Goal: Task Accomplishment & Management: Manage account settings

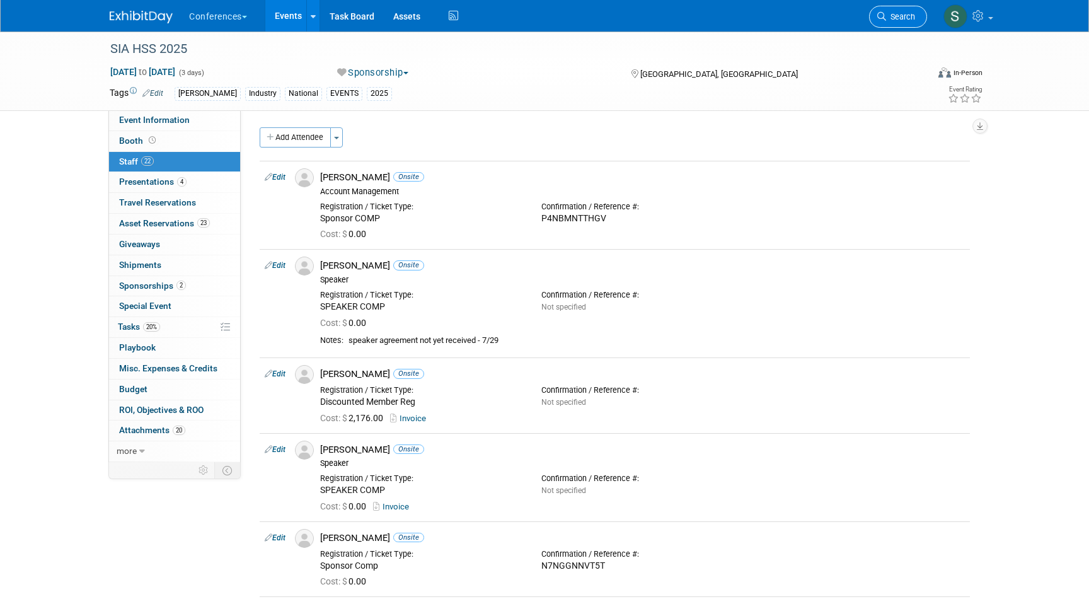
click at [891, 11] on link "Search" at bounding box center [898, 17] width 58 height 22
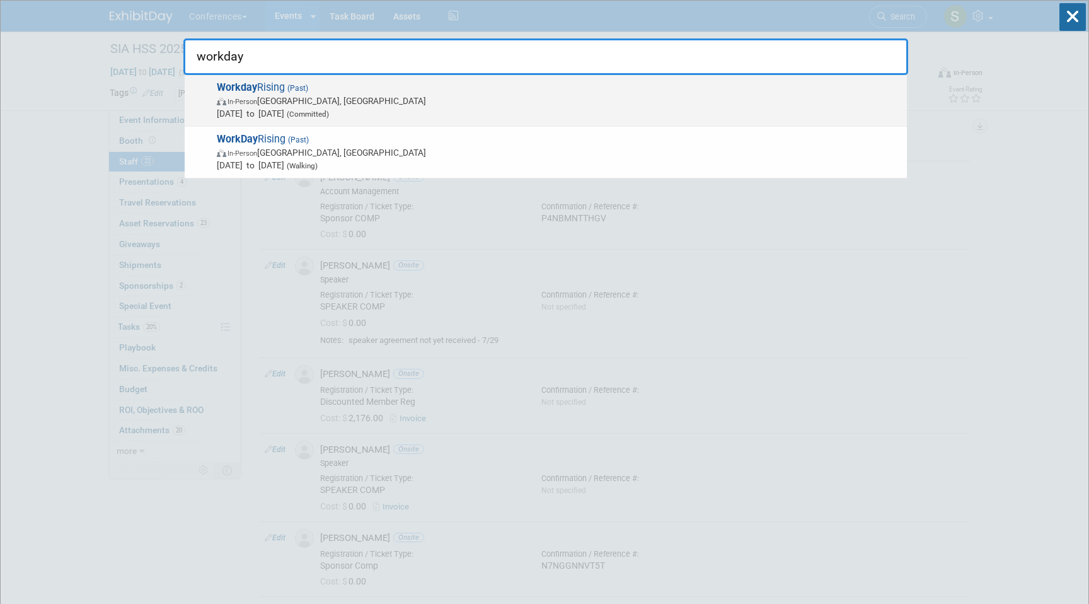
type input "workday"
click at [473, 111] on span "[DATE] to [DATE] (Committed)" at bounding box center [559, 113] width 684 height 13
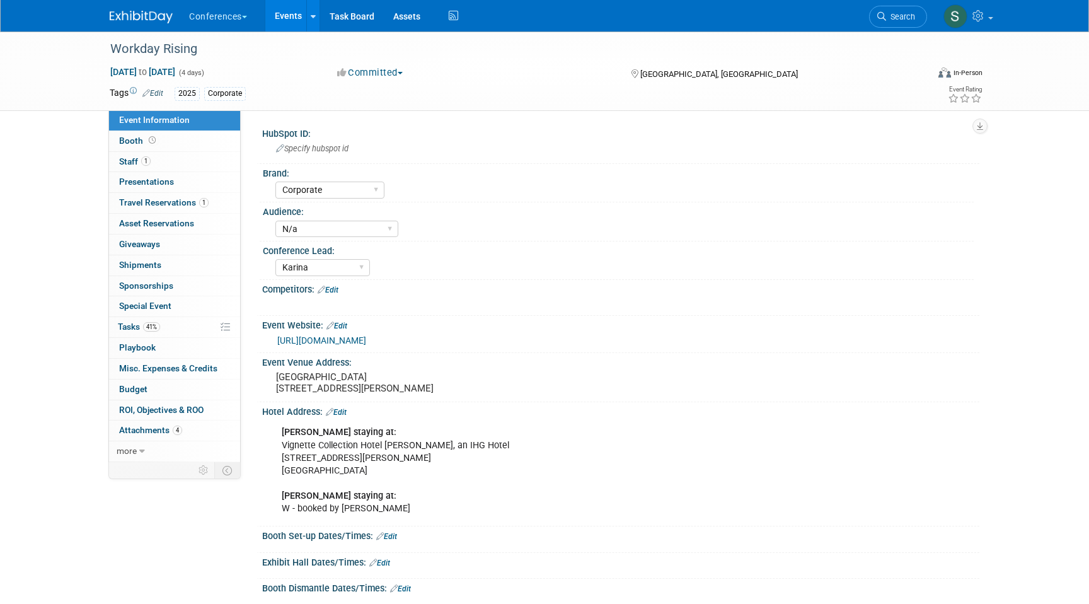
select select "Corporate"
select select "N/a"
select select "Karina"
click at [185, 161] on link "1 Staff 1" at bounding box center [174, 162] width 131 height 20
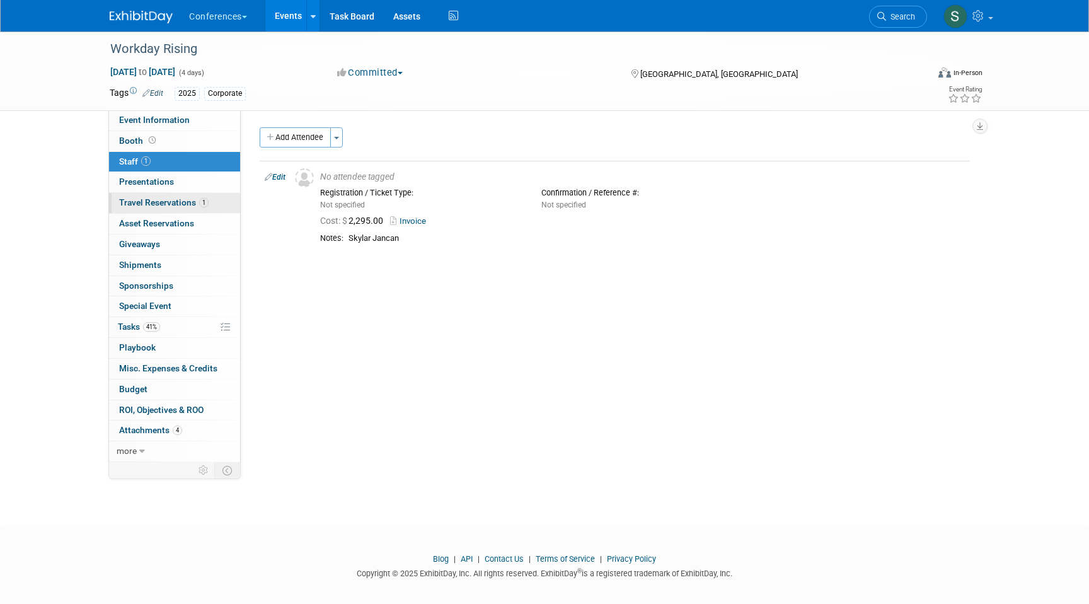
click at [206, 204] on span "1" at bounding box center [203, 202] width 9 height 9
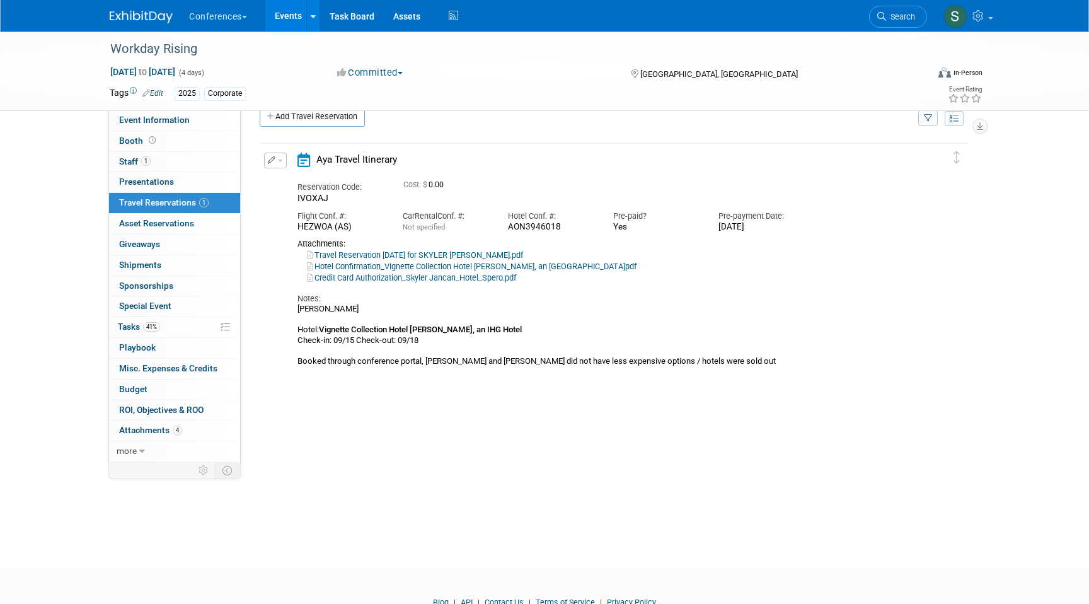
scroll to position [22, 0]
click at [900, 16] on span "Search" at bounding box center [900, 16] width 29 height 9
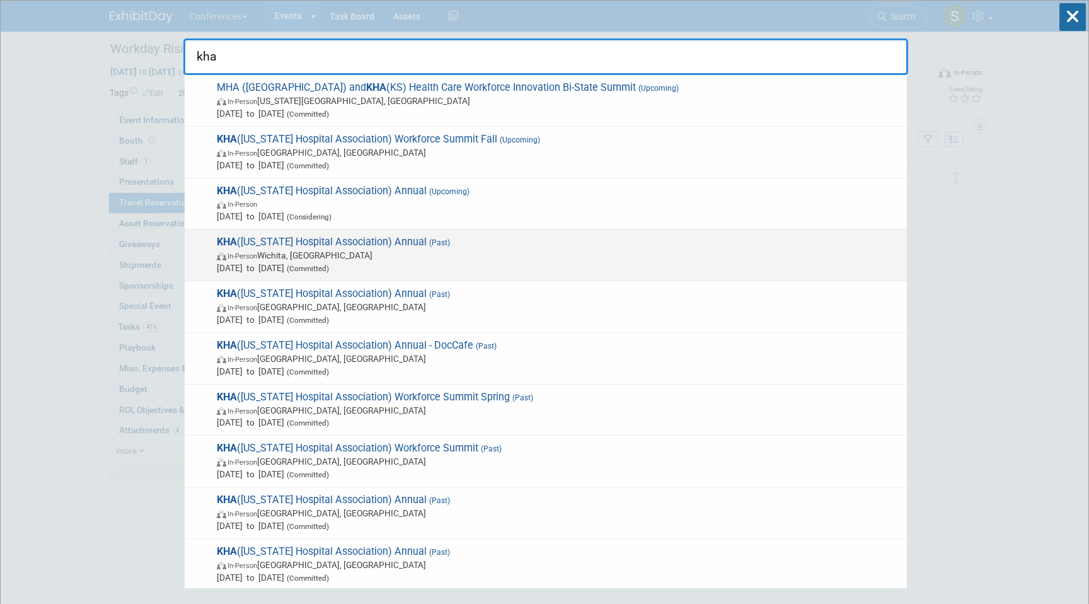
type input "kha"
click at [427, 258] on span "In-Person Wichita, KS" at bounding box center [559, 255] width 684 height 13
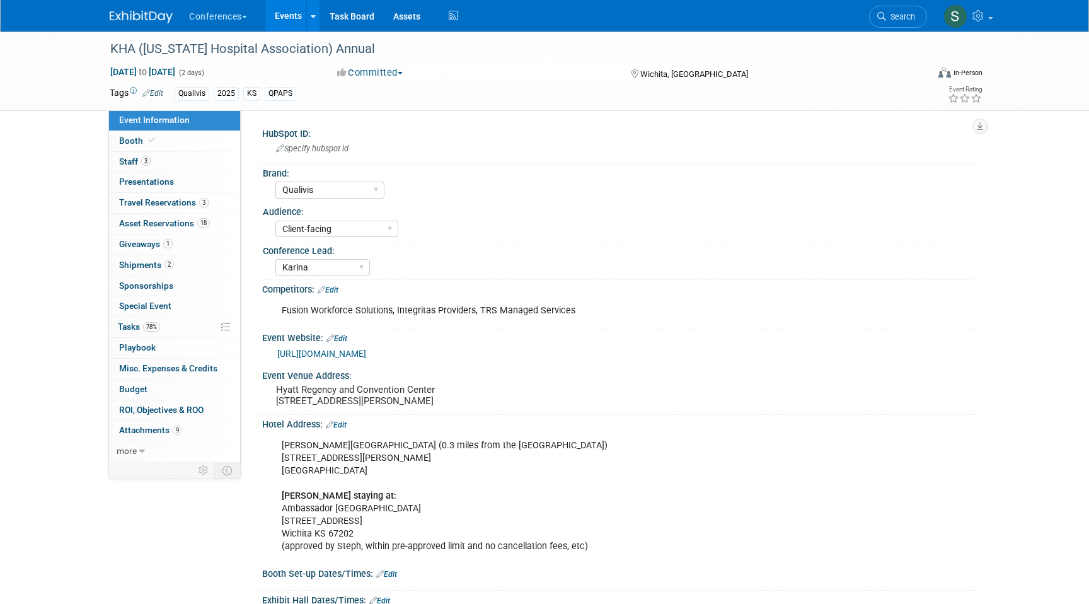
select select "Qualivis"
select select "Client-facing"
select select "Karina"
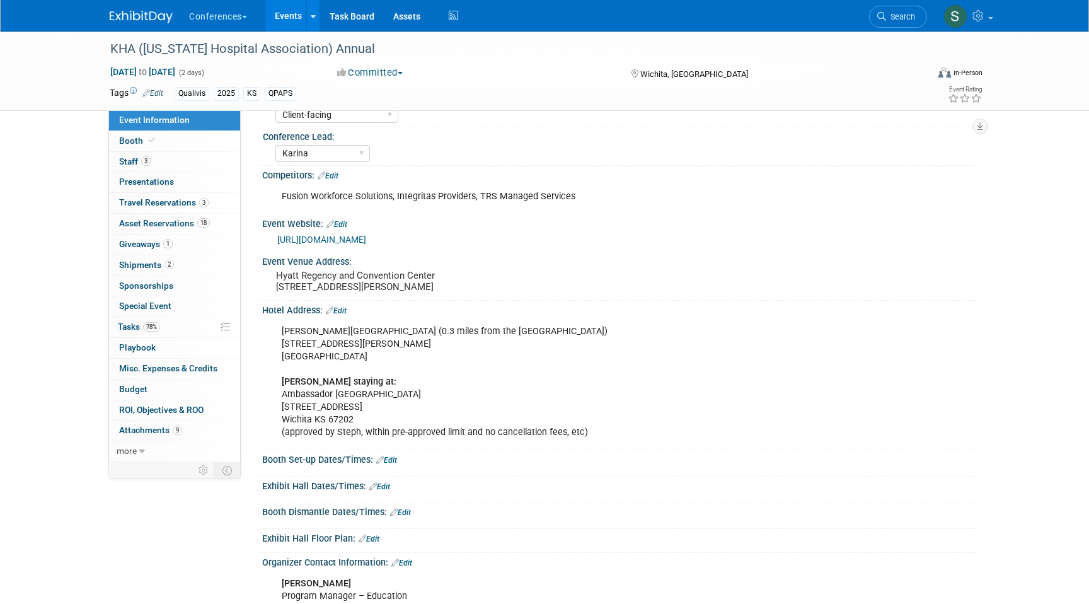
scroll to position [115, 0]
click at [169, 167] on link "3 Staff 3" at bounding box center [174, 162] width 131 height 20
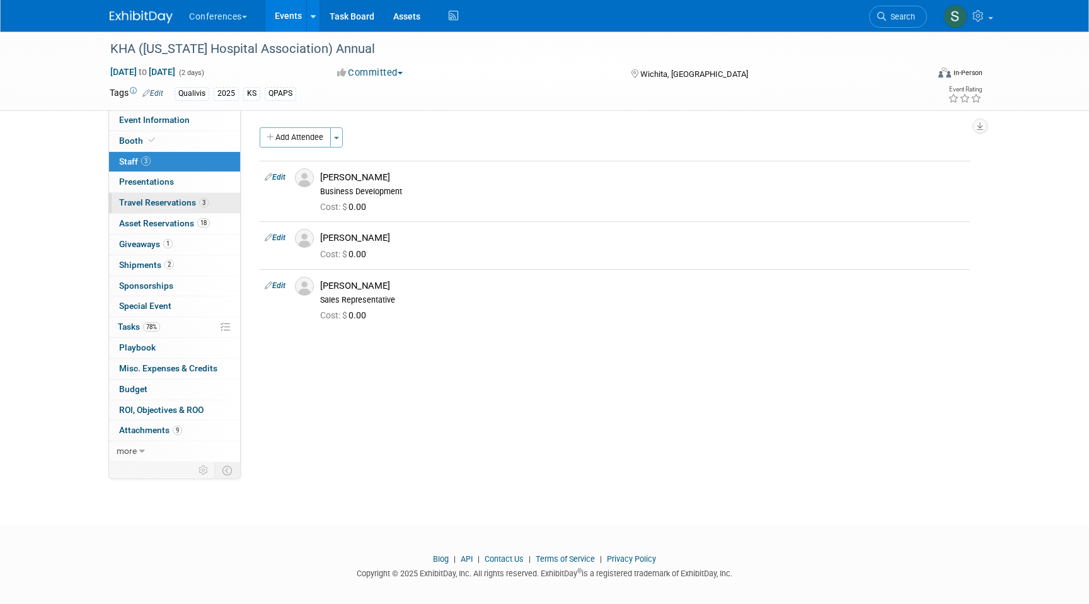
click at [177, 204] on span "Travel Reservations 3" at bounding box center [164, 202] width 90 height 10
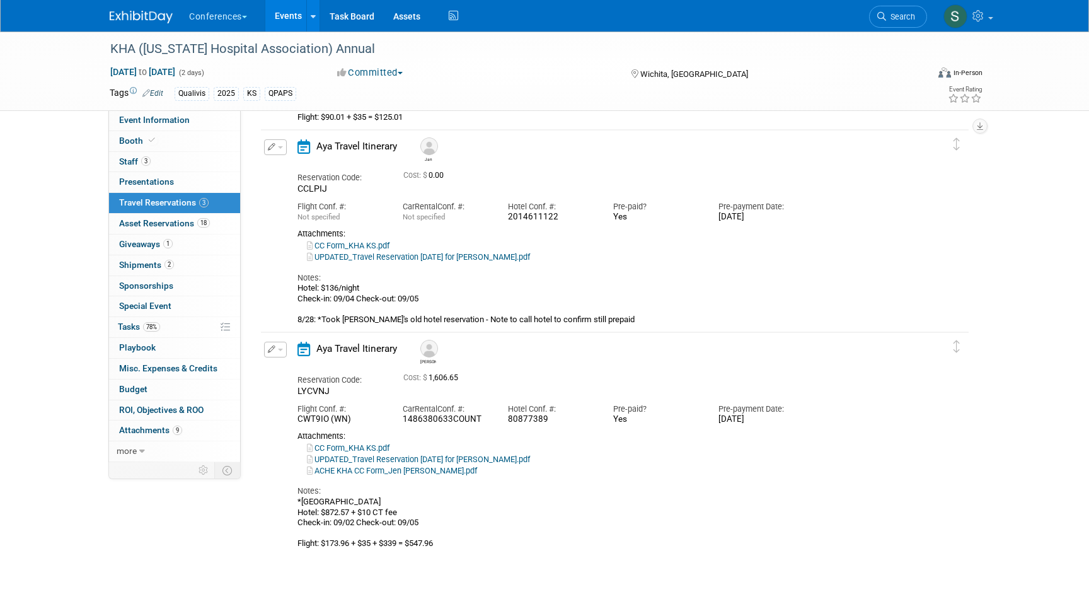
scroll to position [250, 0]
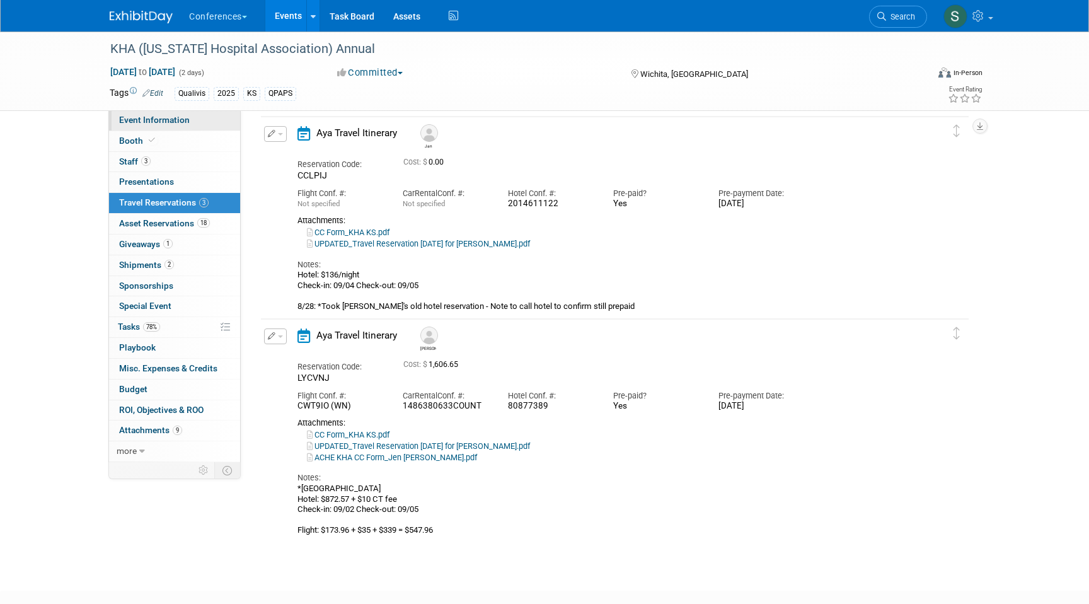
click at [190, 122] on link "Event Information" at bounding box center [174, 120] width 131 height 20
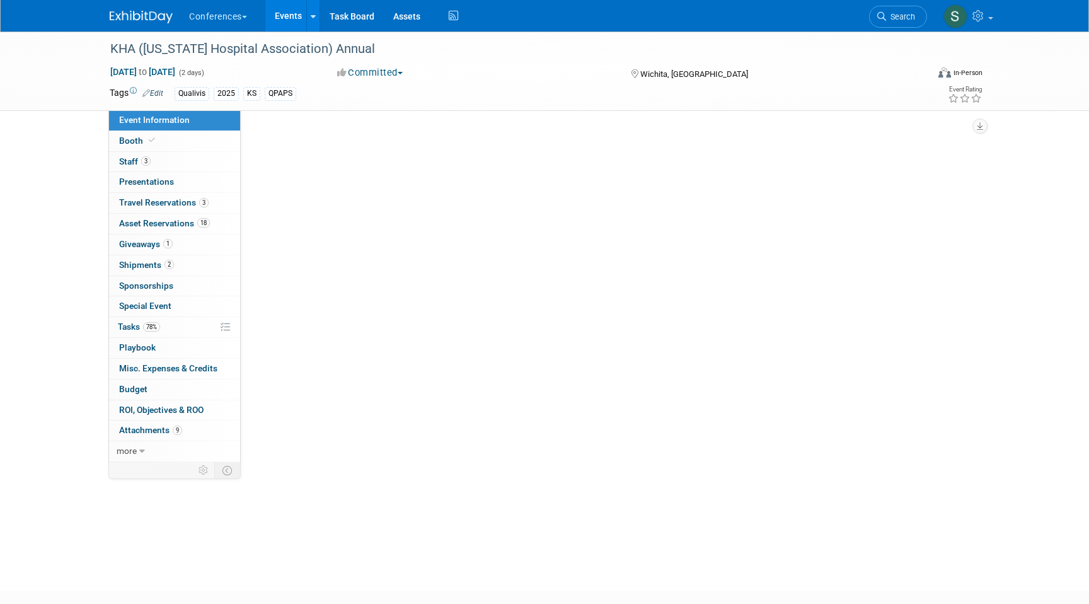
scroll to position [0, 0]
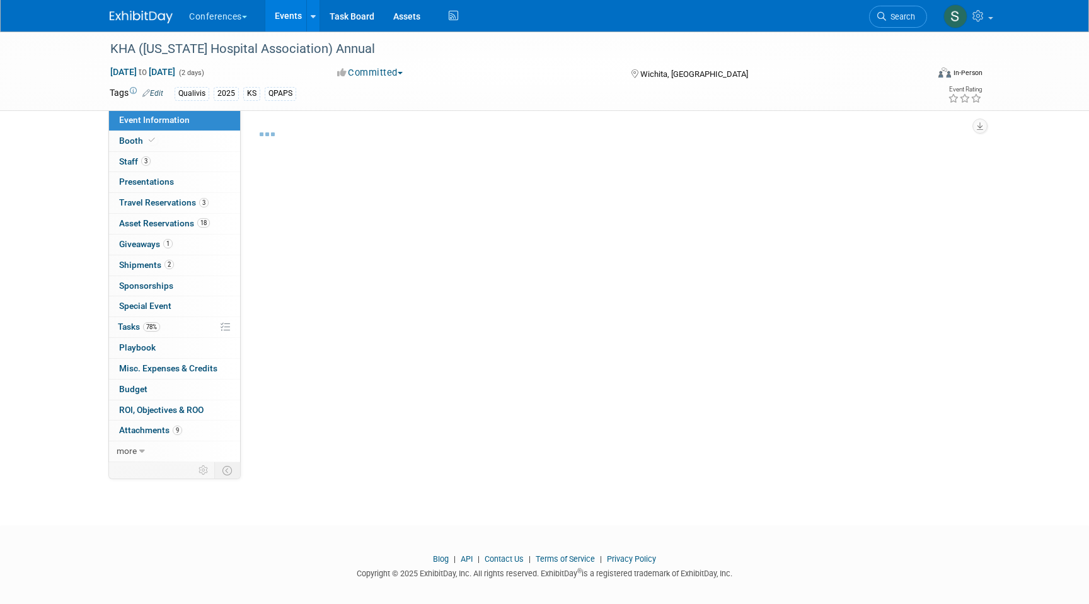
select select "Qualivis"
select select "Client-facing"
select select "Karina"
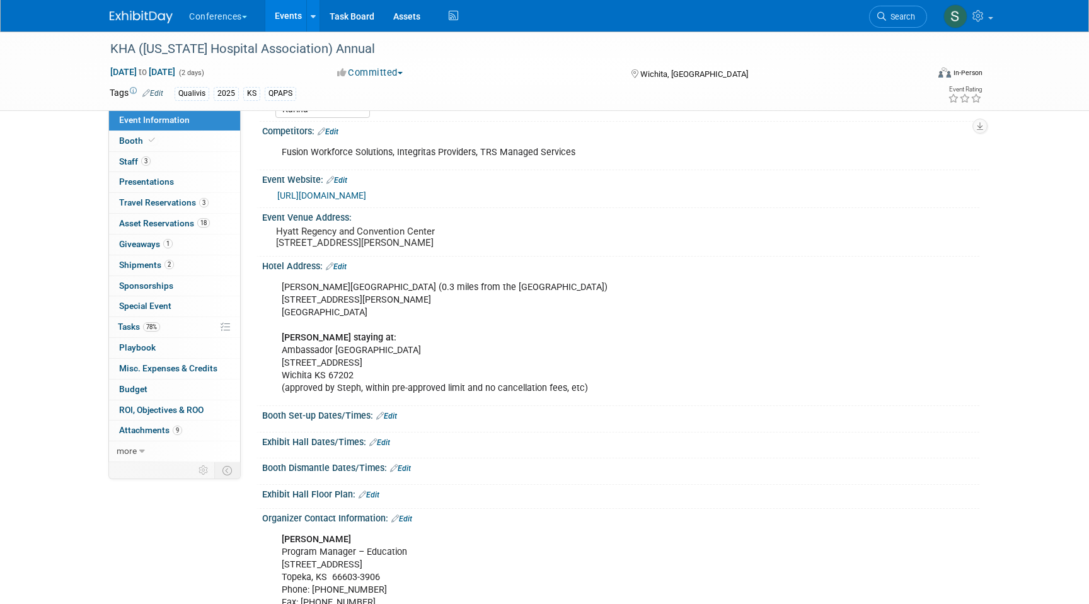
scroll to position [160, 0]
click at [179, 163] on link "3 Staff 3" at bounding box center [174, 162] width 131 height 20
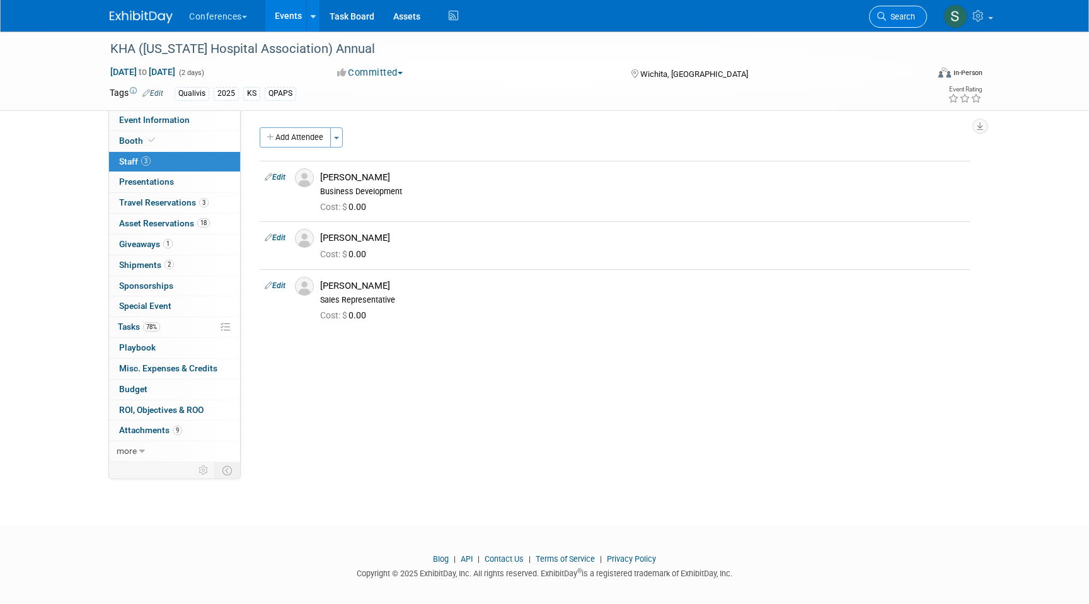
click at [923, 18] on link "Search" at bounding box center [898, 17] width 58 height 22
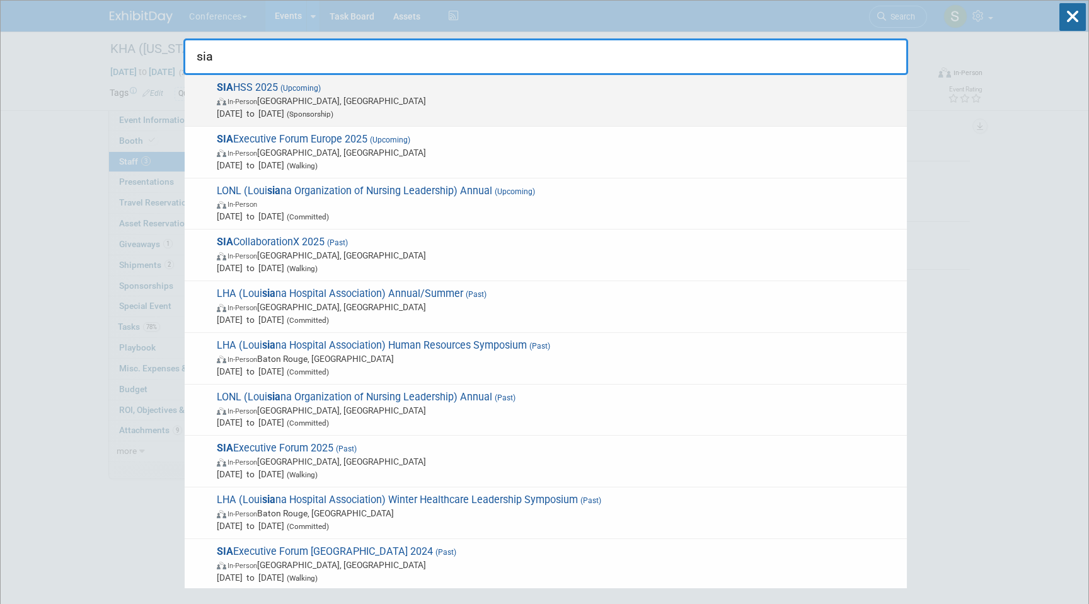
type input "sia"
click at [252, 103] on span "In-Person" at bounding box center [243, 102] width 30 height 8
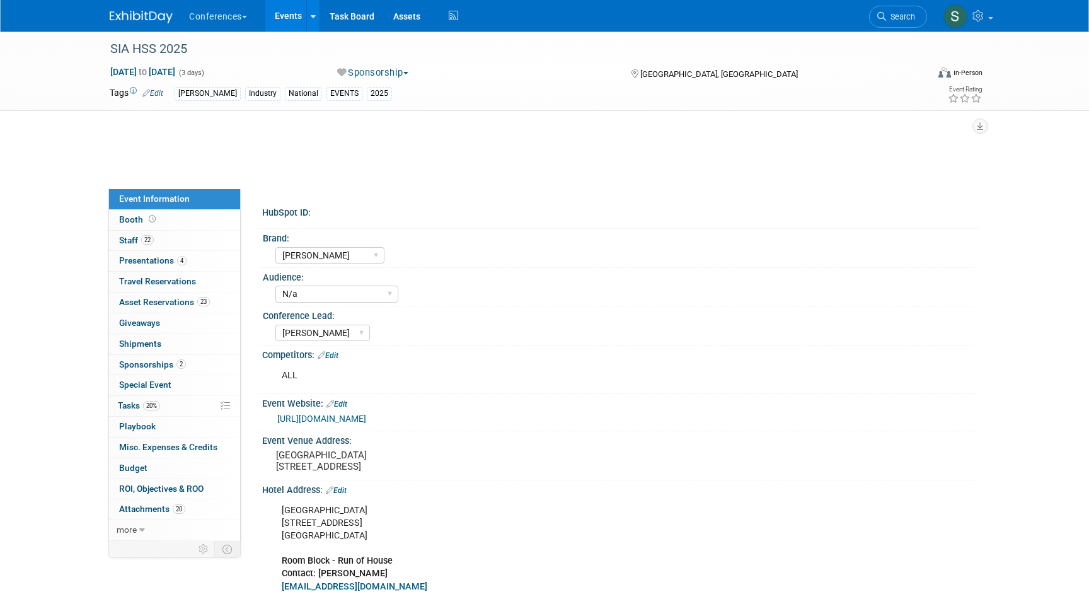
select select "[PERSON_NAME]"
select select "N/a"
select select "[PERSON_NAME]"
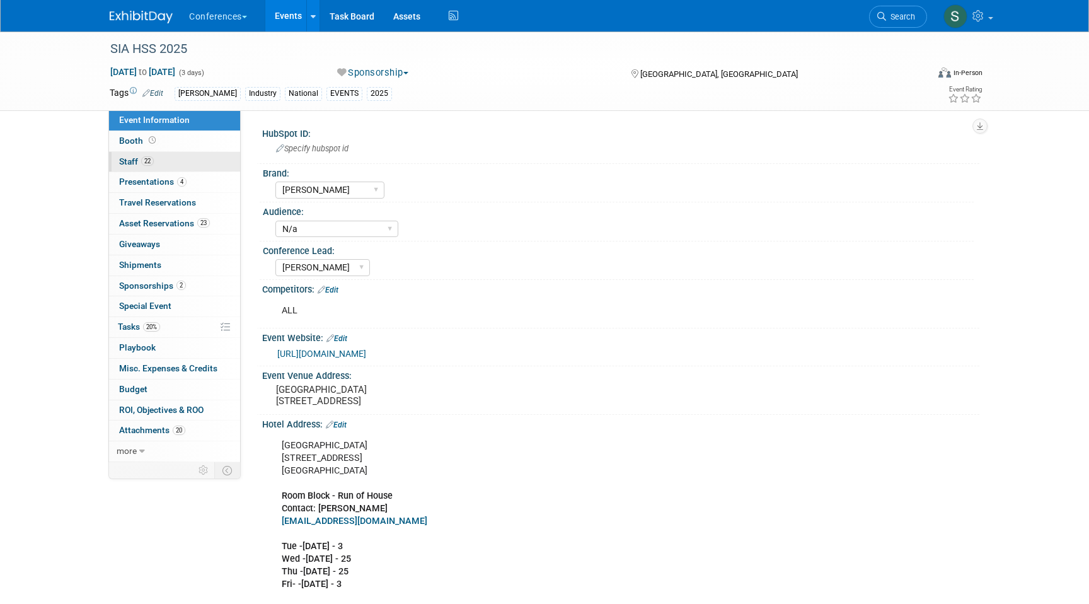
click at [165, 157] on link "22 Staff 22" at bounding box center [174, 162] width 131 height 20
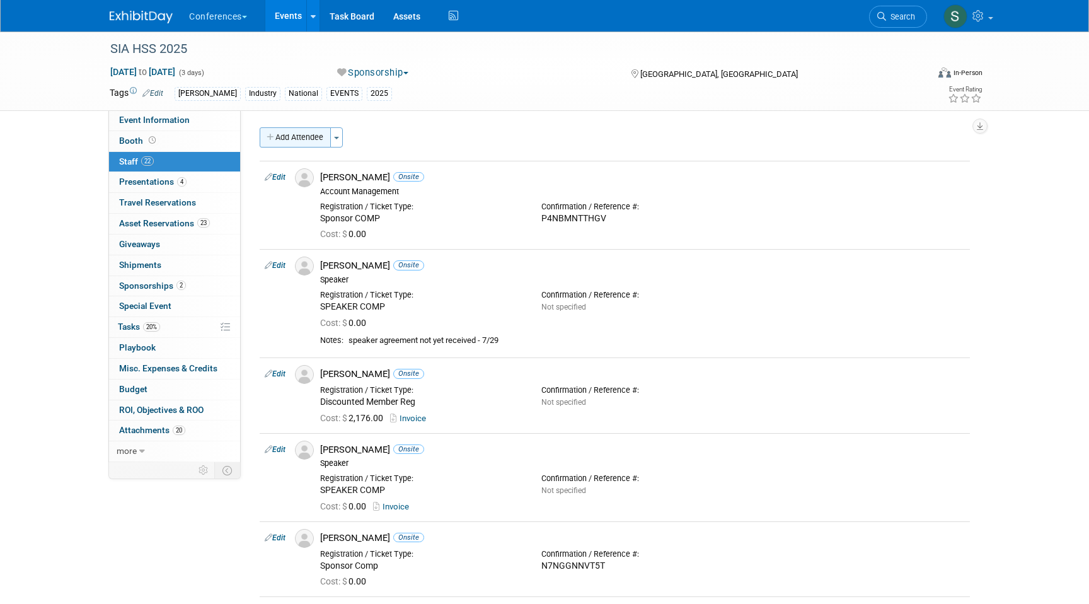
click at [304, 140] on button "Add Attendee" at bounding box center [295, 137] width 71 height 20
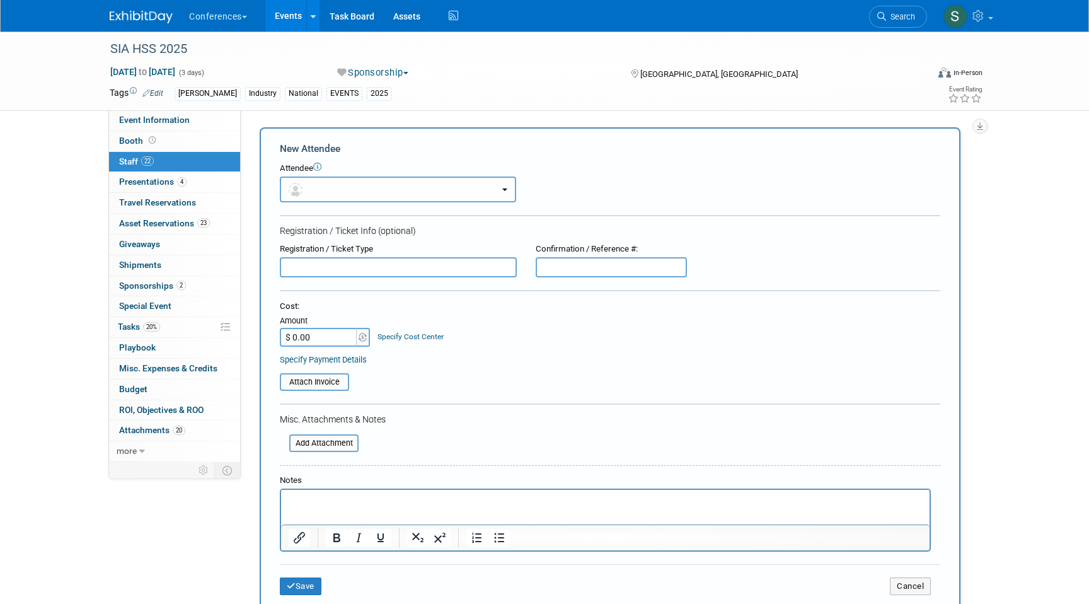
click at [337, 189] on button "button" at bounding box center [398, 190] width 236 height 26
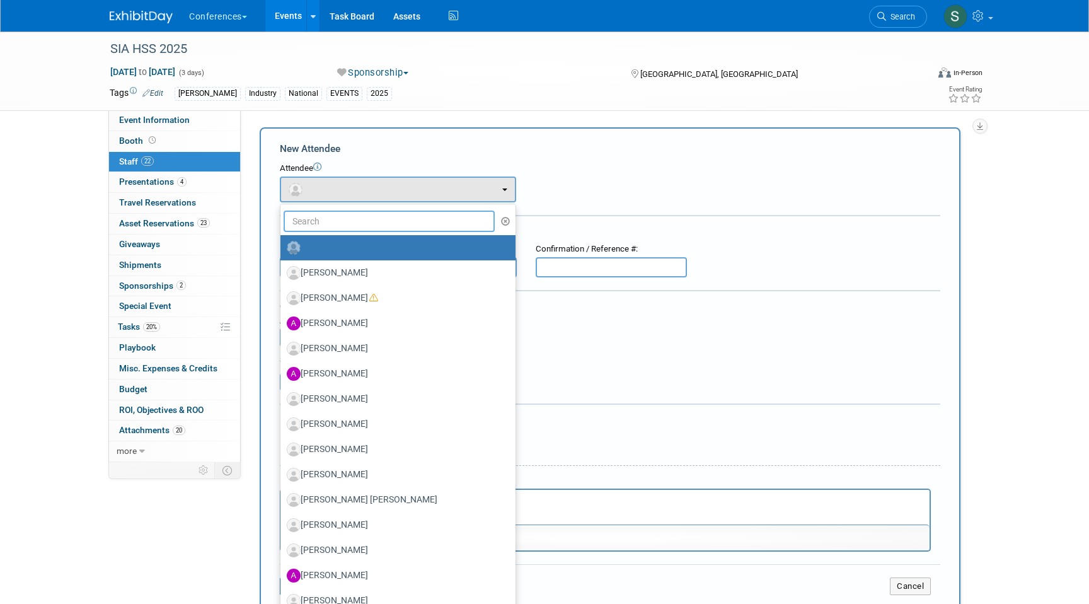
click at [335, 225] on input "text" at bounding box center [389, 221] width 211 height 21
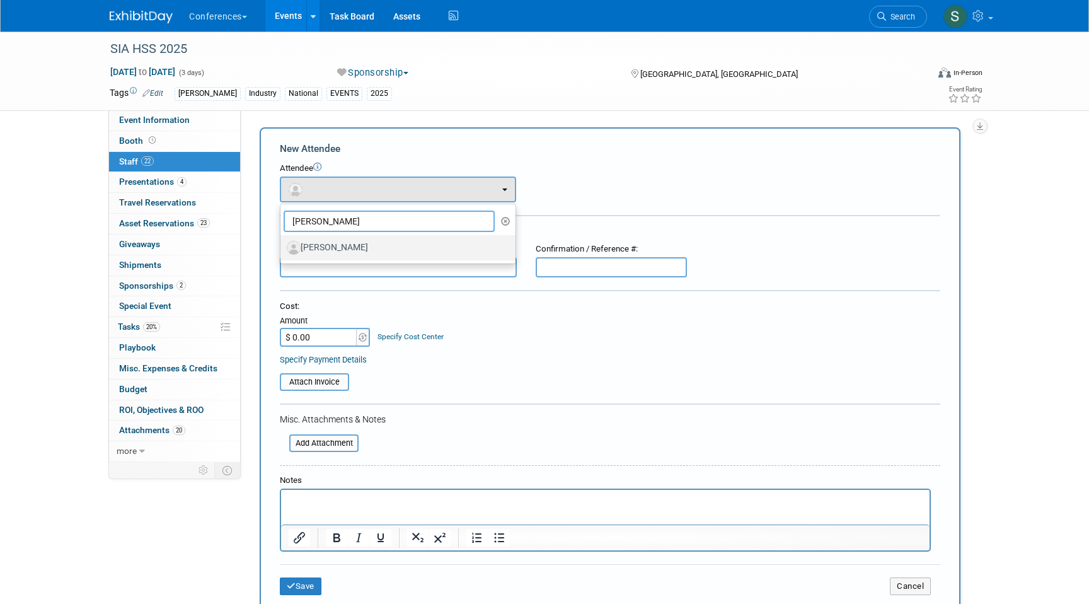
type input "gina"
click at [327, 251] on label "[PERSON_NAME]" at bounding box center [395, 248] width 216 height 20
click at [282, 250] on input "[PERSON_NAME]" at bounding box center [278, 246] width 8 height 8
select select "df94ca92-c30d-4d0b-91a1-e4aed3b8c3bd"
select select "1"
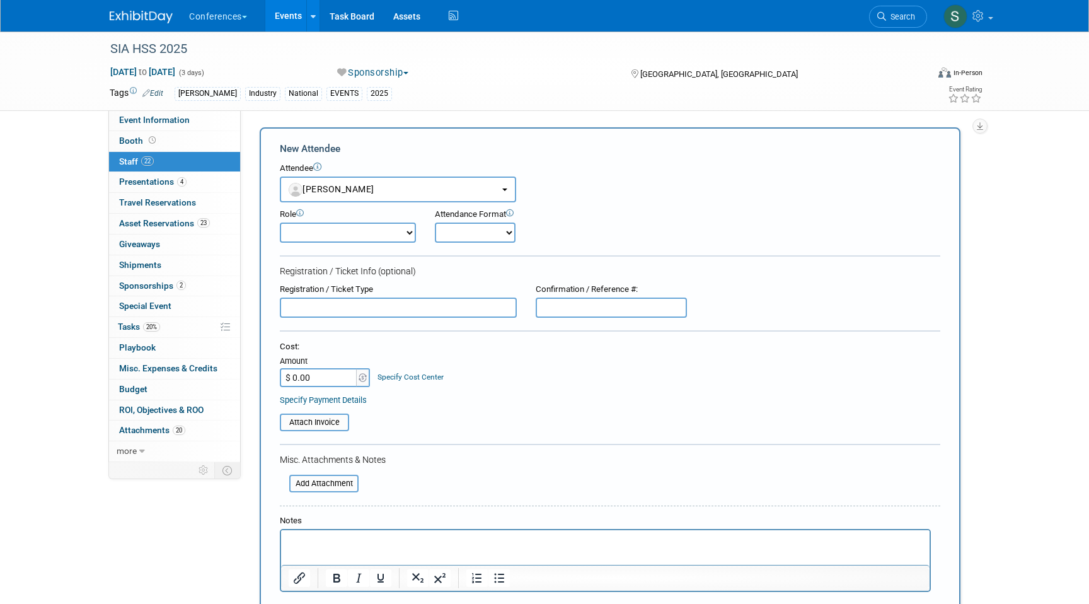
click at [486, 239] on select "Onsite Remote" at bounding box center [475, 233] width 81 height 20
select select "1"
click at [435, 223] on select "Onsite Remote" at bounding box center [475, 233] width 81 height 20
click at [383, 303] on input "text" at bounding box center [398, 308] width 237 height 20
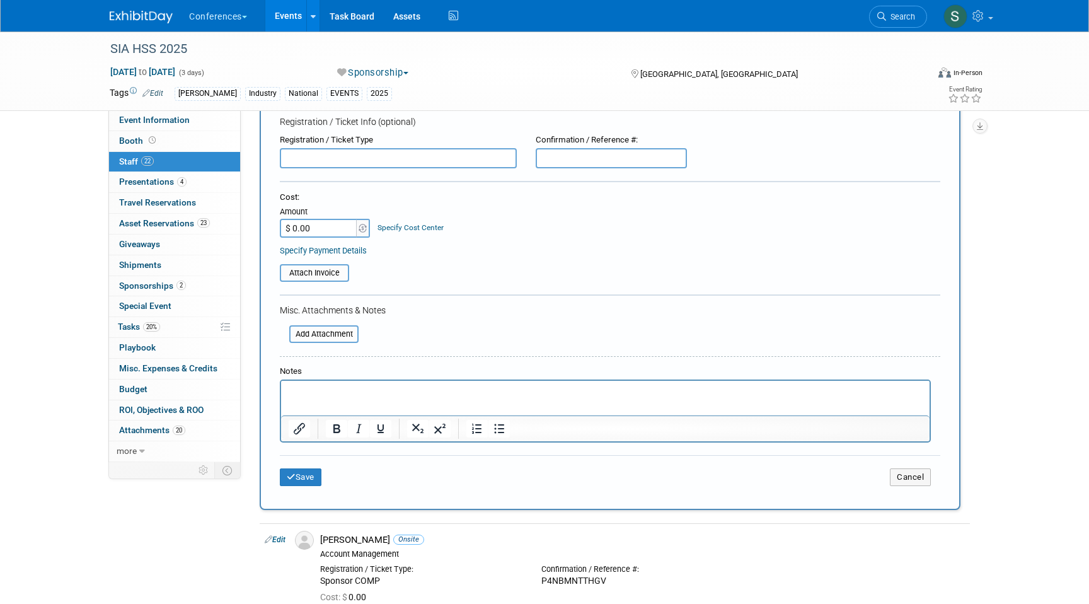
scroll to position [151, 0]
click at [330, 265] on input "file" at bounding box center [273, 271] width 150 height 15
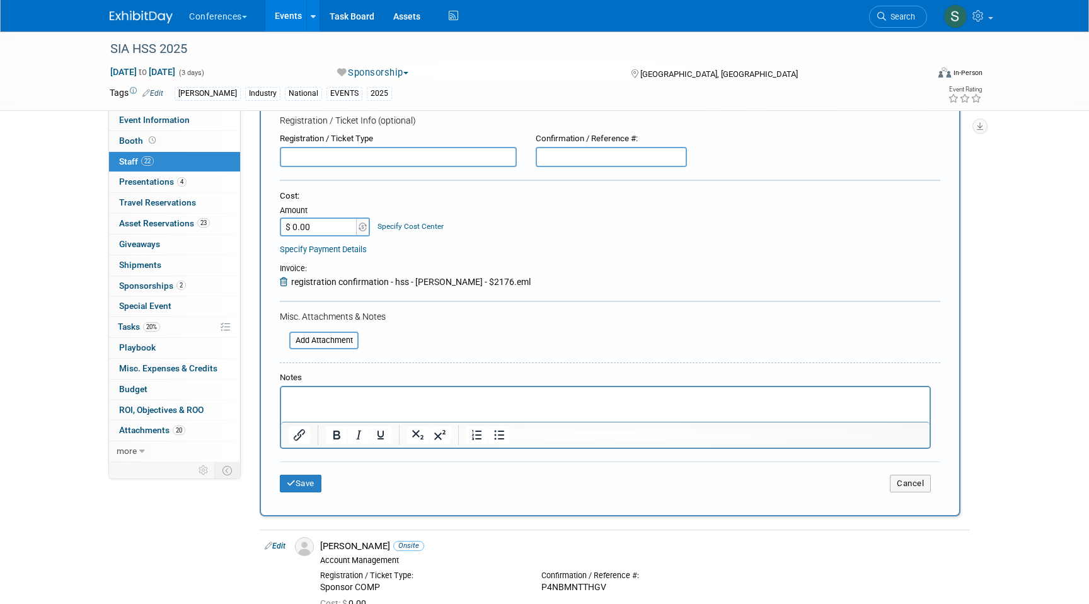
click at [322, 227] on input "$ 0.00" at bounding box center [319, 227] width 79 height 19
type input "$ 2,176.00"
click at [402, 231] on div "Specify Cost Center" at bounding box center [411, 220] width 66 height 23
click at [402, 227] on link "Specify Cost Center" at bounding box center [411, 226] width 66 height 9
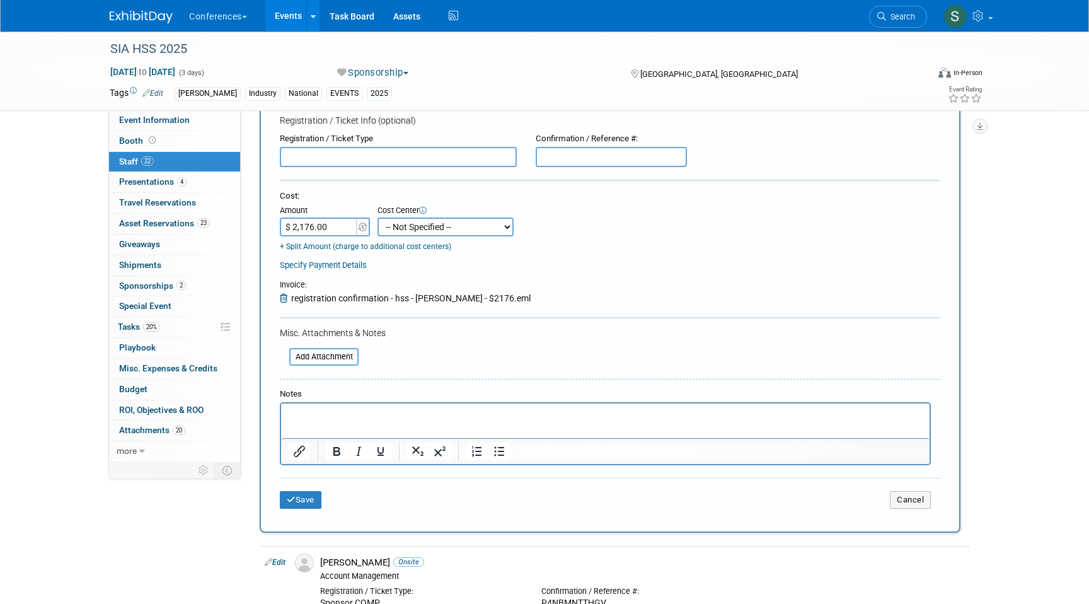
click at [406, 235] on select "-- Not Specified -- Aya Education Aya Healthcare Aya Locums Bespoke Corporate D…" at bounding box center [446, 227] width 136 height 19
select select "18965872"
click at [378, 218] on select "-- Not Specified -- Aya Education Aya Healthcare Aya Locums Bespoke Corporate D…" at bounding box center [446, 227] width 136 height 19
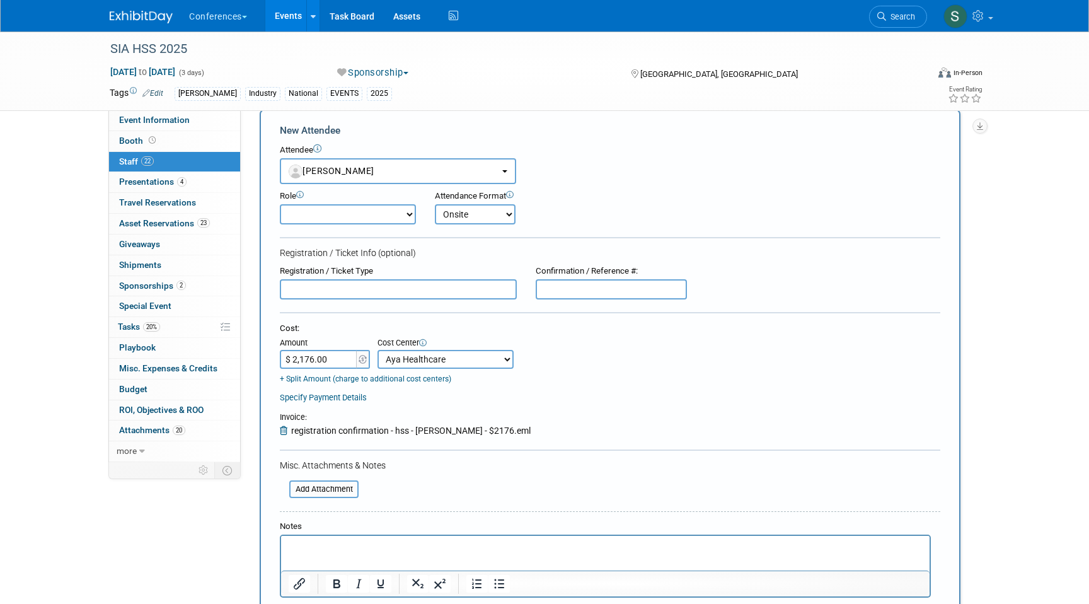
scroll to position [13, 0]
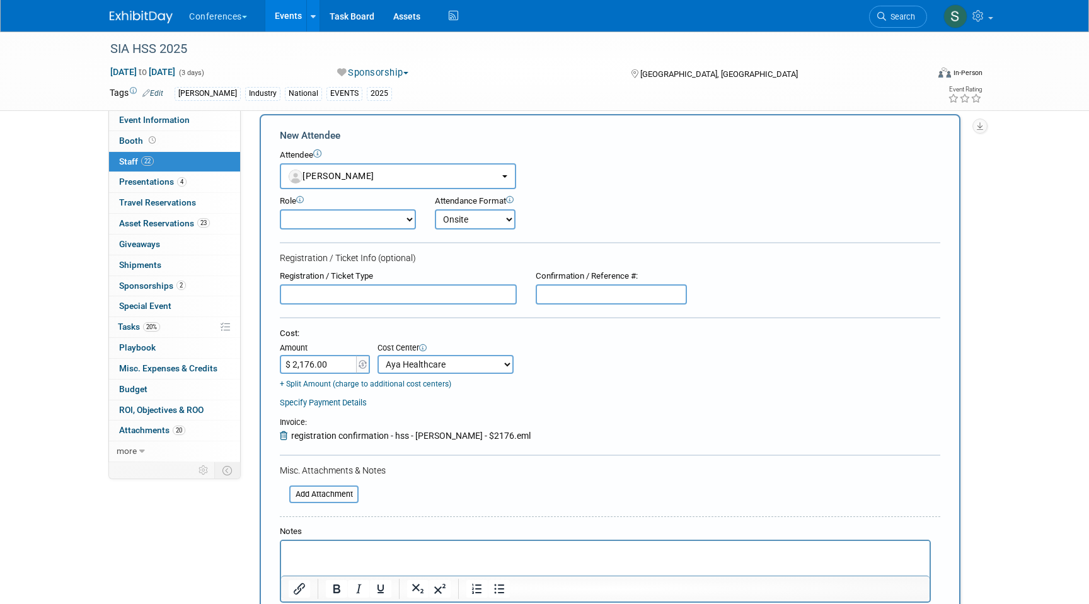
click at [368, 297] on input "text" at bounding box center [398, 294] width 237 height 20
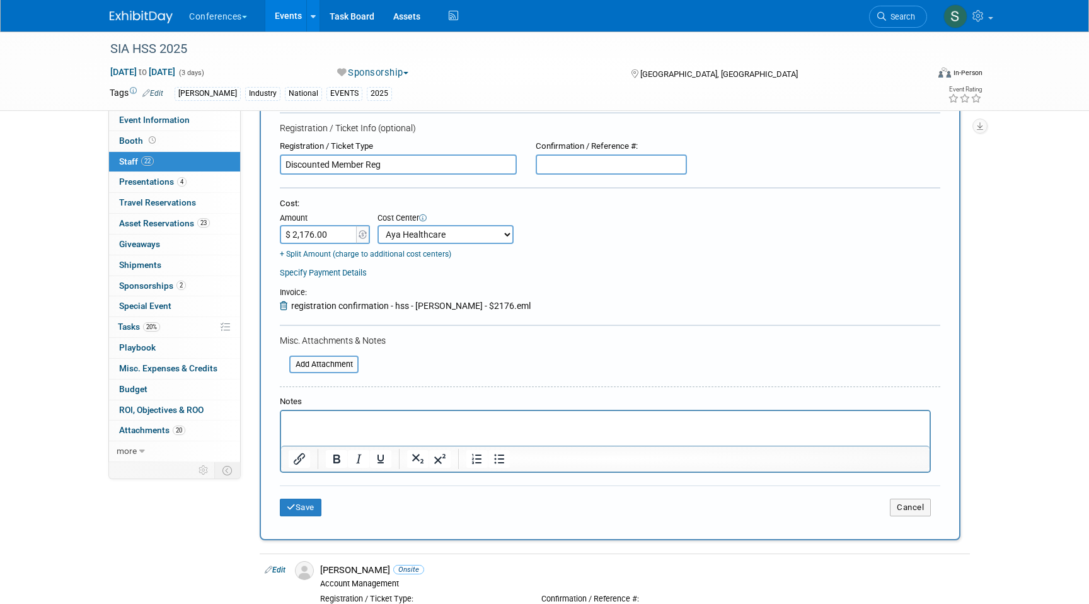
scroll to position [149, 0]
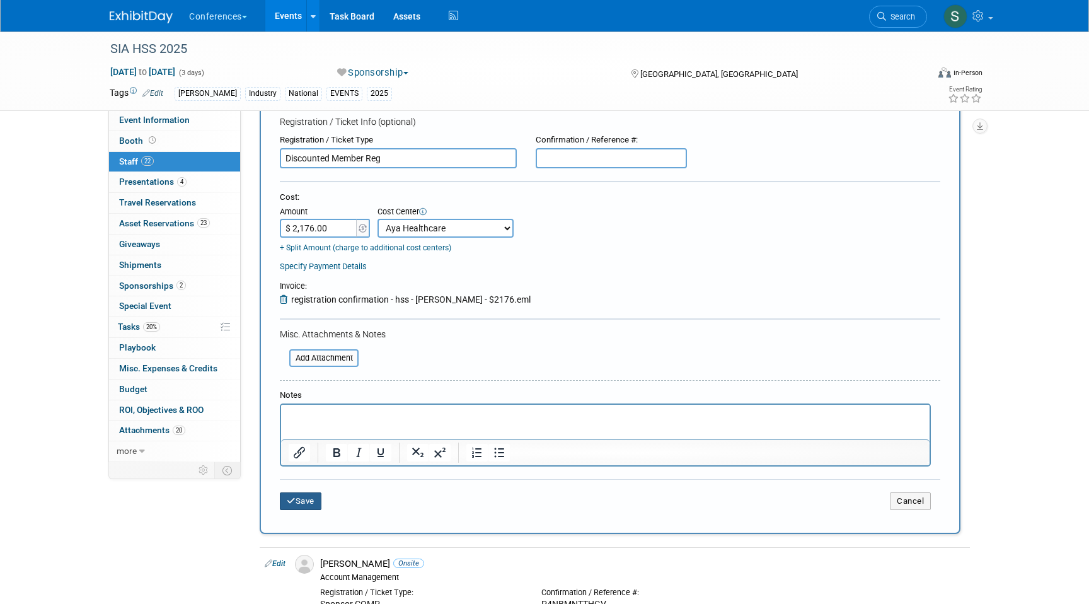
type input "Discounted Member Reg"
click at [308, 499] on button "Save" at bounding box center [301, 501] width 42 height 18
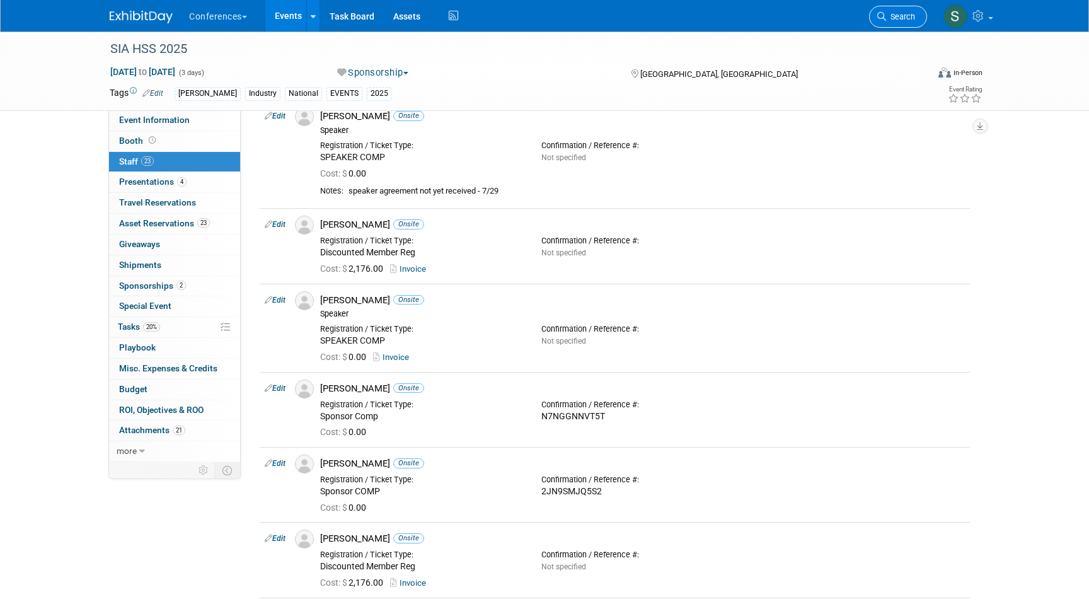
click at [887, 22] on link "Search" at bounding box center [898, 17] width 58 height 22
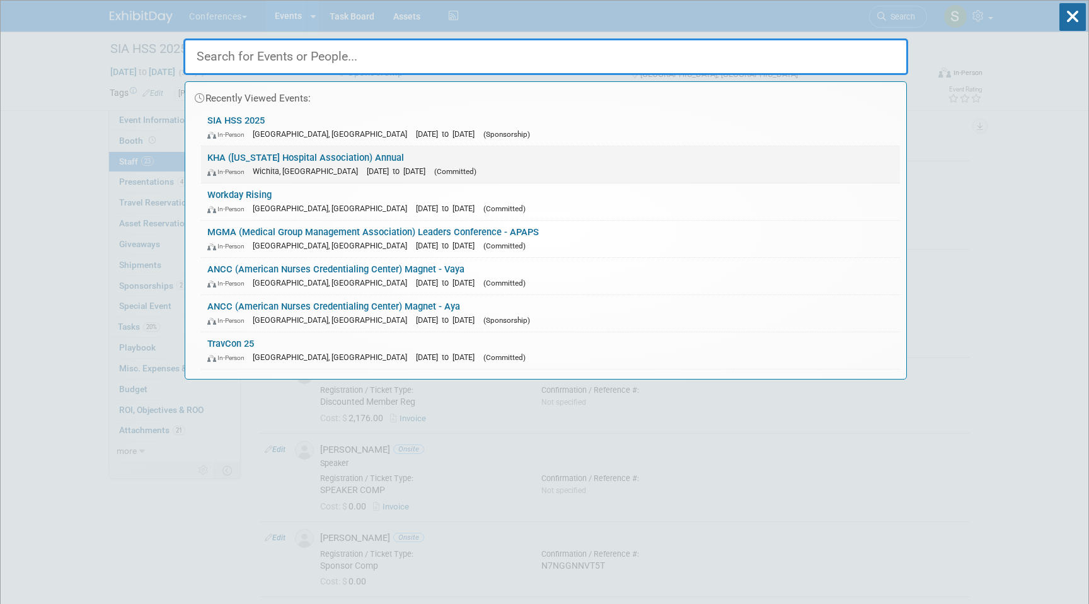
click at [258, 165] on div "In-Person Wichita, KS Sep 4, 2025 to Sep 5, 2025 (Committed)" at bounding box center [550, 171] width 687 height 13
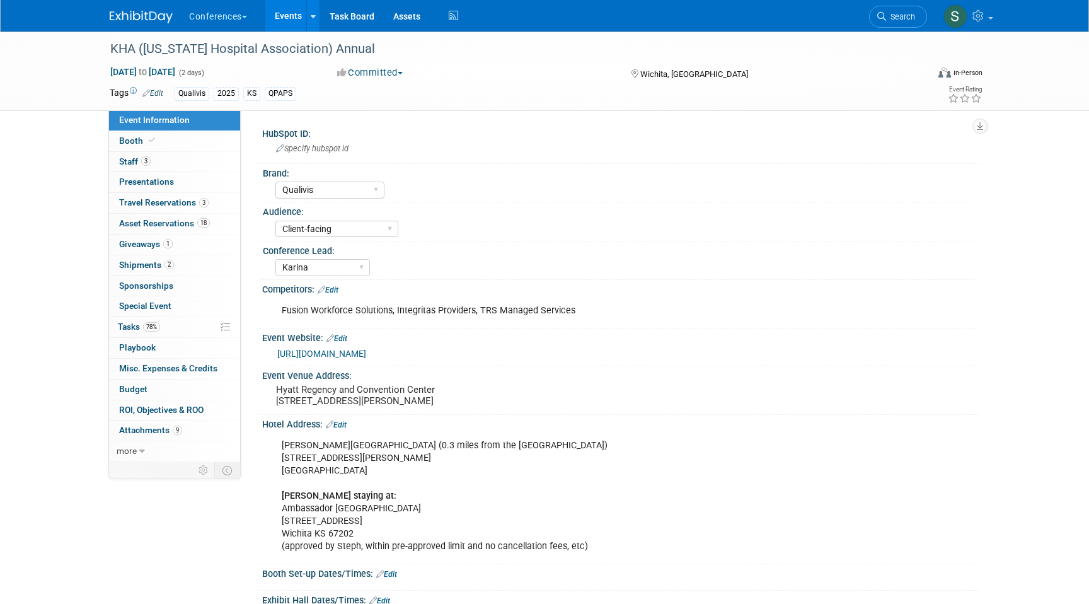
select select "Qualivis"
select select "Client-facing"
select select "Karina"
click at [204, 201] on span "3" at bounding box center [203, 202] width 9 height 9
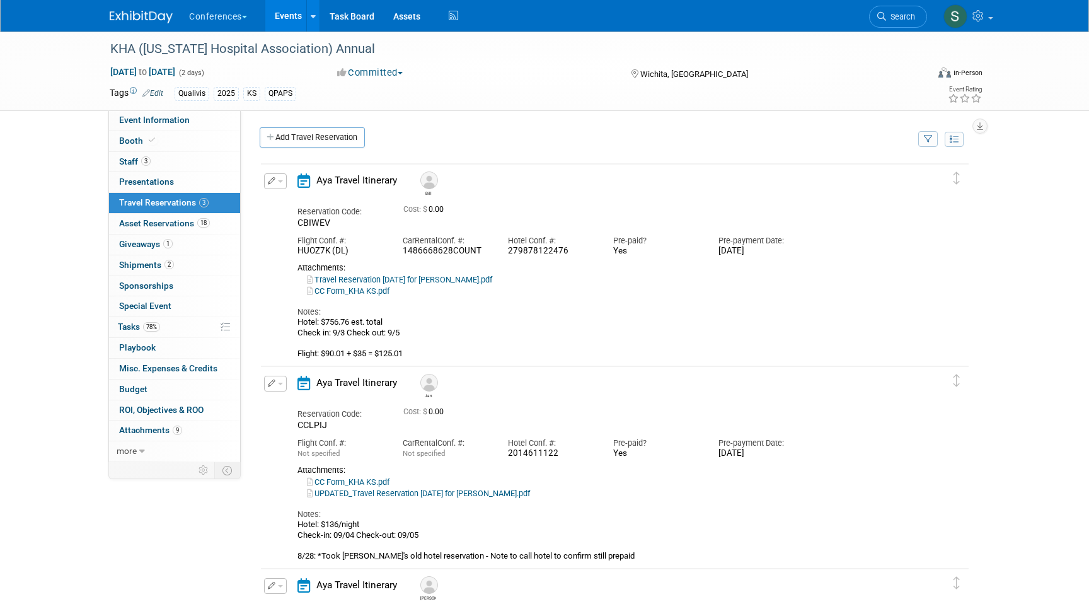
scroll to position [1, 0]
click at [899, 22] on link "Search" at bounding box center [898, 17] width 58 height 22
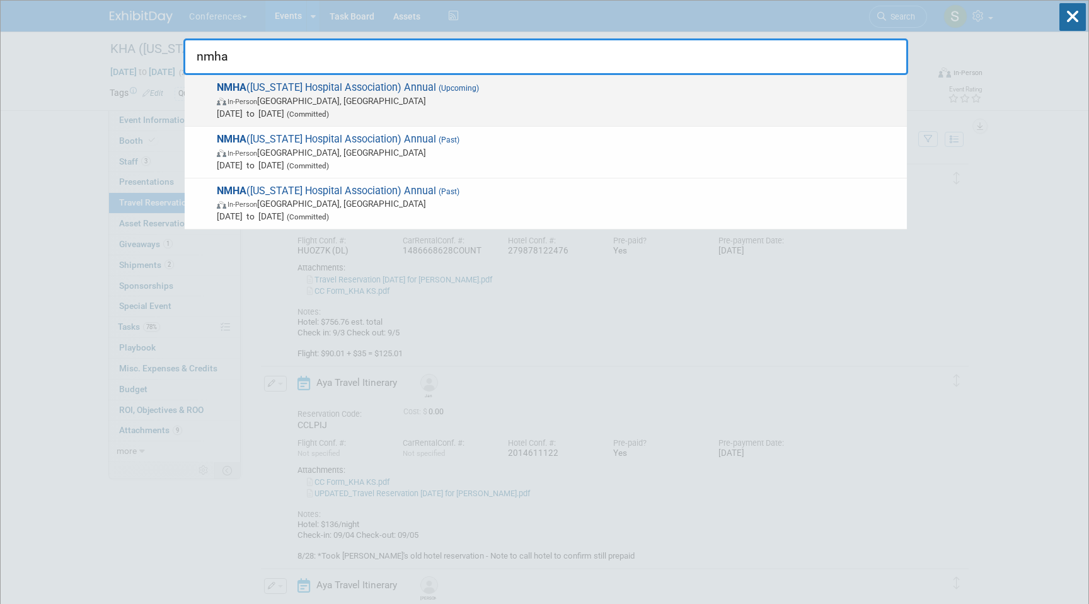
type input "nmha"
click at [458, 110] on span "Sep 30, 2025 to Oct 2, 2025 (Committed)" at bounding box center [559, 113] width 684 height 13
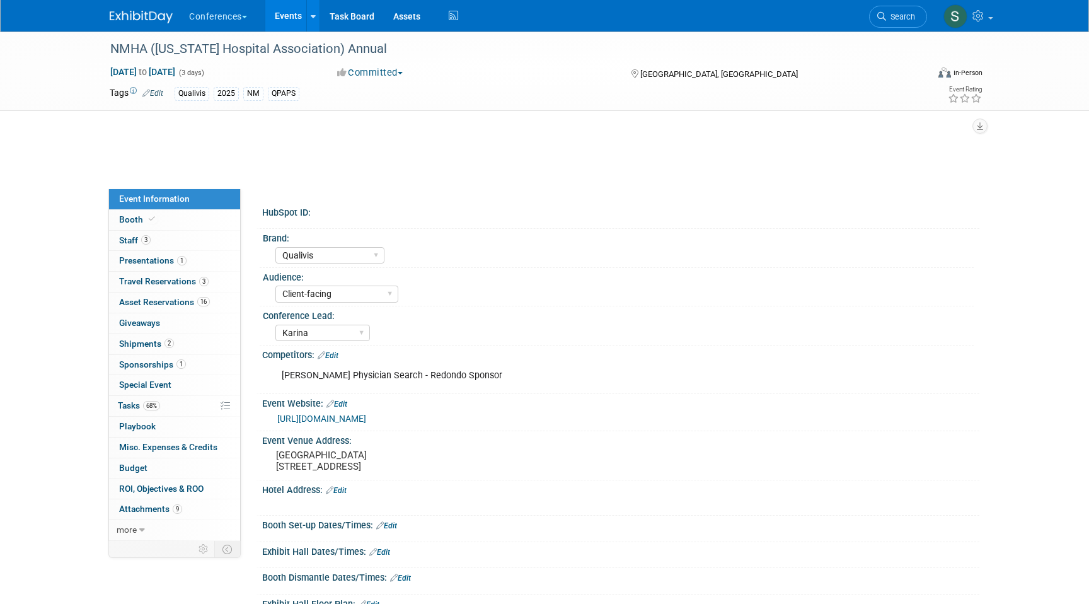
select select "Qualivis"
select select "Client-facing"
select select "Karina"
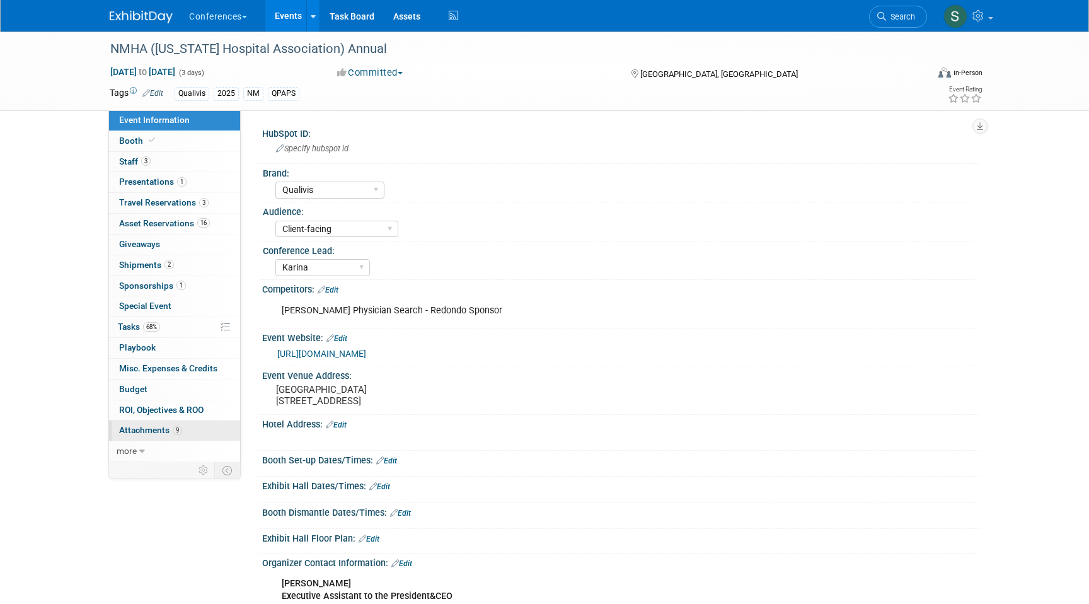
click at [186, 429] on link "9 Attachments 9" at bounding box center [174, 431] width 131 height 20
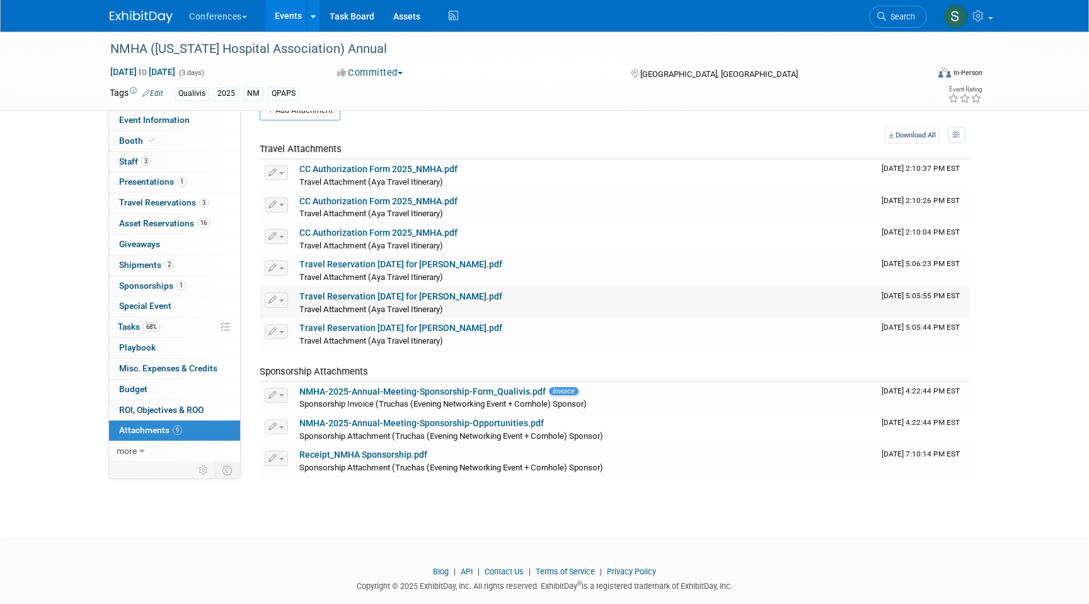
scroll to position [41, 0]
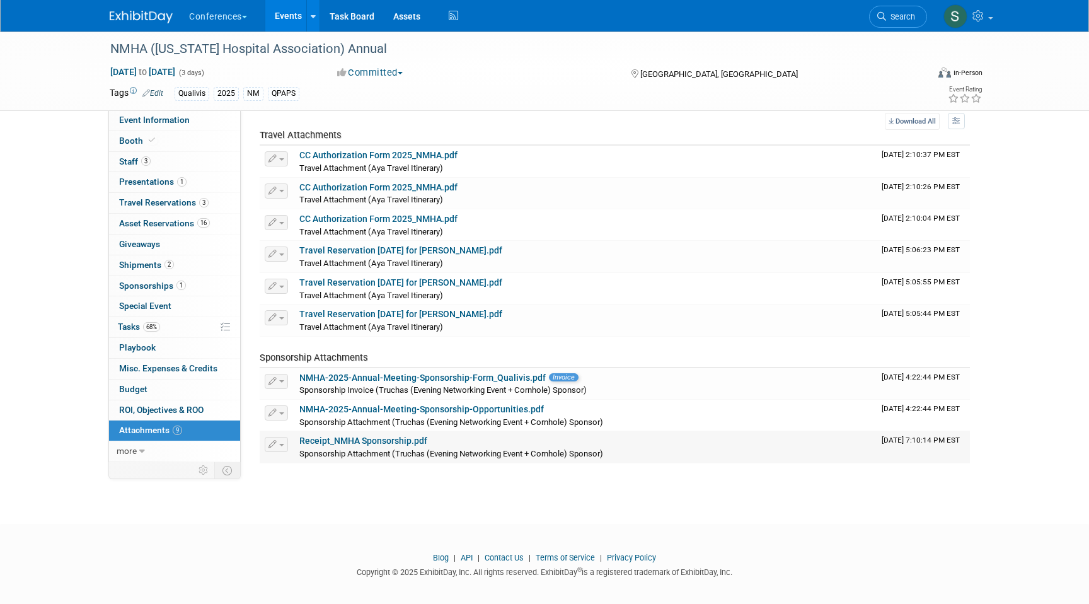
click at [368, 447] on div "Sponsorship Attachment (Truchas (Evening Networking Event + Cornhole) Sponsor)" at bounding box center [585, 453] width 572 height 13
click at [366, 443] on link "Receipt_NMHA Sponsorship.pdf" at bounding box center [363, 441] width 128 height 10
click at [288, 17] on link "Events" at bounding box center [288, 16] width 46 height 32
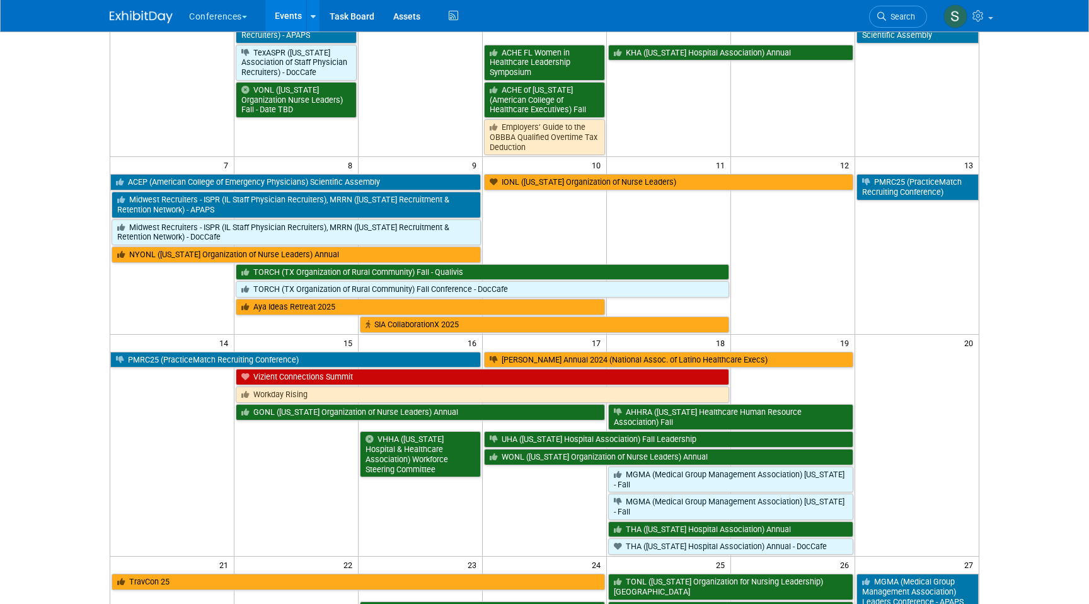
scroll to position [148, 0]
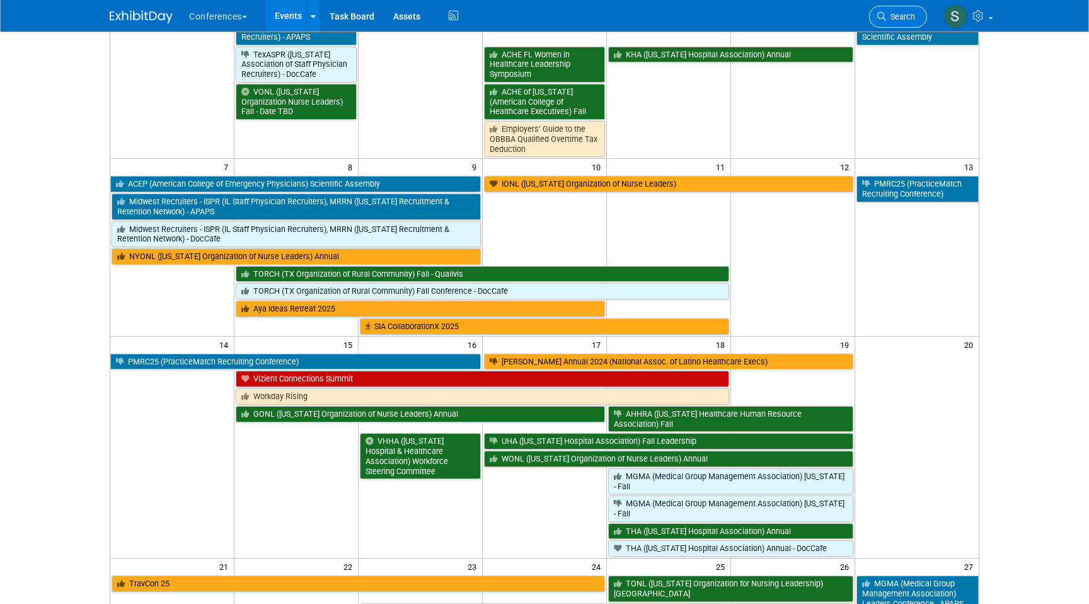
click at [889, 16] on span "Search" at bounding box center [900, 16] width 29 height 9
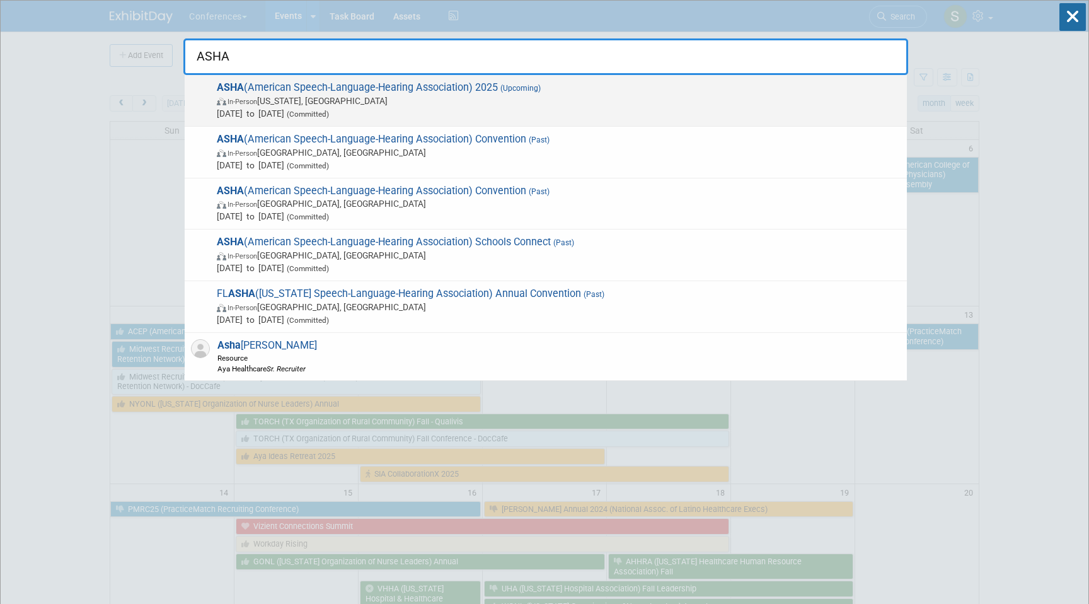
type input "ASHA"
click at [415, 100] on span "In-Person Washington, DC" at bounding box center [559, 101] width 684 height 13
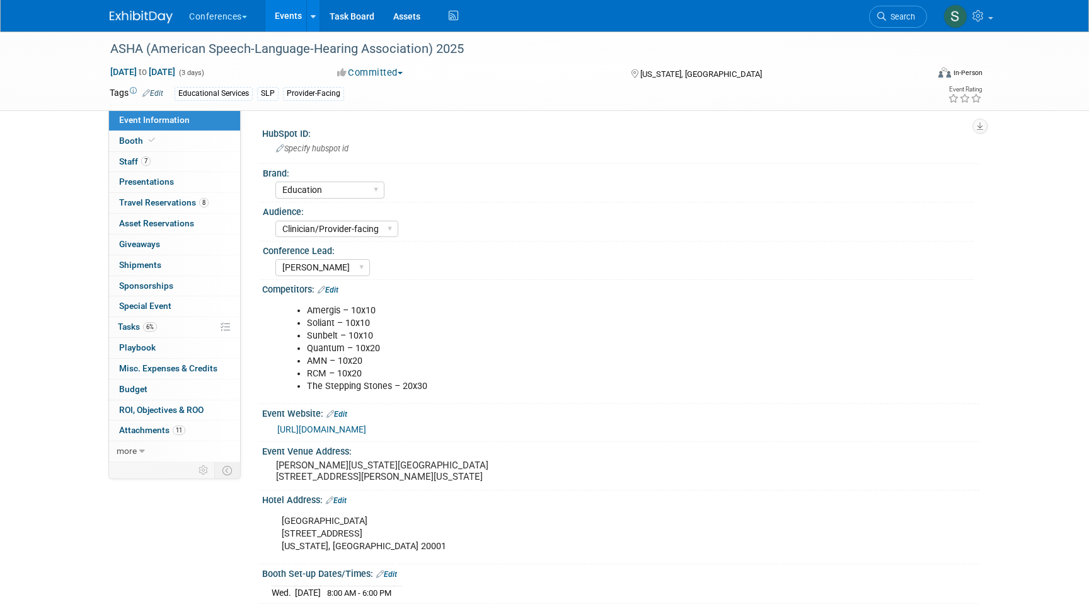
select select "Education"
select select "Clinician/Provider-facing"
select select "[PERSON_NAME]"
click at [177, 204] on span "Travel Reservations 8" at bounding box center [164, 202] width 90 height 10
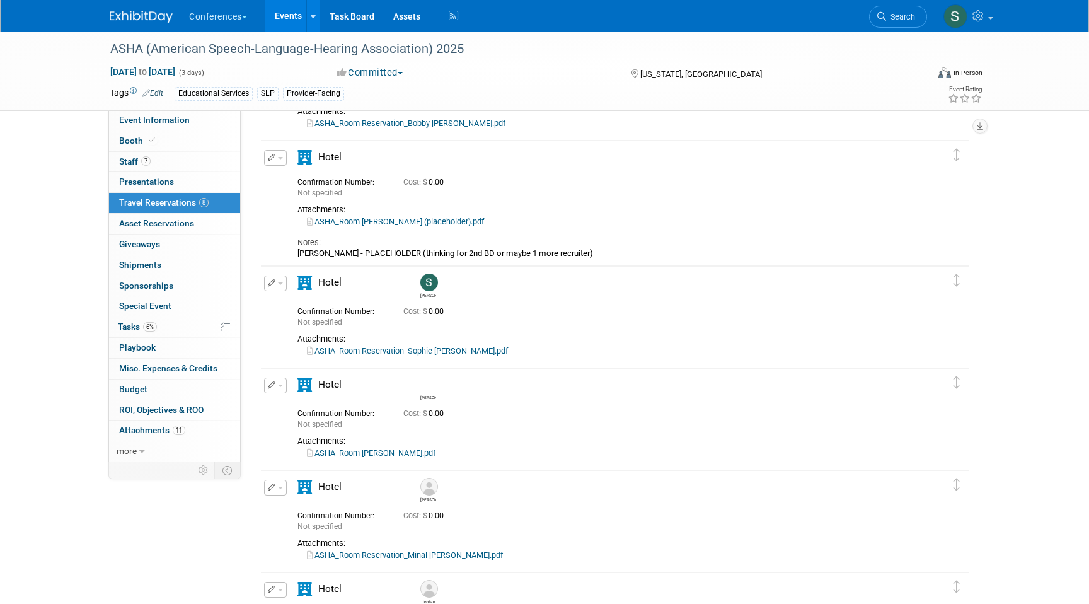
scroll to position [134, 0]
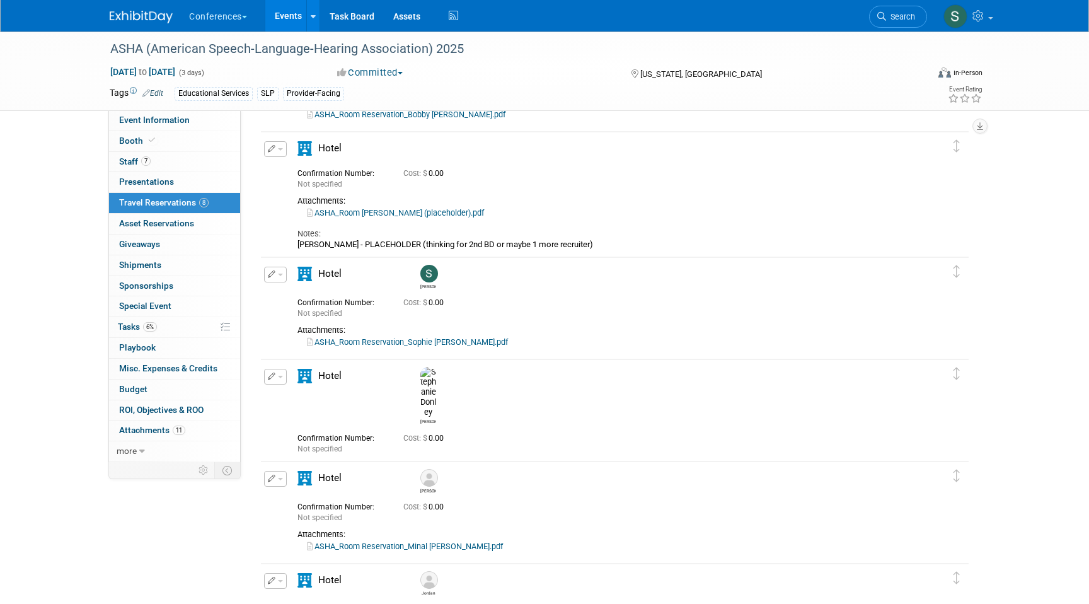
click at [267, 273] on button "button" at bounding box center [275, 275] width 23 height 16
click at [289, 292] on button "Edit Reservation" at bounding box center [318, 296] width 107 height 18
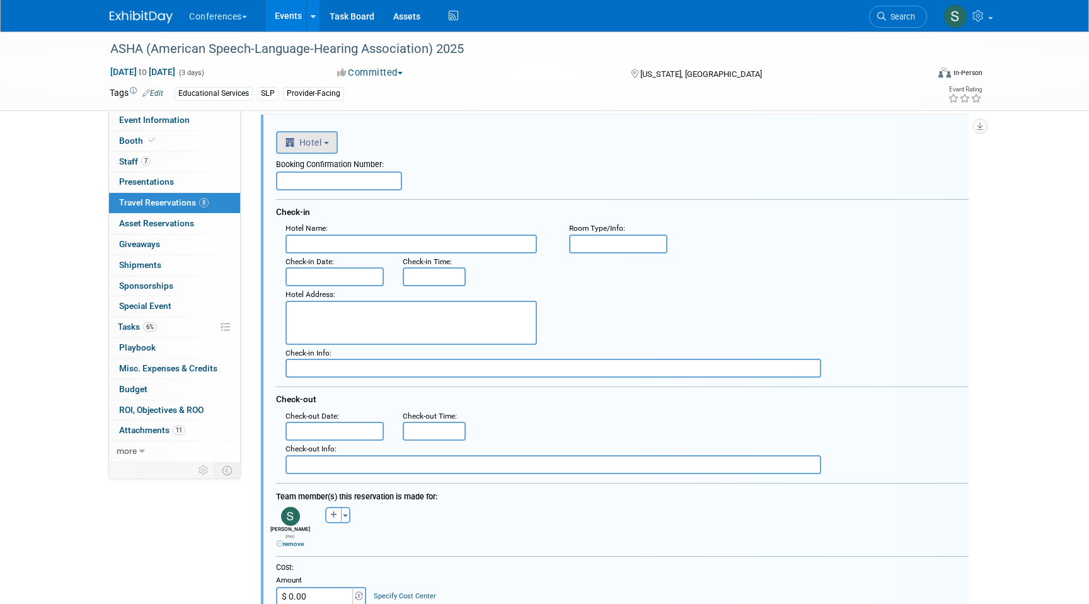
scroll to position [281, 0]
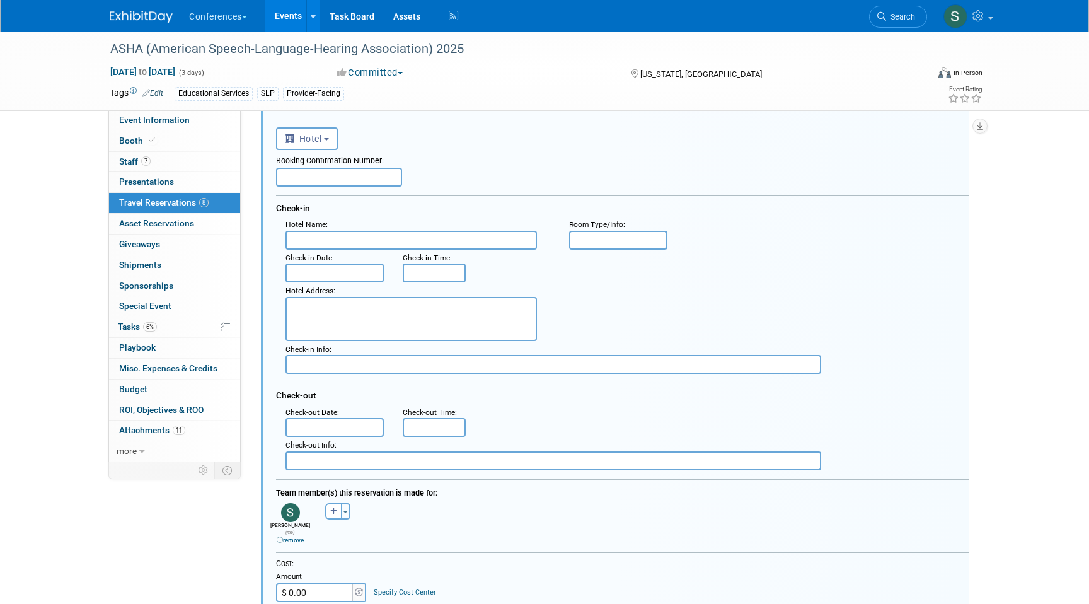
click at [322, 151] on div "Booking Confirmation Number:" at bounding box center [622, 159] width 693 height 18
click at [321, 146] on button "Hotel" at bounding box center [307, 138] width 62 height 23
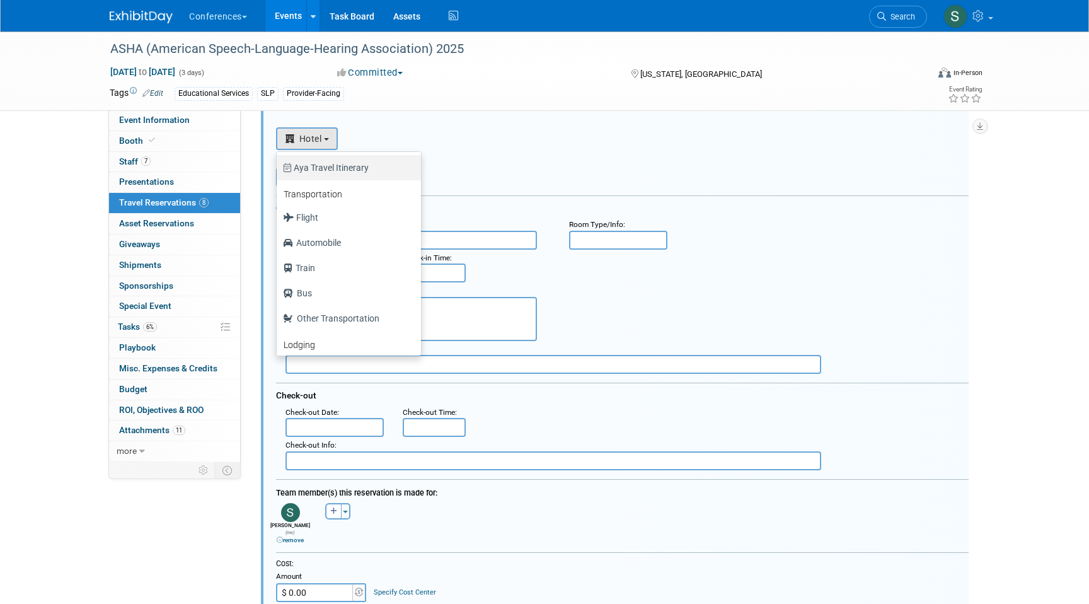
click at [333, 170] on label "Aya Travel Itinerary" at bounding box center [345, 168] width 125 height 20
click at [279, 170] on input "Aya Travel Itinerary" at bounding box center [274, 166] width 8 height 8
select select "100"
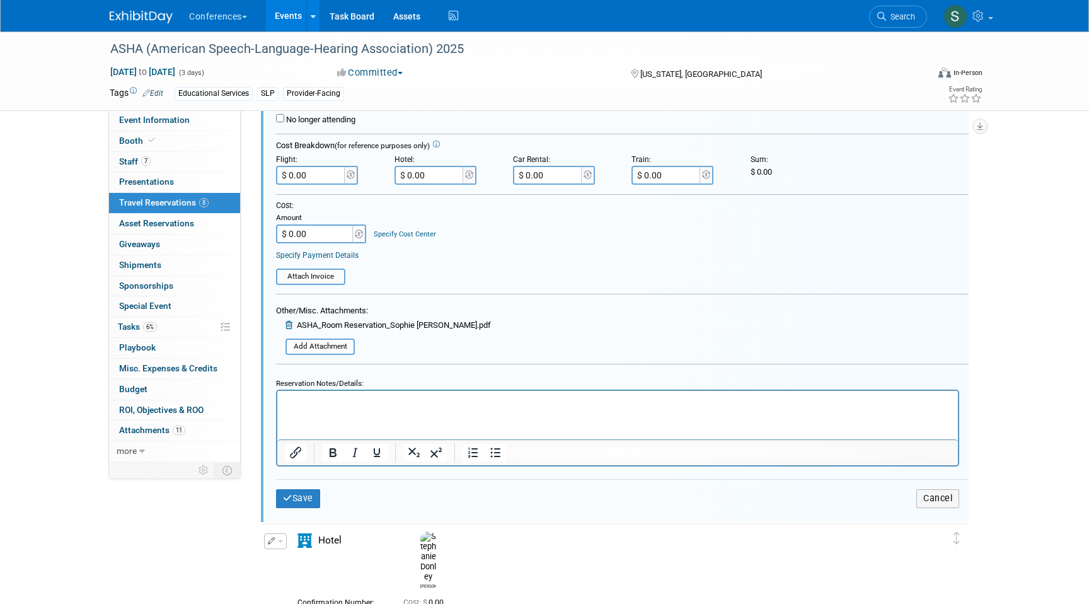
scroll to position [550, 0]
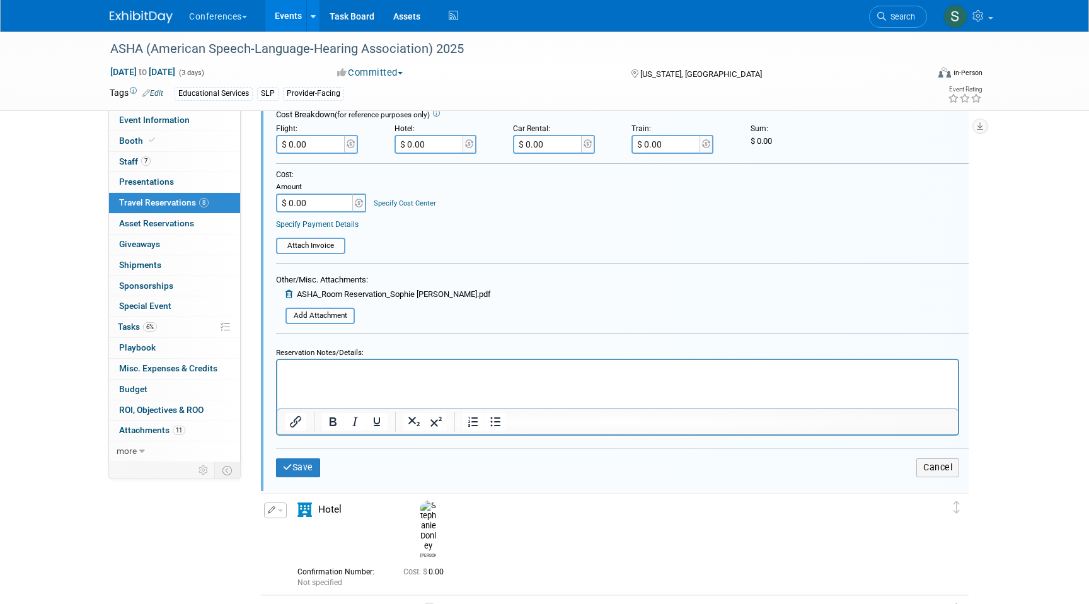
click at [342, 377] on html at bounding box center [617, 368] width 681 height 17
click at [316, 139] on input "$ 0.00" at bounding box center [311, 144] width 71 height 19
type input "$ 248.30"
click at [303, 461] on button "Save" at bounding box center [298, 467] width 44 height 18
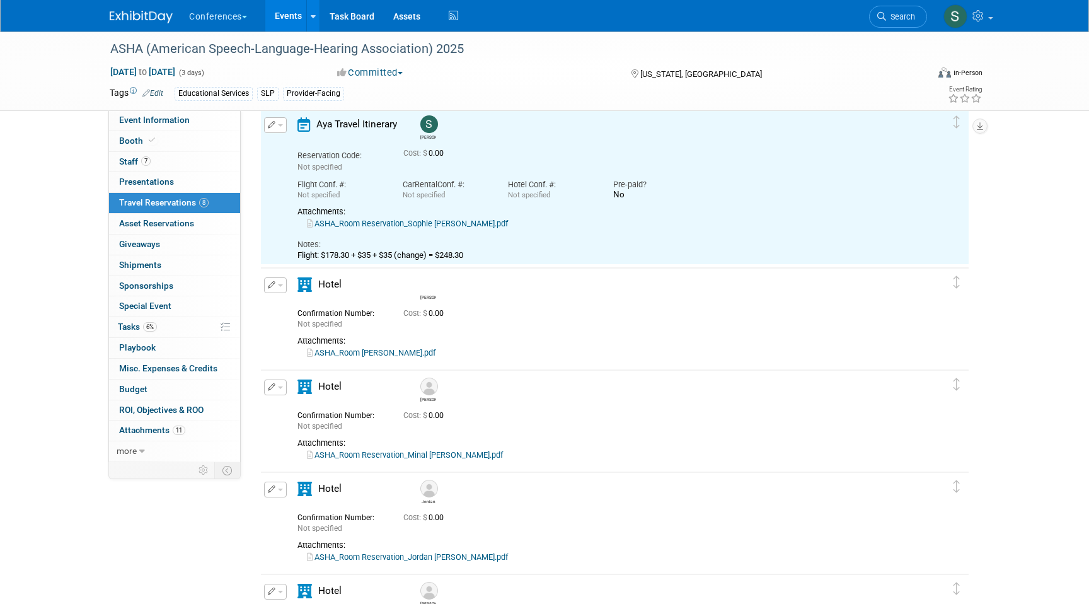
scroll to position [249, 0]
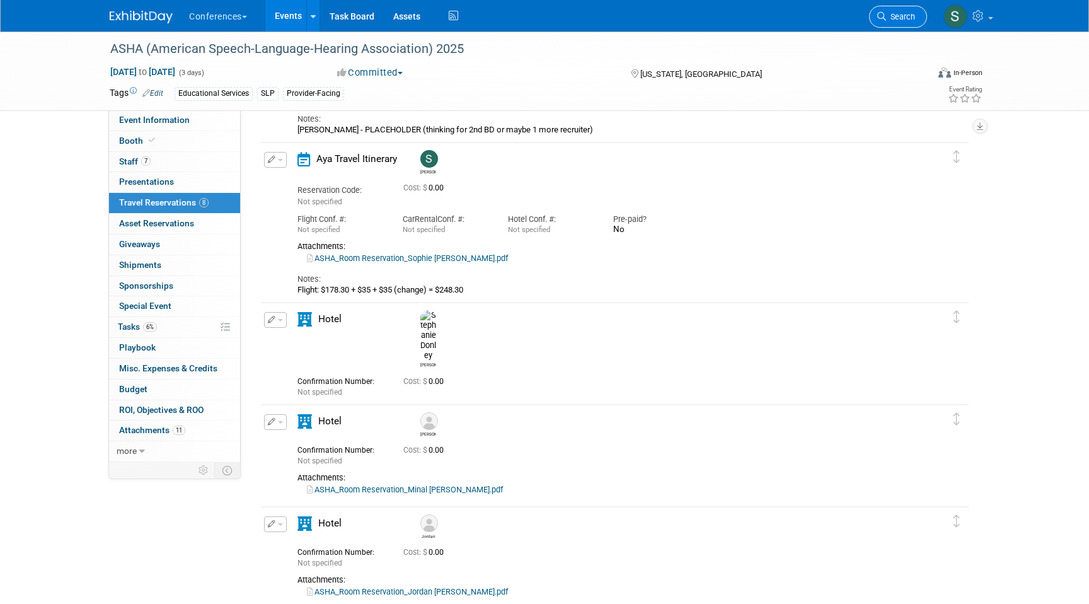
click at [897, 16] on span "Search" at bounding box center [900, 16] width 29 height 9
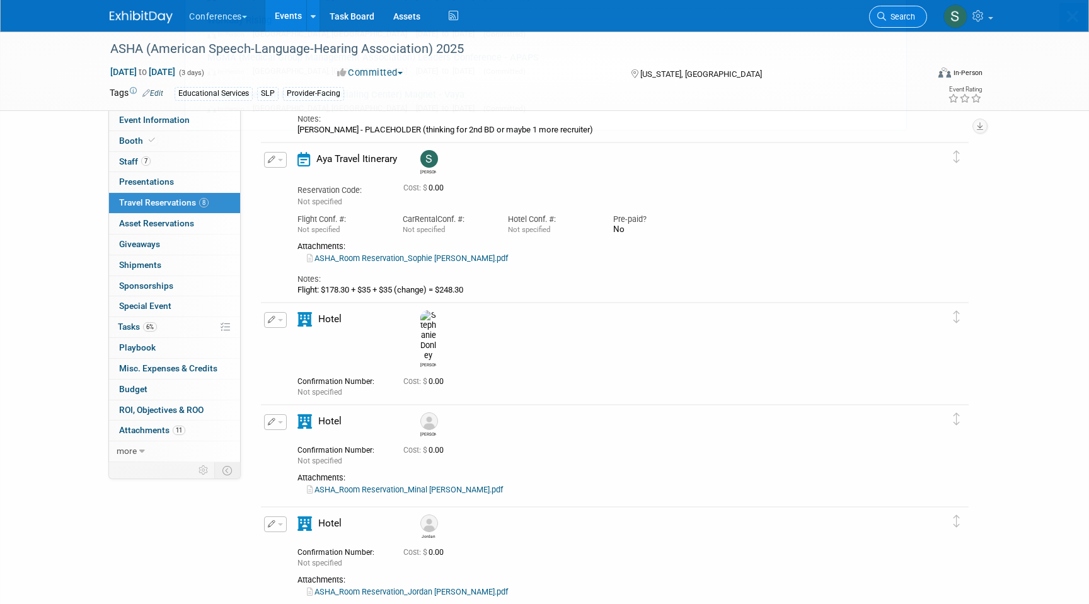
scroll to position [0, 0]
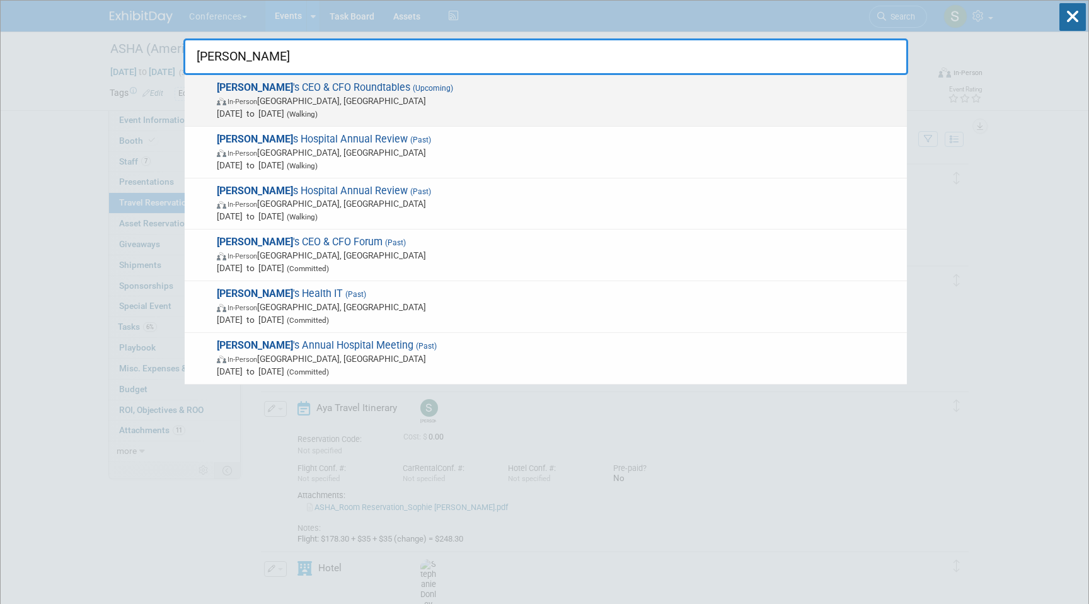
type input "BECKER"
click at [378, 94] on span "Becker 's CEO & CFO Roundtables (Upcoming) In-Person Chicago, IL Nov 3, 2025 to…" at bounding box center [557, 100] width 688 height 38
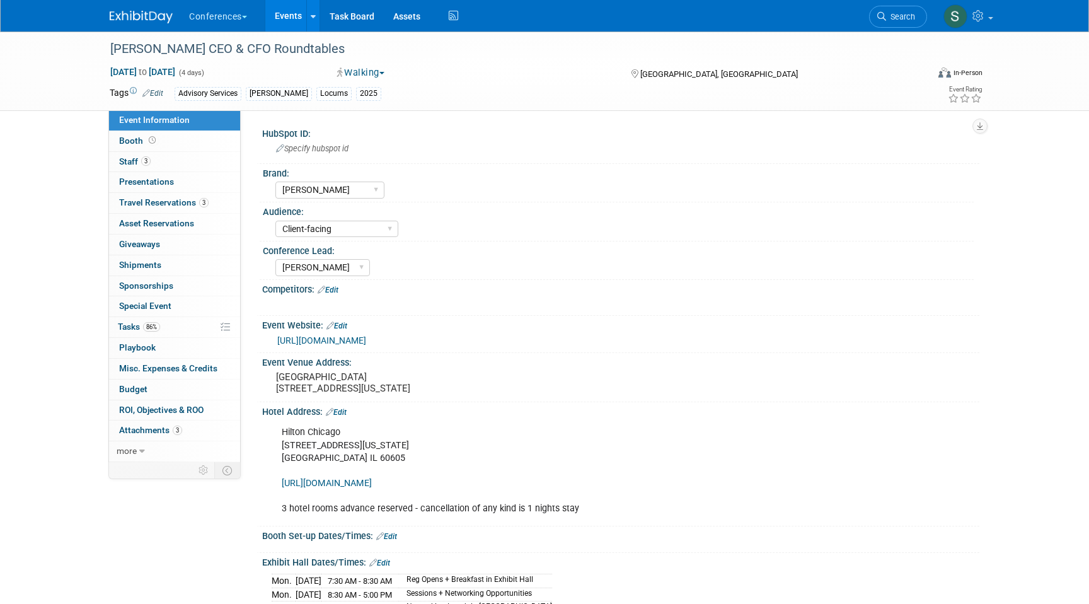
select select "[PERSON_NAME]"
select select "Client-facing"
select select "[PERSON_NAME]"
click at [214, 205] on link "3 Travel Reservations 3" at bounding box center [174, 203] width 131 height 20
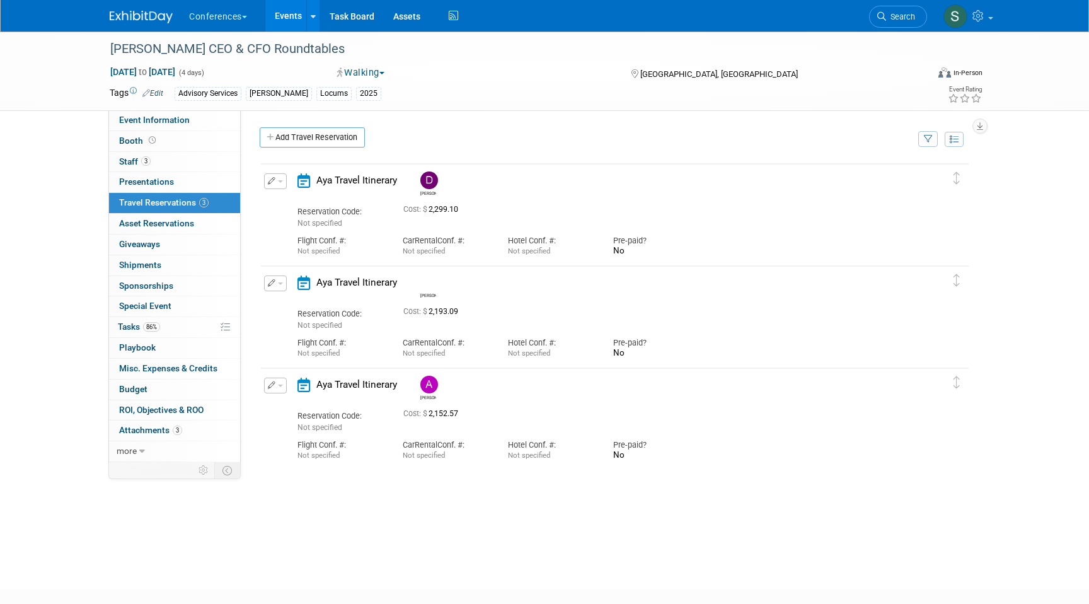
click at [264, 386] on button "button" at bounding box center [275, 386] width 23 height 16
click at [297, 403] on button "Edit Reservation" at bounding box center [318, 407] width 107 height 18
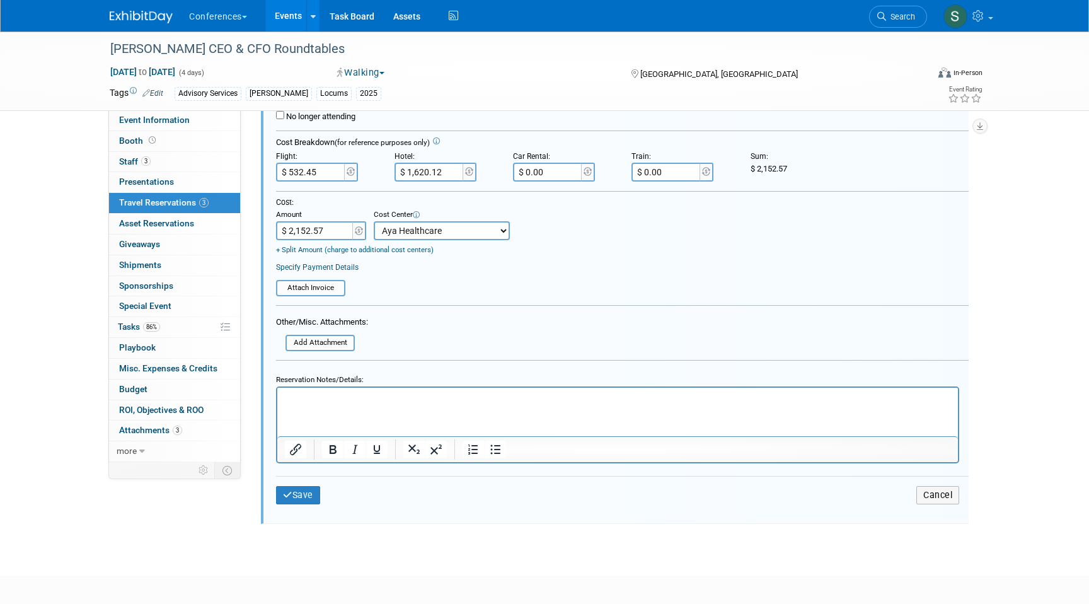
scroll to position [504, 0]
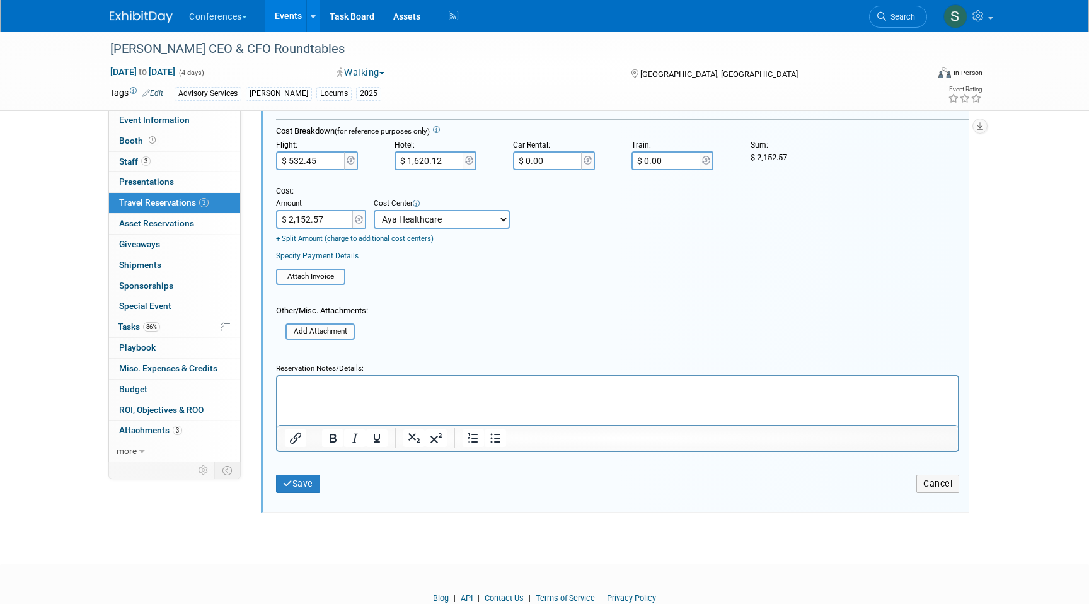
click at [354, 393] on html at bounding box center [617, 384] width 681 height 17
click at [320, 163] on input "$ 532.45" at bounding box center [311, 160] width 71 height 19
type input "$ 273.48"
click at [339, 219] on input "$ 2,152.57" at bounding box center [315, 219] width 79 height 19
type input "$ 1,893.60"
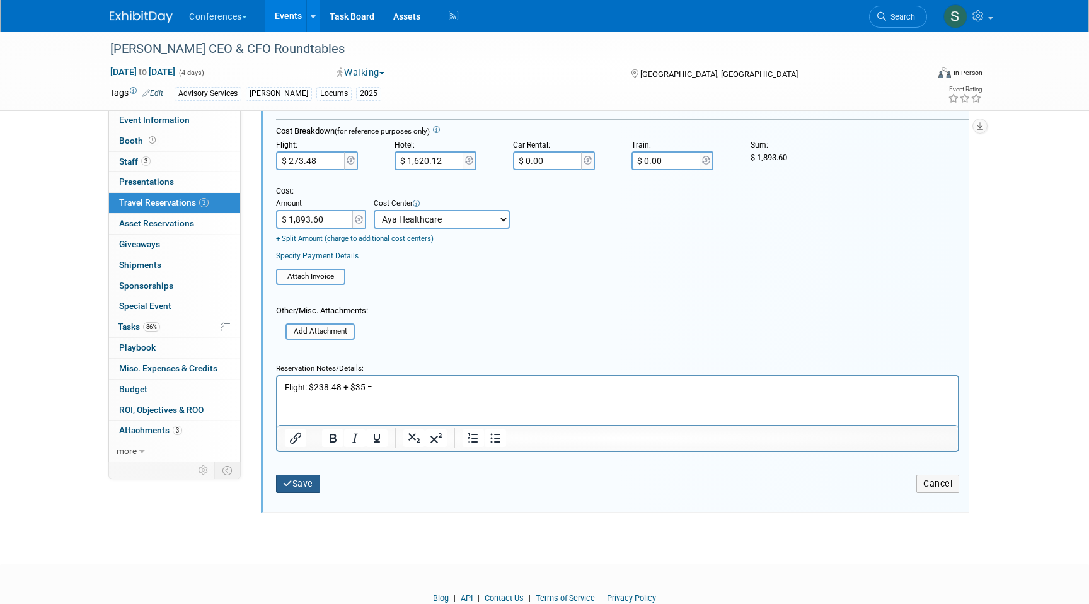
click at [305, 482] on button "Save" at bounding box center [298, 484] width 44 height 18
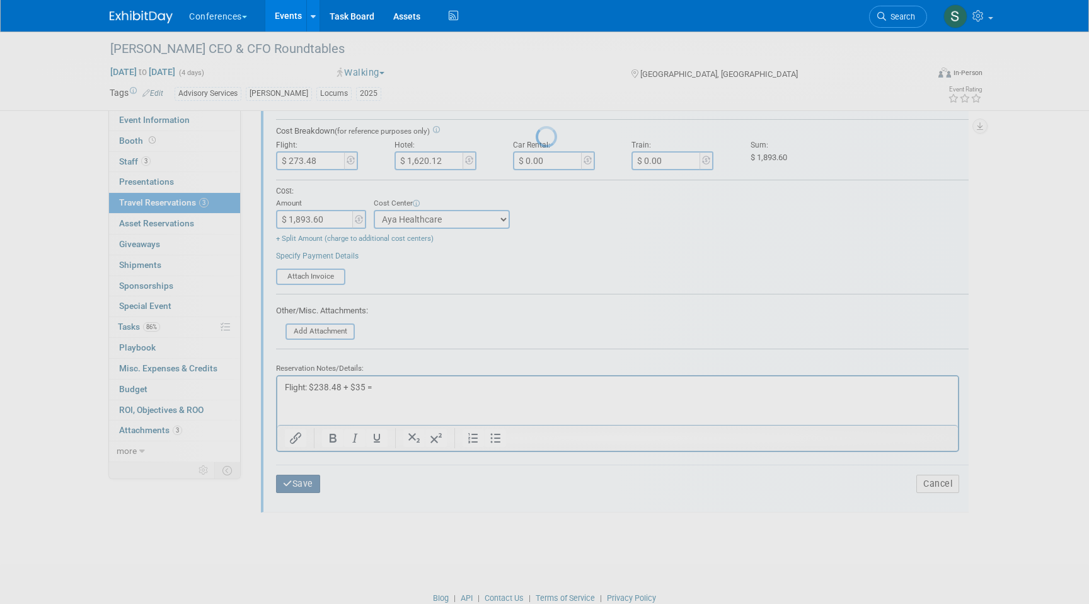
scroll to position [74, 0]
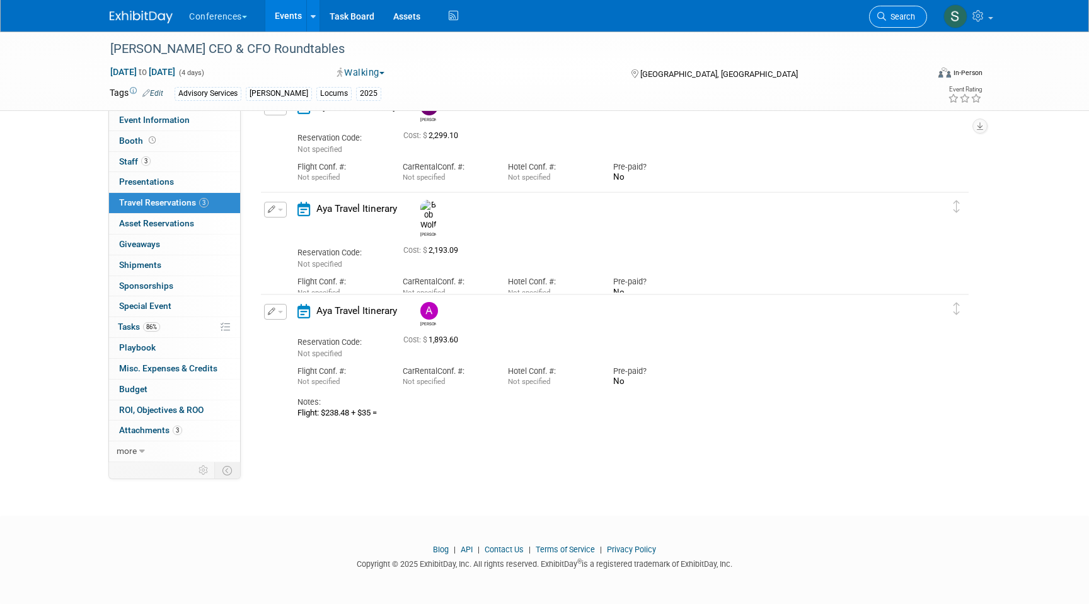
click at [890, 21] on span "Search" at bounding box center [900, 16] width 29 height 9
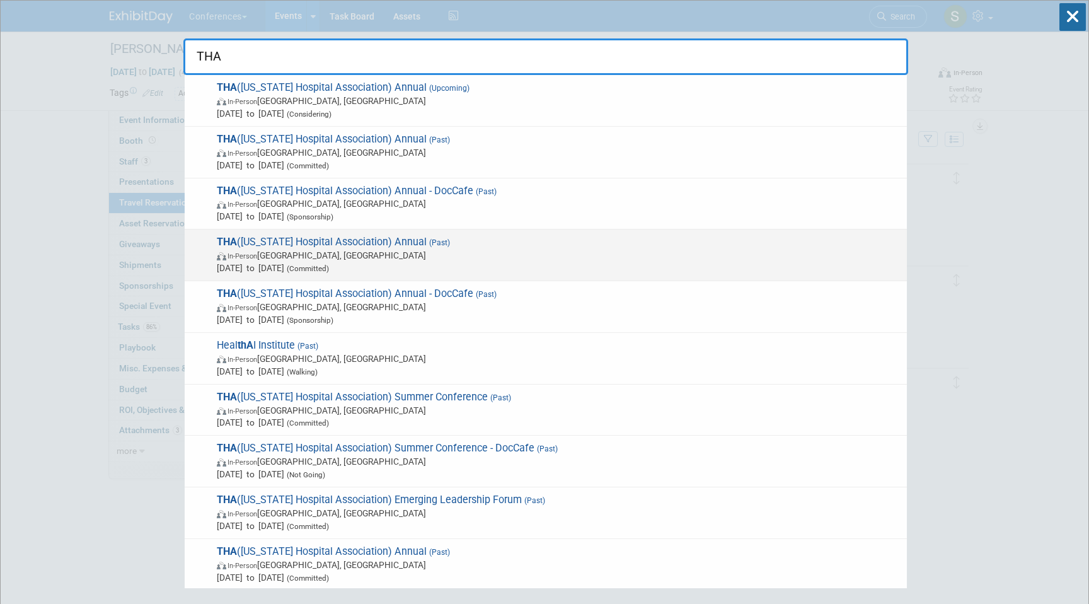
type input "THA"
click at [444, 277] on div "THA (Tennessee Hospital Association) Annual (Past) In-Person Nashville, TN Sep …" at bounding box center [546, 255] width 723 height 52
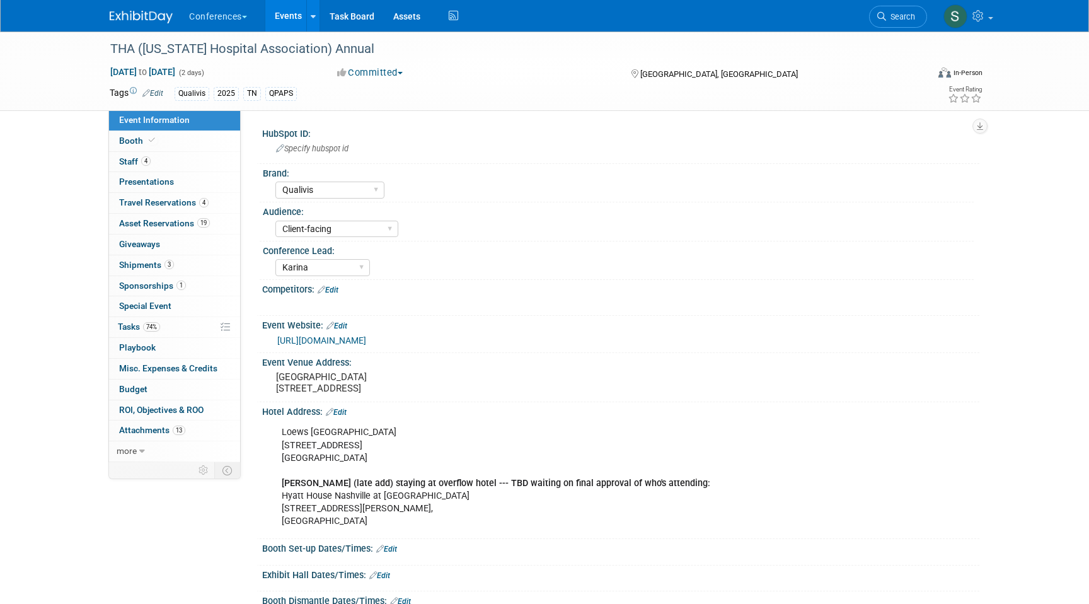
select select "Qualivis"
select select "Client-facing"
select select "Karina"
click at [159, 162] on link "4 Staff 4" at bounding box center [174, 162] width 131 height 20
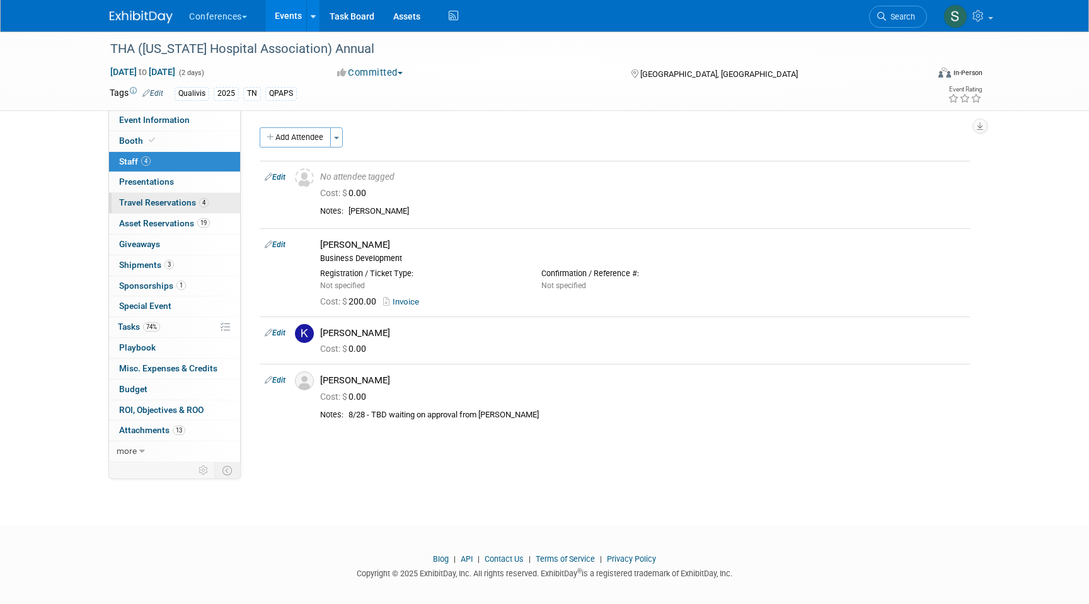
click at [180, 197] on link "4 Travel Reservations 4" at bounding box center [174, 203] width 131 height 20
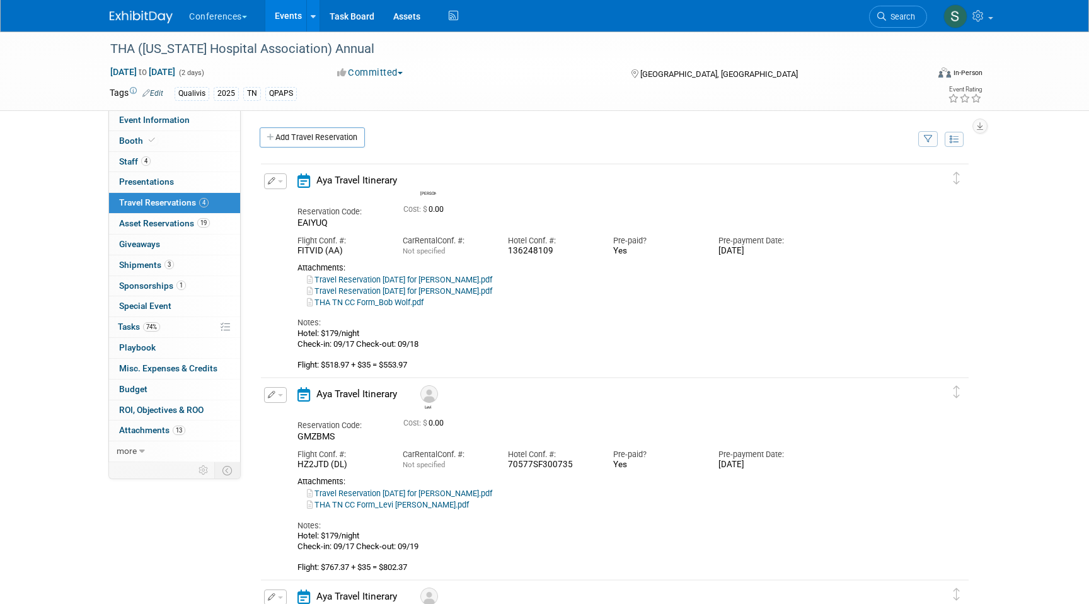
scroll to position [6, 0]
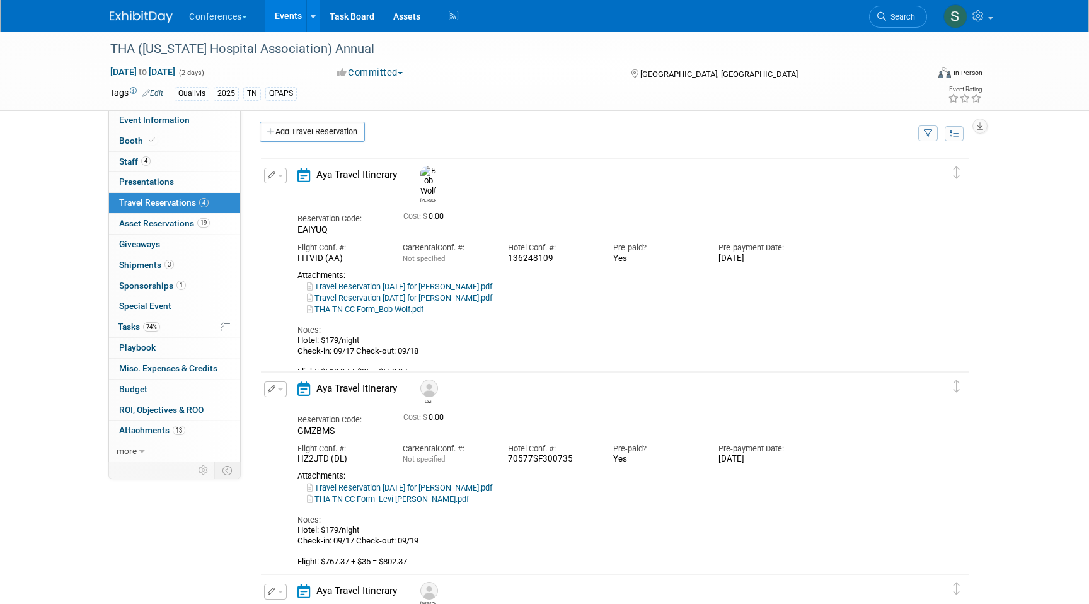
click at [274, 177] on icon "button" at bounding box center [272, 175] width 8 height 8
click at [286, 195] on button "Edit Reservation" at bounding box center [318, 198] width 107 height 18
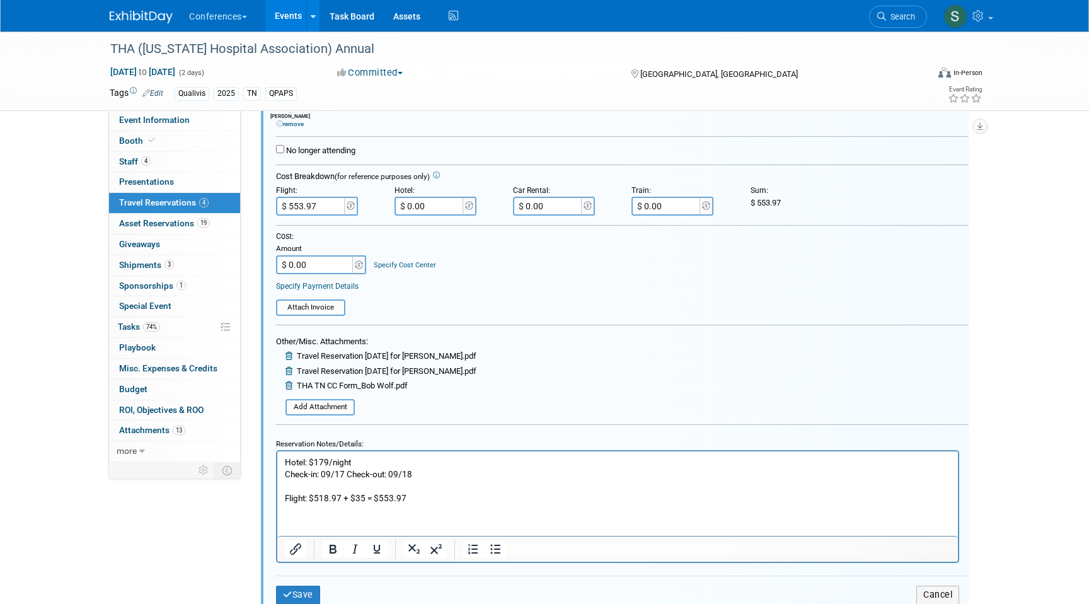
scroll to position [269, 0]
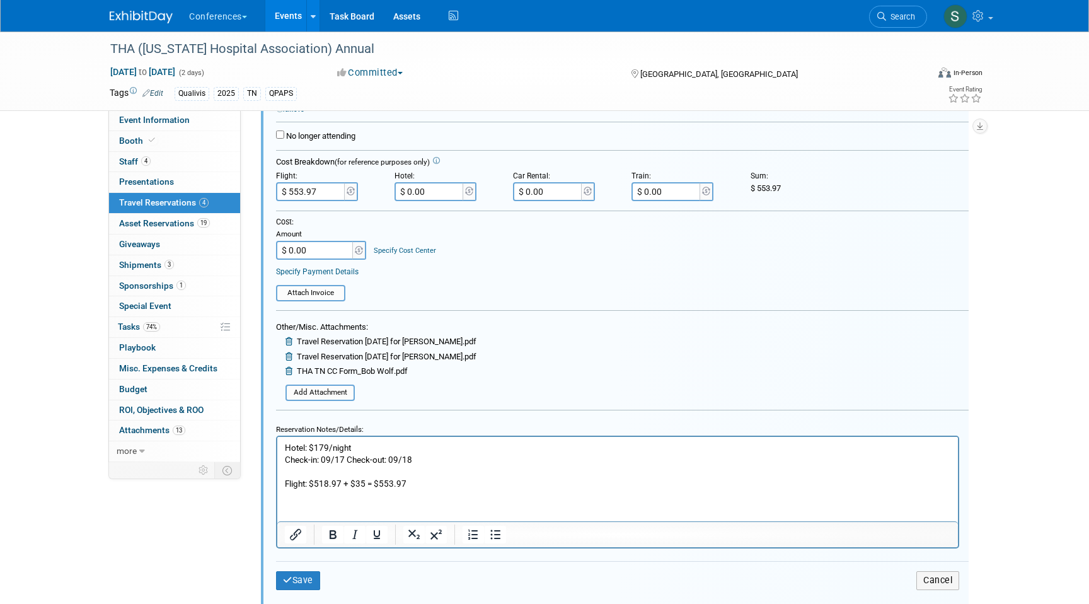
click at [366, 479] on p "Hotel: $179/night Check-in: 09/17 Check-out: 09/18 Flight: $518.97 + $35 = $553…" at bounding box center [618, 466] width 666 height 48
click at [326, 189] on input "$ 553.97" at bounding box center [311, 191] width 71 height 19
type input "$ 680.97"
click at [323, 243] on input "$ 0.00" at bounding box center [315, 250] width 79 height 19
click at [458, 221] on div "Cost:" at bounding box center [622, 222] width 693 height 11
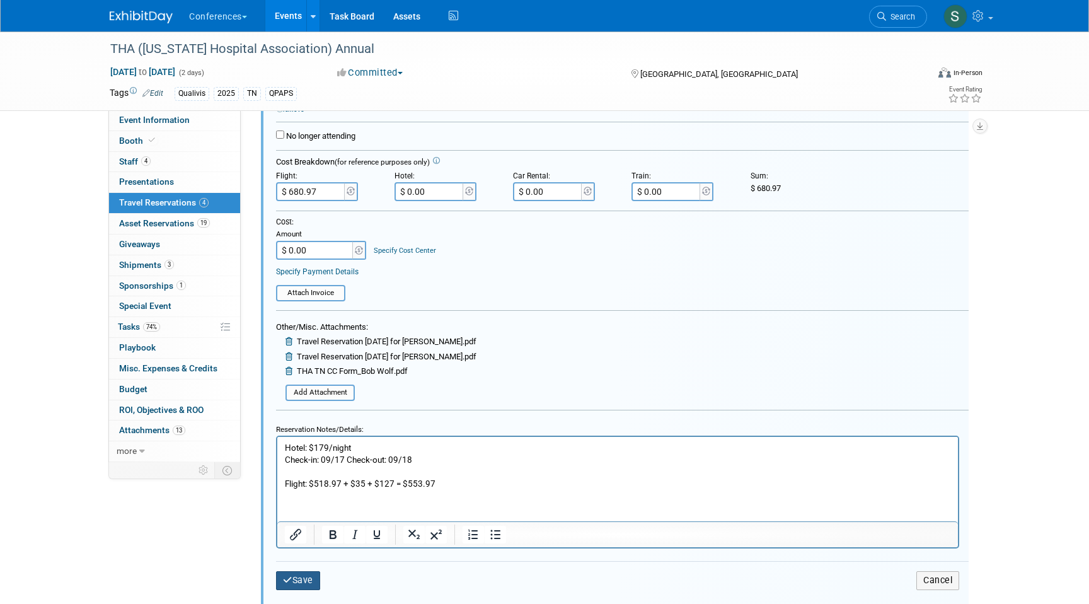
click at [289, 580] on icon "submit" at bounding box center [287, 580] width 9 height 9
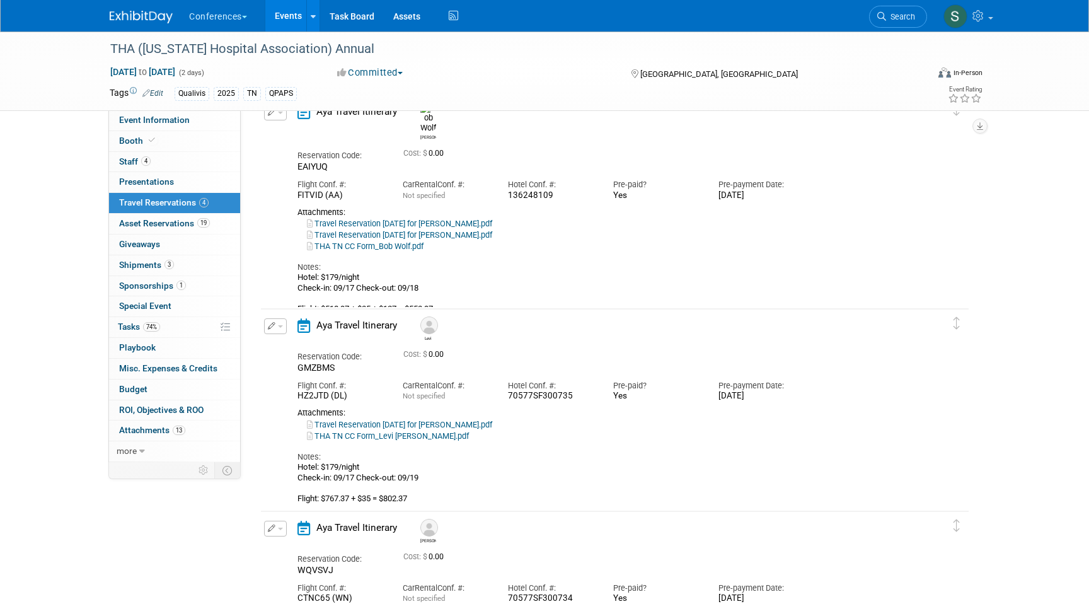
scroll to position [21, 0]
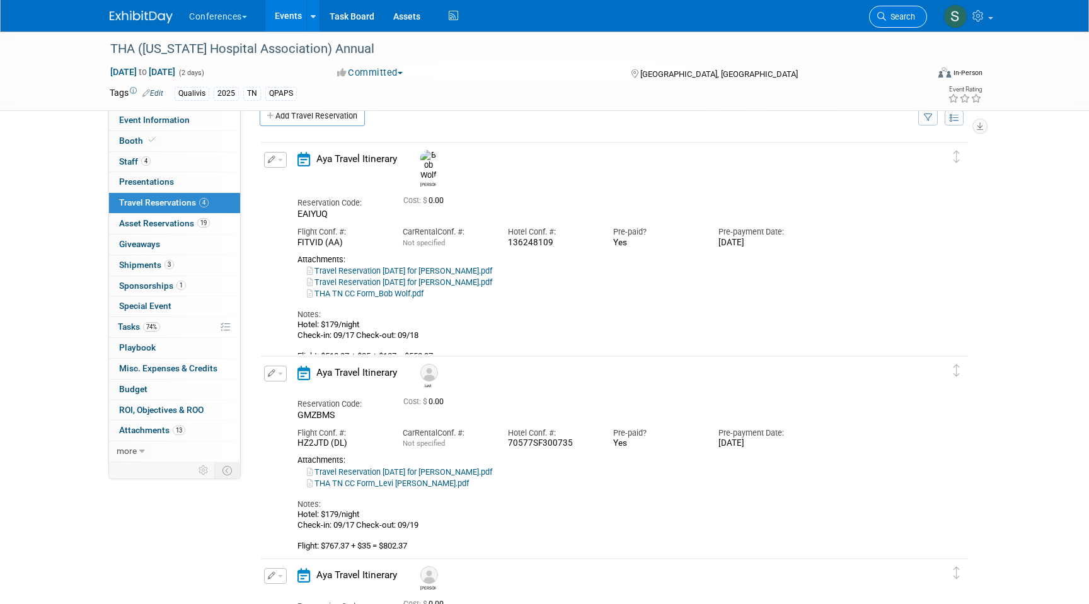
click at [885, 20] on icon at bounding box center [882, 16] width 9 height 9
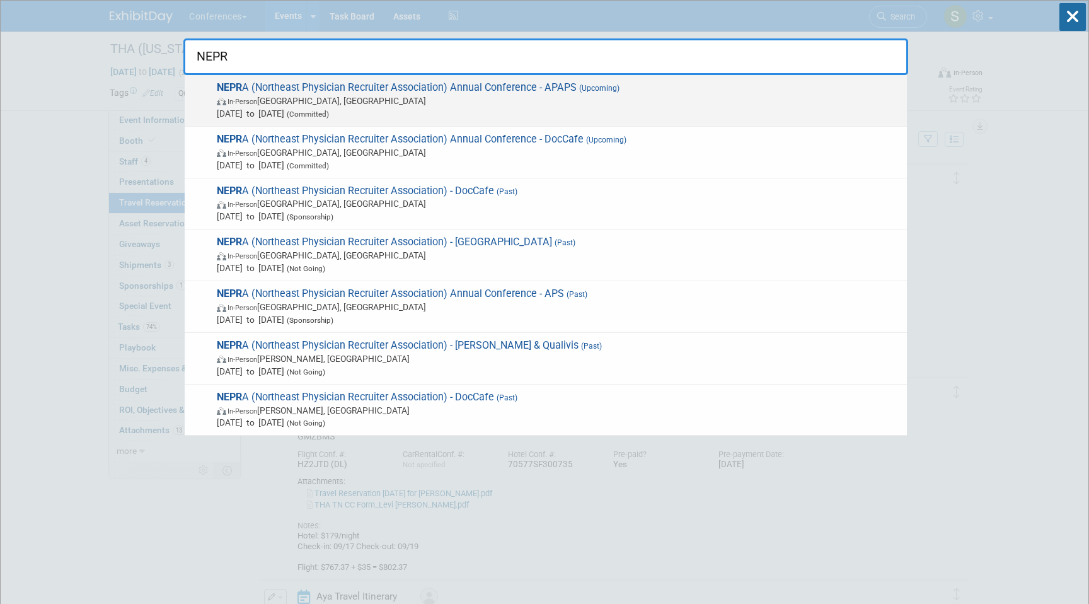
type input "NEPR"
click at [600, 102] on span "In-Person Portland, ME" at bounding box center [559, 101] width 684 height 13
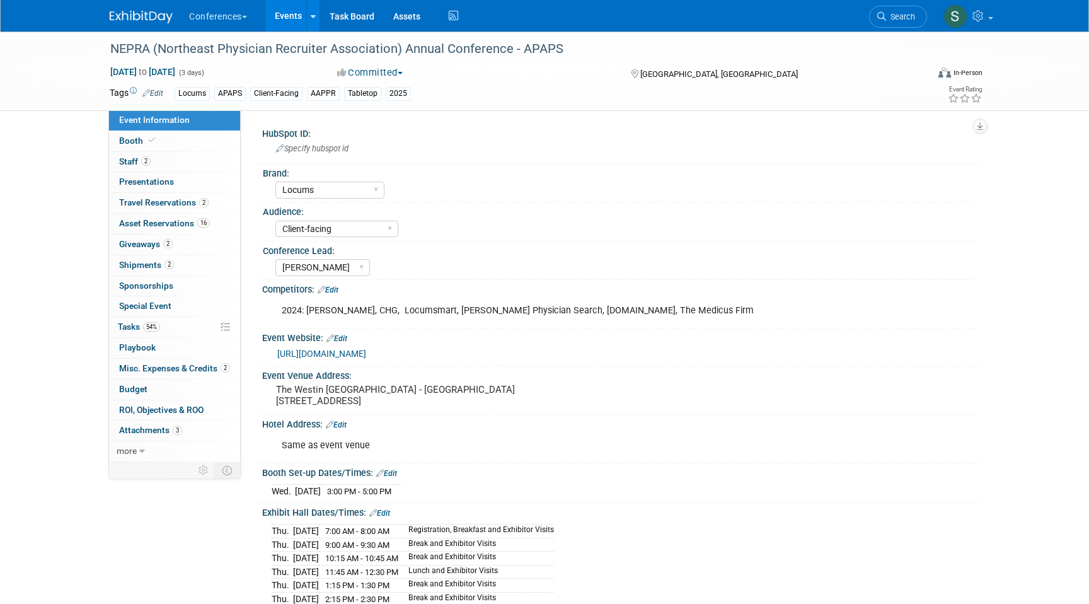
select select "Locums"
select select "Client-facing"
select select "[PERSON_NAME]"
click at [208, 203] on link "2 Travel Reservations 2" at bounding box center [174, 203] width 131 height 20
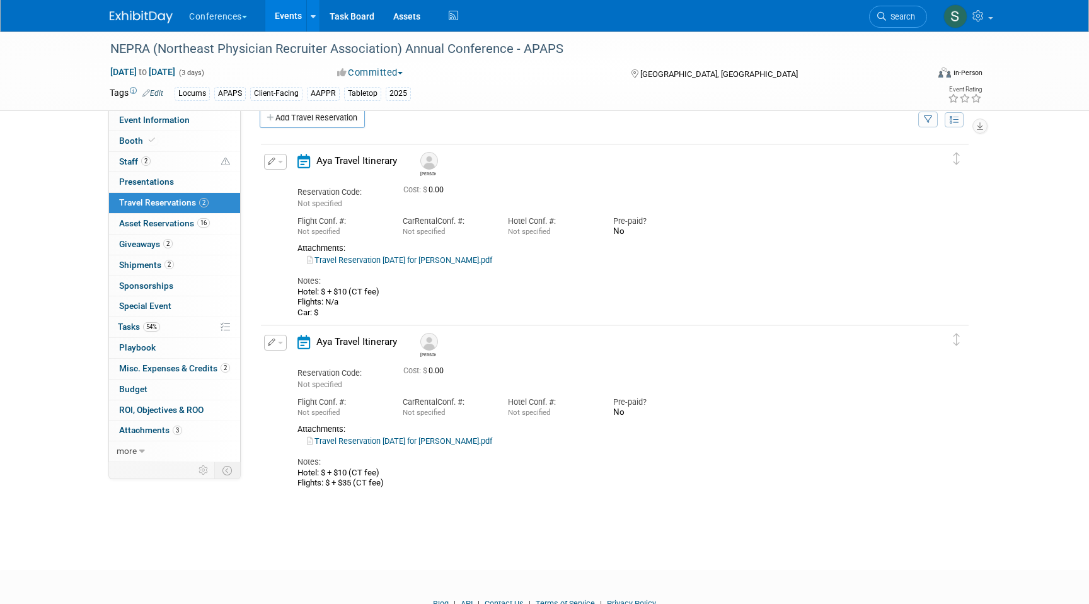
scroll to position [21, 0]
click at [898, 16] on span "Search" at bounding box center [900, 16] width 29 height 9
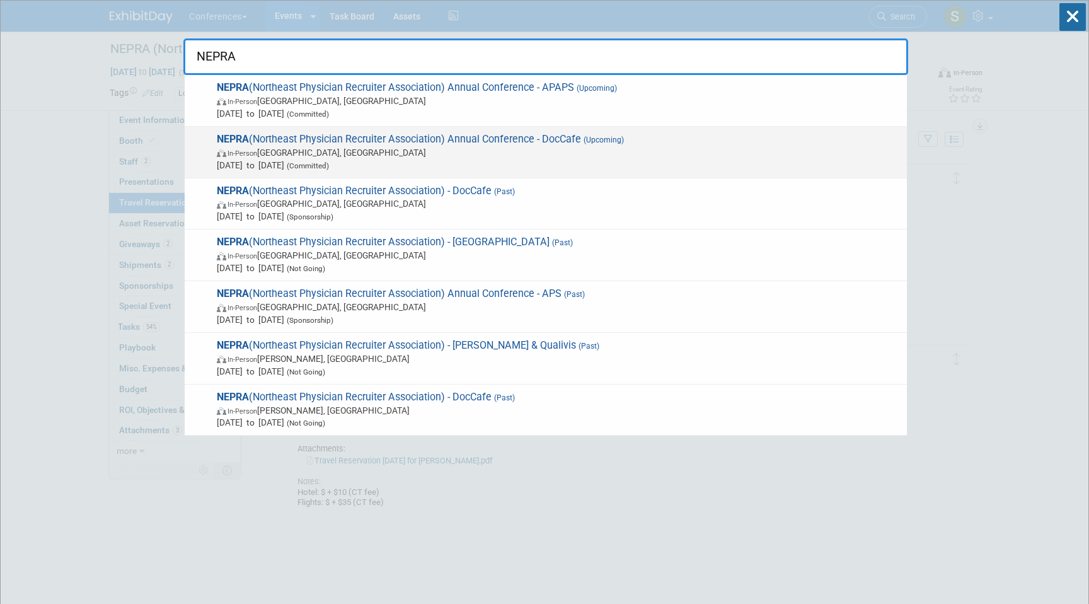
type input "NEPRA"
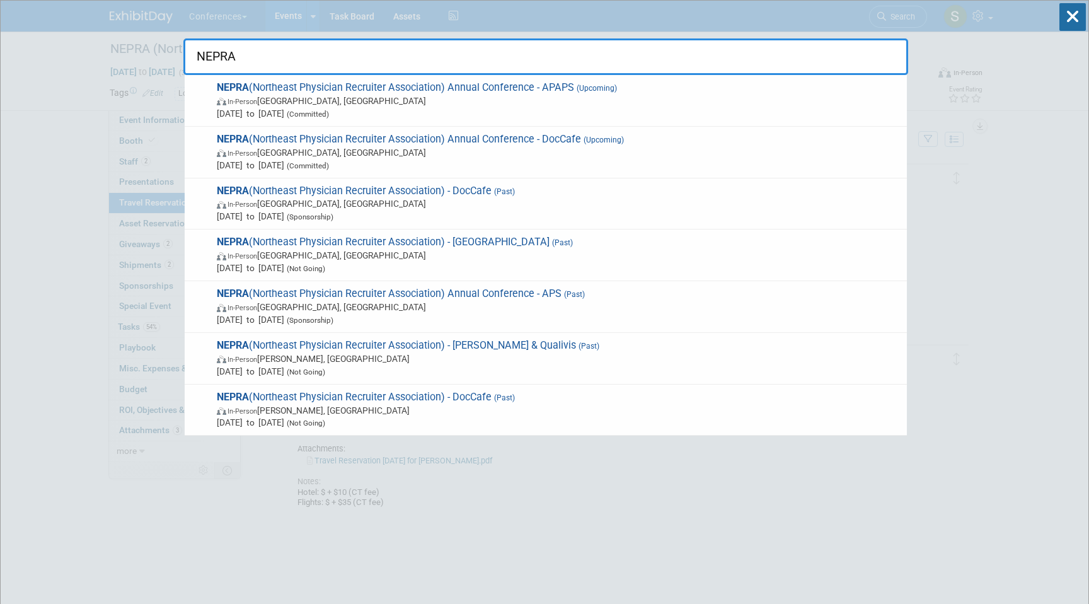
drag, startPoint x: 580, startPoint y: 134, endPoint x: 276, endPoint y: 168, distance: 305.8
click at [580, 135] on span "NEPRA (Northeast Physician Recruiter Association) Annual Conference - DocCafe (…" at bounding box center [557, 152] width 688 height 38
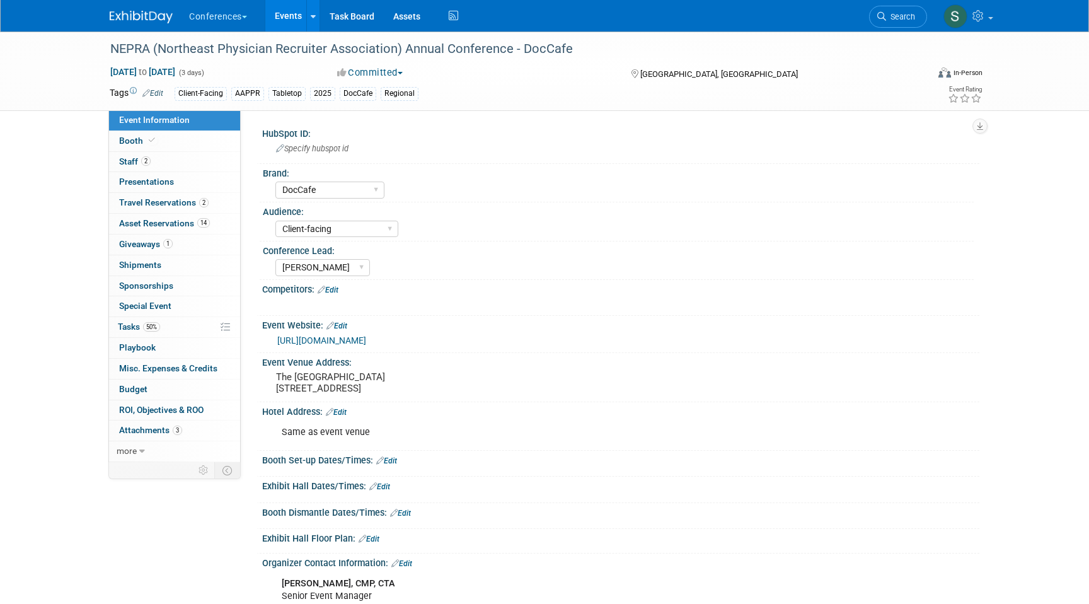
select select "DocCafe"
select select "Client-facing"
select select "[PERSON_NAME]"
click at [209, 202] on link "2 Travel Reservations 2" at bounding box center [174, 203] width 131 height 20
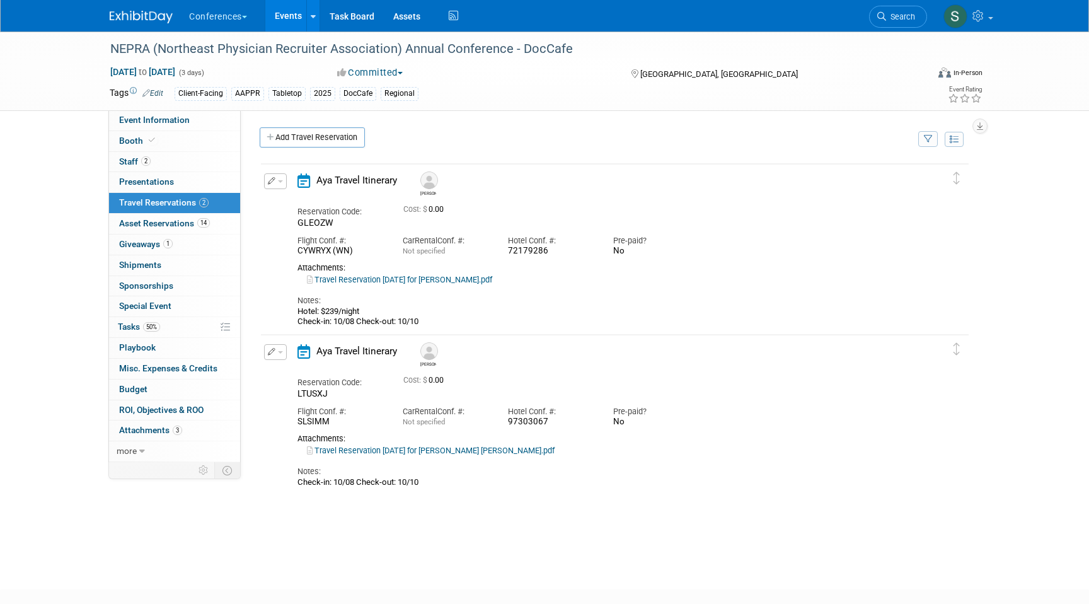
click at [275, 354] on icon "button" at bounding box center [272, 352] width 8 height 8
click at [288, 369] on button "Edit Reservation" at bounding box center [318, 374] width 107 height 18
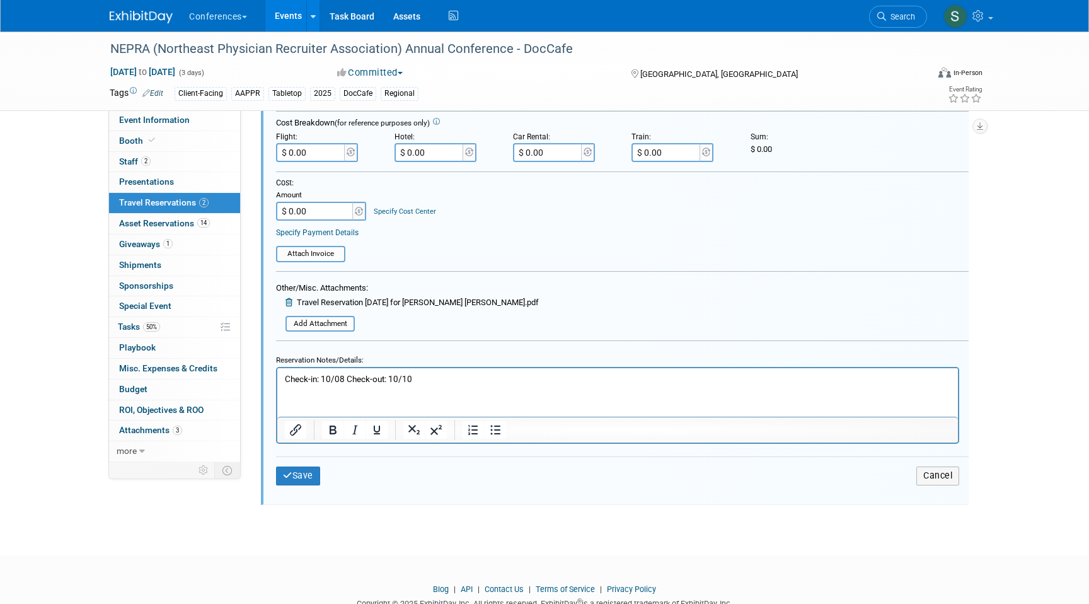
scroll to position [500, 0]
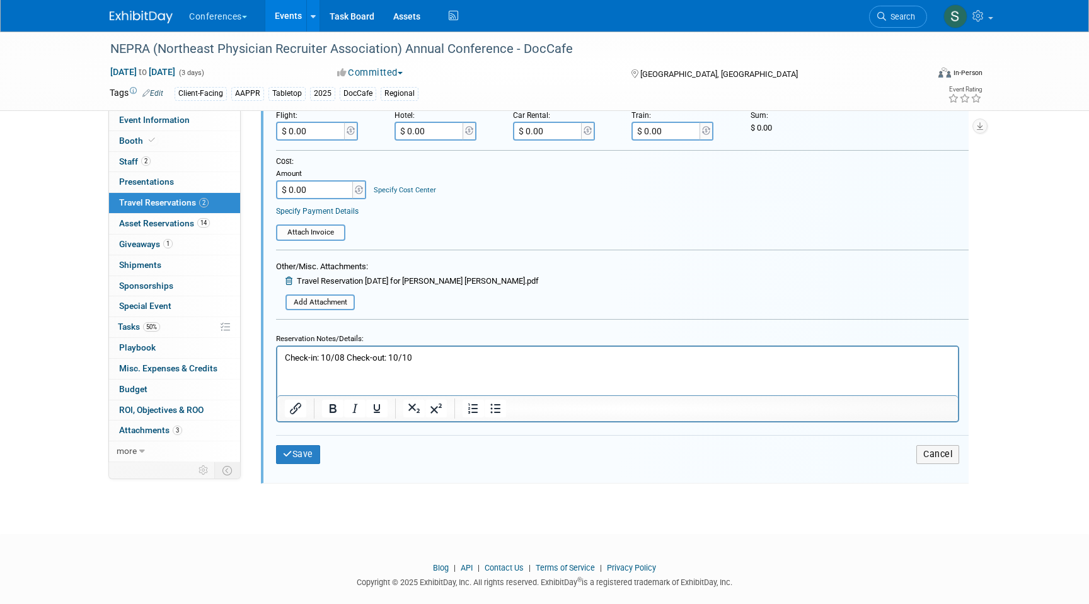
click at [440, 356] on p "Check-in: 10/08 Check-out: 10/10" at bounding box center [618, 358] width 666 height 12
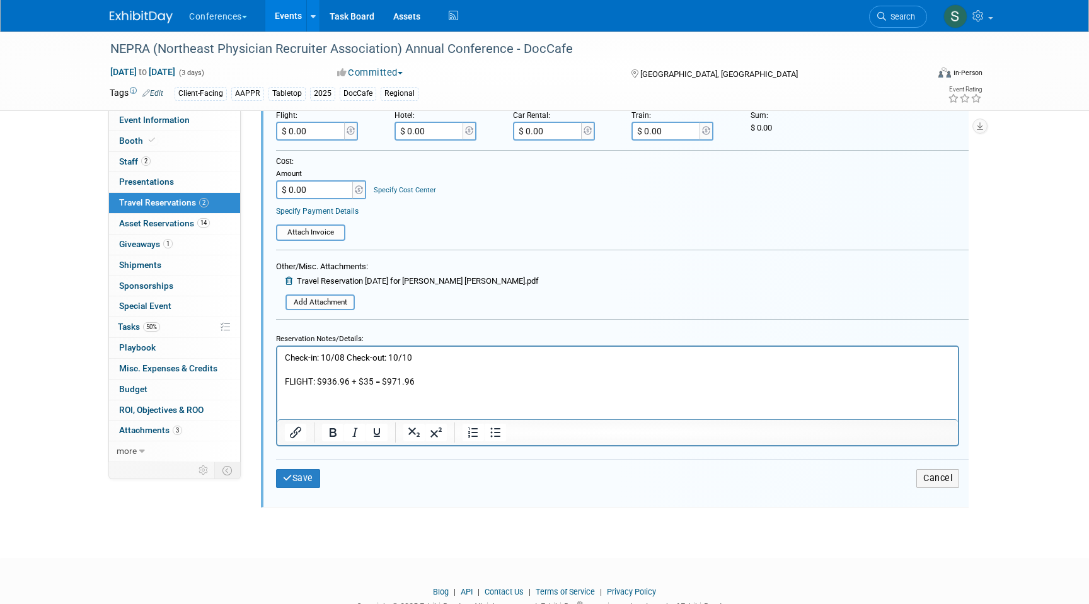
click at [321, 131] on input "$ 0.00" at bounding box center [311, 131] width 71 height 19
type input "$ 971.96"
drag, startPoint x: 543, startPoint y: 248, endPoint x: 464, endPoint y: 237, distance: 79.5
click at [543, 248] on form "<i class="fa-light fa-calendar-lines" style="padding: 6px 4px 6px 1px;"></i> Ay…" at bounding box center [622, 174] width 693 height 659
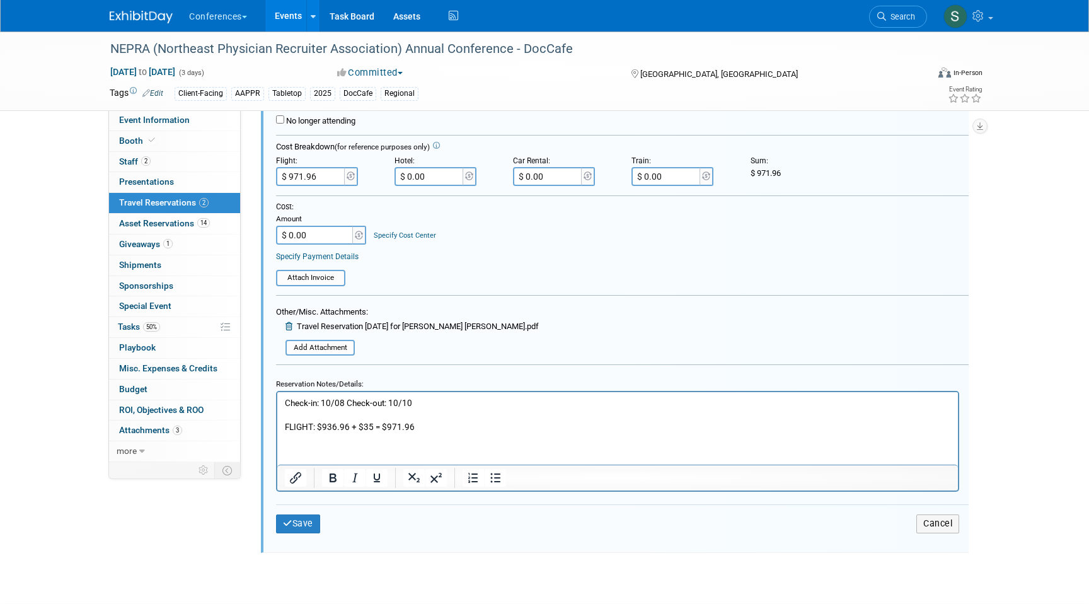
scroll to position [464, 0]
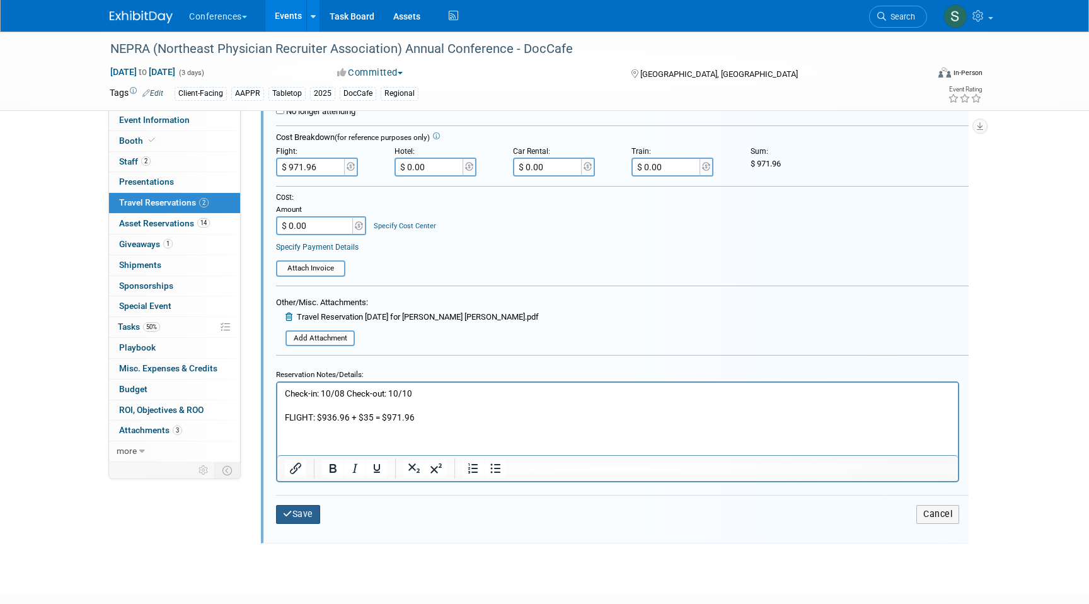
click at [306, 513] on button "Save" at bounding box center [298, 514] width 44 height 18
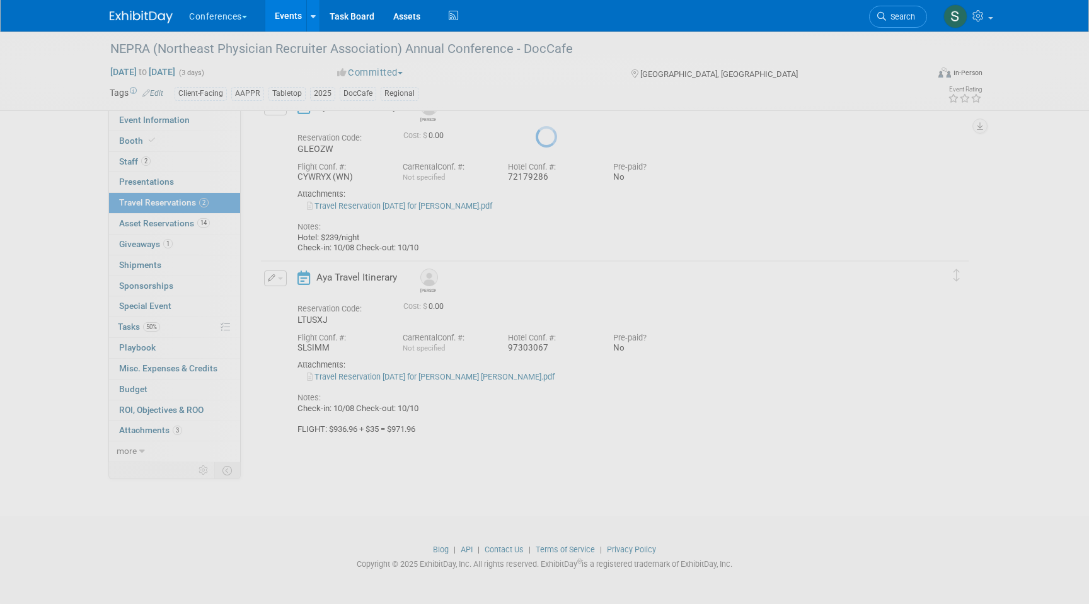
scroll to position [74, 0]
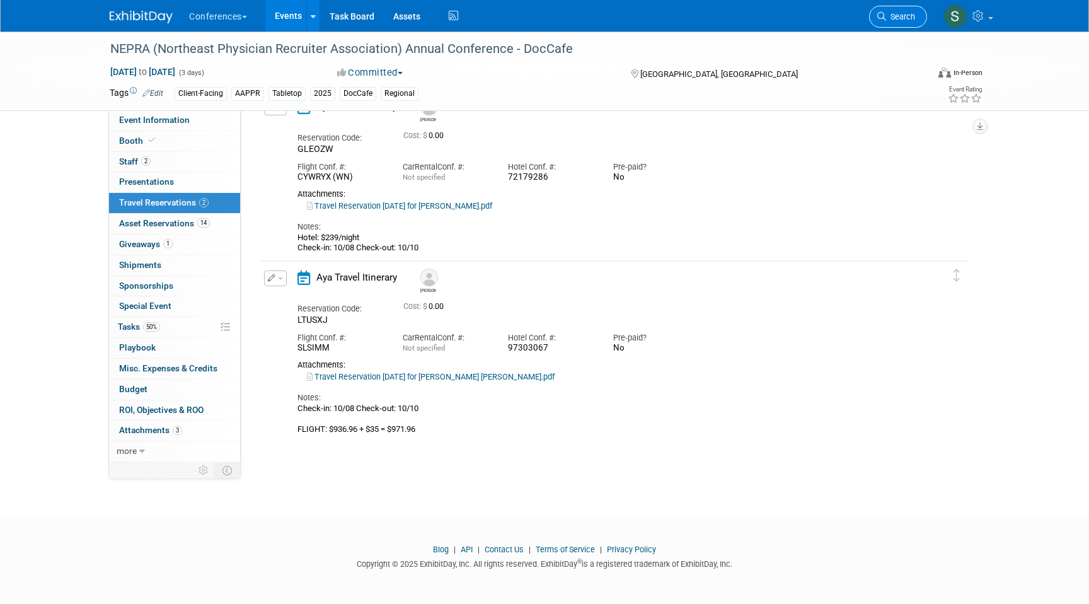
click at [894, 21] on link "Search" at bounding box center [898, 17] width 58 height 22
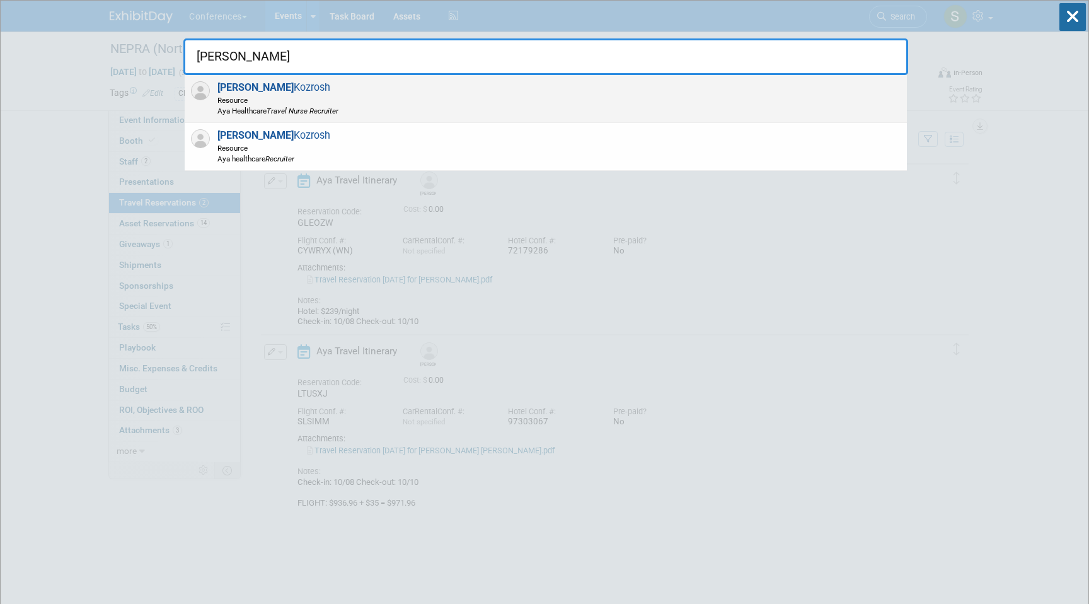
click at [622, 112] on div "Kamal Kozrosh Resource Aya Healthcare Travel Nurse Recruiter" at bounding box center [546, 99] width 723 height 48
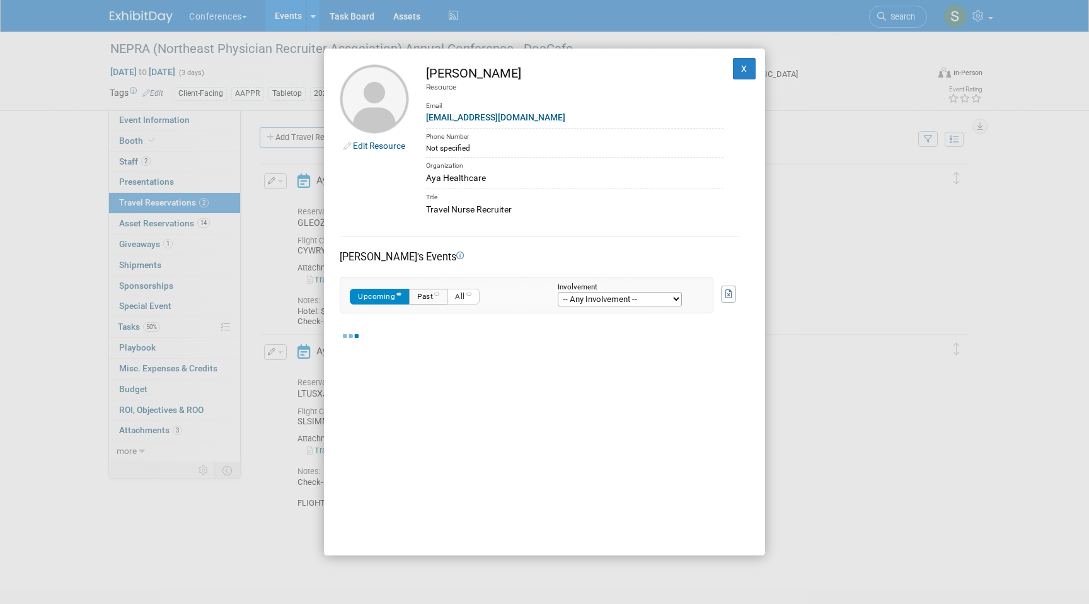
click at [439, 294] on span "button" at bounding box center [436, 294] width 5 height 3
click at [392, 298] on button "Upcoming 0" at bounding box center [382, 297] width 64 height 16
click at [494, 74] on div "[PERSON_NAME]" at bounding box center [575, 73] width 298 height 18
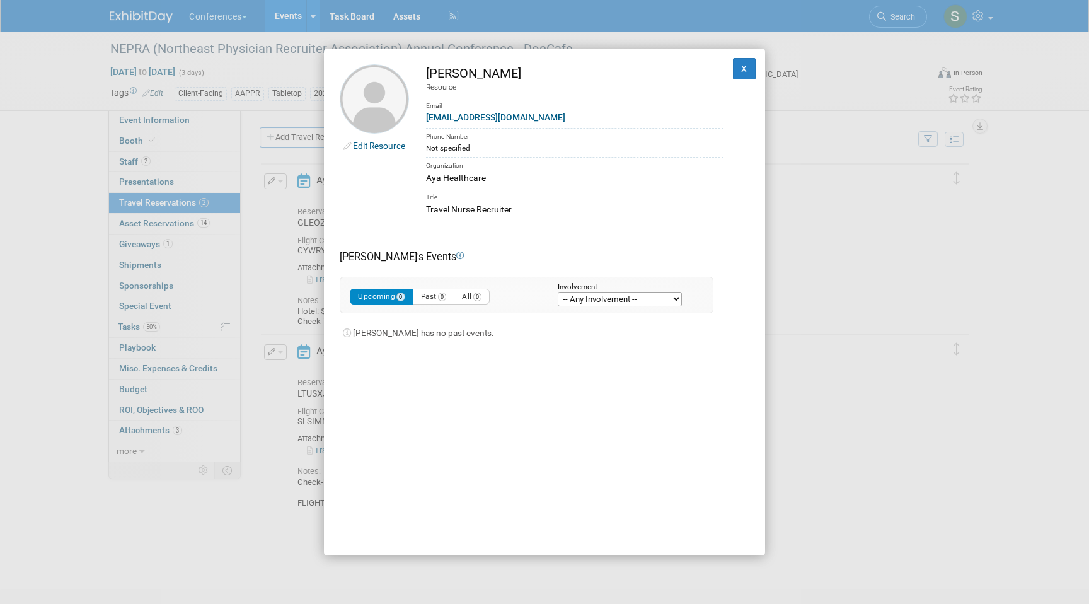
copy td "[PERSON_NAME]"
click at [747, 68] on button "X" at bounding box center [744, 68] width 23 height 21
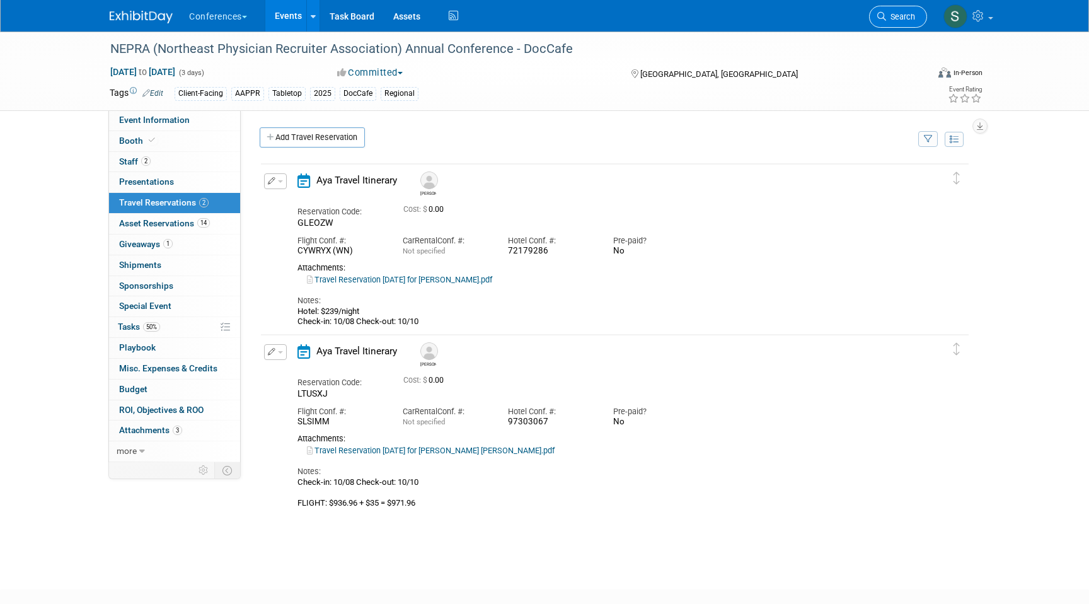
click at [899, 17] on span "Search" at bounding box center [900, 16] width 29 height 9
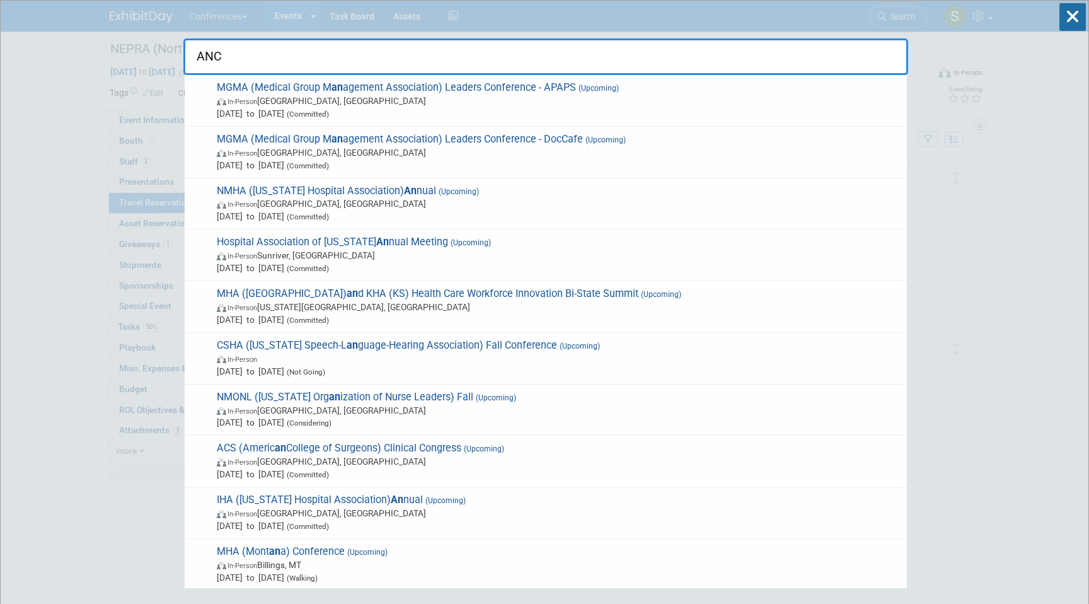
type input "ANCC"
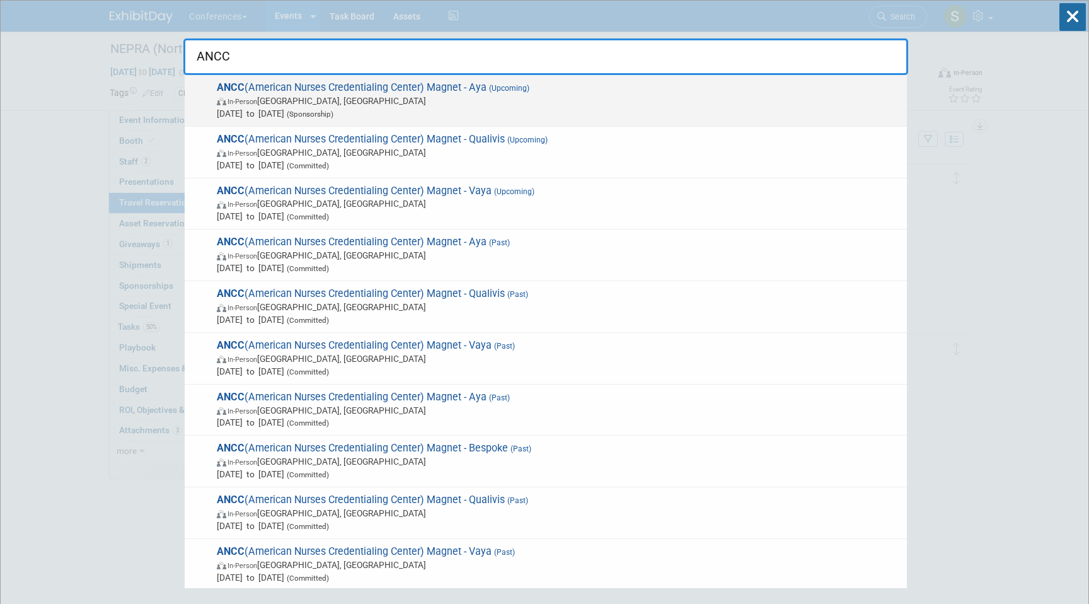
click at [406, 95] on span "In-Person Atlanta, GA" at bounding box center [559, 101] width 684 height 13
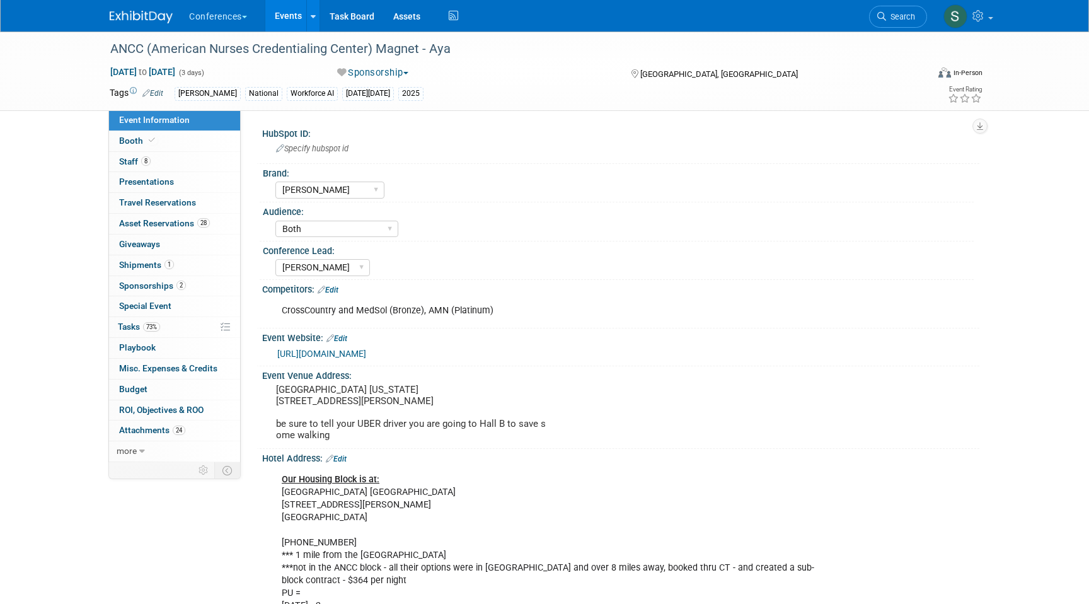
select select "[PERSON_NAME]"
select select "Both"
select select "[PERSON_NAME]"
click at [196, 157] on link "8 Staff 8" at bounding box center [174, 162] width 131 height 20
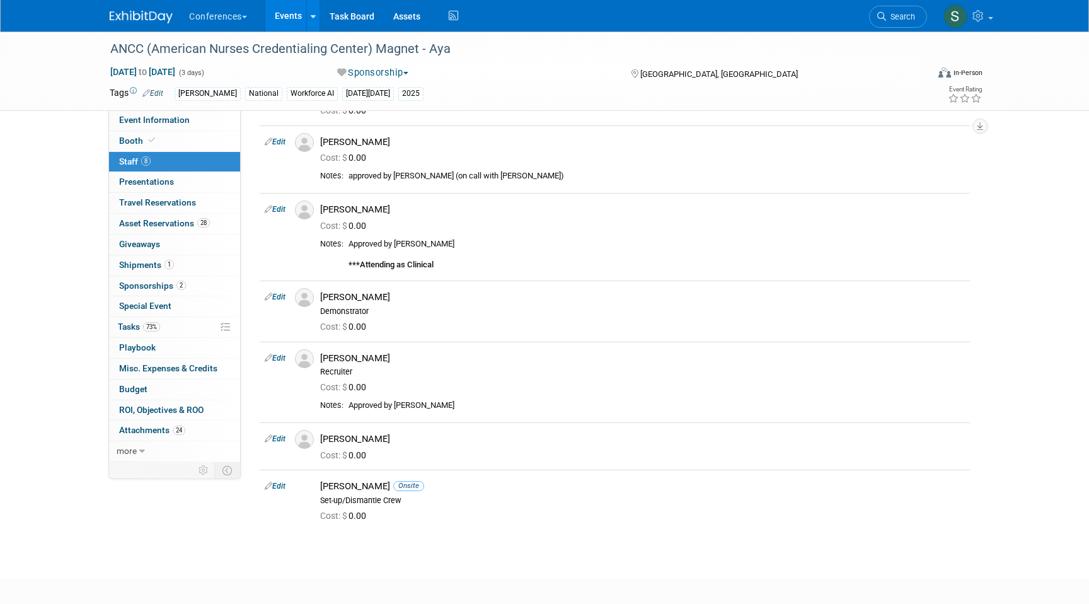
scroll to position [203, 0]
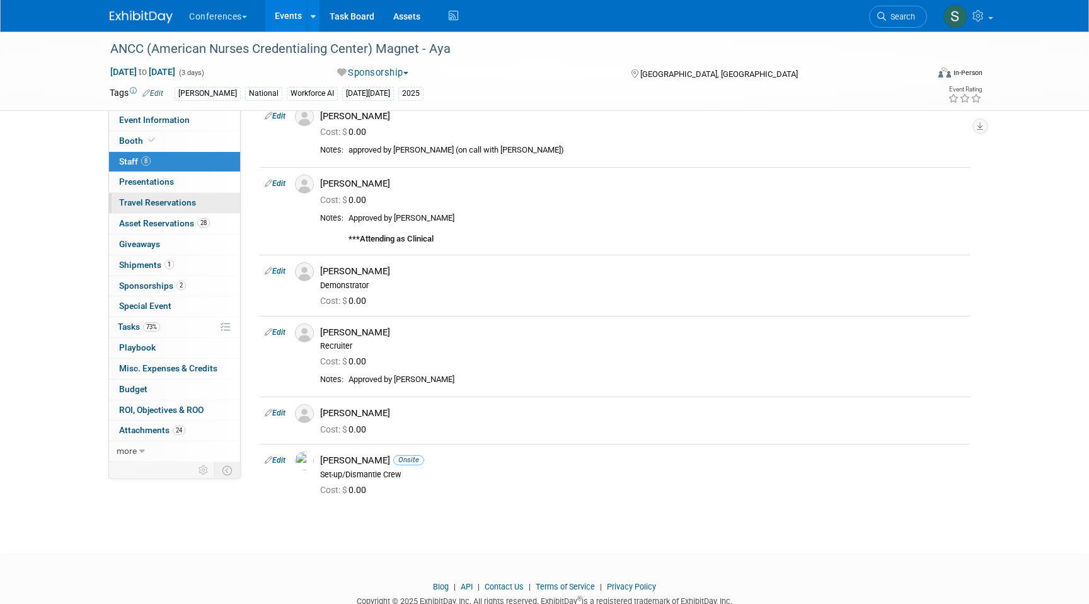
click at [183, 204] on span "Travel Reservations 0" at bounding box center [157, 202] width 77 height 10
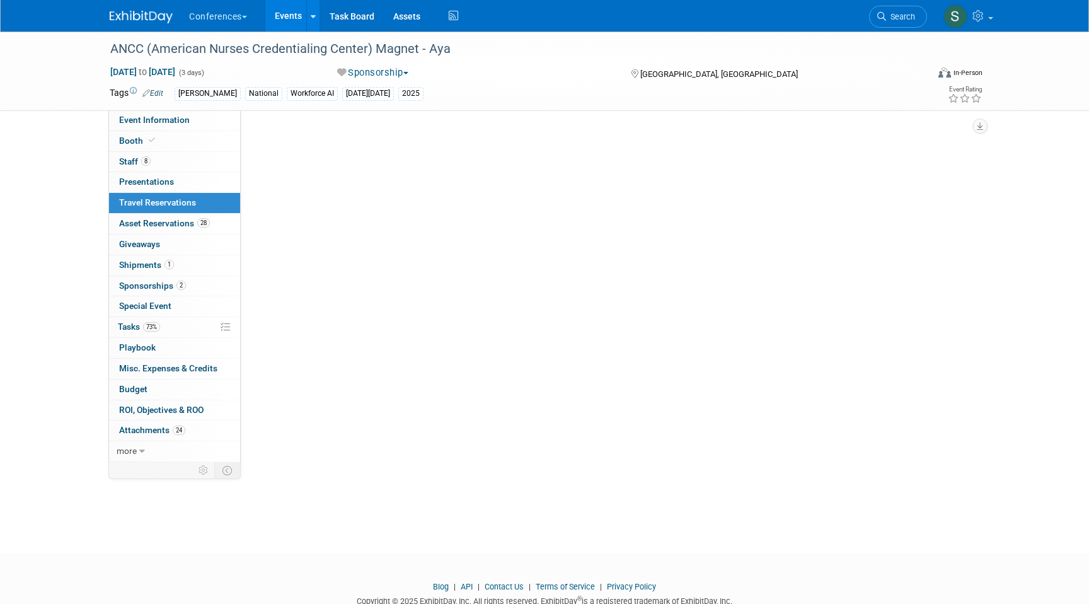
scroll to position [0, 0]
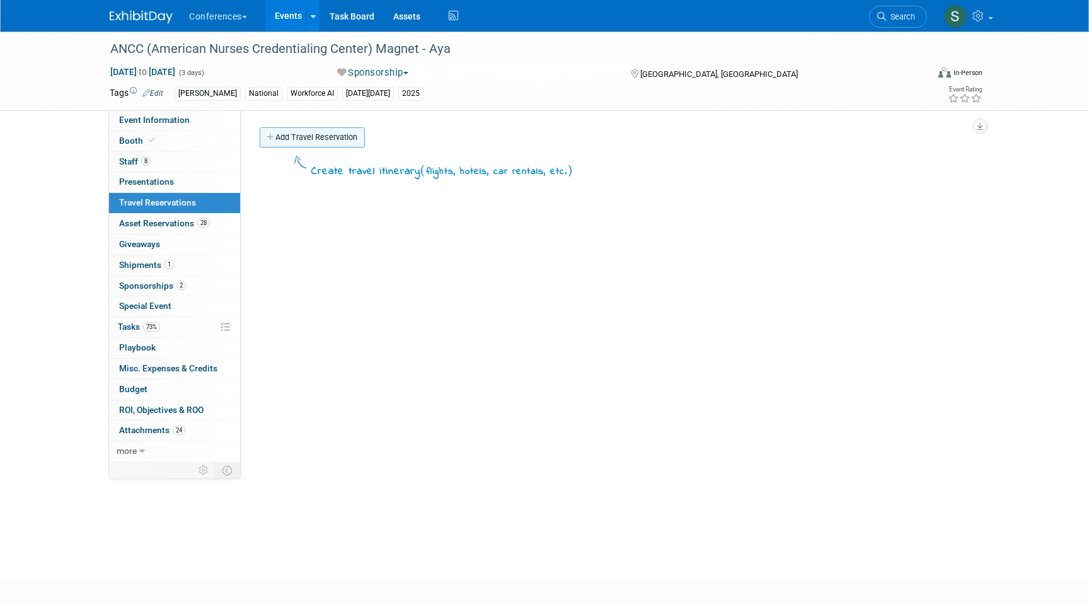
click at [297, 132] on link "Add Travel Reservation" at bounding box center [312, 137] width 105 height 20
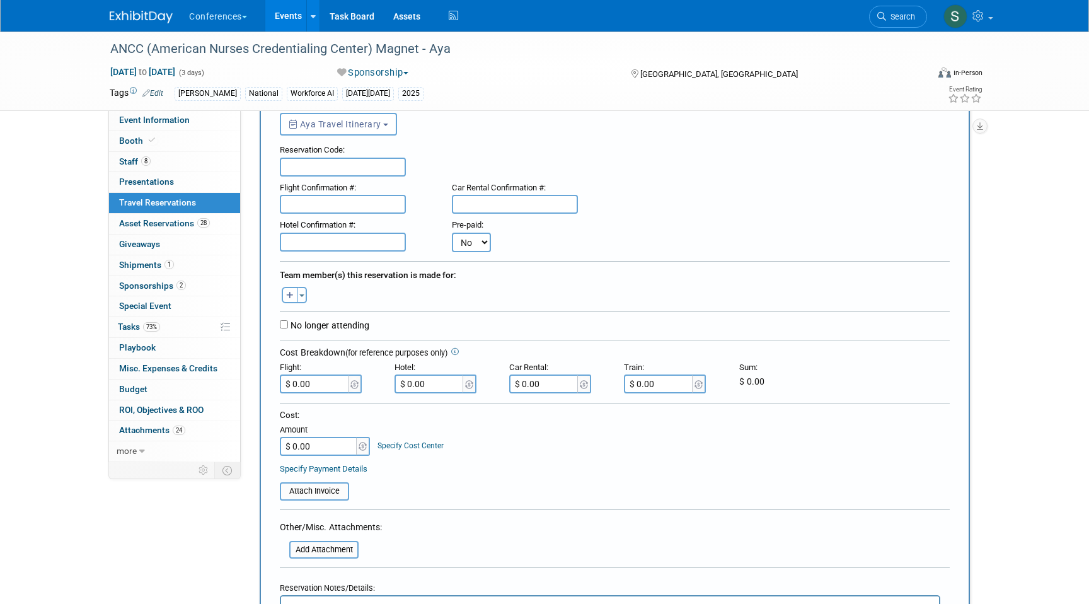
scroll to position [71, 0]
click at [291, 296] on button "button" at bounding box center [290, 292] width 16 height 16
select select
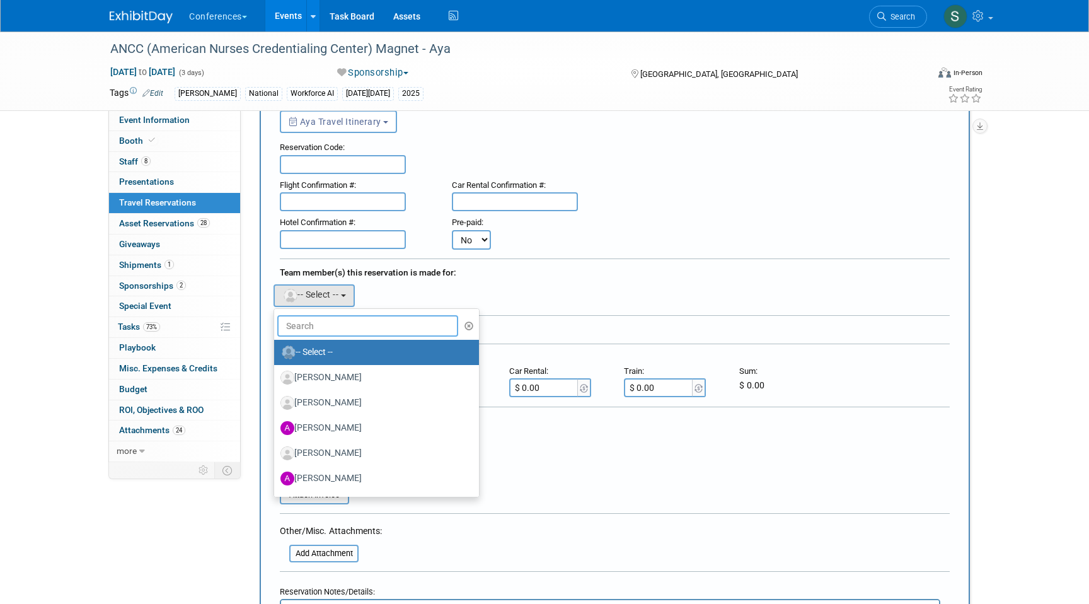
click at [323, 328] on input "text" at bounding box center [367, 325] width 181 height 21
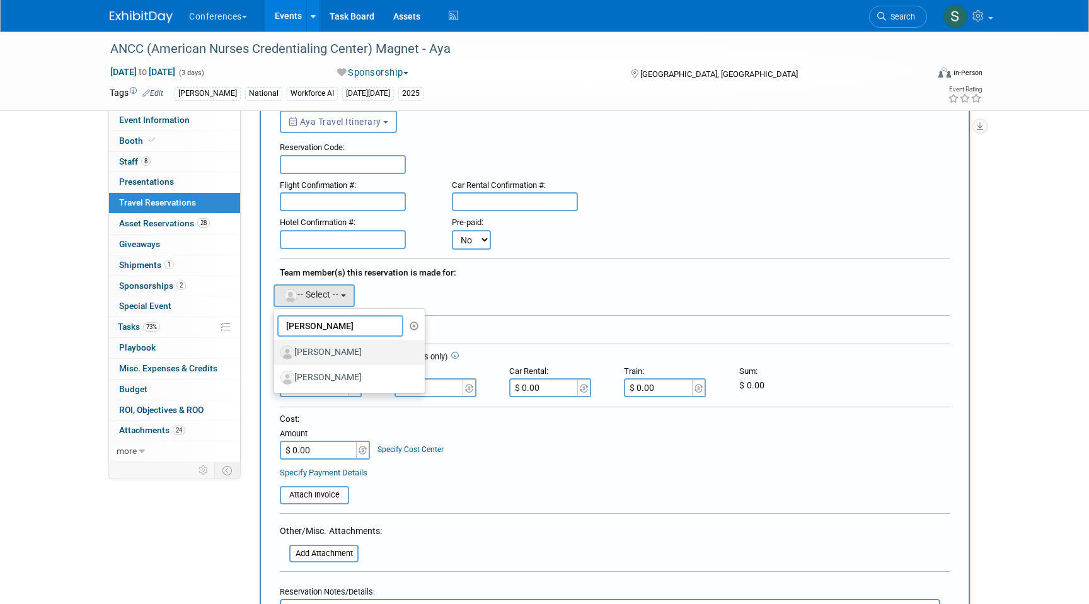
type input "KAMAL"
click at [376, 348] on label "[PERSON_NAME]" at bounding box center [347, 352] width 132 height 20
click at [276, 348] on input "[PERSON_NAME]" at bounding box center [272, 351] width 8 height 8
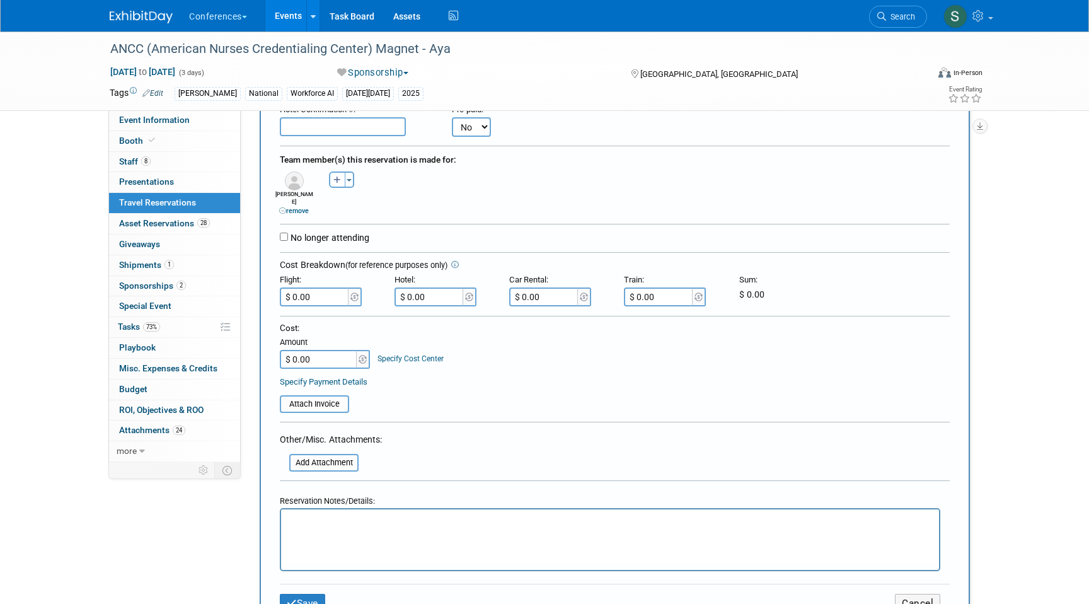
scroll to position [209, 0]
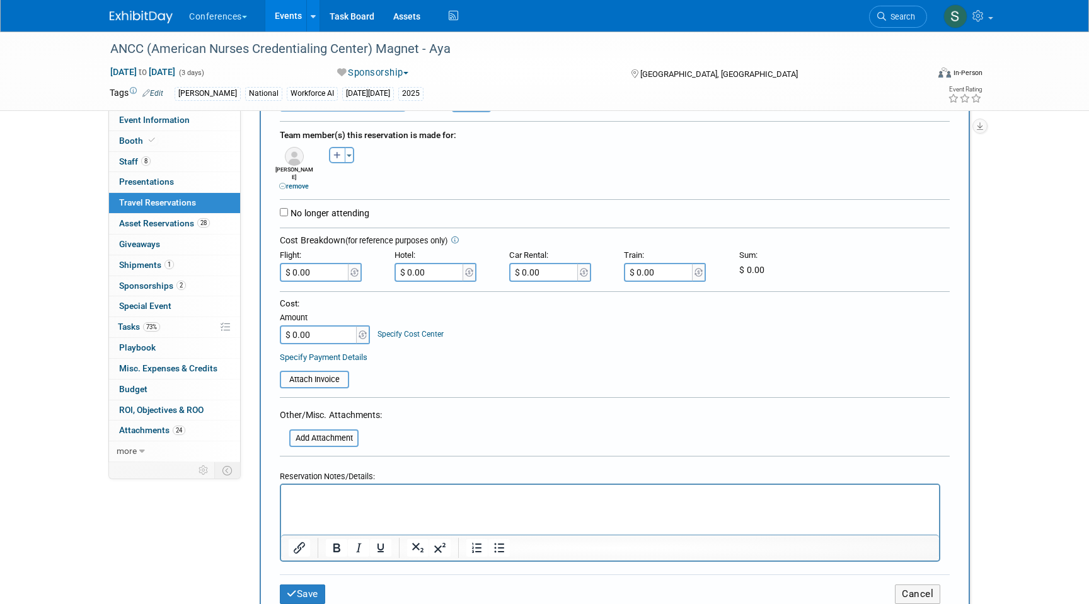
click at [320, 502] on html at bounding box center [610, 493] width 658 height 18
click at [339, 496] on p "FLIGHT: $" at bounding box center [611, 495] width 644 height 13
click at [322, 263] on input "$ 0.00" at bounding box center [315, 272] width 71 height 19
type input "$ 421.18"
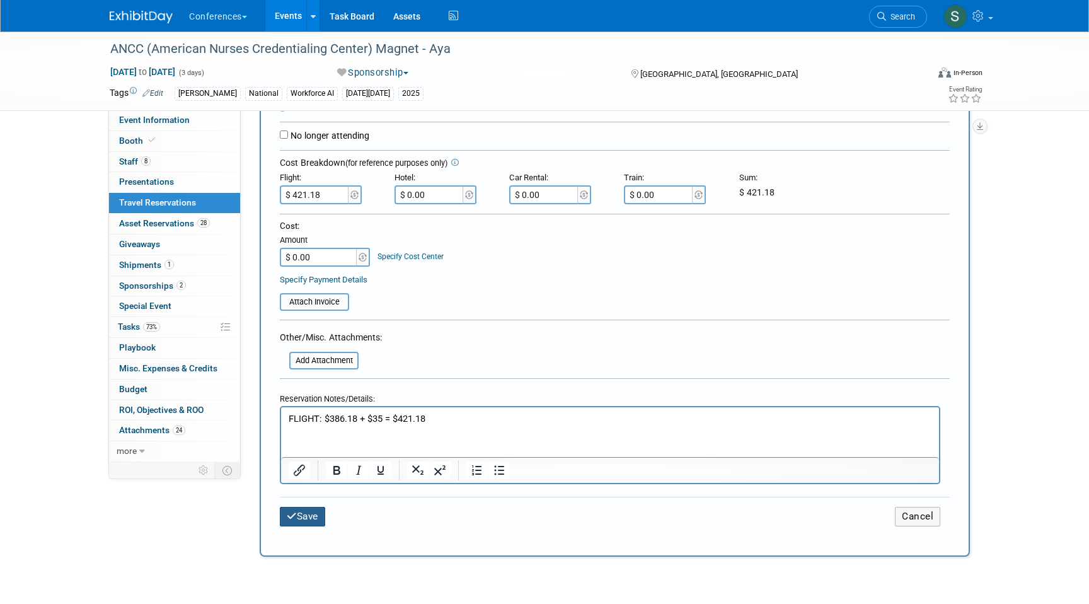
click at [306, 507] on button "Save" at bounding box center [302, 517] width 45 height 20
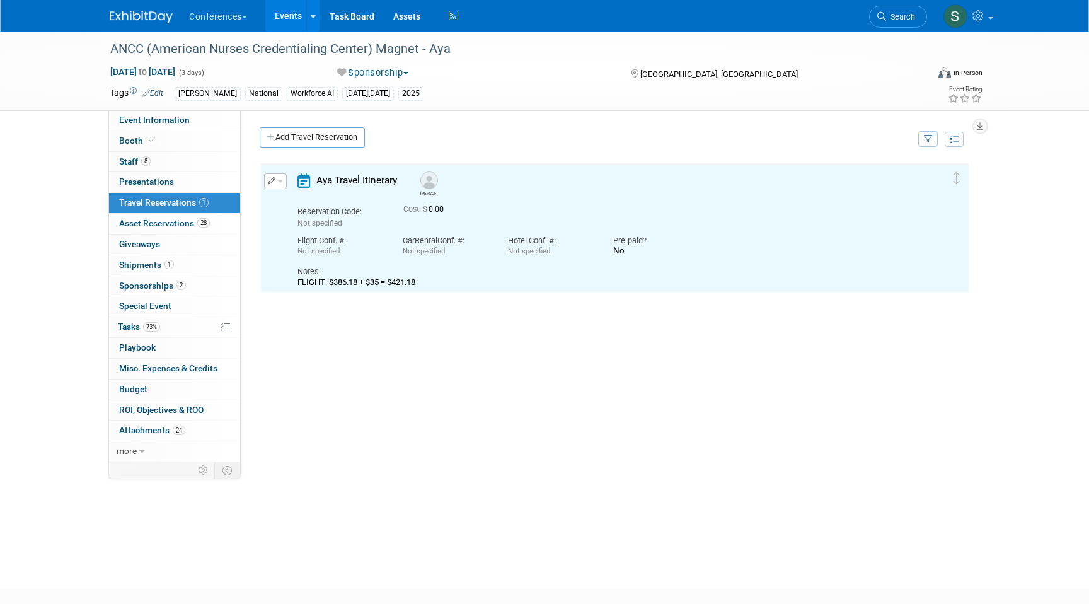
scroll to position [0, 0]
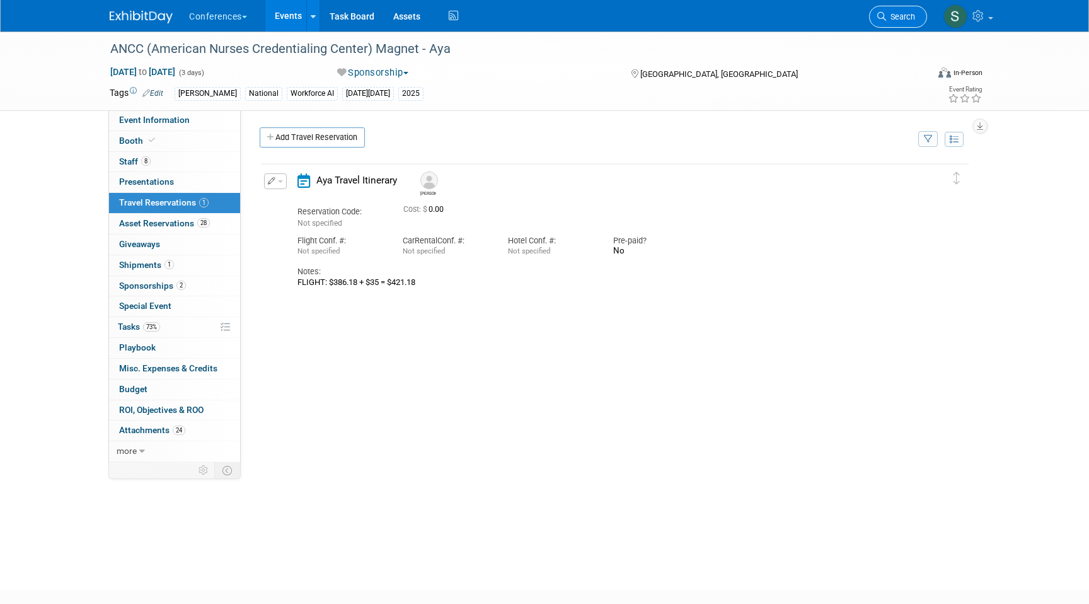
click at [900, 14] on span "Search" at bounding box center [900, 16] width 29 height 9
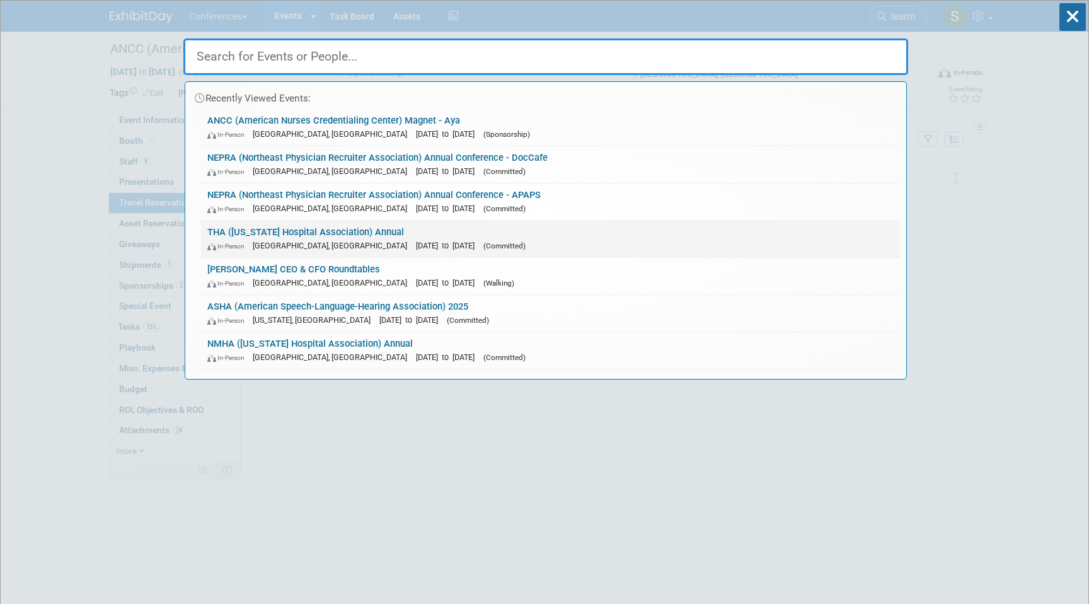
click at [344, 236] on link "THA (Tennessee Hospital Association) Annual In-Person Nashville, TN Sep 18, 202…" at bounding box center [550, 239] width 699 height 37
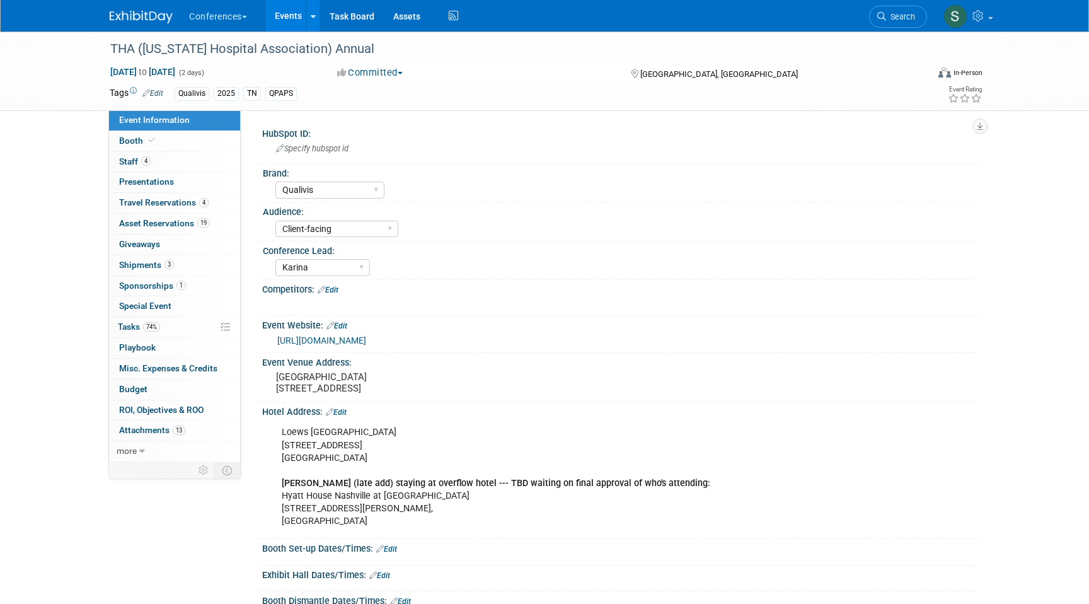
select select "Qualivis"
select select "Client-facing"
select select "Karina"
click at [177, 200] on span "Travel Reservations 4" at bounding box center [164, 202] width 90 height 10
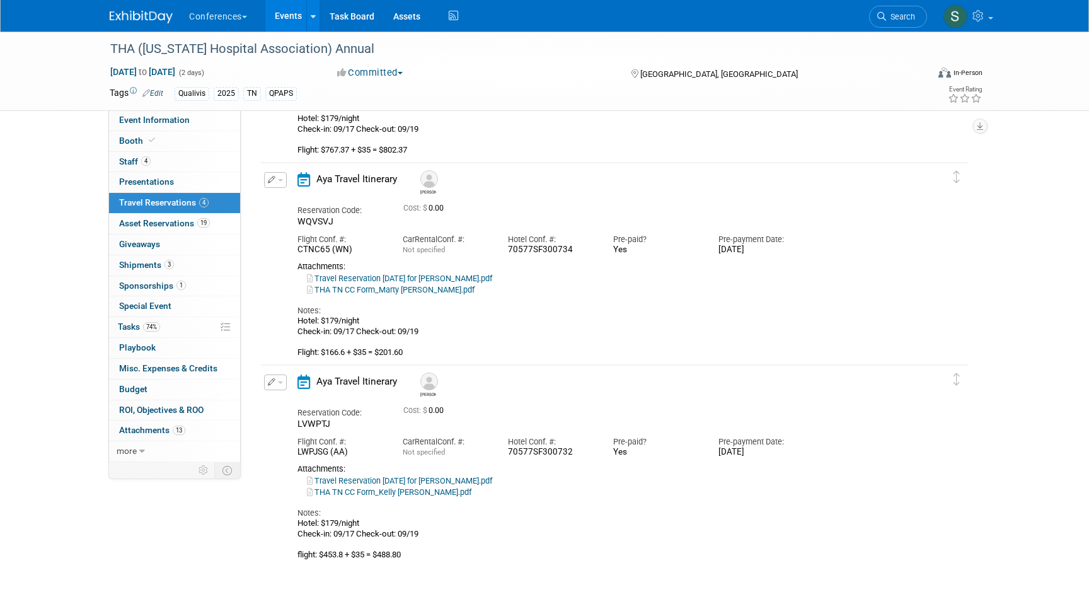
scroll to position [424, 0]
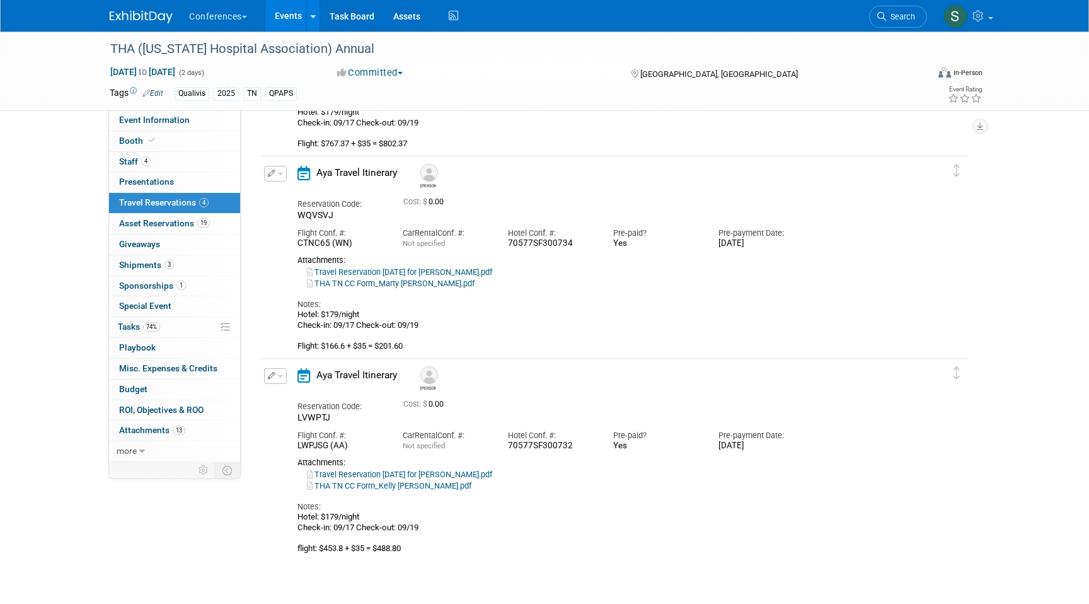
click at [275, 380] on button "button" at bounding box center [275, 376] width 23 height 16
click at [297, 403] on button "Edit Reservation" at bounding box center [318, 398] width 107 height 18
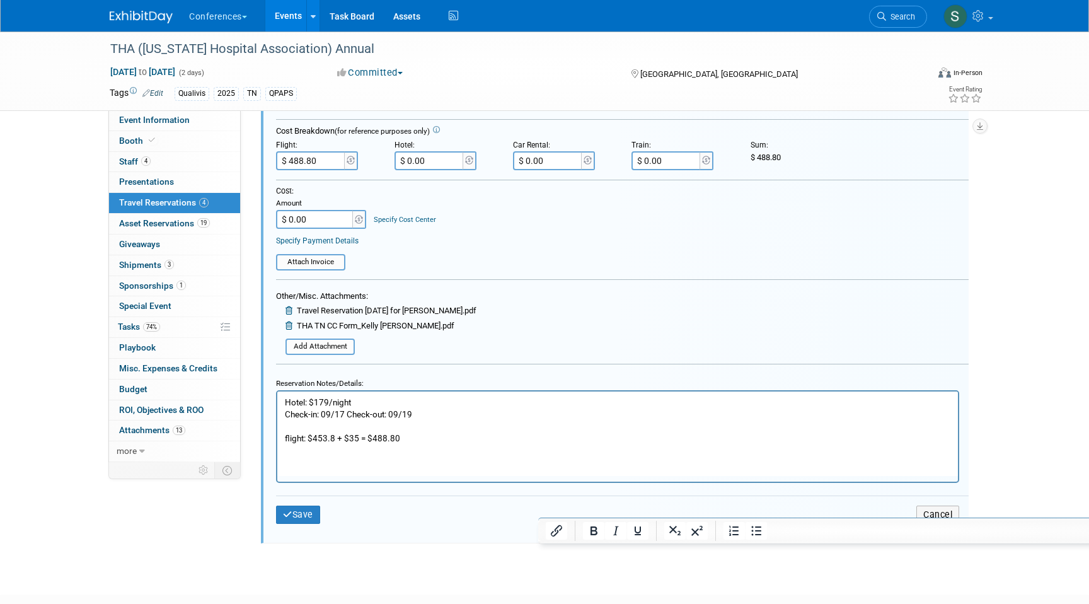
scroll to position [1018, 0]
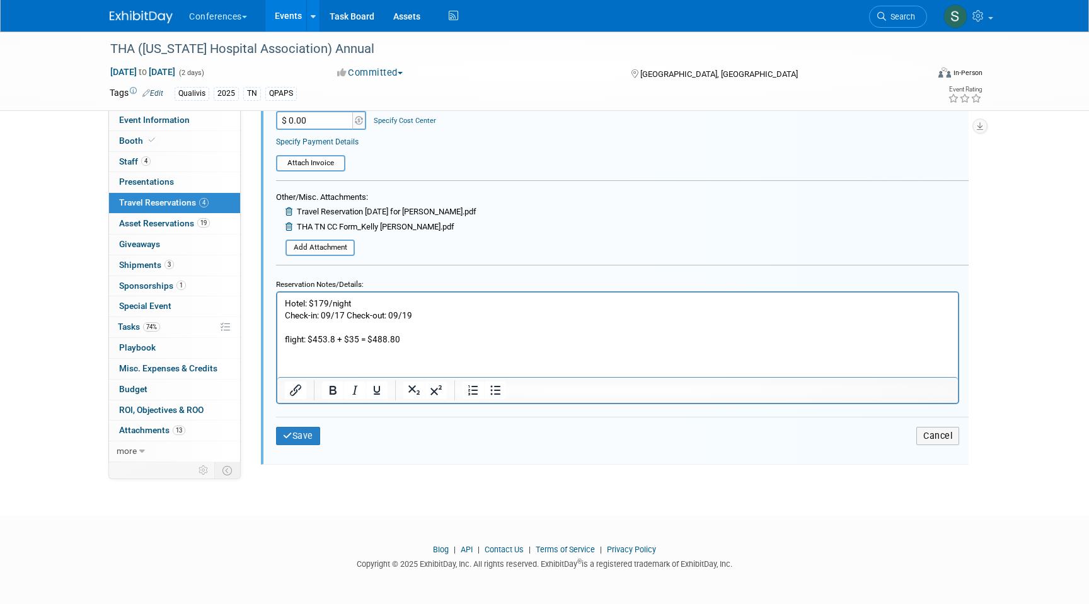
click at [359, 337] on p "Hotel: $179/night Check-in: 09/17 Check-out: 09/19 flight: $453.8 + $35 = $488.…" at bounding box center [618, 321] width 666 height 48
click at [477, 345] on html "Hotel: $179/night Check-in: 09/17 Check-out: 09/19 flight: $453.8 + $35 + $64.1…" at bounding box center [617, 318] width 681 height 53
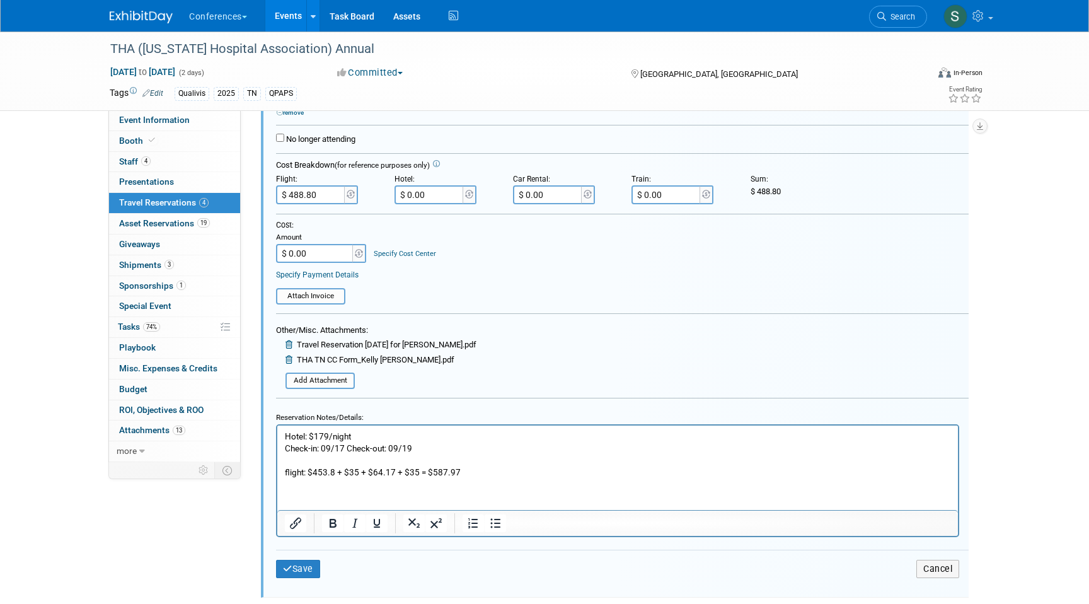
scroll to position [869, 0]
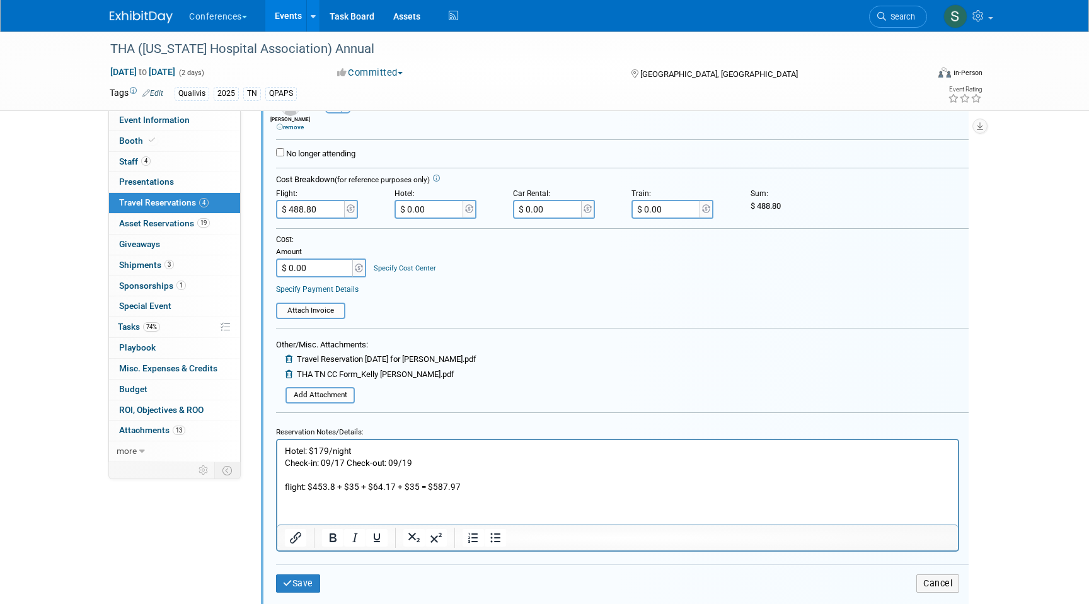
click at [329, 207] on input "$ 488.80" at bounding box center [311, 209] width 71 height 19
type input "$ 587.97"
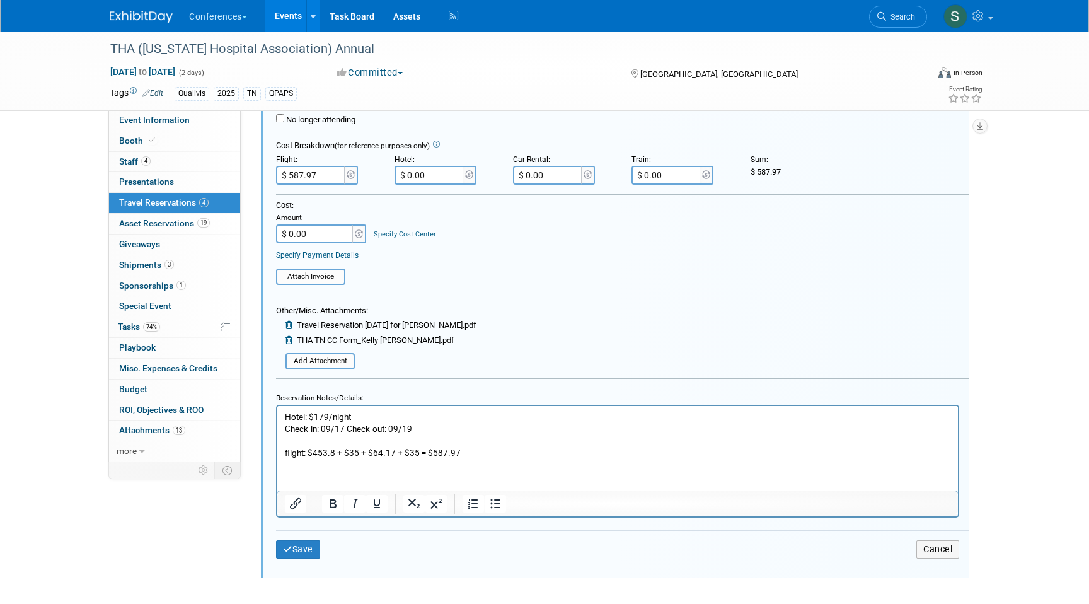
scroll to position [911, 0]
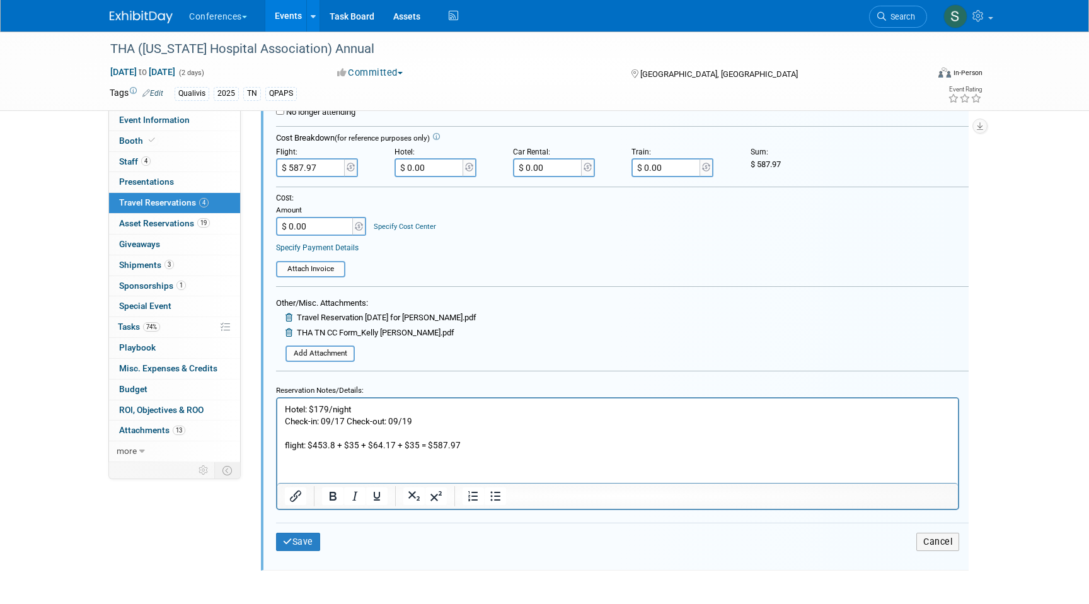
click at [296, 531] on div "Save Cancel" at bounding box center [622, 542] width 693 height 38
click at [296, 534] on button "Save" at bounding box center [298, 542] width 44 height 18
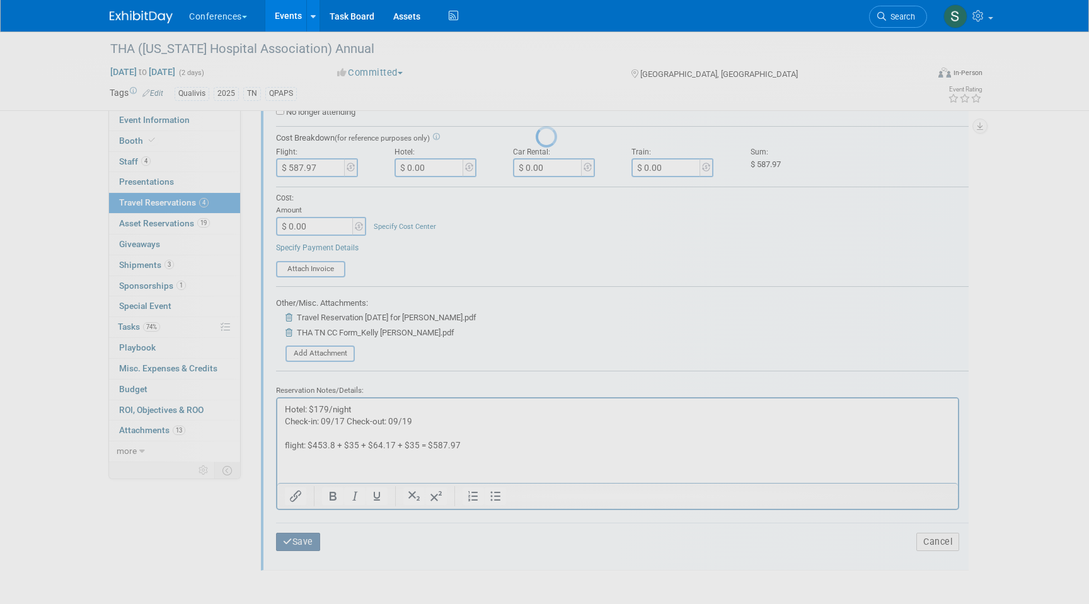
scroll to position [517, 0]
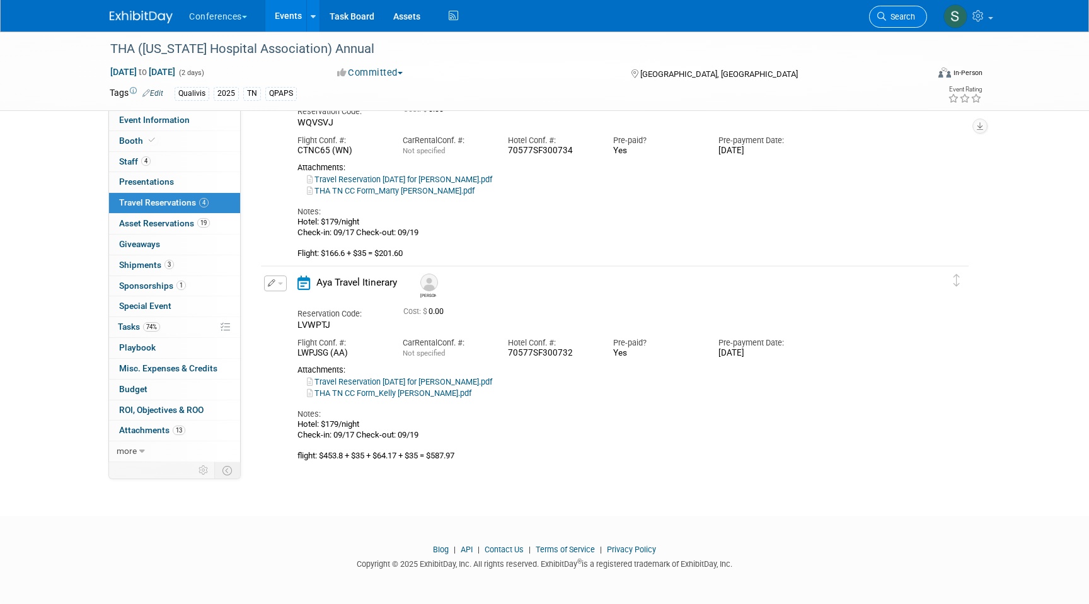
click at [883, 13] on icon at bounding box center [882, 16] width 9 height 9
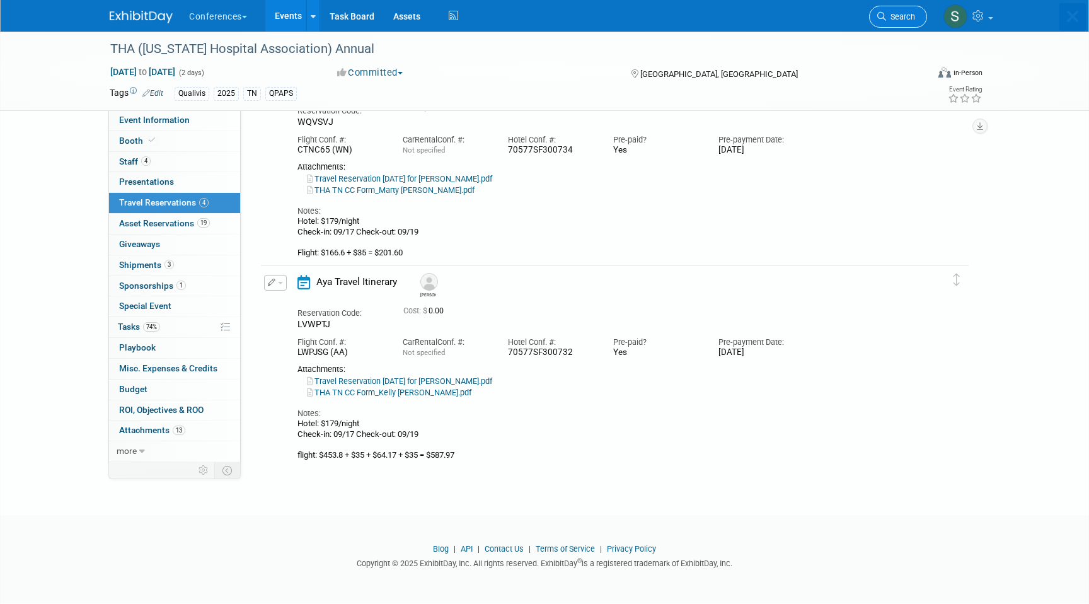
scroll to position [0, 0]
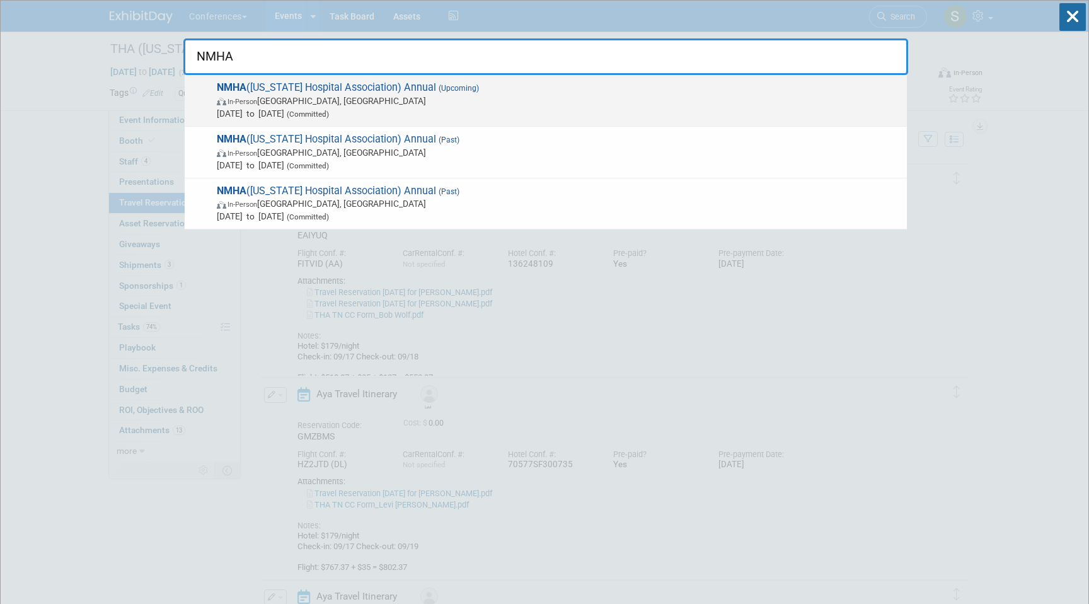
type input "NMHA"
click at [367, 103] on span "In-Person Albuquerque, NM" at bounding box center [559, 101] width 684 height 13
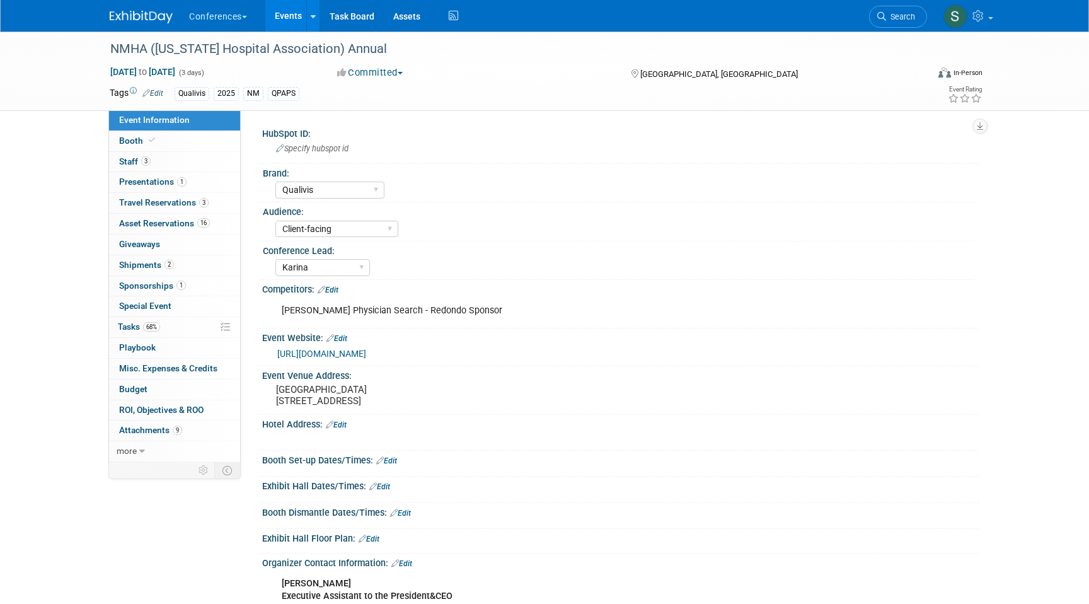
select select "Qualivis"
select select "Client-facing"
select select "Karina"
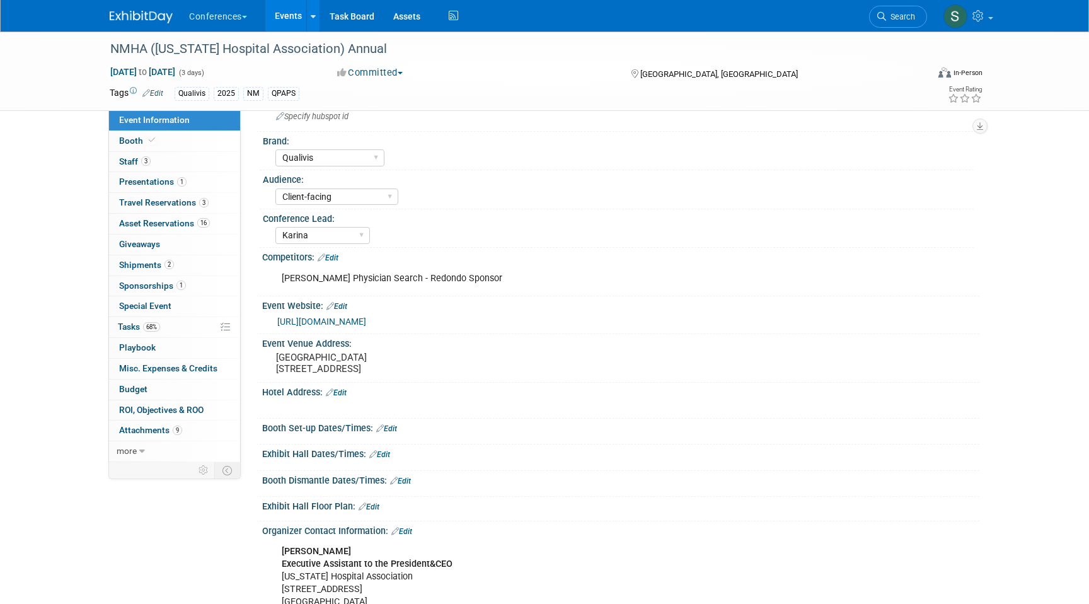
scroll to position [33, 0]
click at [183, 148] on link "Booth" at bounding box center [174, 141] width 131 height 20
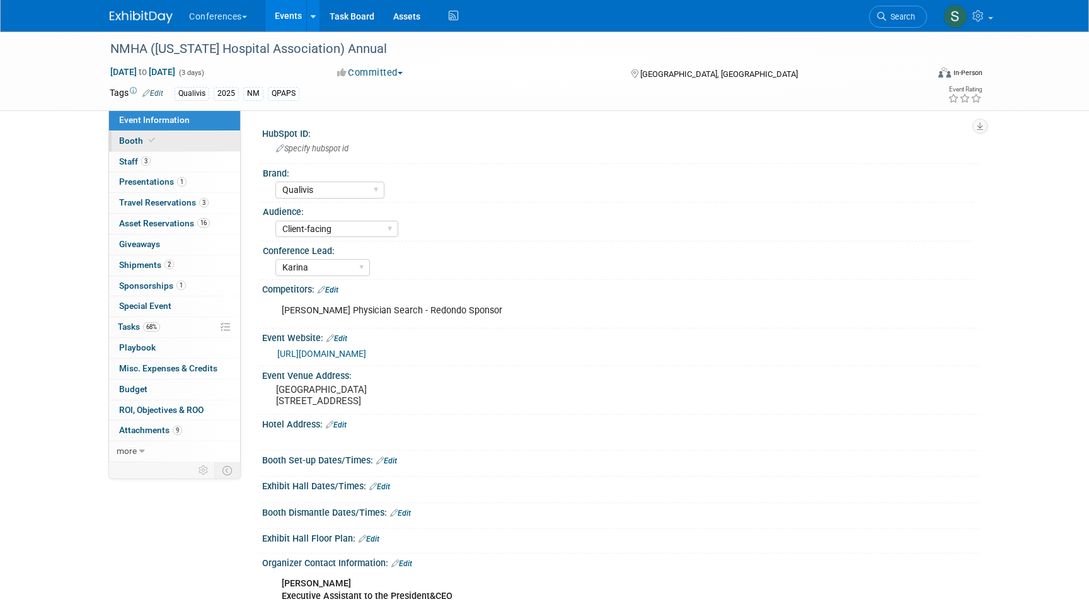
select select "8' tabletop"
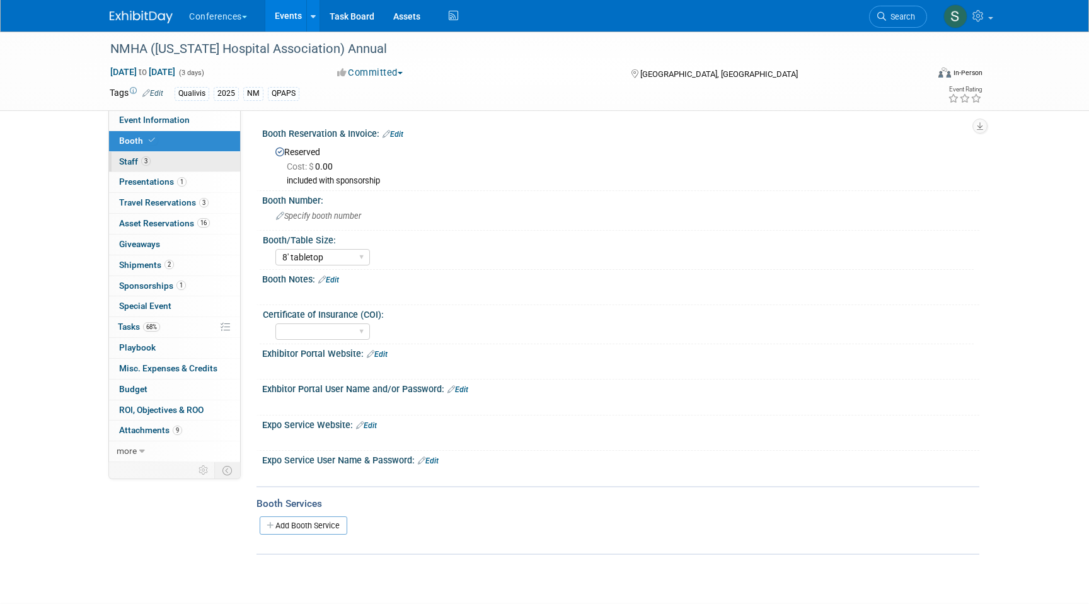
click at [184, 165] on link "3 Staff 3" at bounding box center [174, 162] width 131 height 20
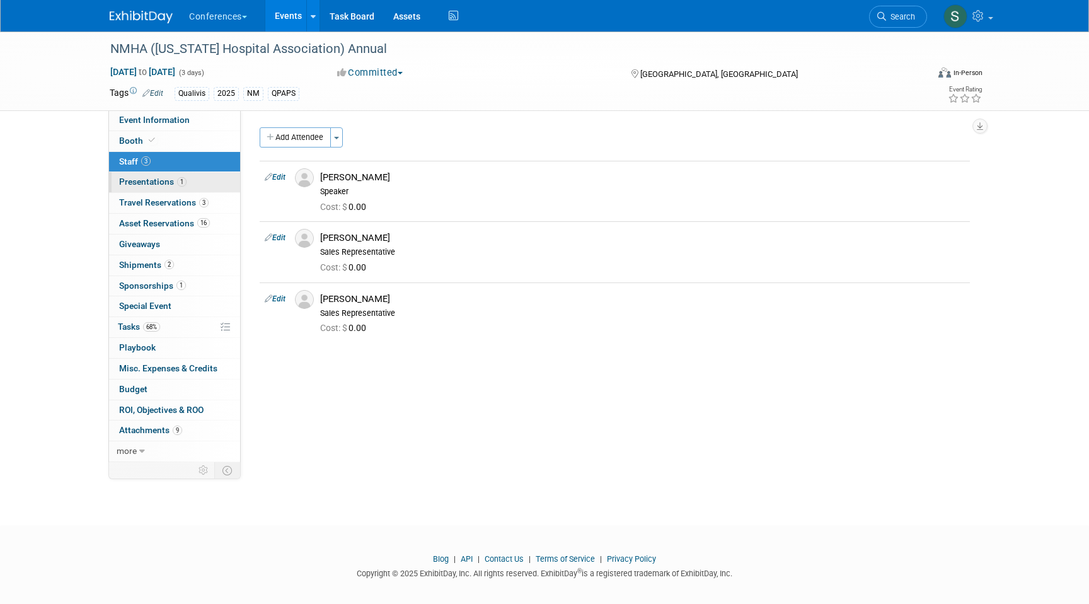
click at [161, 183] on span "Presentations 1" at bounding box center [152, 182] width 67 height 10
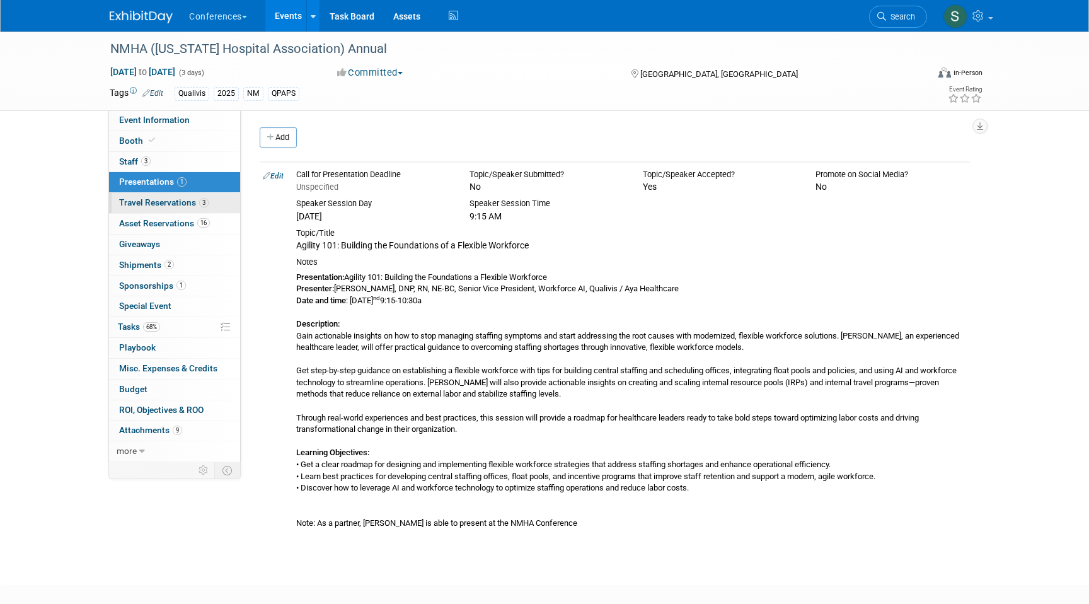
click at [166, 194] on link "3 Travel Reservations 3" at bounding box center [174, 203] width 131 height 20
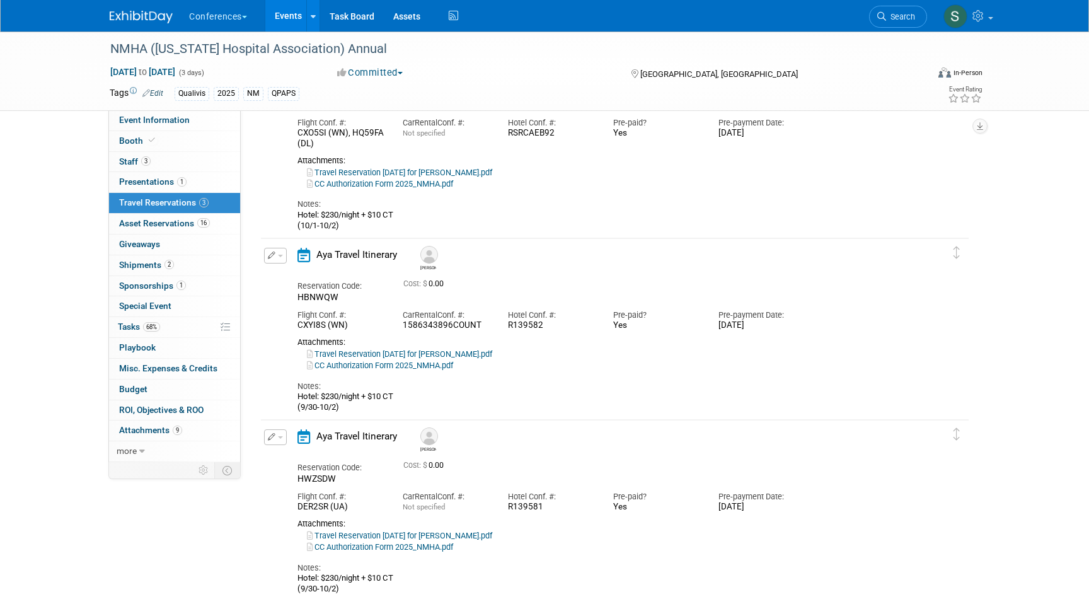
scroll to position [122, 0]
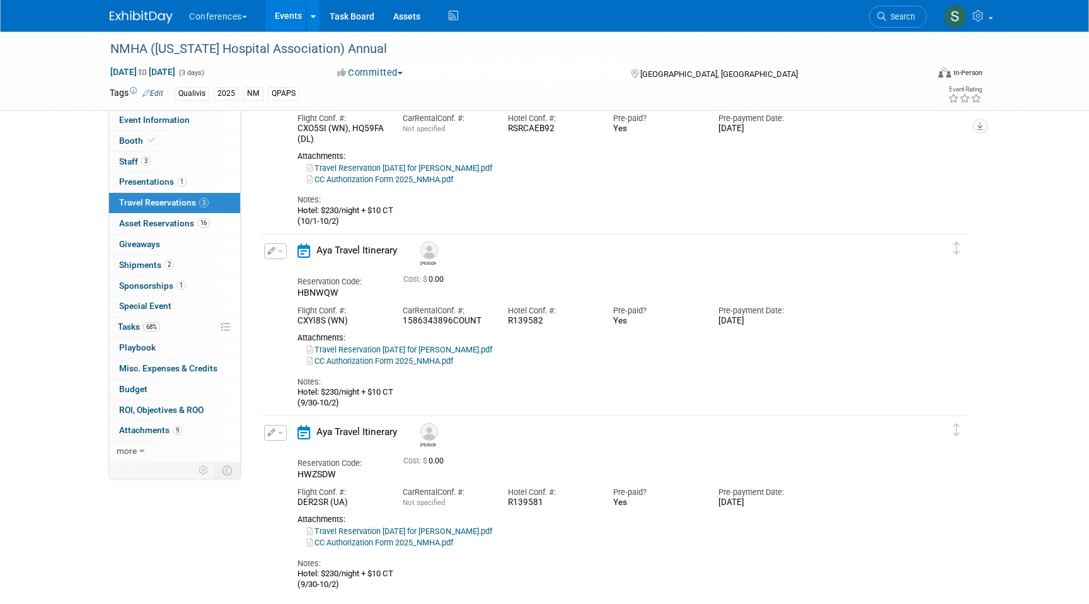
click at [275, 430] on button "button" at bounding box center [275, 433] width 23 height 16
click at [300, 453] on button "Edit Reservation" at bounding box center [318, 455] width 107 height 18
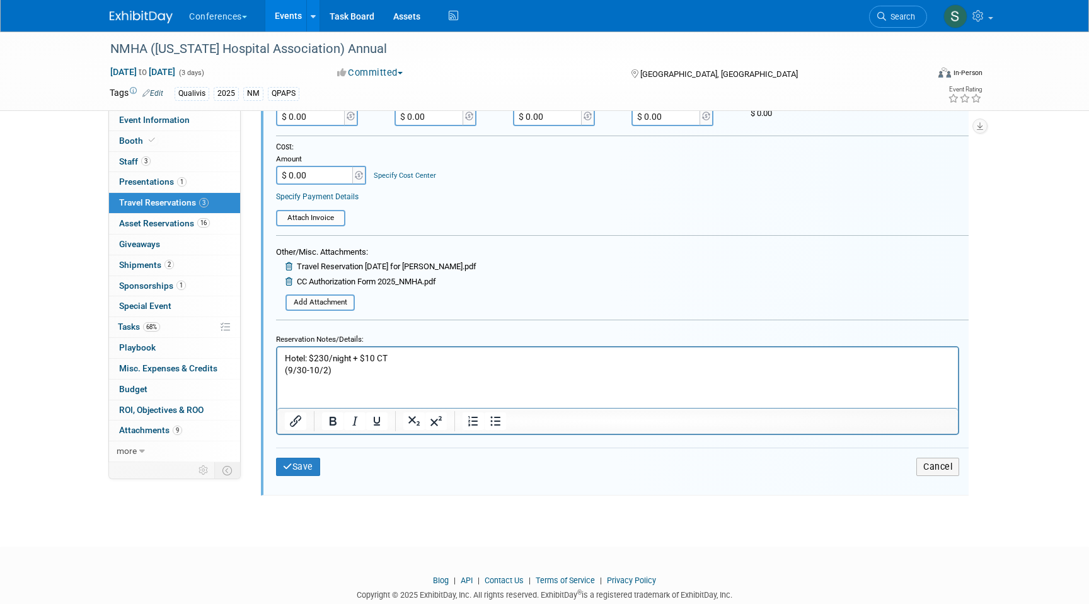
scroll to position [721, 0]
click at [357, 366] on p "Hotel: $230/night + $10 CT (9/30-10/2)" at bounding box center [618, 361] width 666 height 24
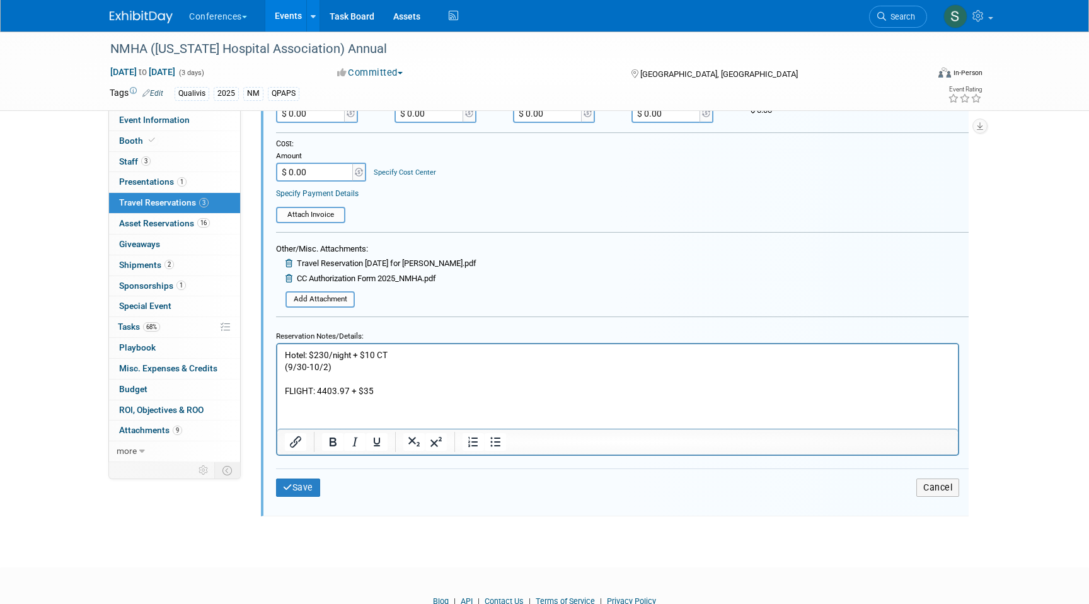
click at [322, 388] on p "FLIGHT: 4403.97 + $35" at bounding box center [618, 391] width 666 height 12
click at [430, 390] on p "FLIGHT: $403.97 + $35" at bounding box center [618, 391] width 666 height 12
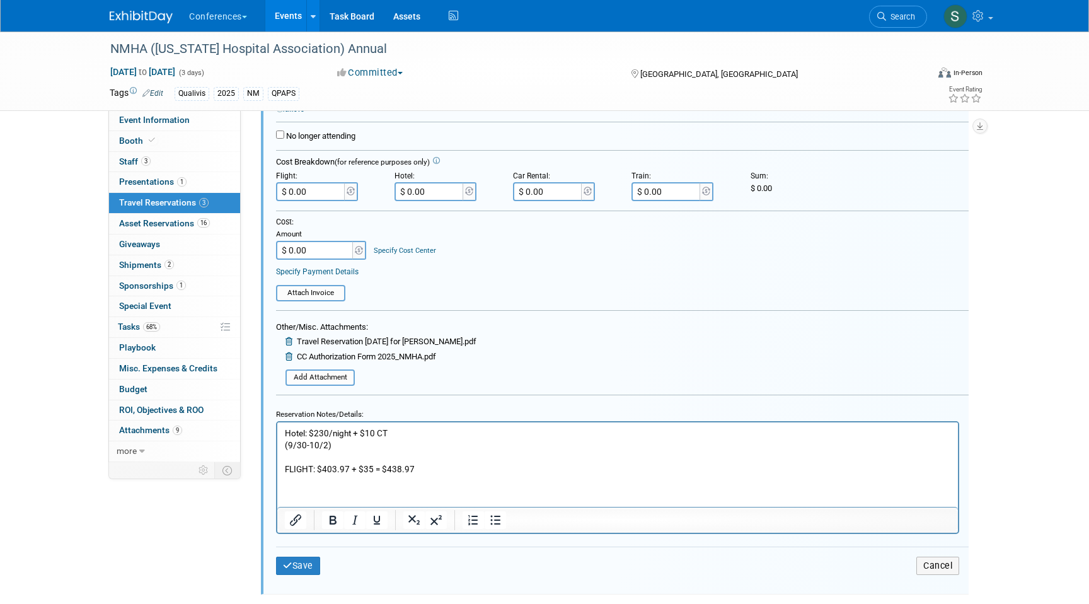
scroll to position [629, 0]
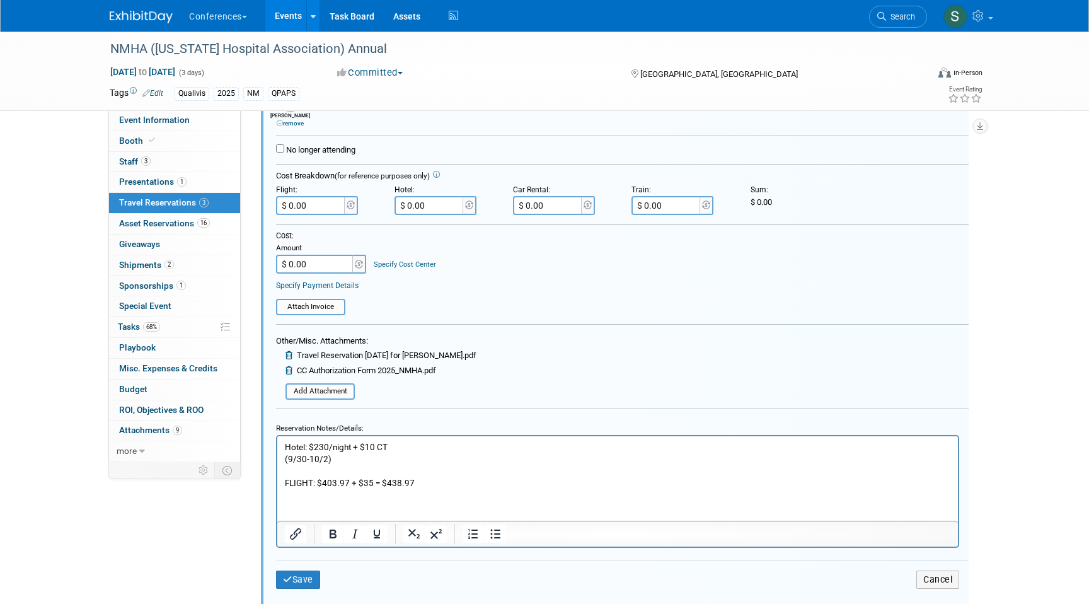
click at [313, 204] on input "$ 0.00" at bounding box center [311, 205] width 71 height 19
type input "$ 438.97"
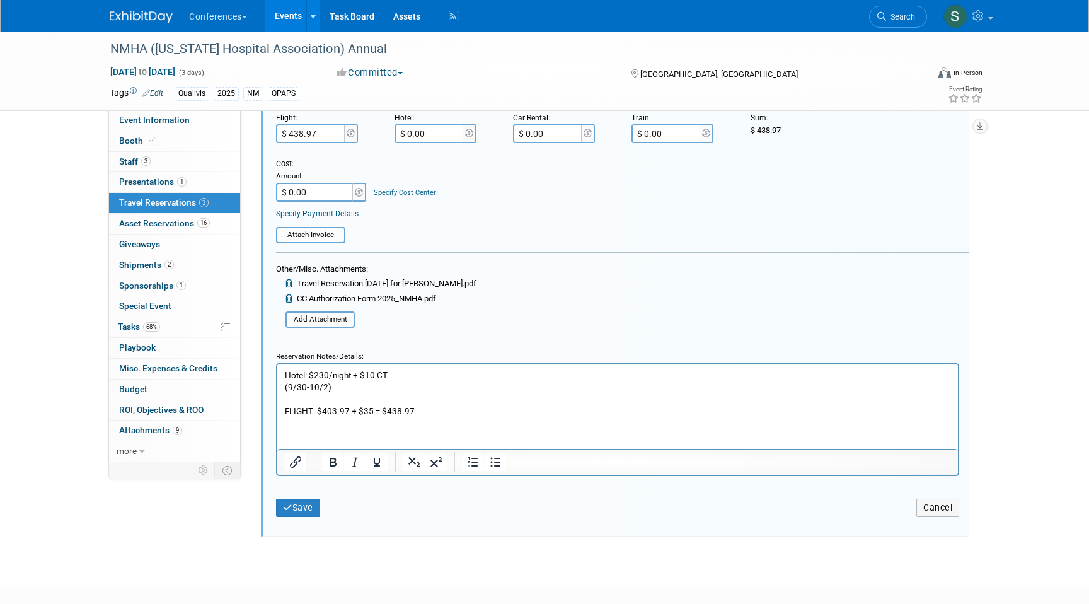
scroll to position [707, 0]
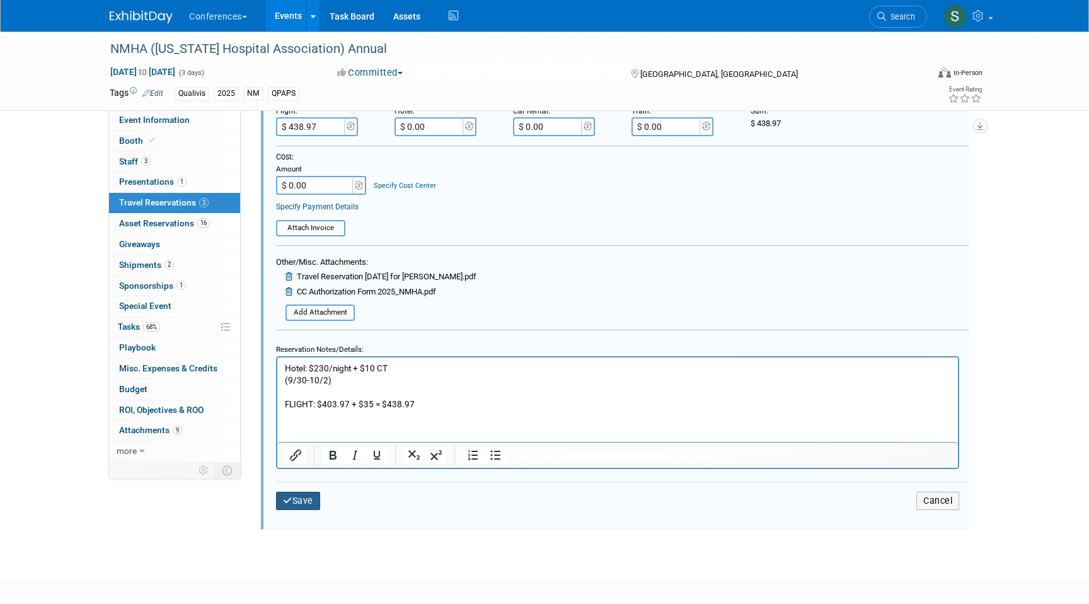
click at [294, 508] on button "Save" at bounding box center [298, 501] width 44 height 18
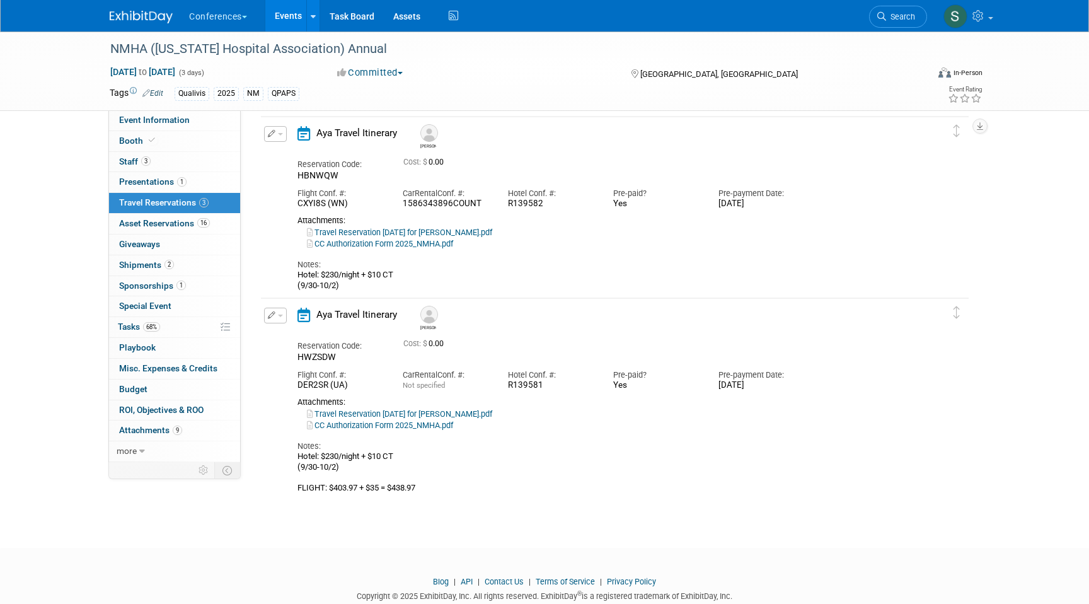
scroll to position [237, 0]
click at [892, 19] on span "Search" at bounding box center [900, 16] width 29 height 9
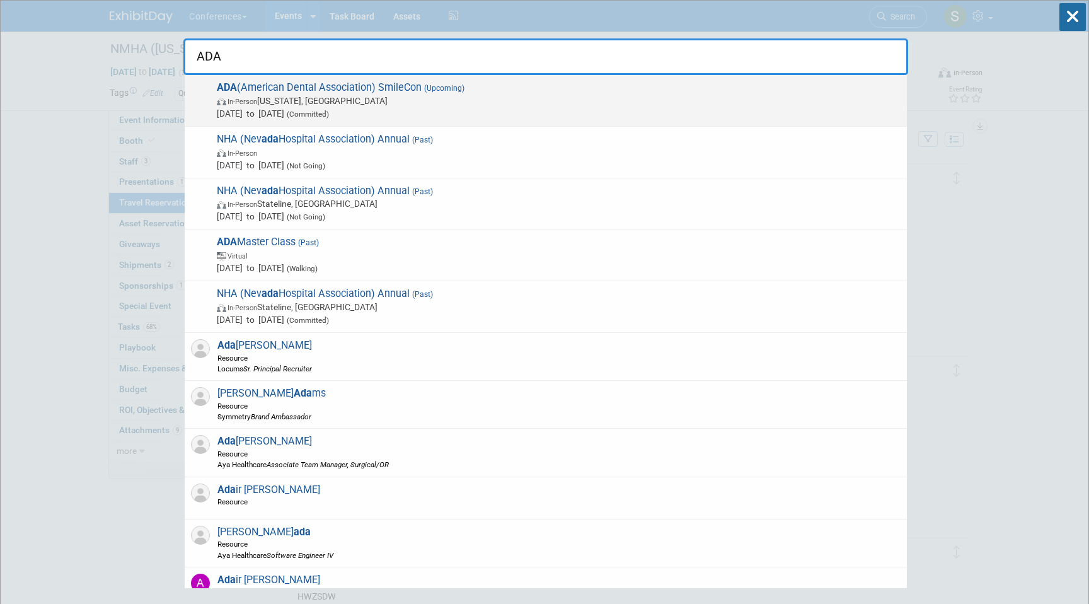
type input "ADA"
click at [466, 98] on span "In-Person Washington, DC" at bounding box center [559, 101] width 684 height 13
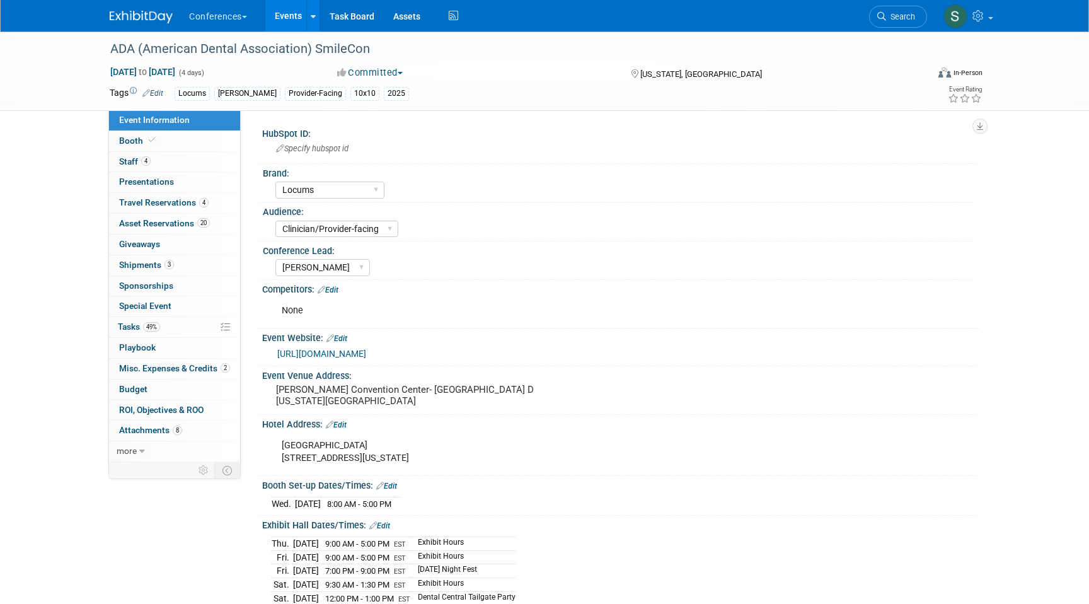
select select "Locums"
select select "Clinician/Provider-facing"
select select "[PERSON_NAME]"
click at [200, 203] on span "4" at bounding box center [203, 202] width 9 height 9
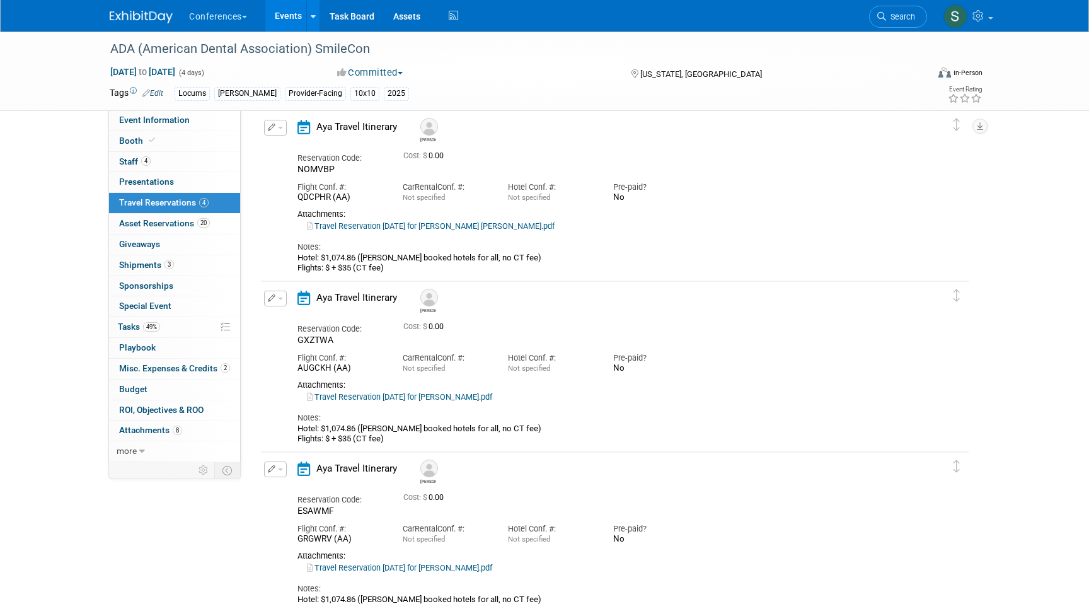
scroll to position [45, 0]
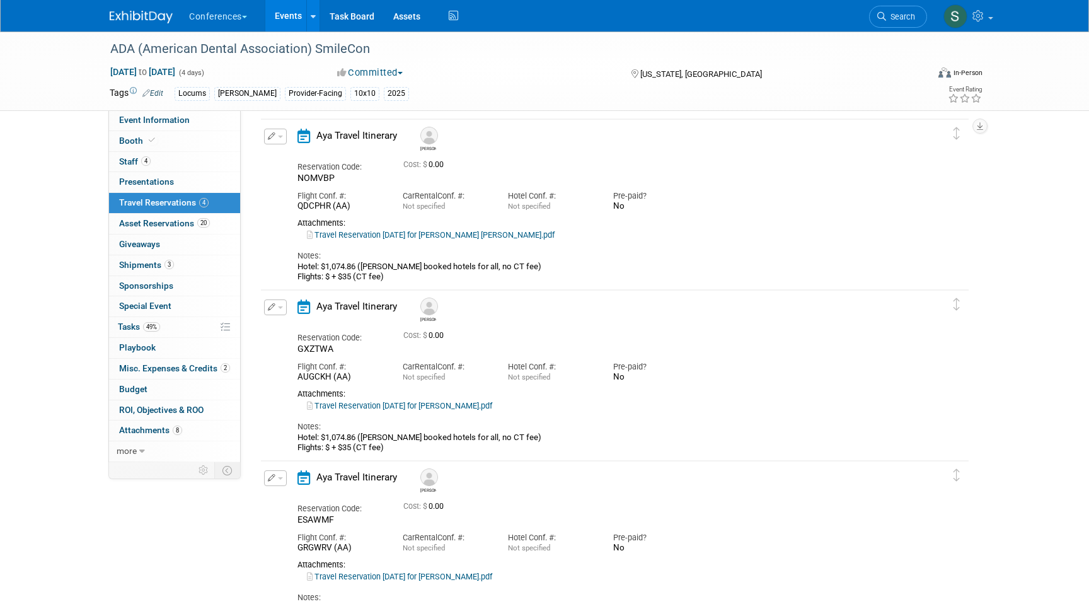
click at [274, 136] on icon "button" at bounding box center [272, 136] width 8 height 8
click at [294, 161] on button "Edit Reservation" at bounding box center [318, 158] width 107 height 18
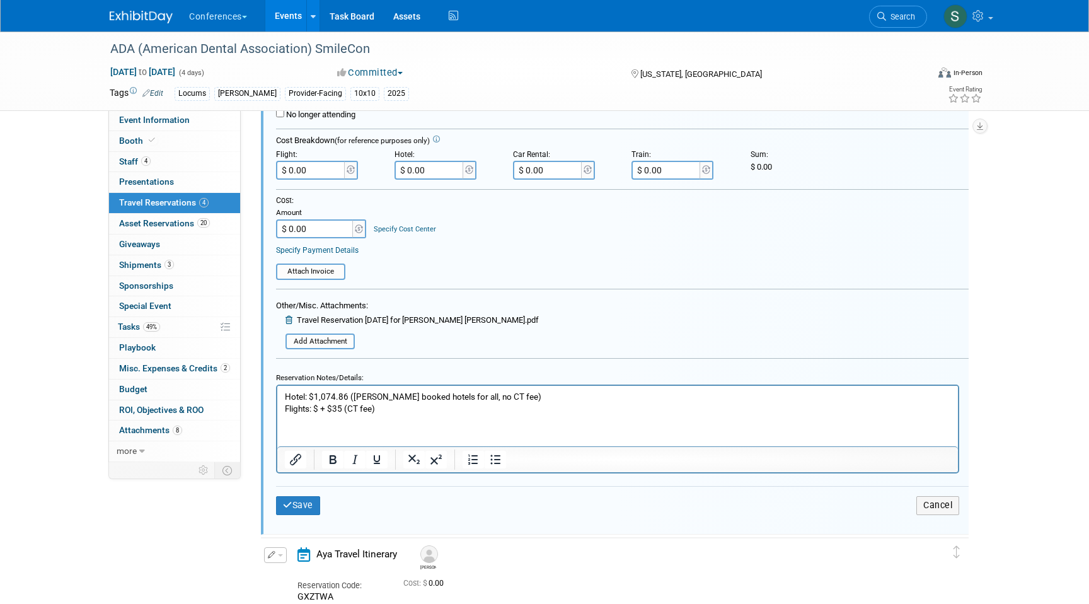
scroll to position [299, 0]
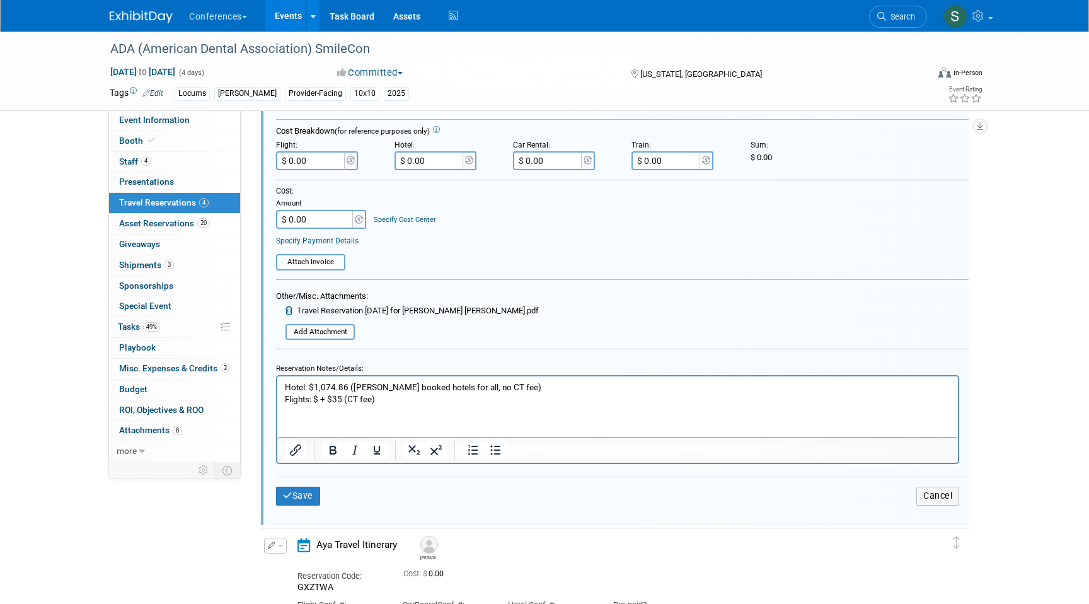
click at [318, 400] on p "Hotel: $1,074.86 (Mel booked hotels for all, no CT fee) Flights: $ + $35 (CT fe…" at bounding box center [618, 393] width 666 height 24
paste body "Rich Text Area. Press ALT-0 for help."
click at [416, 401] on p "Hotel: $1,074.86 (Mel booked hotels for all, no CT fee) Flights: $395.97 + $35 …" at bounding box center [618, 393] width 666 height 24
click at [320, 160] on input "$ 0.00" at bounding box center [311, 160] width 71 height 19
type input "$ 430.97"
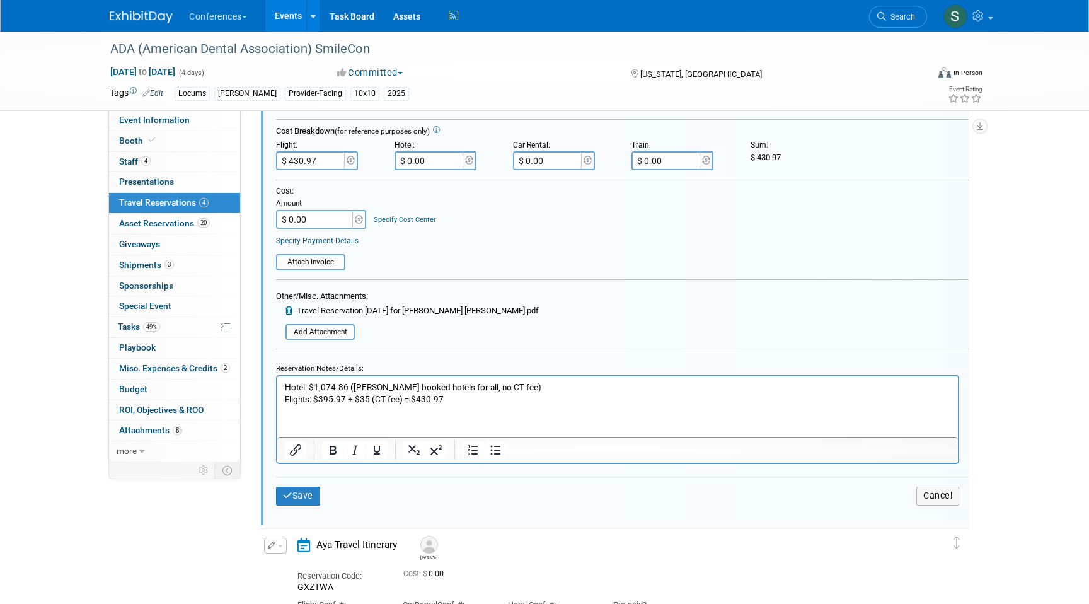
scroll to position [337, 0]
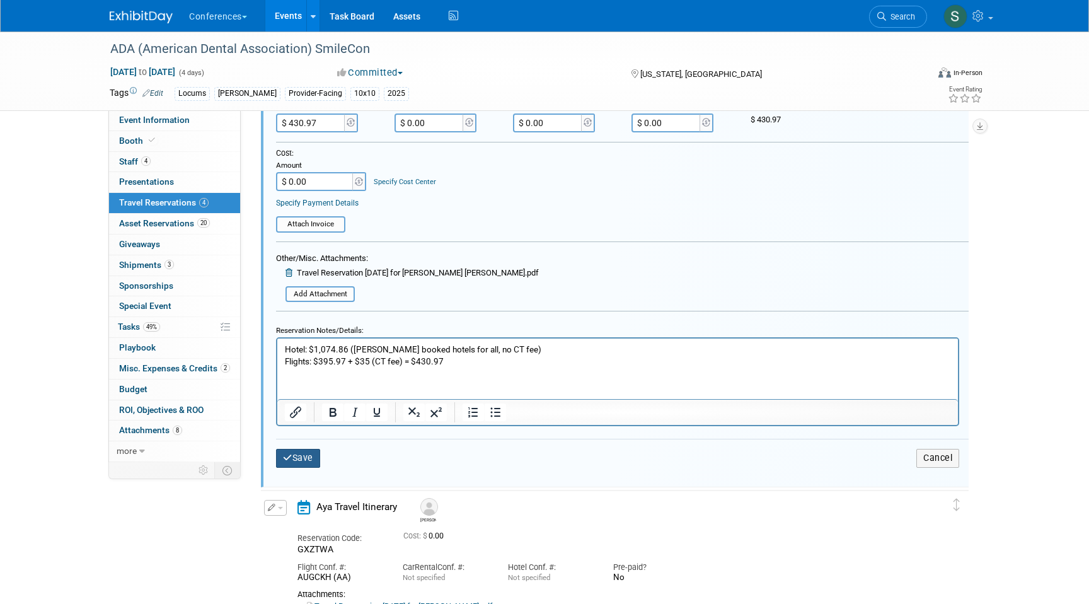
click at [304, 460] on button "Save" at bounding box center [298, 458] width 44 height 18
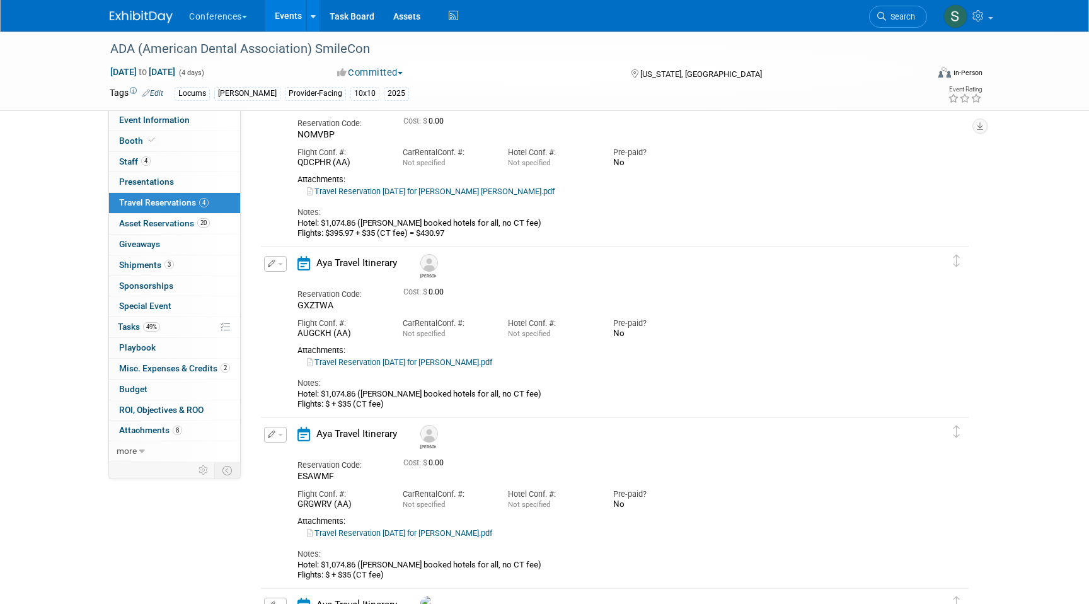
scroll to position [113, 0]
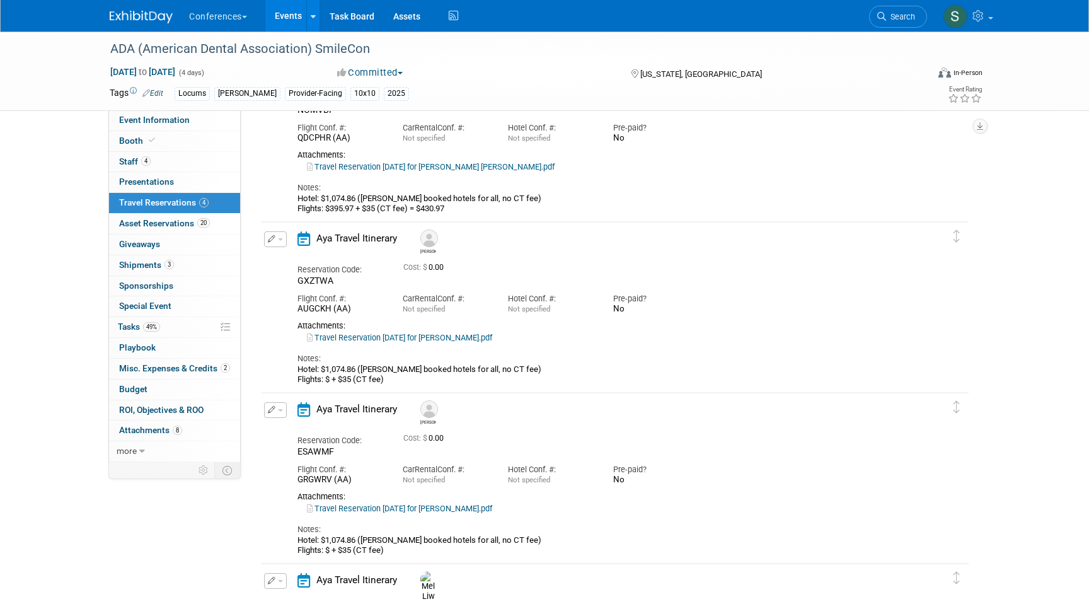
drag, startPoint x: 455, startPoint y: 208, endPoint x: 272, endPoint y: 211, distance: 183.5
click at [272, 211] on div "Edit Reservation Jackson No" at bounding box center [605, 138] width 689 height 154
click at [318, 211] on div "Hotel: $1,074.86 (Mel booked hotels for all, no CT fee) Flights: $395.97 + $35 …" at bounding box center [604, 204] width 613 height 21
drag, startPoint x: 298, startPoint y: 209, endPoint x: 454, endPoint y: 205, distance: 156.4
click at [454, 205] on div "Hotel: $1,074.86 (Mel booked hotels for all, no CT fee) Flights: $395.97 + $35 …" at bounding box center [604, 204] width 613 height 21
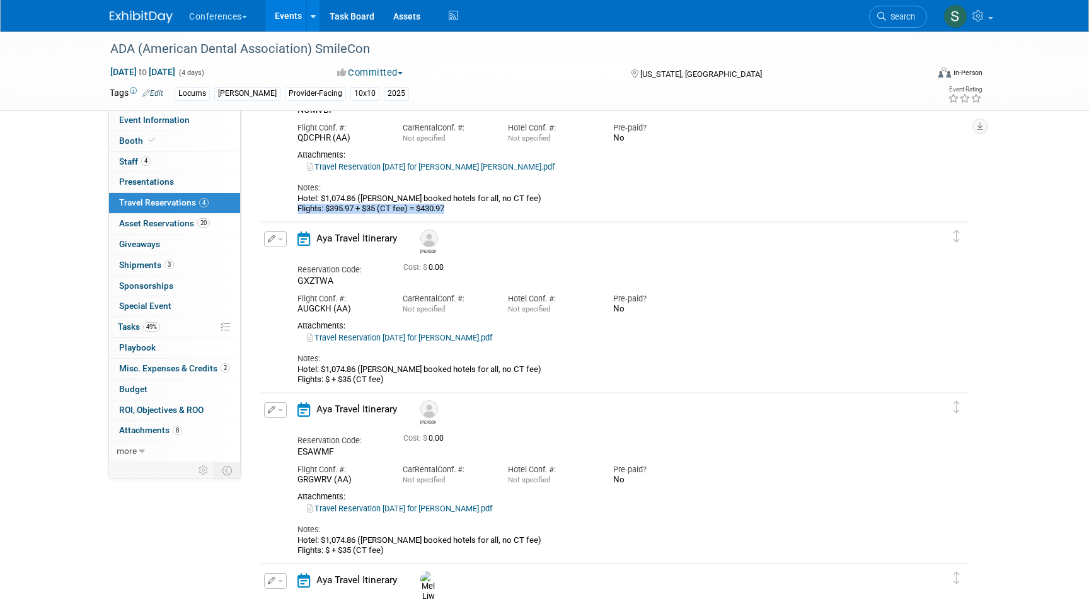
copy div "Flights: $395.97 + $35 (CT fee) = $430.97"
click at [267, 241] on button "button" at bounding box center [275, 239] width 23 height 16
click at [290, 261] on button "Edit Reservation" at bounding box center [318, 261] width 107 height 18
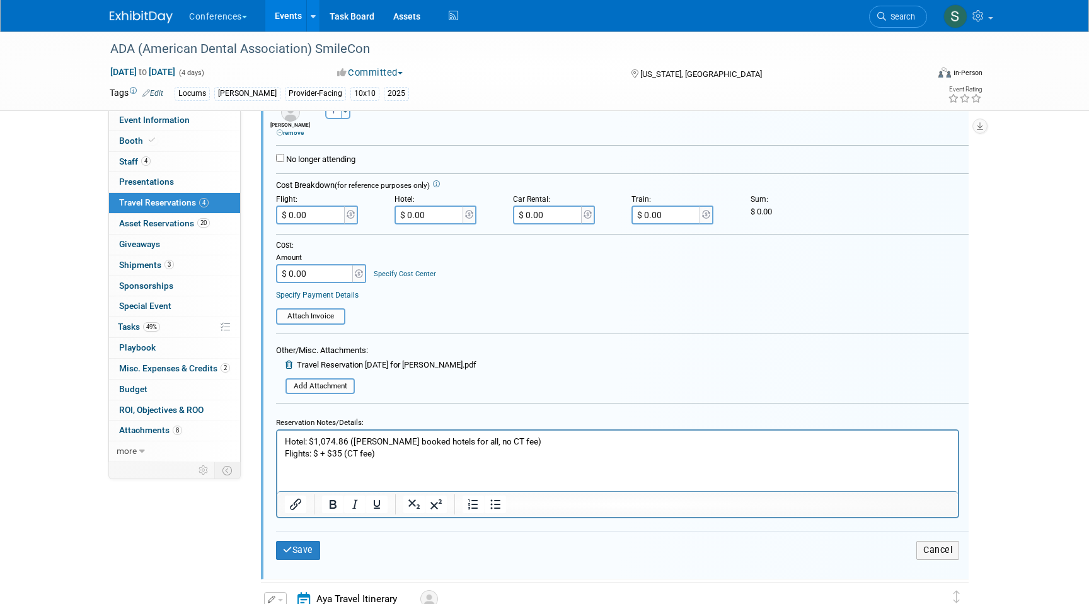
scroll to position [473, 0]
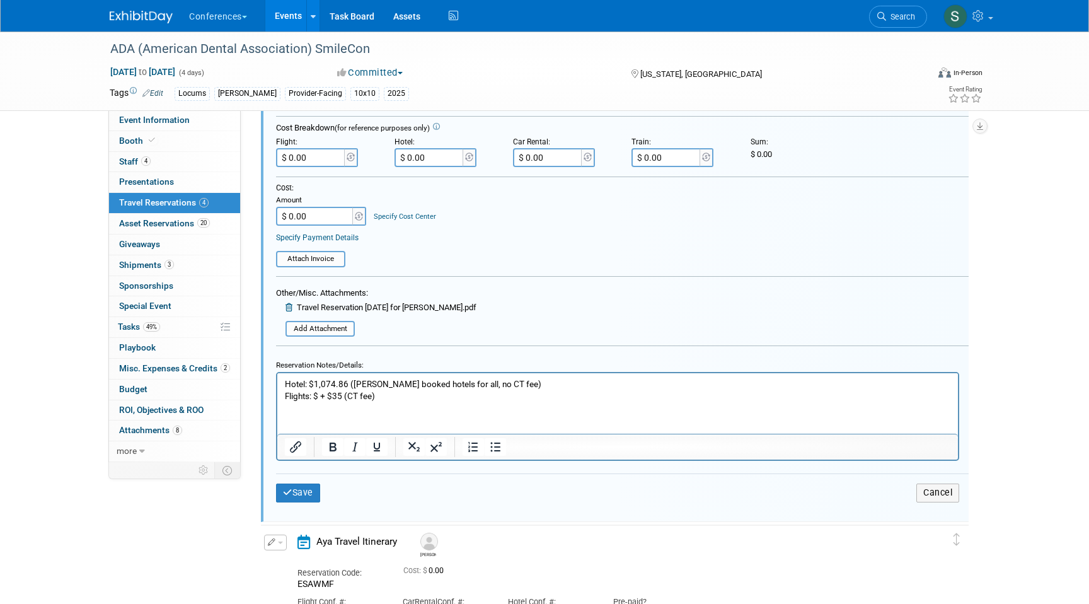
click at [388, 397] on p "Hotel: $1,074.86 (Mel booked hotels for all, no CT fee) Flights: $ + $35 (CT fe…" at bounding box center [618, 390] width 666 height 24
click at [456, 399] on p "Hotel: $1,074.86 (Mel booked hotels for all, no CT fee) Flights: $395.97 + $35 …" at bounding box center [618, 390] width 666 height 24
click at [317, 162] on input "$ 0.00" at bounding box center [311, 157] width 71 height 19
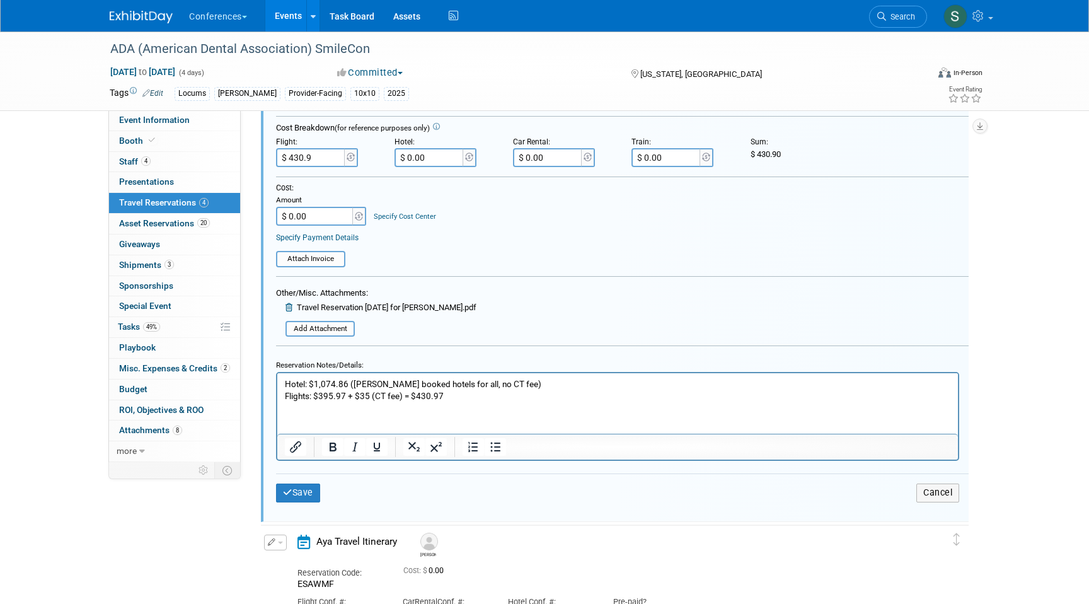
type input "$ 430.97"
click at [308, 493] on button "Save" at bounding box center [298, 493] width 44 height 18
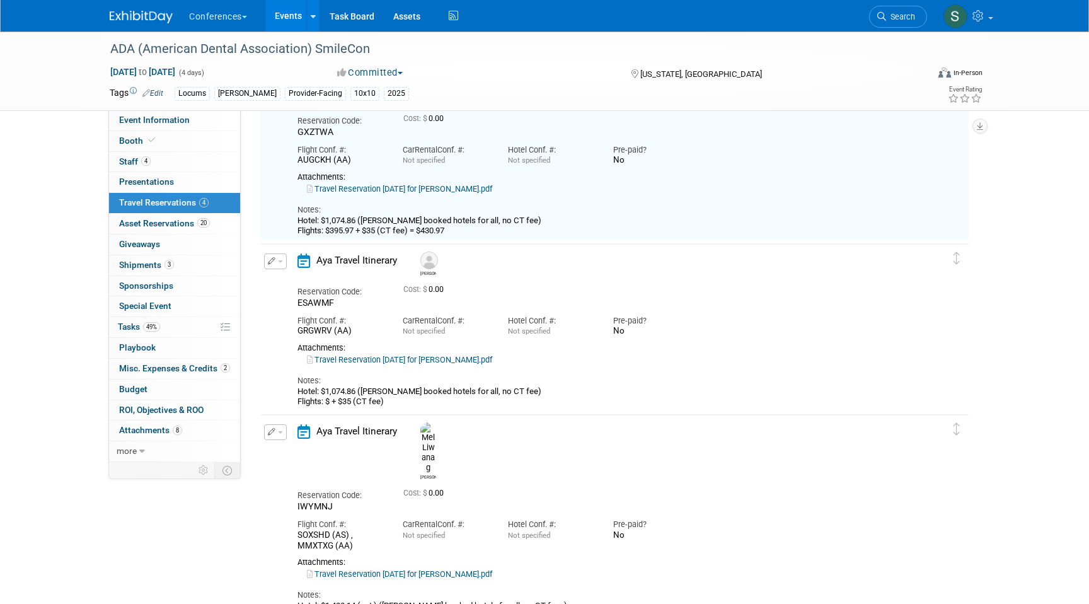
scroll to position [192, 0]
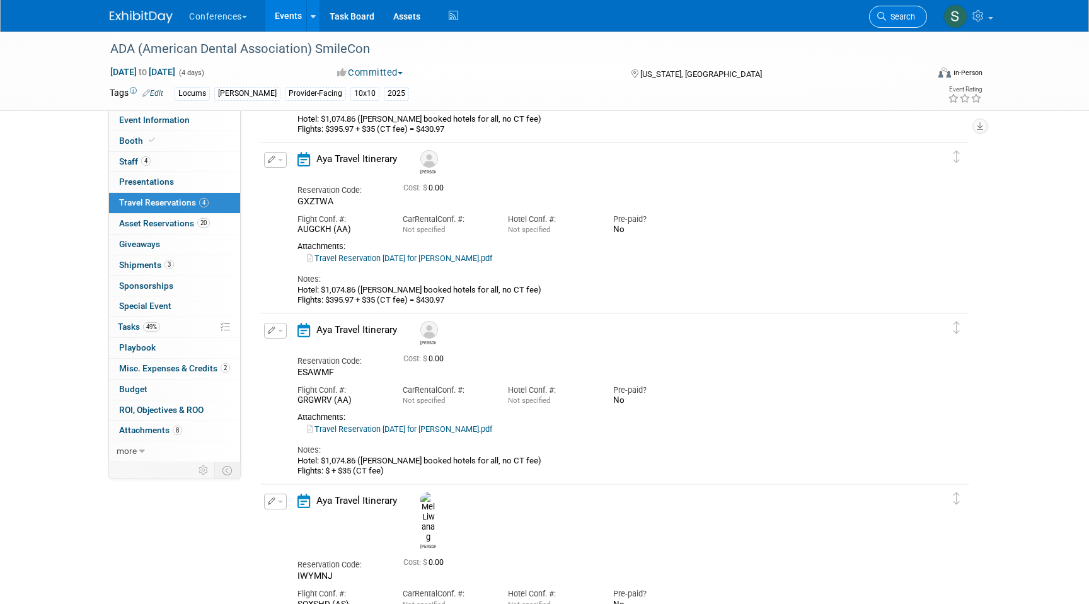
click at [895, 26] on link "Search" at bounding box center [898, 17] width 58 height 22
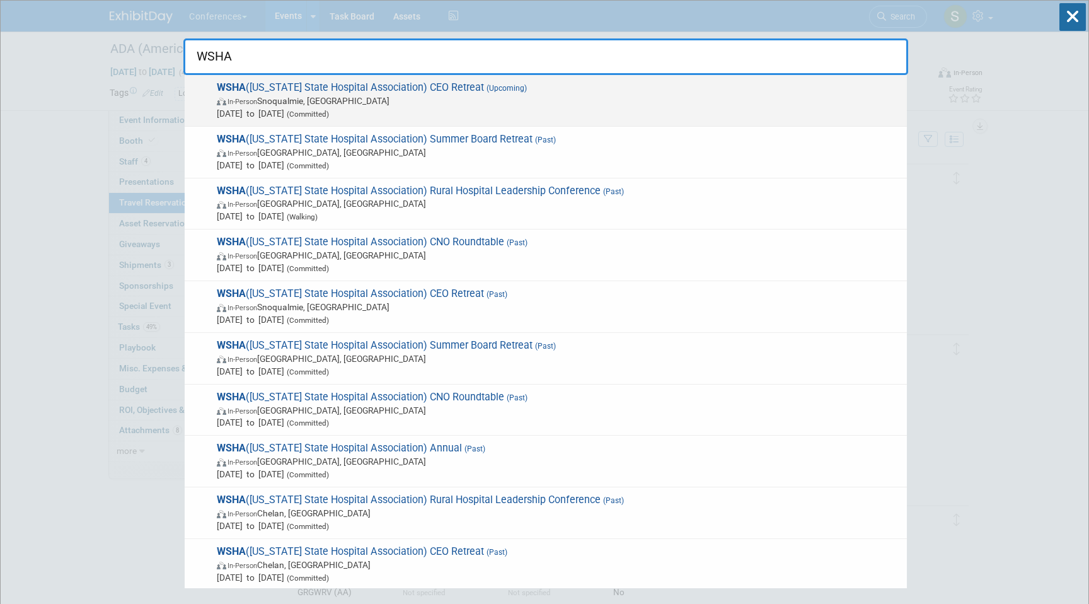
type input "WSHA"
click at [509, 117] on span "Oct 6, 2025 to Oct 8, 2025 (Committed)" at bounding box center [559, 113] width 684 height 13
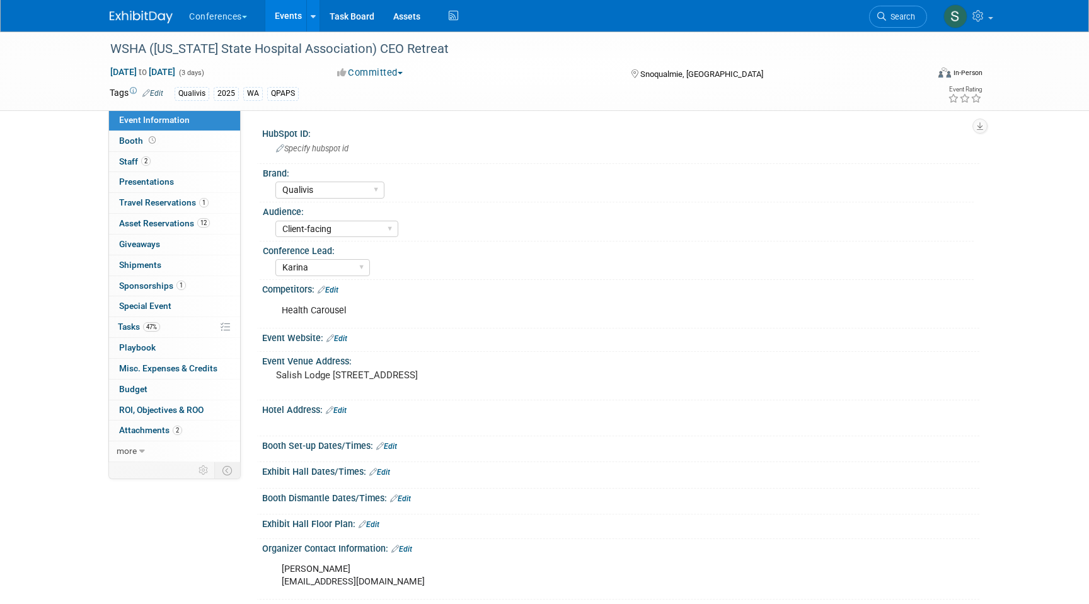
select select "Qualivis"
select select "Client-facing"
select select "Karina"
click at [188, 201] on span "Travel Reservations 1" at bounding box center [164, 202] width 90 height 10
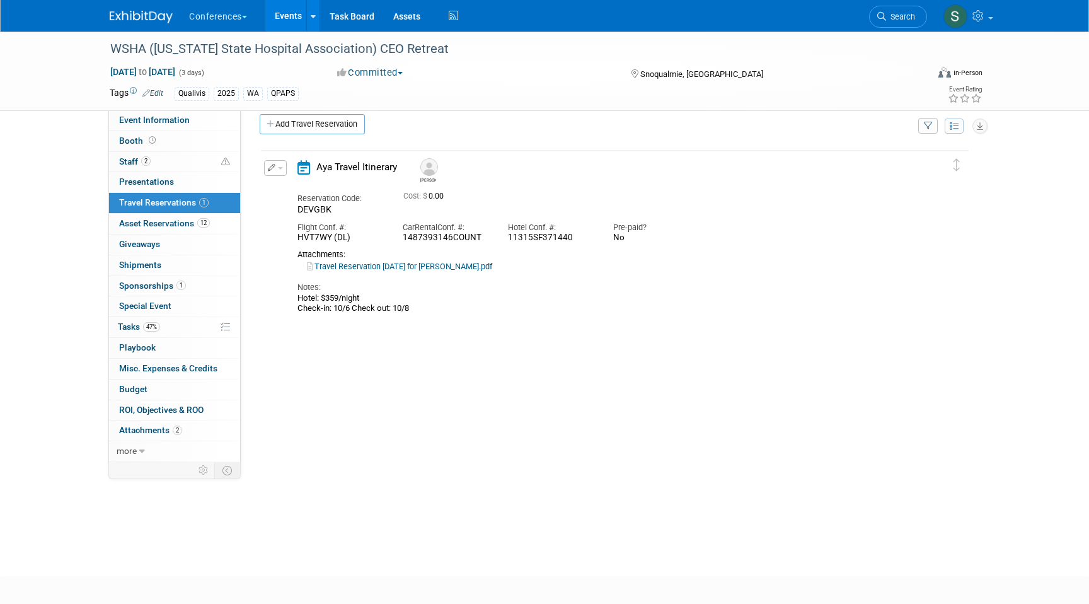
scroll to position [19, 0]
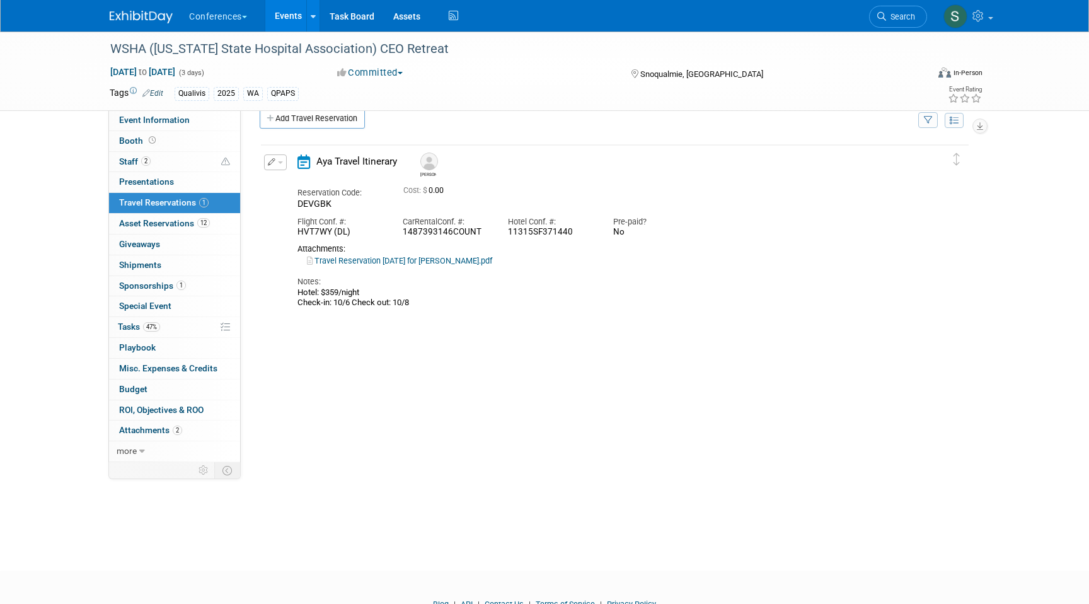
click at [277, 158] on button "button" at bounding box center [275, 162] width 23 height 16
click at [527, 390] on div "Delete Reservation [PERSON_NAME] Reservation Code: DEVGBK 0.00" at bounding box center [615, 332] width 711 height 378
click at [278, 165] on button "button" at bounding box center [275, 162] width 23 height 16
click at [417, 327] on div "Delete Reservation [PERSON_NAME] Reservation Code: DEVGBK 0.00" at bounding box center [615, 332] width 711 height 378
click at [137, 154] on link "2 Staff 2" at bounding box center [174, 162] width 131 height 20
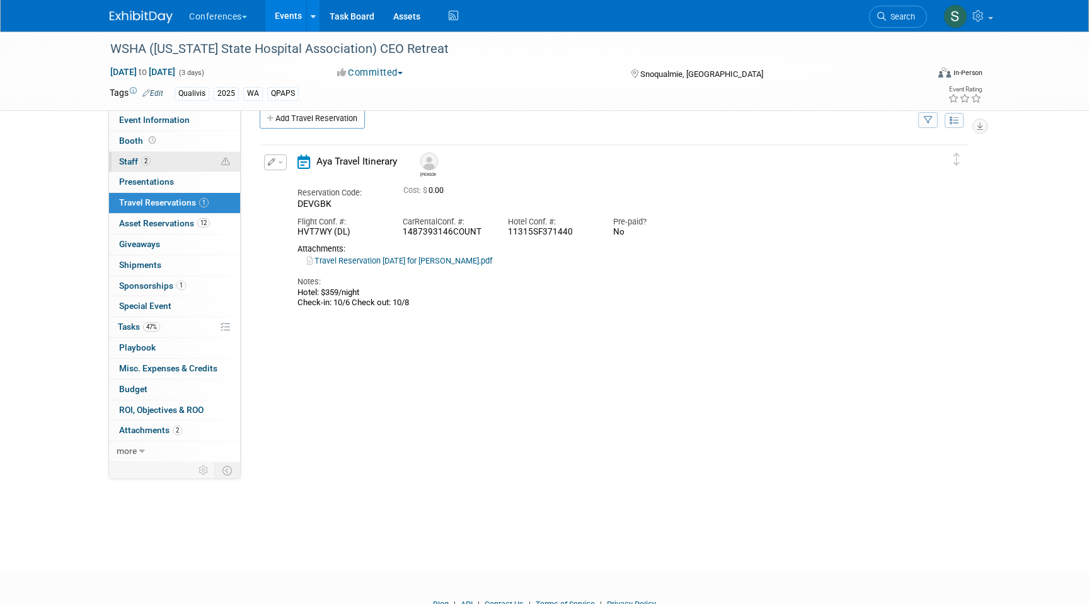
scroll to position [0, 0]
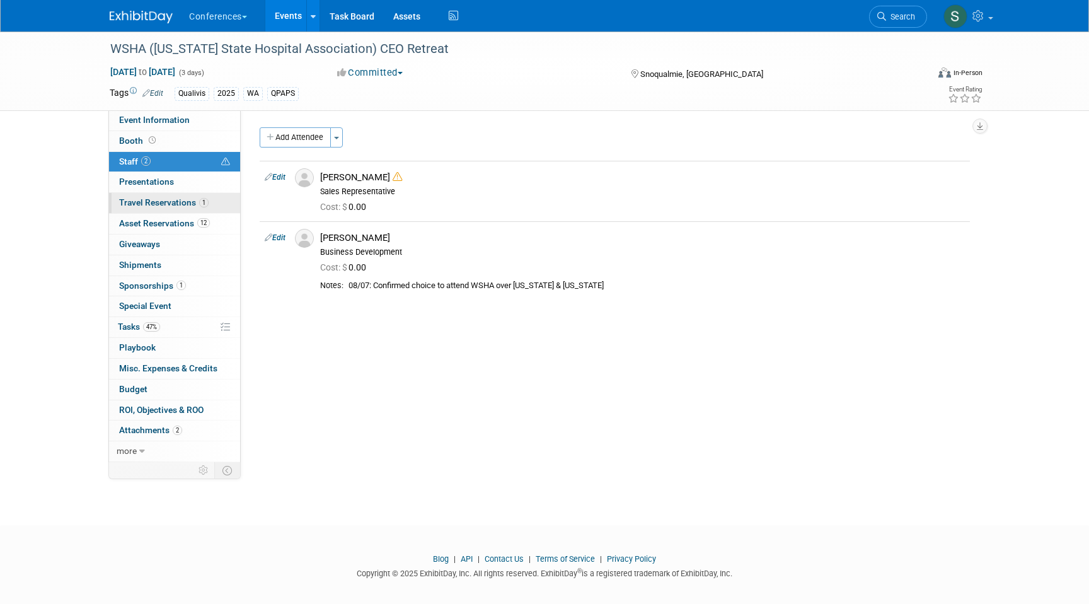
click at [170, 201] on span "Travel Reservations 1" at bounding box center [164, 202] width 90 height 10
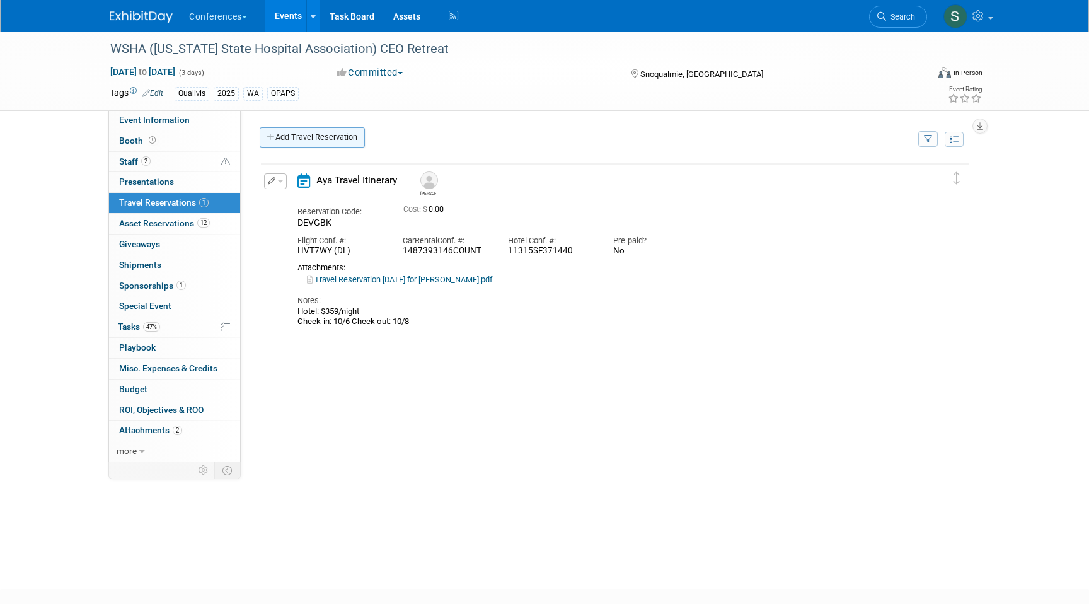
click at [329, 137] on link "Add Travel Reservation" at bounding box center [312, 137] width 105 height 20
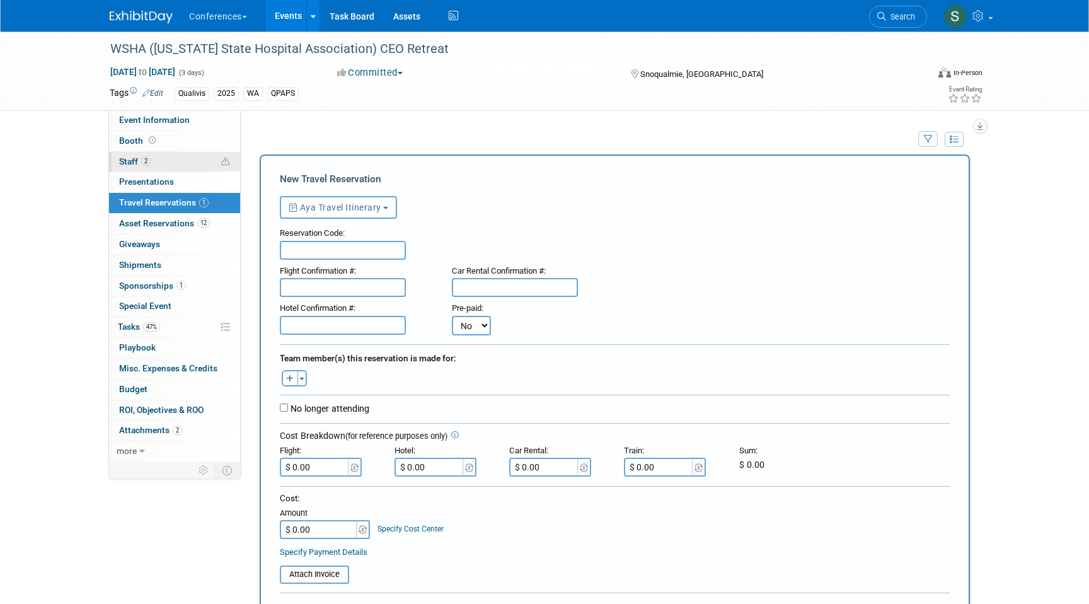
click at [202, 161] on link "2 Staff 2" at bounding box center [174, 162] width 131 height 20
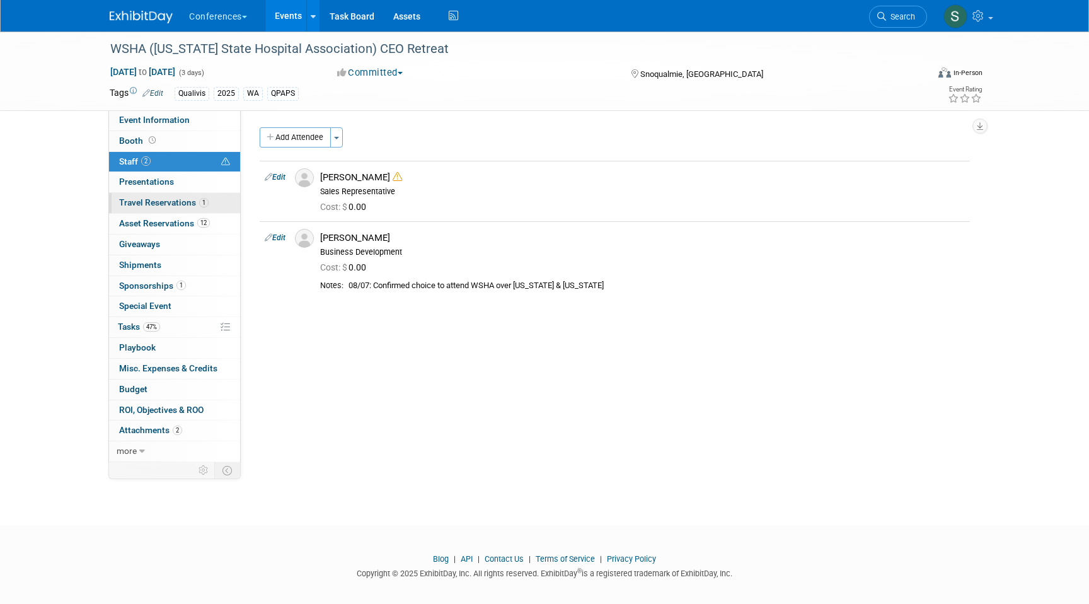
click at [199, 199] on span "Travel Reservations 1" at bounding box center [164, 202] width 90 height 10
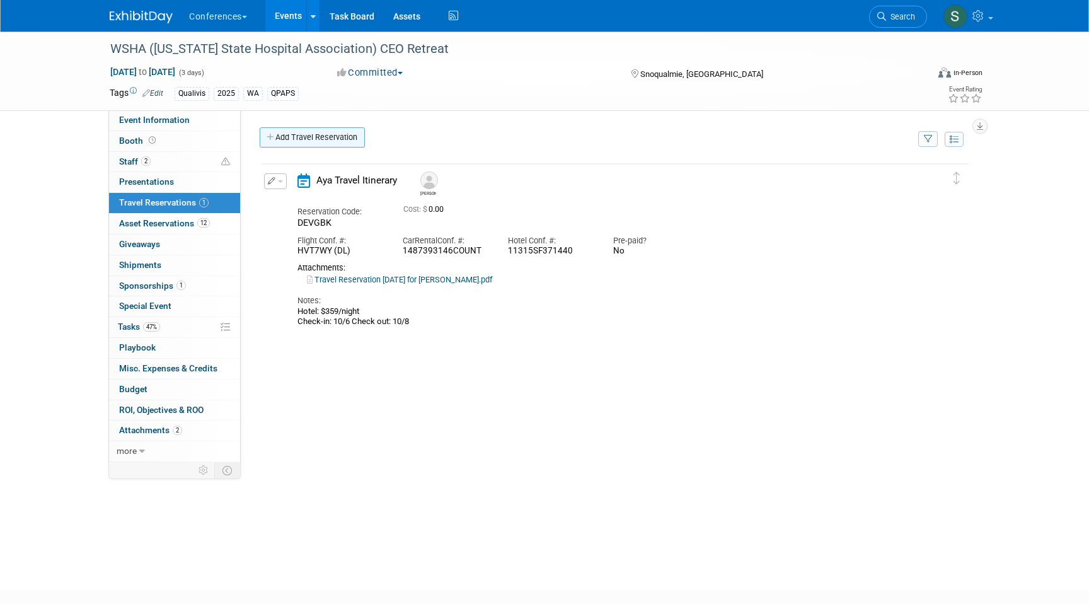
click at [314, 137] on link "Add Travel Reservation" at bounding box center [312, 137] width 105 height 20
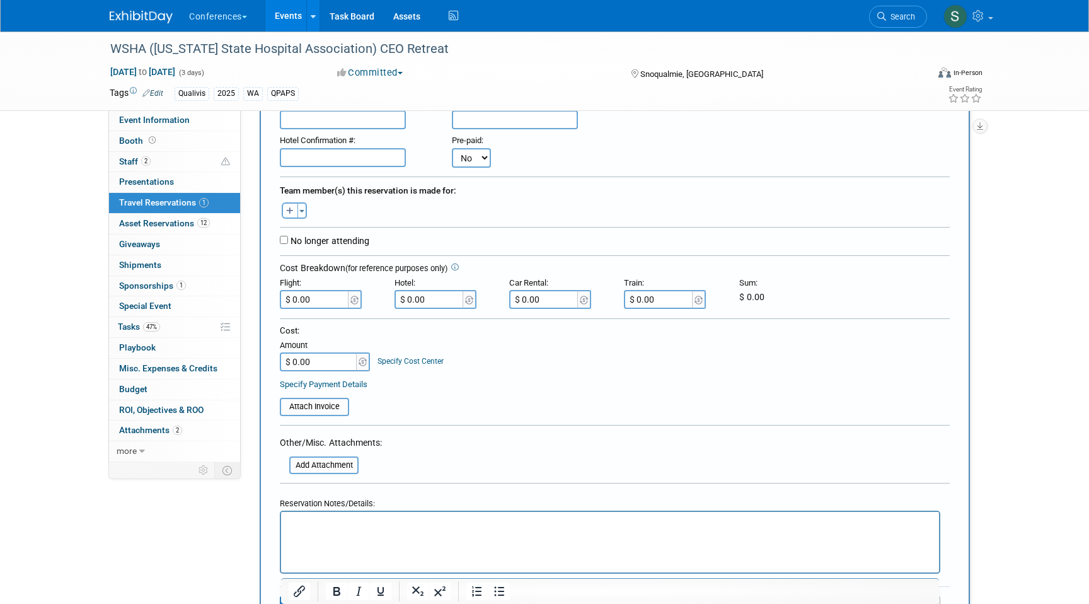
scroll to position [176, 0]
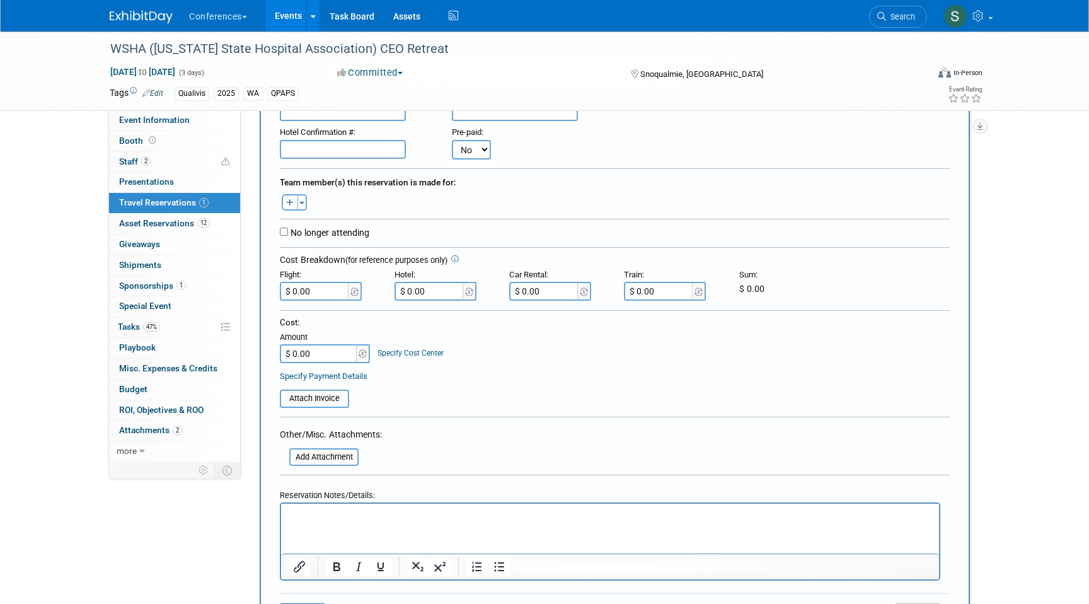
click at [288, 200] on icon "button" at bounding box center [290, 203] width 8 height 8
select select
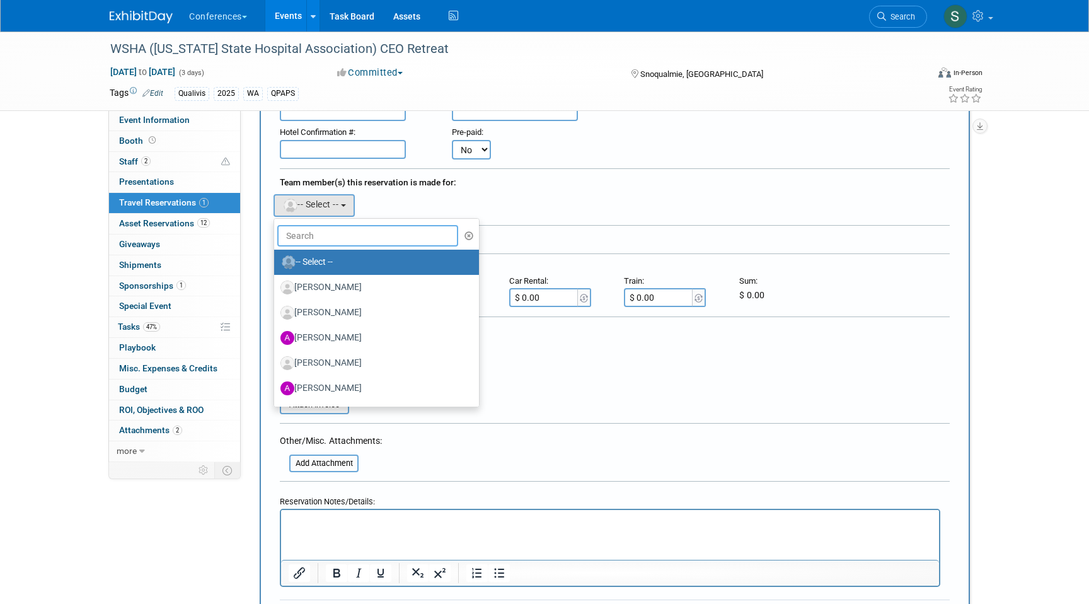
click at [324, 244] on input "text" at bounding box center [367, 235] width 181 height 21
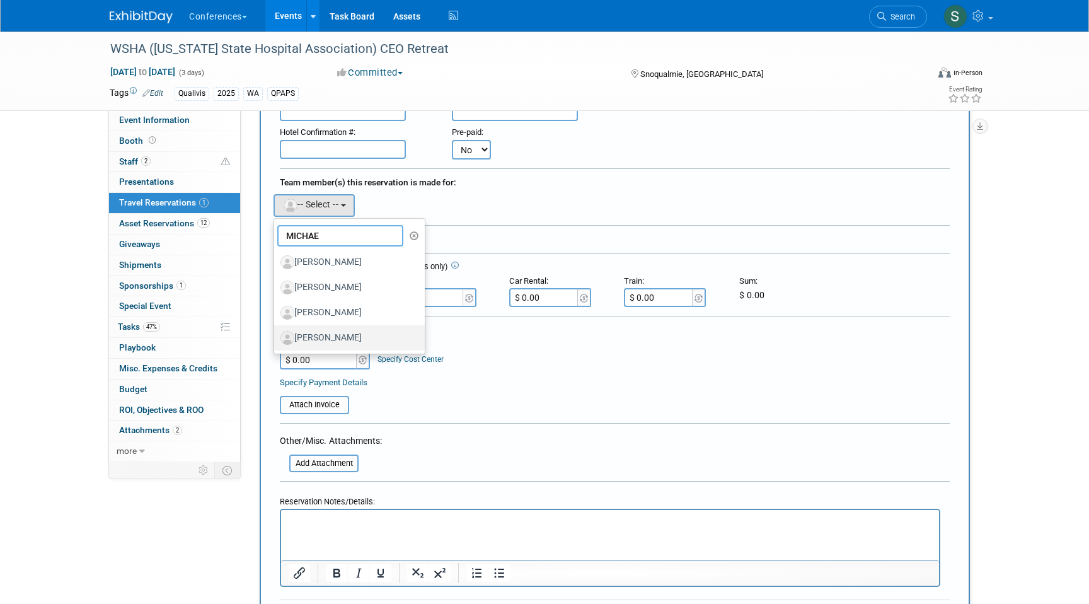
type input "MICHAE"
click at [349, 338] on label "[PERSON_NAME]" at bounding box center [347, 338] width 132 height 20
click at [276, 338] on input "[PERSON_NAME]" at bounding box center [272, 336] width 8 height 8
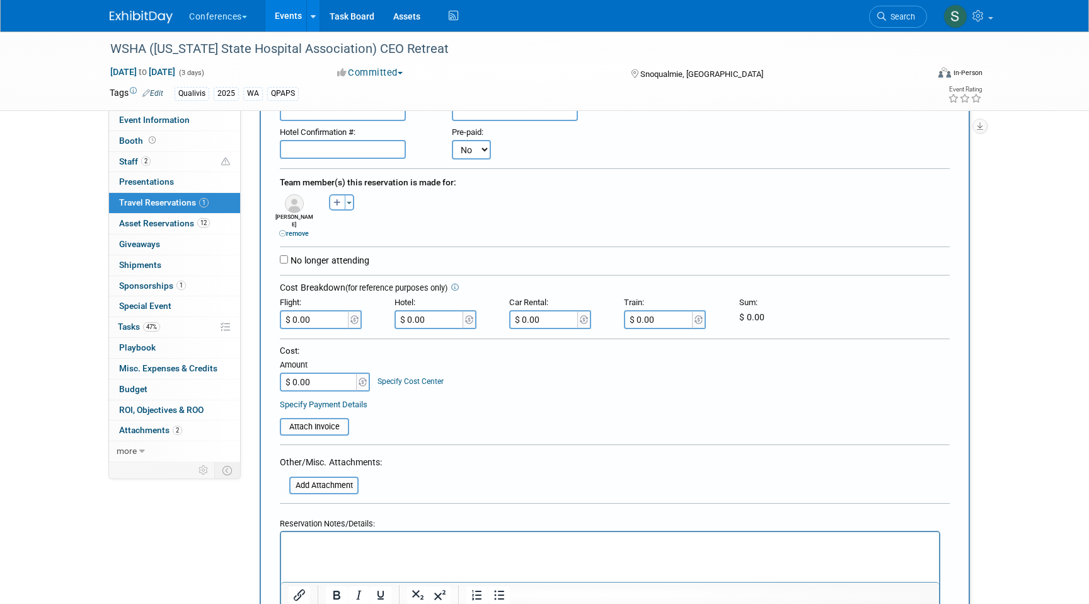
scroll to position [237, 0]
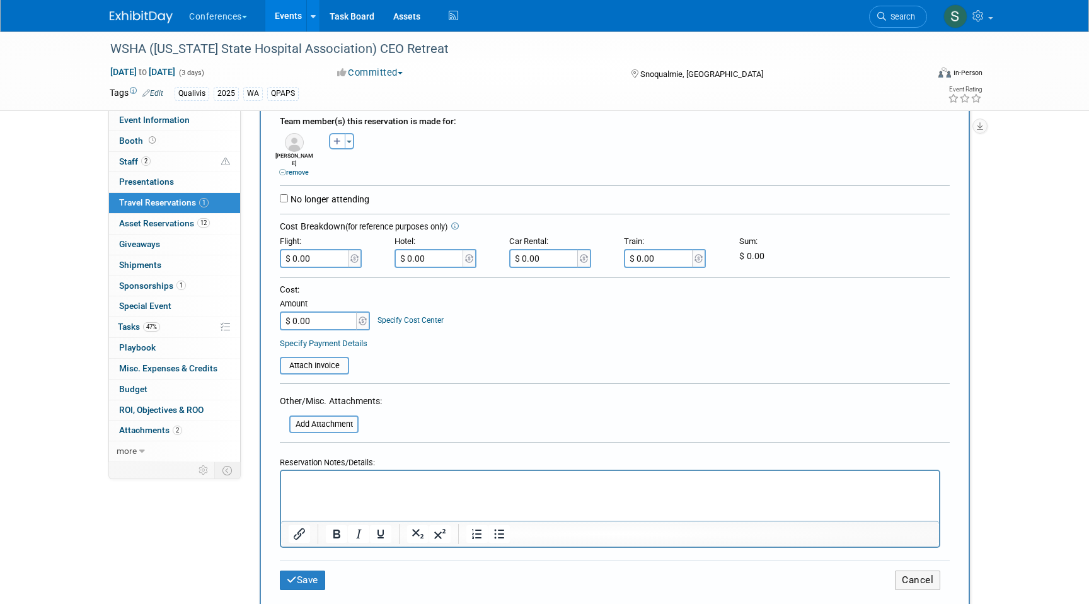
click at [301, 474] on html at bounding box center [610, 479] width 658 height 18
click at [378, 479] on p "FLIGHT: $781.4" at bounding box center [611, 481] width 644 height 13
click at [332, 260] on input "$ 0.00" at bounding box center [315, 258] width 71 height 19
type input "$ 816.40"
click at [315, 572] on button "Save" at bounding box center [302, 581] width 45 height 20
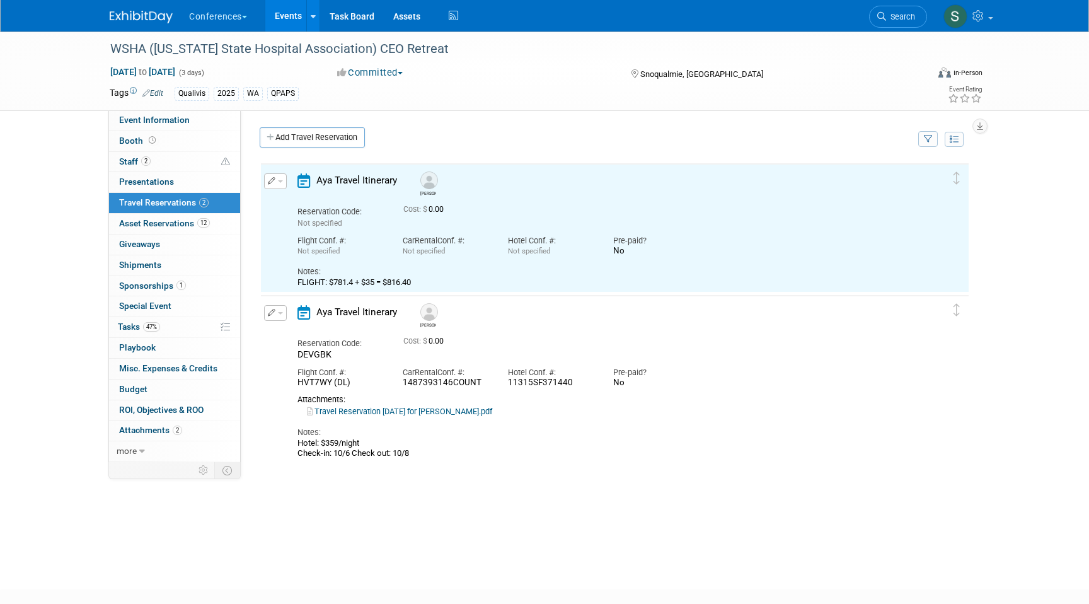
scroll to position [0, 0]
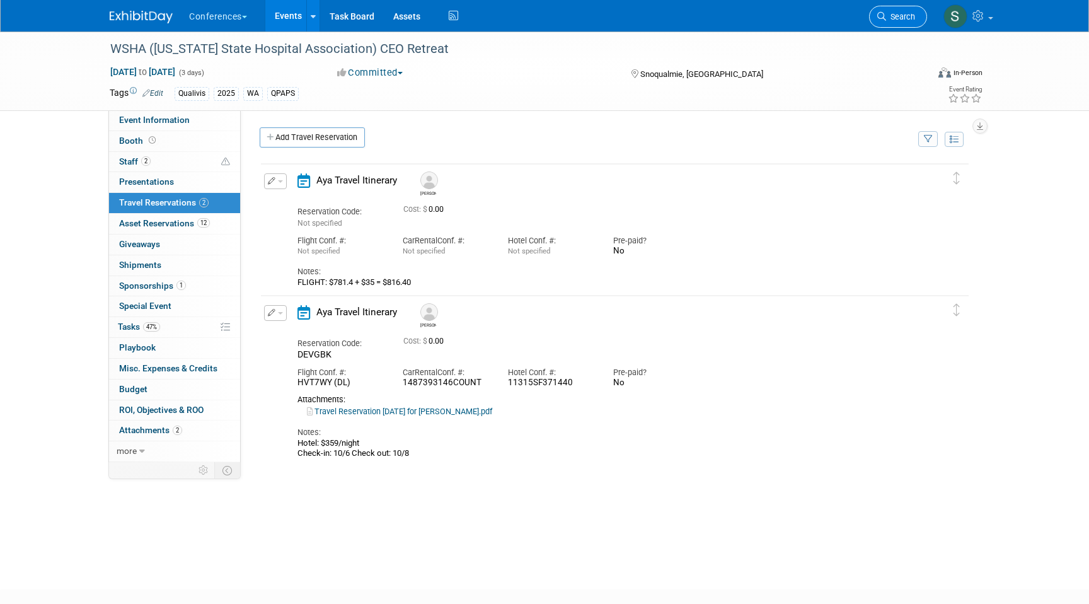
click at [902, 14] on span "Search" at bounding box center [900, 16] width 29 height 9
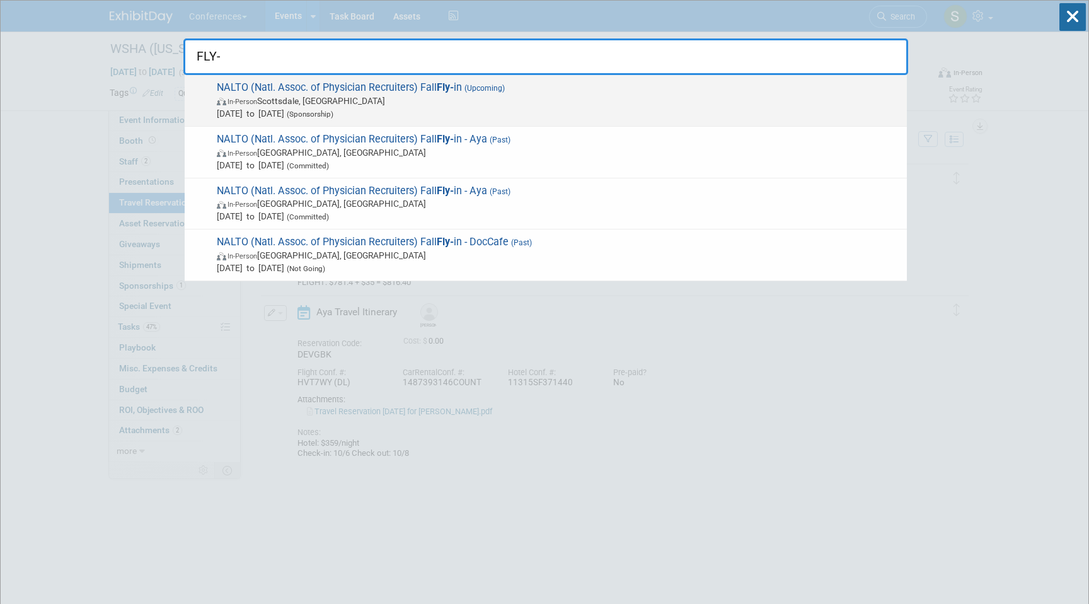
type input "FLY-"
click at [535, 105] on span "In-Person Scottsdale, AZ" at bounding box center [559, 101] width 684 height 13
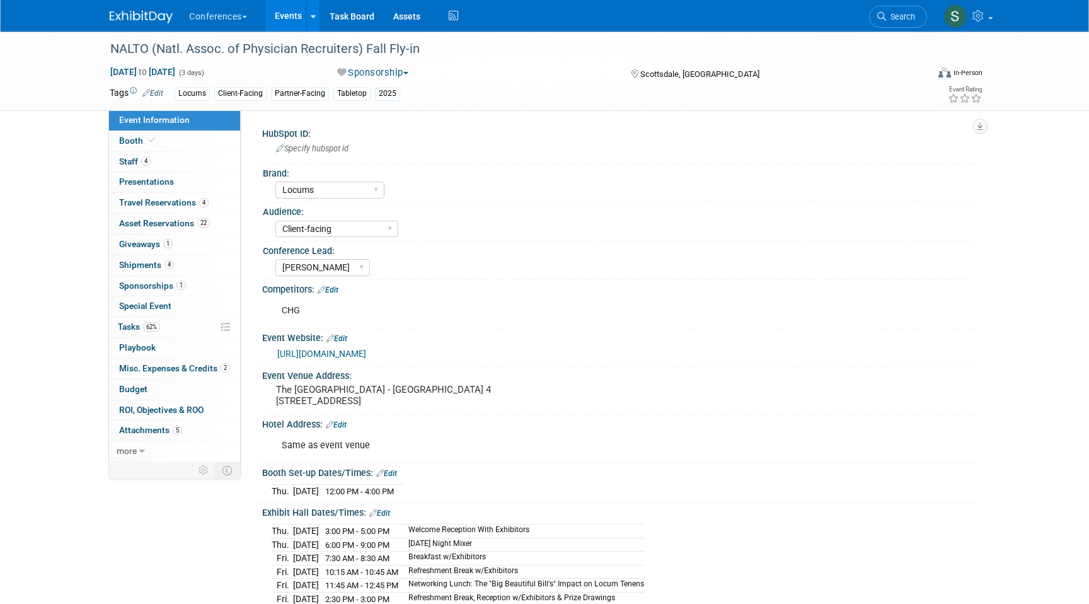
select select "Locums"
select select "Client-facing"
select select "[PERSON_NAME]"
click at [144, 200] on span "Travel Reservations 4" at bounding box center [164, 202] width 90 height 10
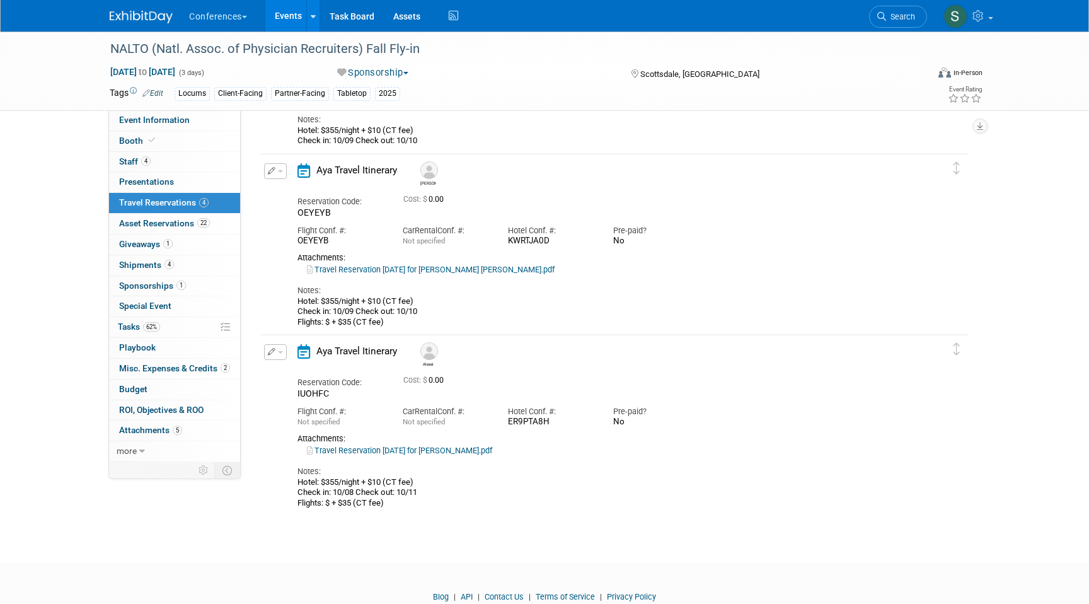
scroll to position [354, 0]
click at [276, 175] on button "button" at bounding box center [275, 169] width 23 height 16
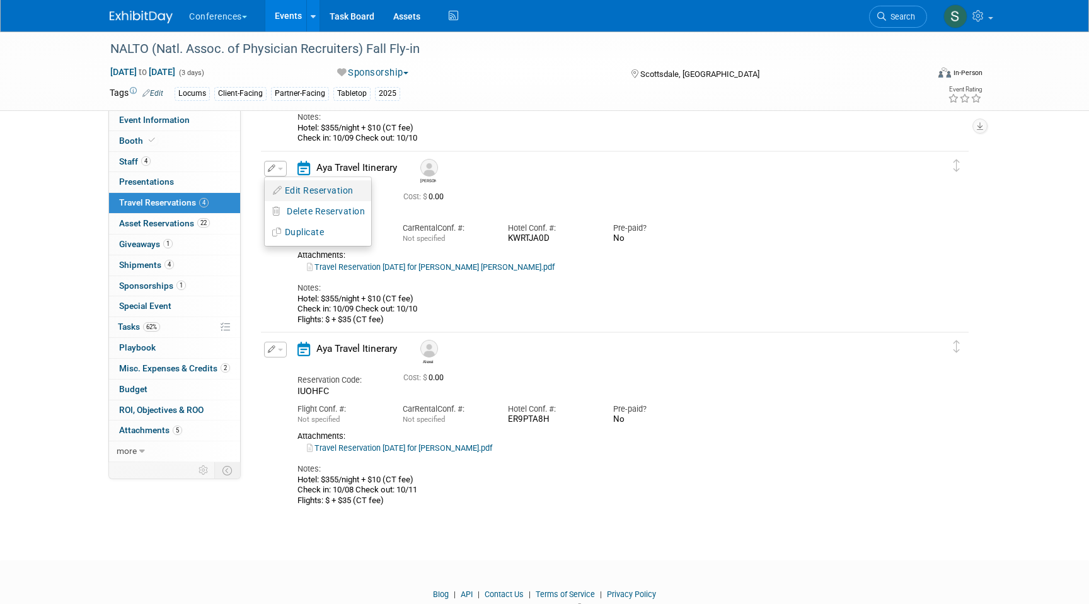
click at [293, 192] on button "Edit Reservation" at bounding box center [318, 191] width 107 height 18
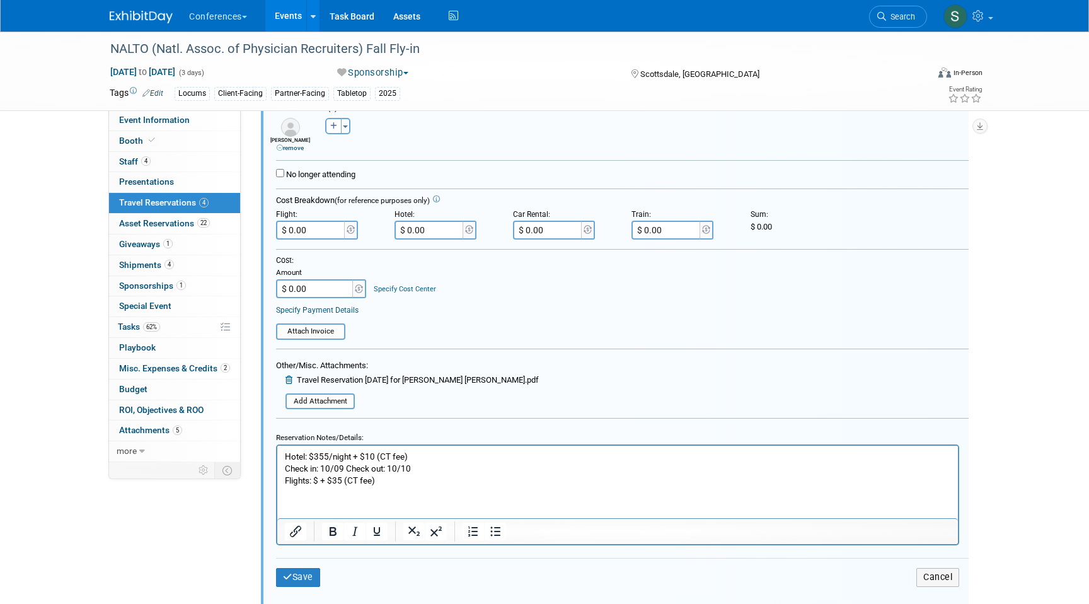
scroll to position [603, 0]
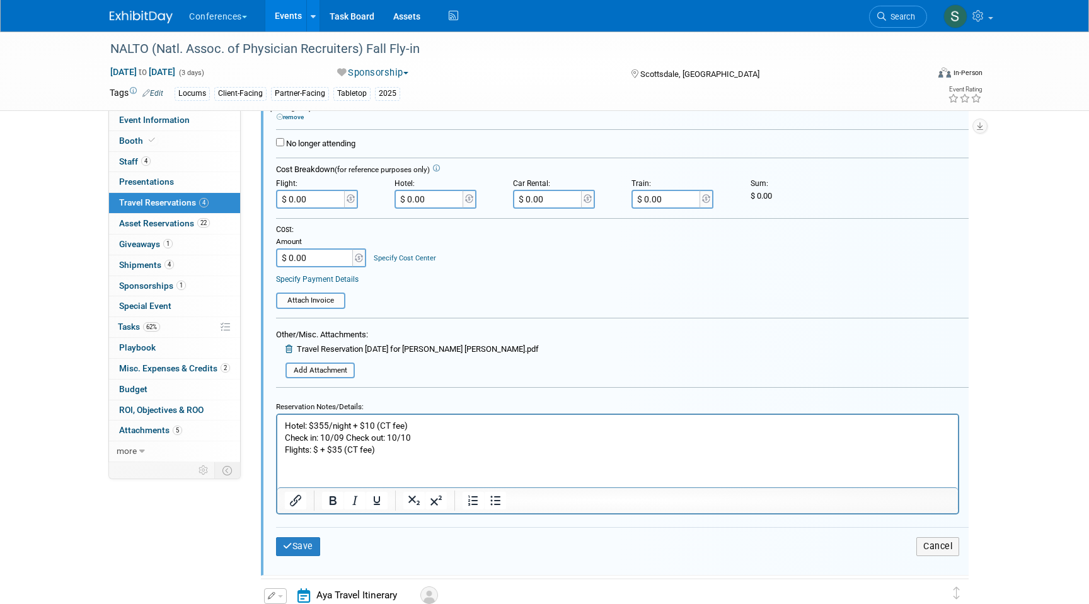
click at [318, 450] on p "Hotel: $355/night + $10 (CT fee) Check in: 10/09 Check out: 10/10 Flights: $ + …" at bounding box center [618, 438] width 666 height 36
click at [425, 449] on p "Hotel: $355/night + $10 (CT fee) Check in: 10/09 Check out: 10/10 Flights: $591…" at bounding box center [618, 438] width 666 height 36
click at [324, 204] on input "$ 0.00" at bounding box center [311, 199] width 71 height 19
type input "$ 626.60"
click at [303, 552] on button "Save" at bounding box center [298, 546] width 44 height 18
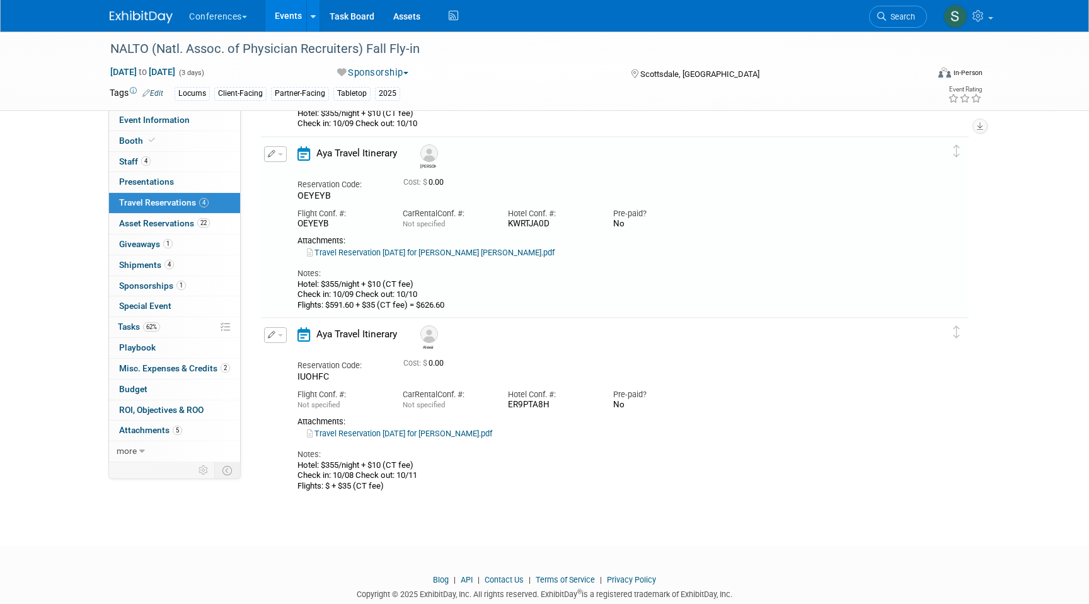
scroll to position [363, 0]
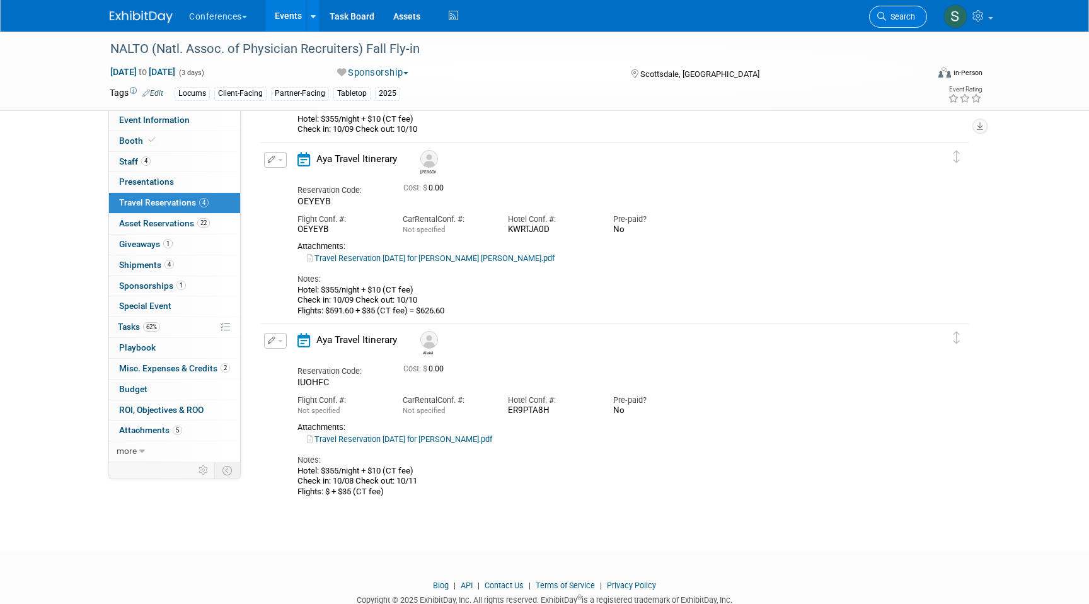
click at [902, 22] on link "Search" at bounding box center [898, 17] width 58 height 22
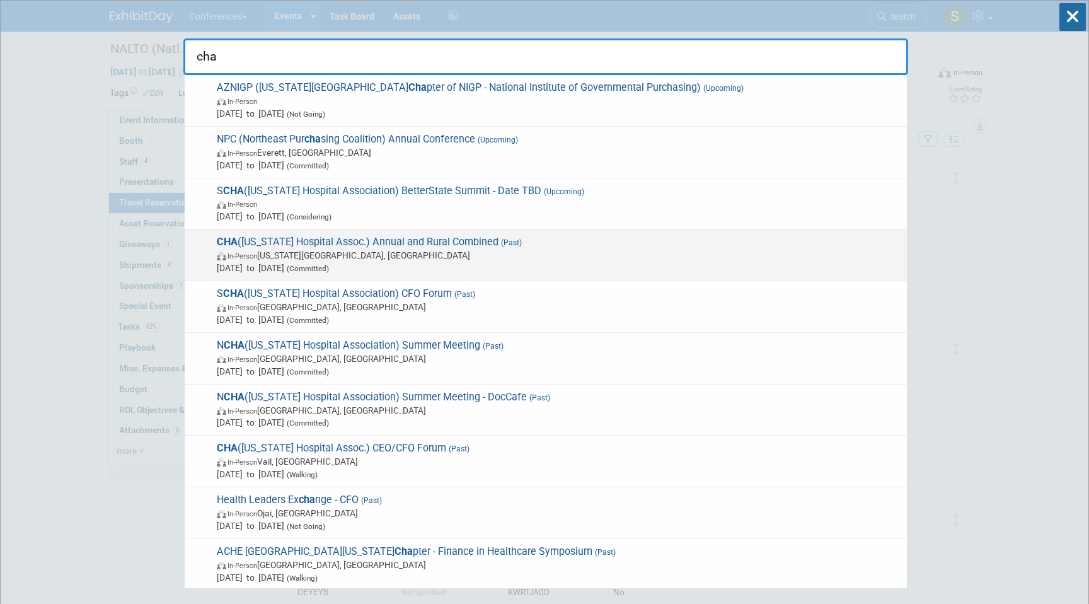
type input "cha"
click at [454, 260] on span "In-Person Colorado Springs, CO" at bounding box center [559, 255] width 684 height 13
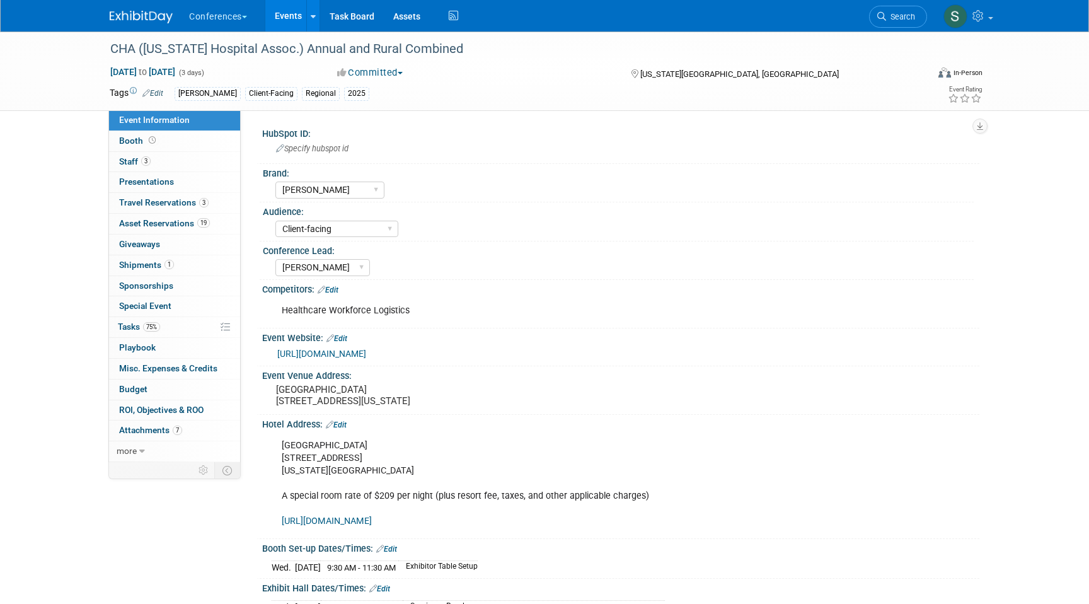
select select "[PERSON_NAME]"
select select "Client-facing"
select select "[PERSON_NAME]"
click at [208, 202] on link "3 Travel Reservations 3" at bounding box center [174, 203] width 131 height 20
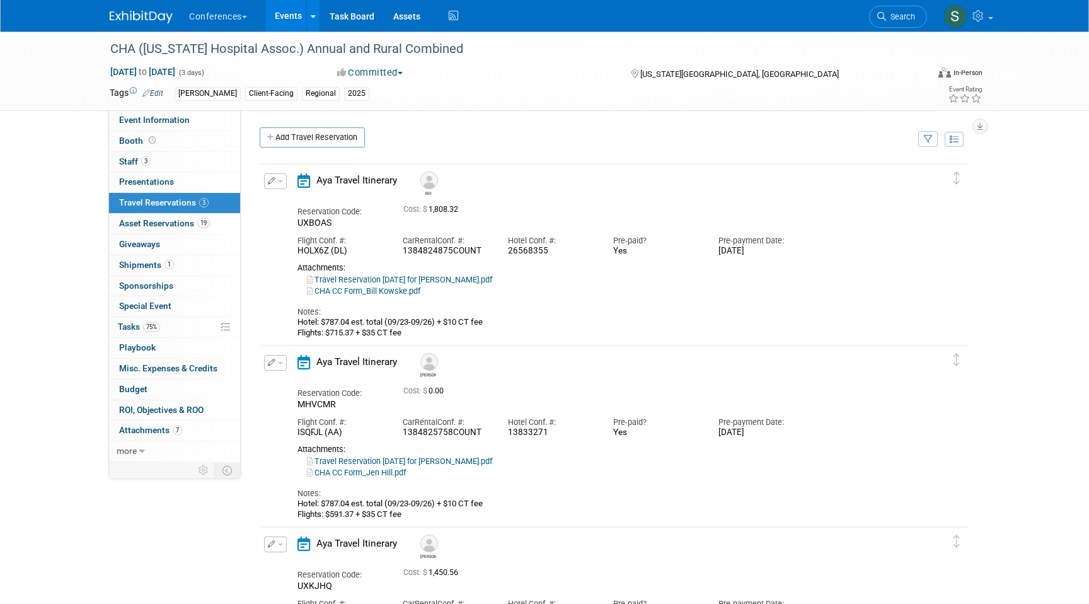
click at [270, 177] on button "button" at bounding box center [275, 181] width 23 height 16
click at [285, 202] on button "Edit Reservation" at bounding box center [318, 203] width 107 height 18
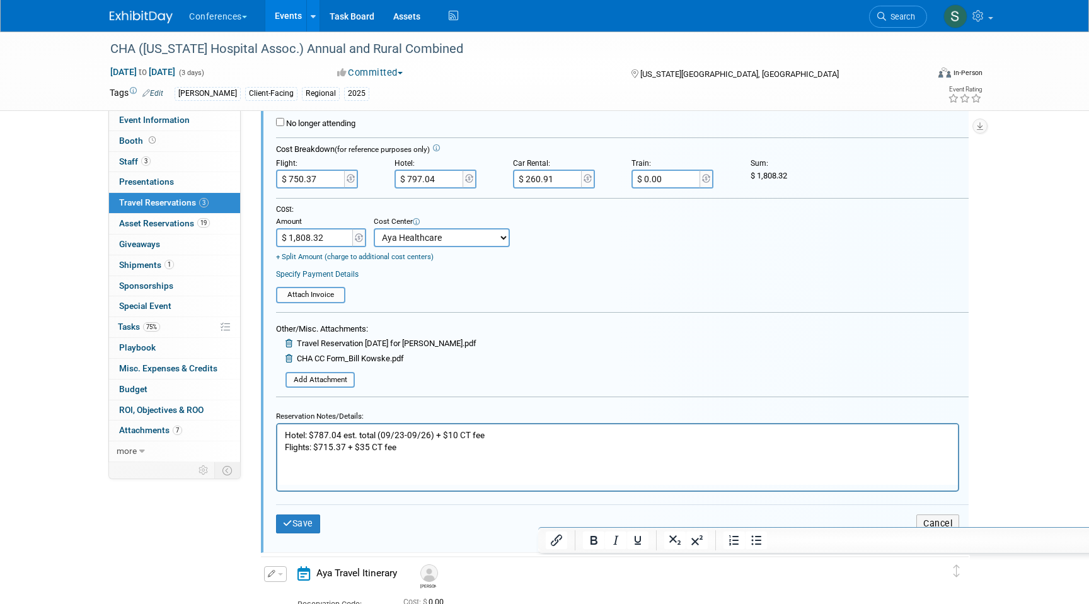
scroll to position [284, 0]
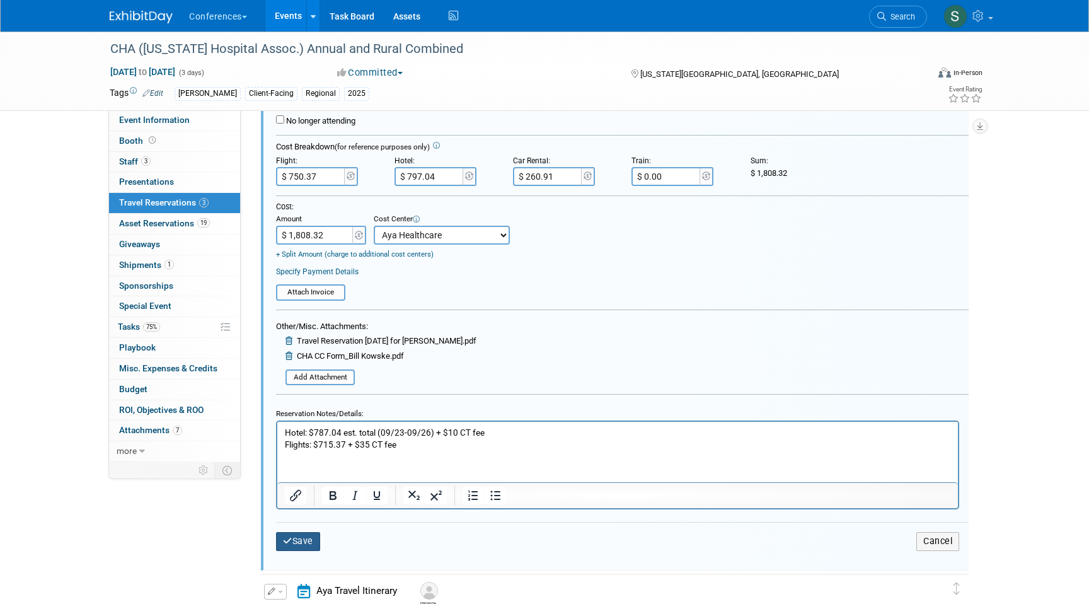
click at [302, 545] on button "Save" at bounding box center [298, 541] width 44 height 18
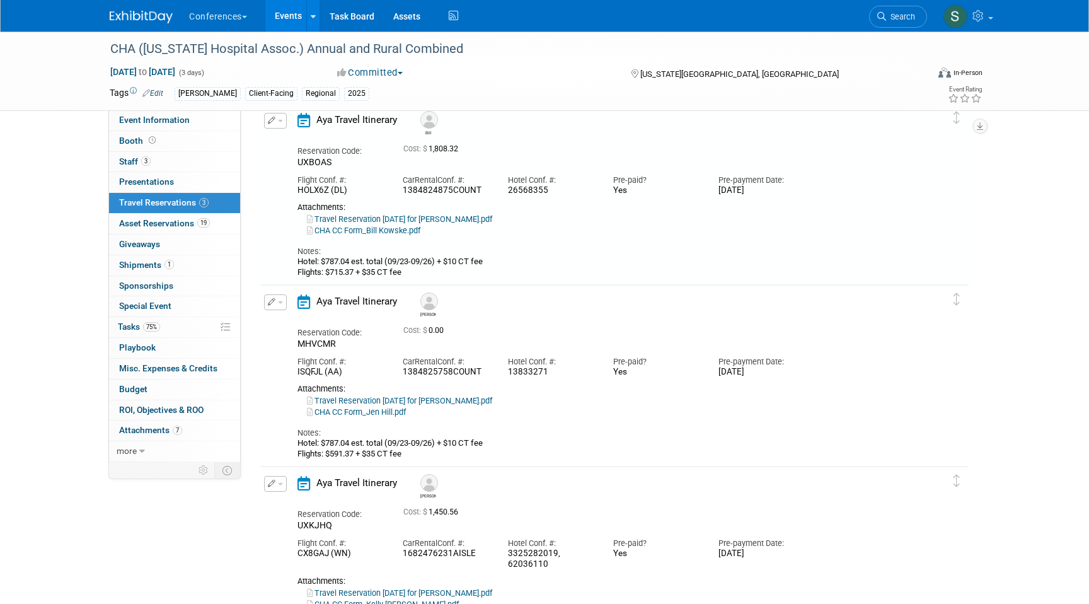
scroll to position [21, 0]
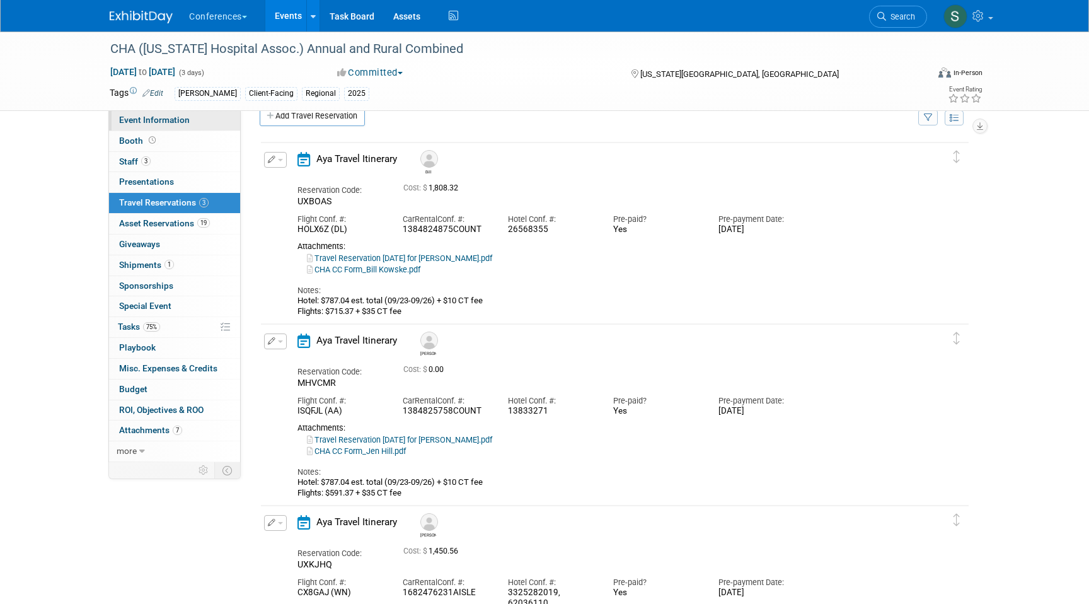
click at [168, 121] on span "Event Information" at bounding box center [154, 120] width 71 height 10
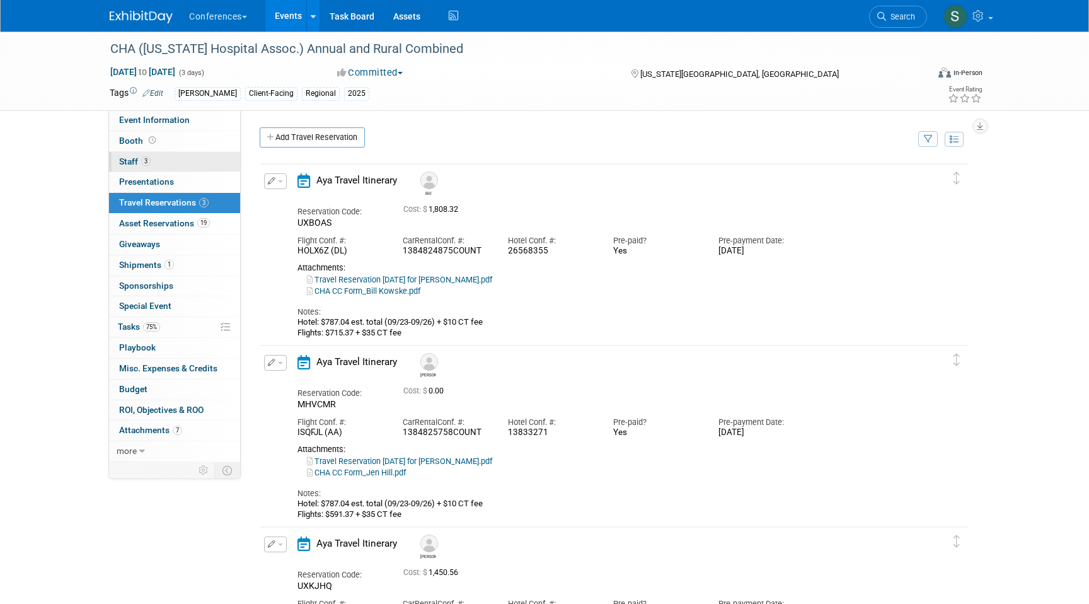
select select "[PERSON_NAME]"
select select "Client-facing"
select select "[PERSON_NAME]"
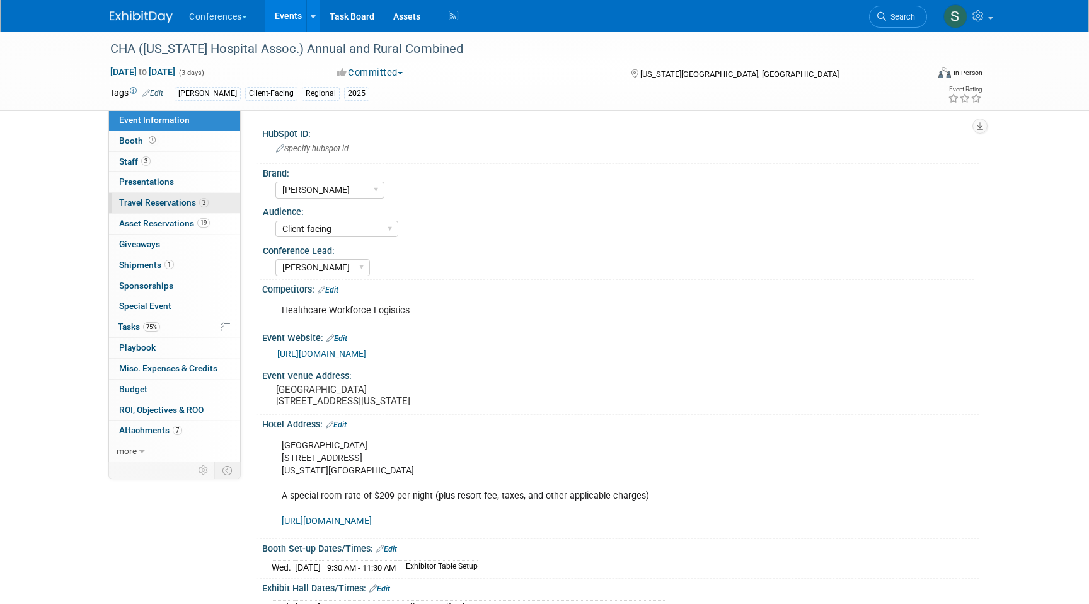
click at [183, 199] on span "Travel Reservations 3" at bounding box center [164, 202] width 90 height 10
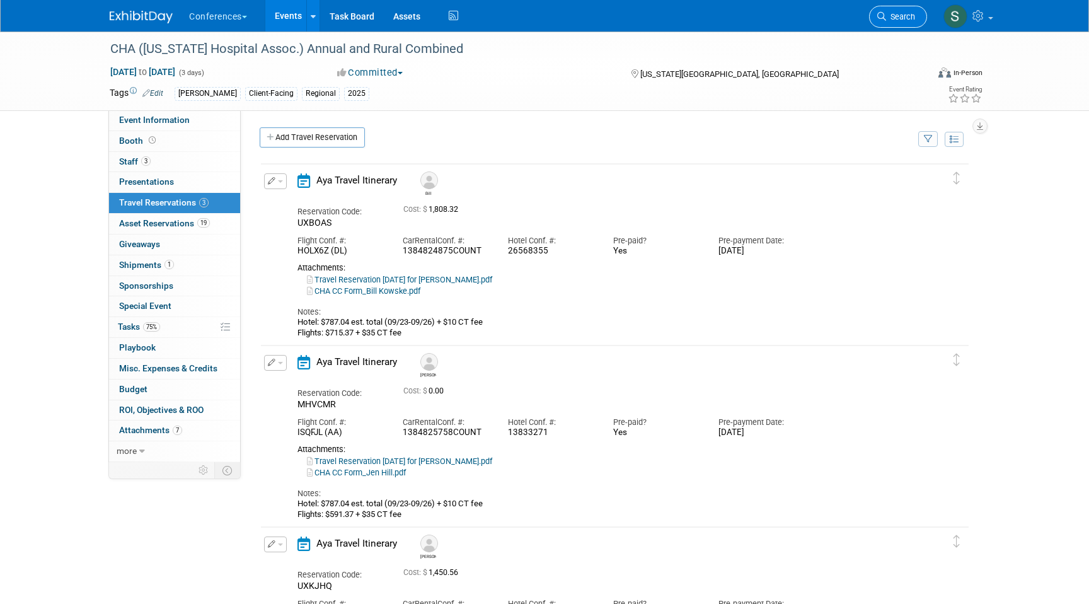
click at [900, 13] on span "Search" at bounding box center [900, 16] width 29 height 9
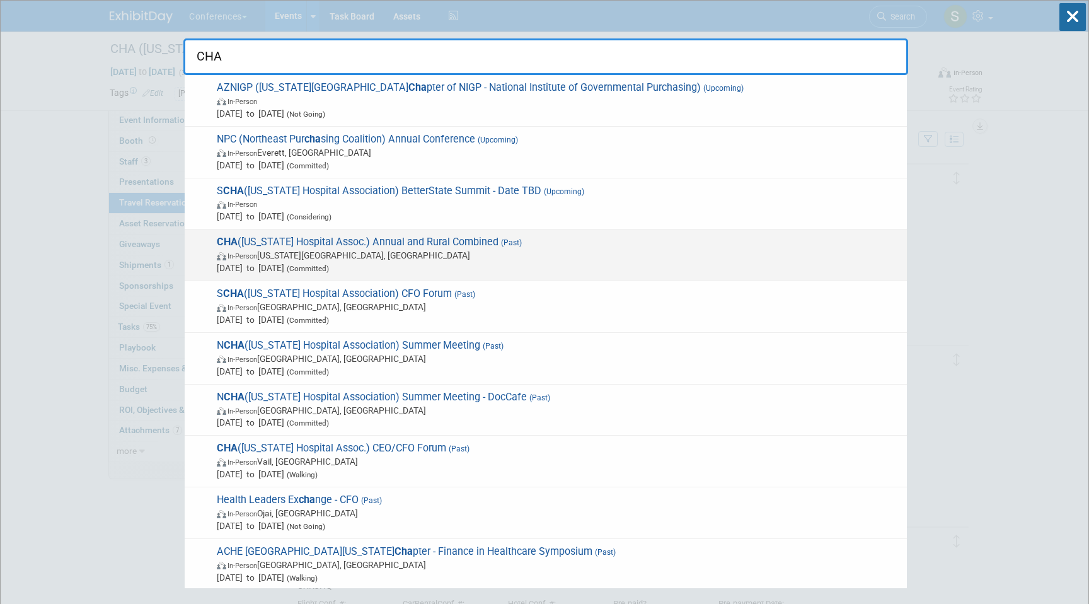
type input "CHA"
click at [485, 259] on span "In-Person Colorado Springs, CO" at bounding box center [559, 255] width 684 height 13
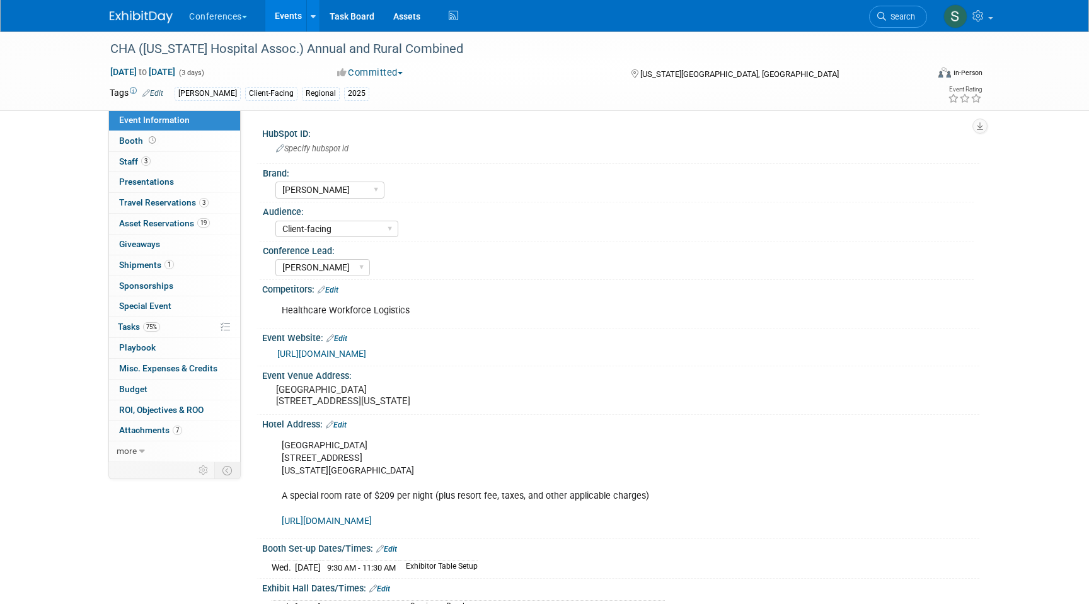
select select "[PERSON_NAME]"
select select "Client-facing"
select select "[PERSON_NAME]"
click at [184, 206] on span "Travel Reservations 3" at bounding box center [164, 202] width 90 height 10
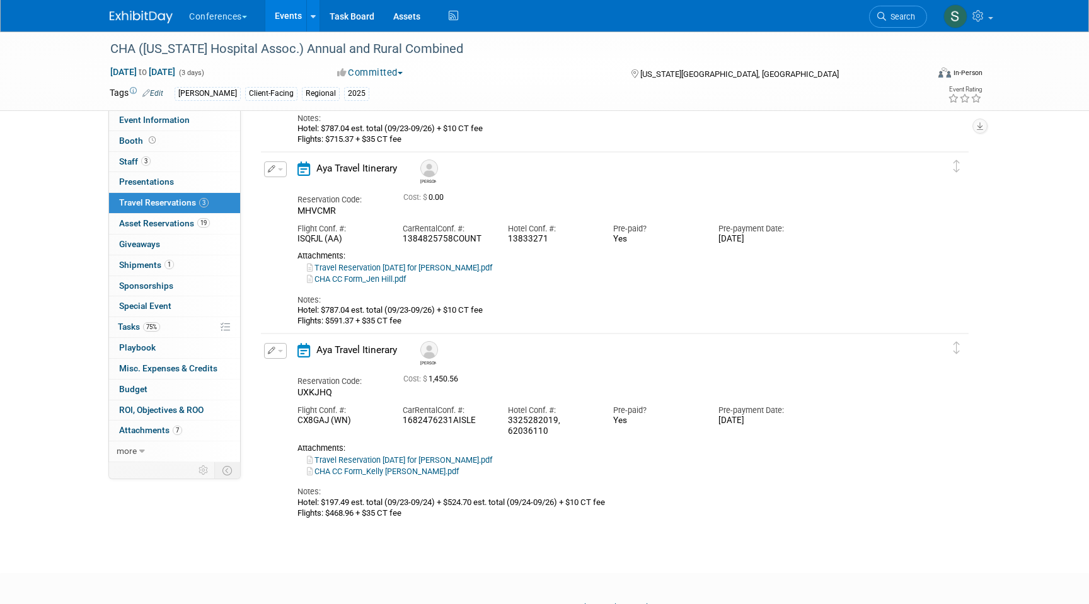
scroll to position [221, 0]
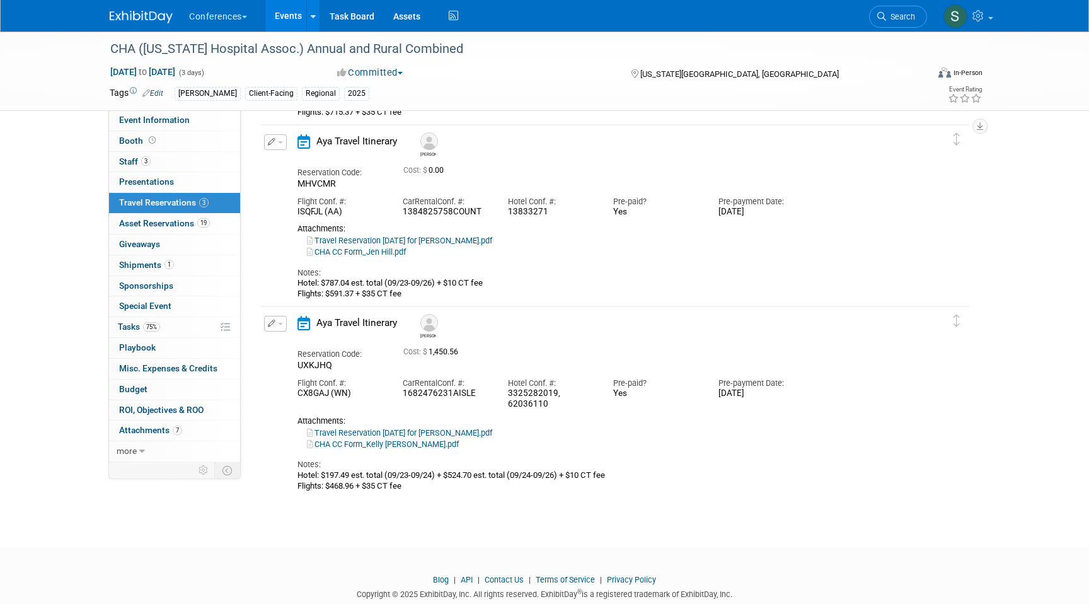
click at [277, 141] on button "button" at bounding box center [275, 142] width 23 height 16
click at [704, 243] on div "Travel Reservation [DATE] for [PERSON_NAME].pdf" at bounding box center [604, 240] width 613 height 11
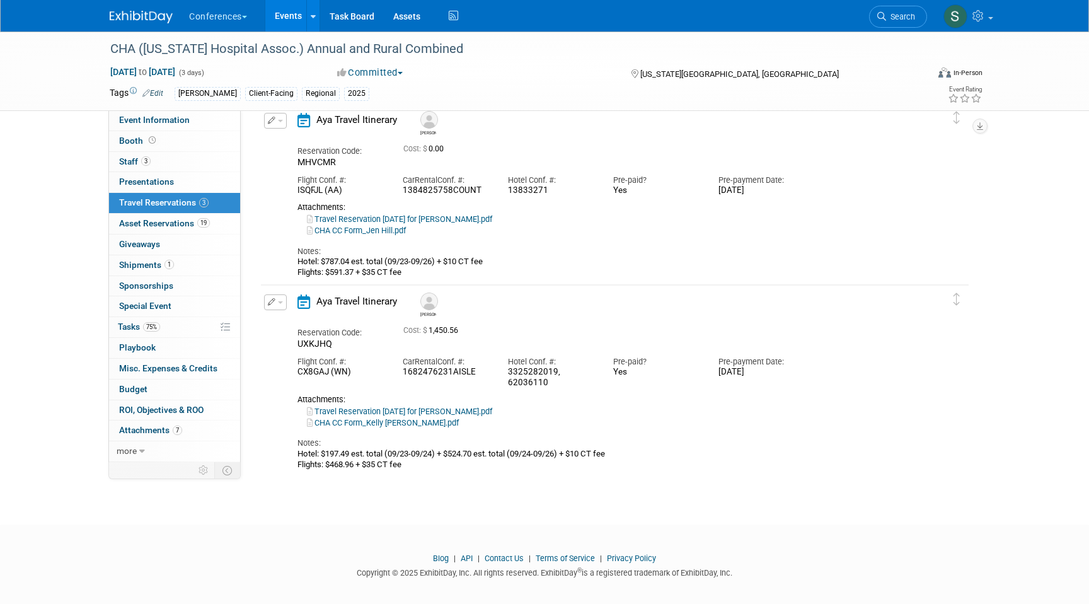
scroll to position [252, 0]
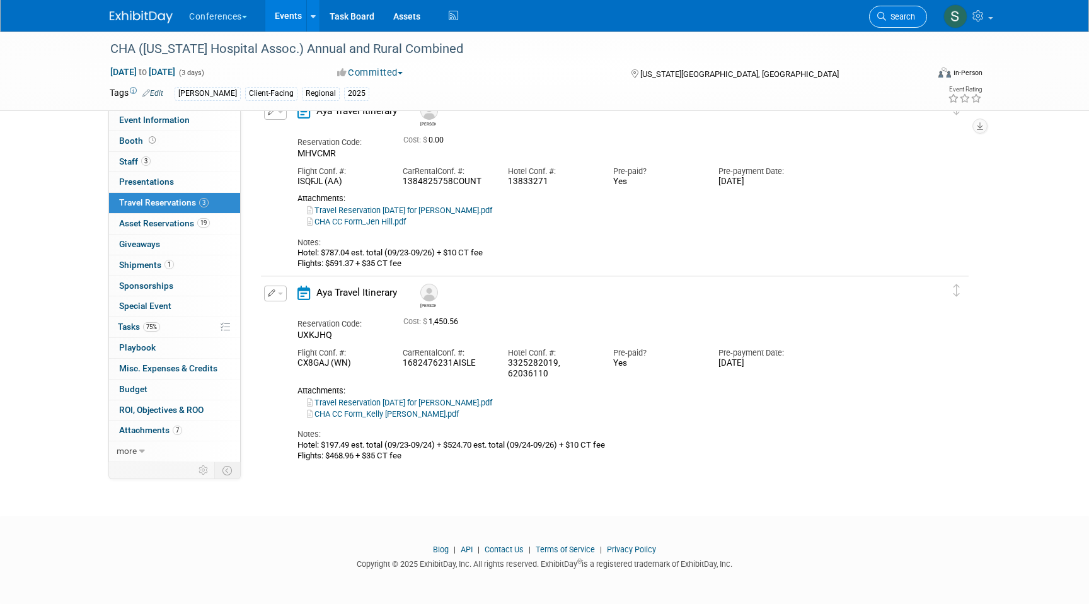
click at [891, 19] on span "Search" at bounding box center [900, 16] width 29 height 9
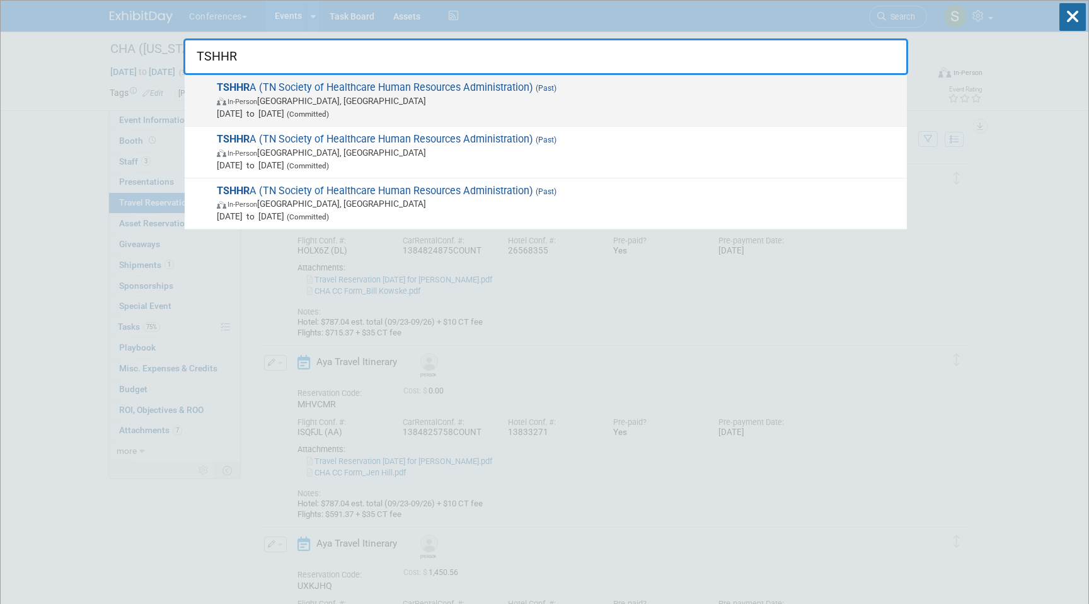
type input "TSHHR"
click at [504, 102] on span "In-Person Brentwood, TN" at bounding box center [559, 101] width 684 height 13
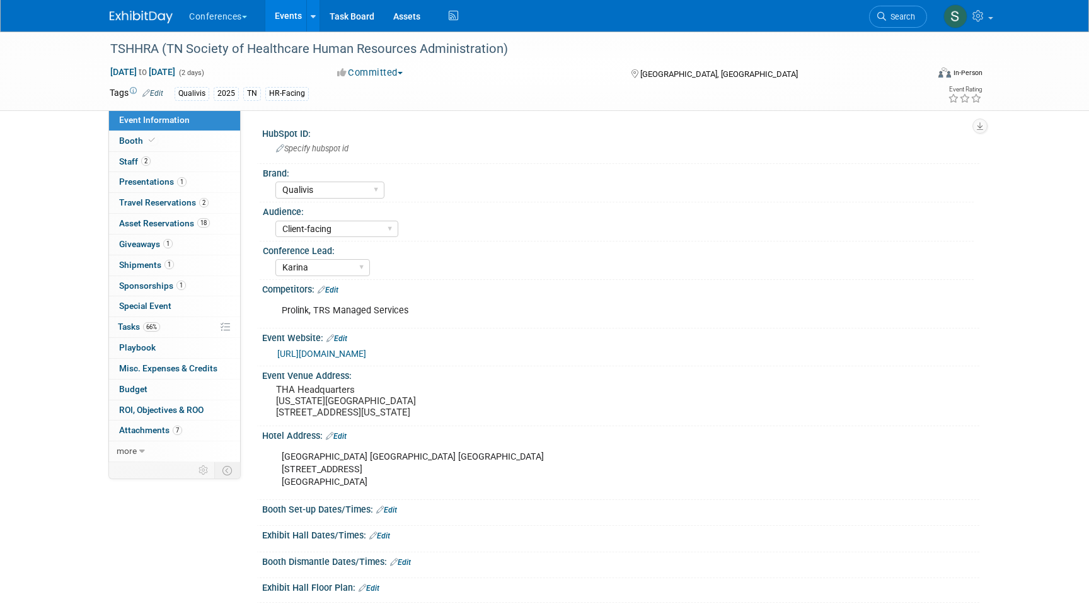
select select "Qualivis"
select select "Client-facing"
select select "Karina"
click at [188, 197] on link "2 Travel Reservations 2" at bounding box center [174, 203] width 131 height 20
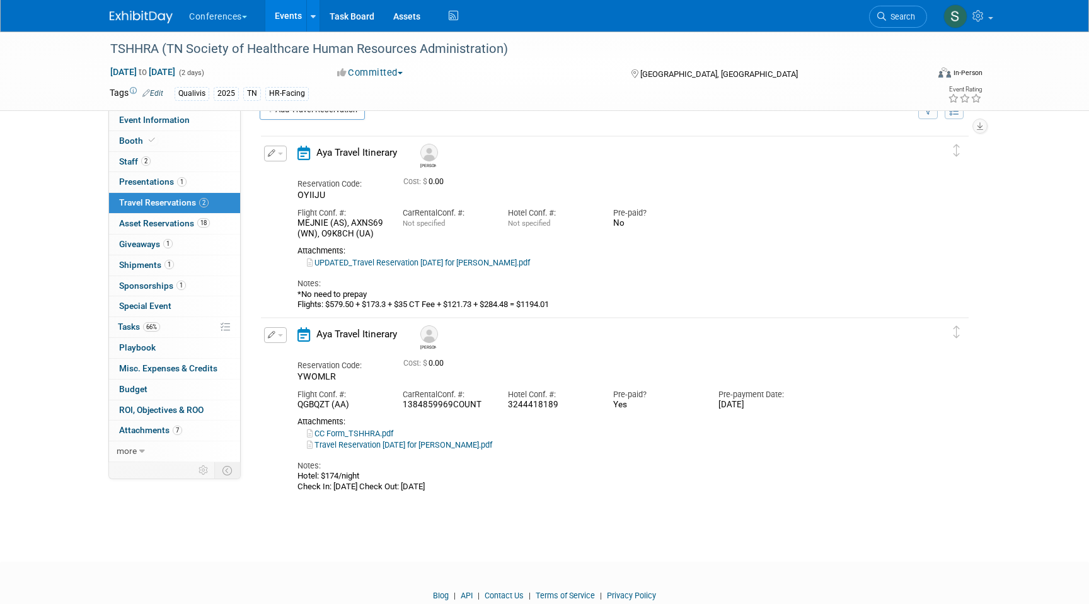
scroll to position [29, 0]
click at [277, 334] on button "button" at bounding box center [275, 334] width 23 height 16
click at [301, 356] on button "Edit Reservation" at bounding box center [318, 356] width 107 height 18
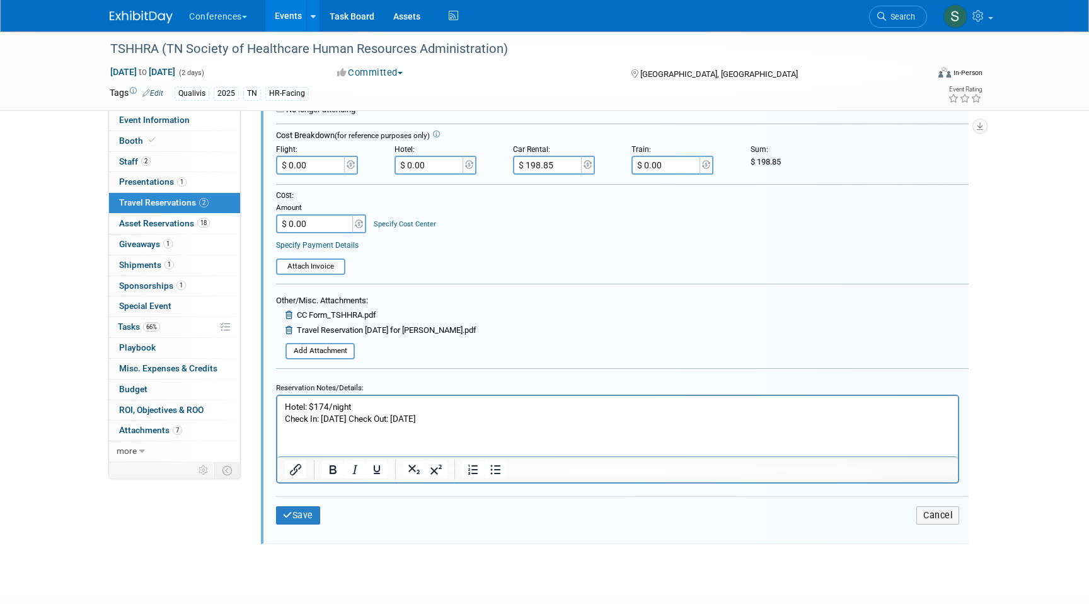
scroll to position [491, 0]
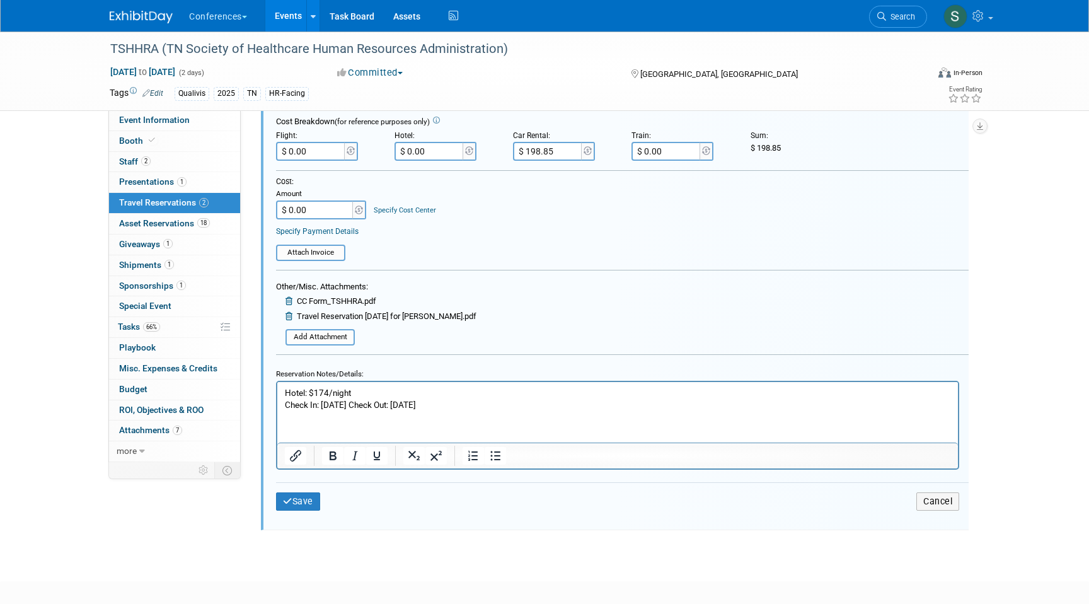
click at [475, 406] on p "Hotel: $174/night Check In: [DATE] Check Out: [DATE]" at bounding box center [618, 398] width 666 height 24
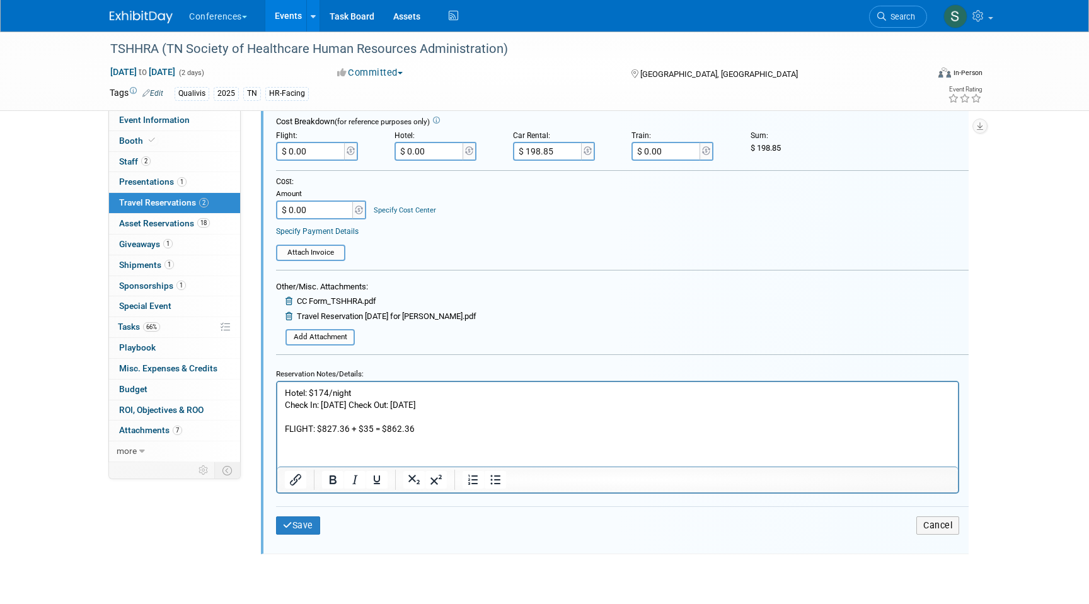
click at [315, 145] on input "$ 0.00" at bounding box center [311, 151] width 71 height 19
click at [322, 154] on input "$ 0.00" at bounding box center [311, 151] width 71 height 19
type input "$ 862.36"
click at [306, 525] on button "Save" at bounding box center [298, 525] width 44 height 18
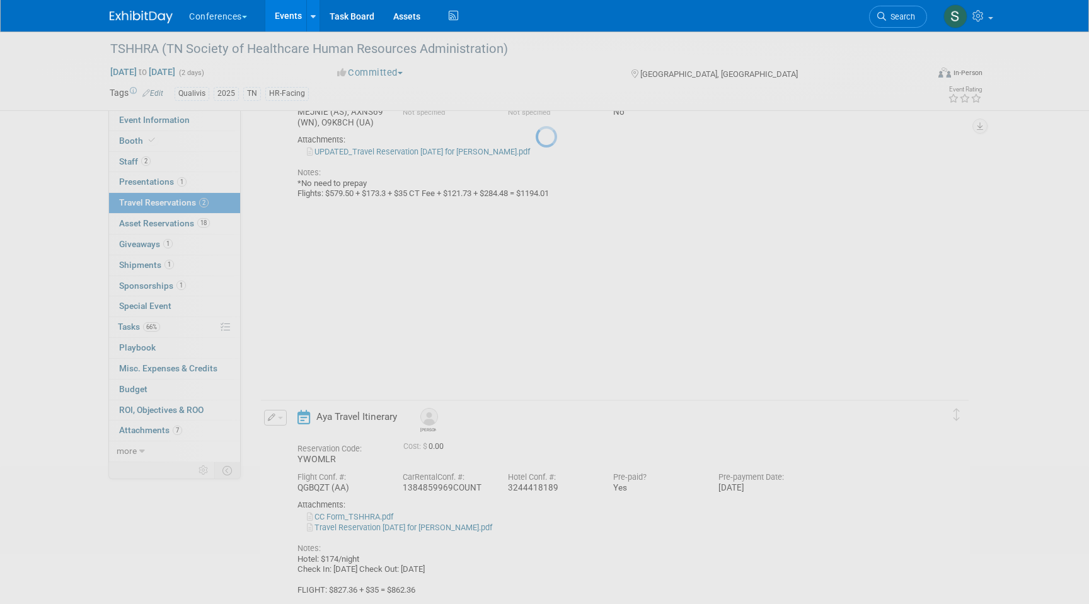
scroll to position [80, 0]
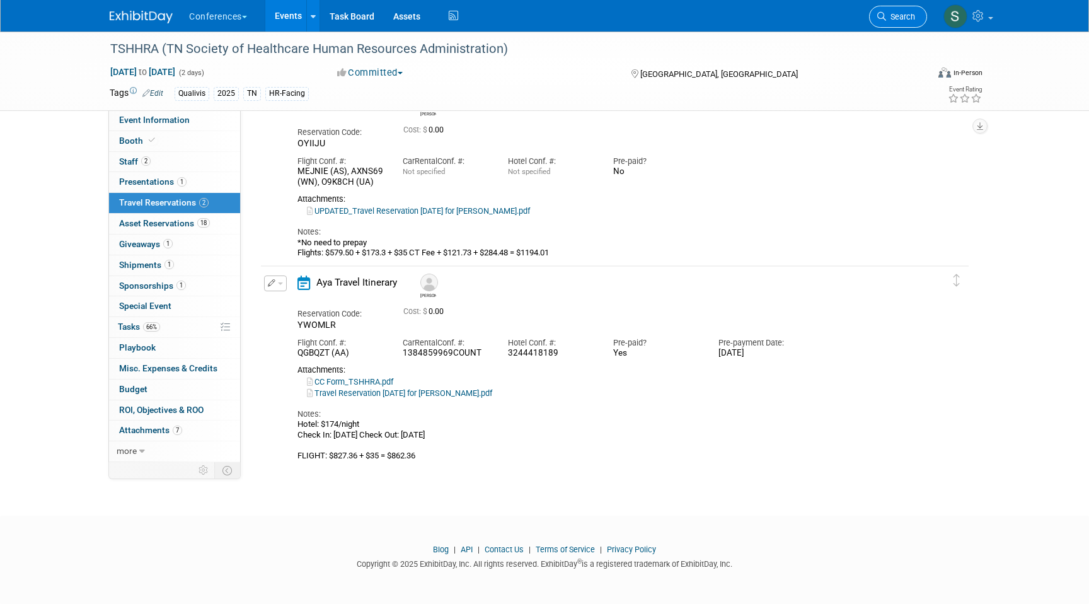
click at [888, 12] on link "Search" at bounding box center [898, 17] width 58 height 22
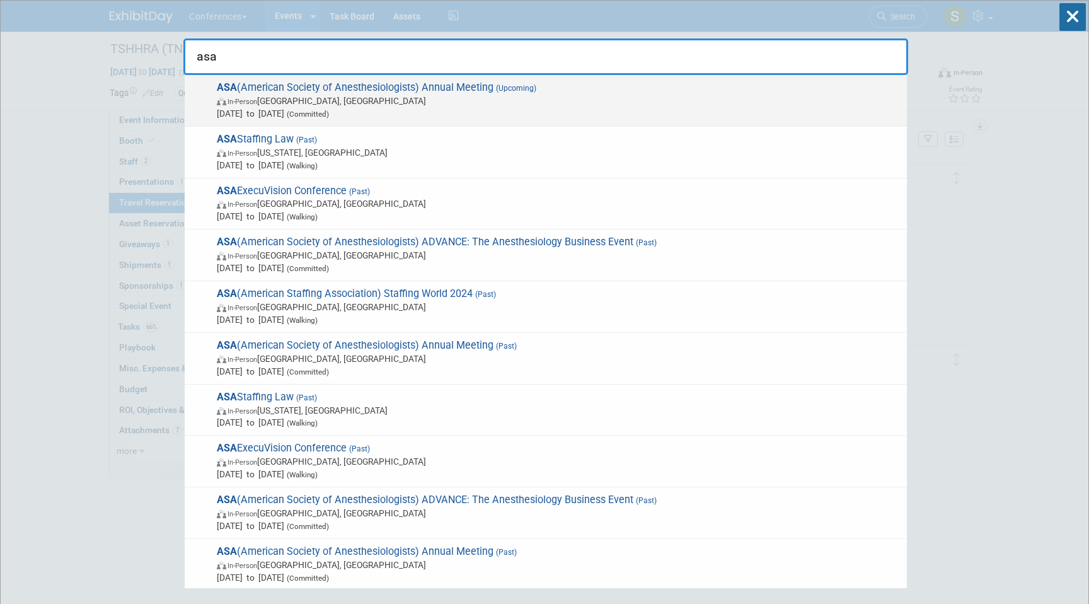
type input "asa"
click at [439, 104] on span "In-Person San Antonio, TX" at bounding box center [559, 101] width 684 height 13
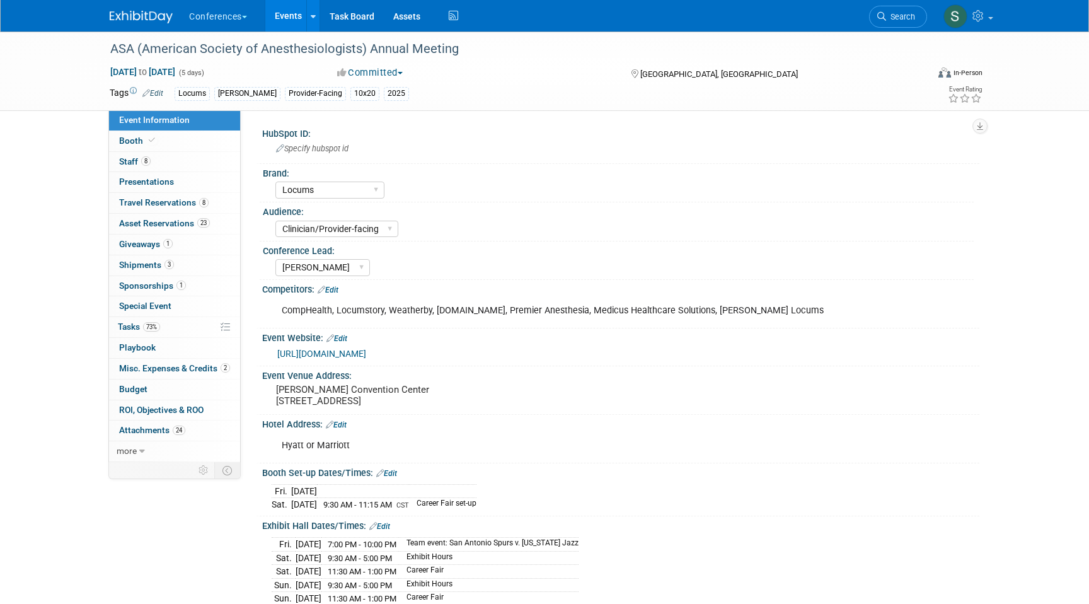
select select "Locums"
select select "Clinician/Provider-facing"
select select "[PERSON_NAME]"
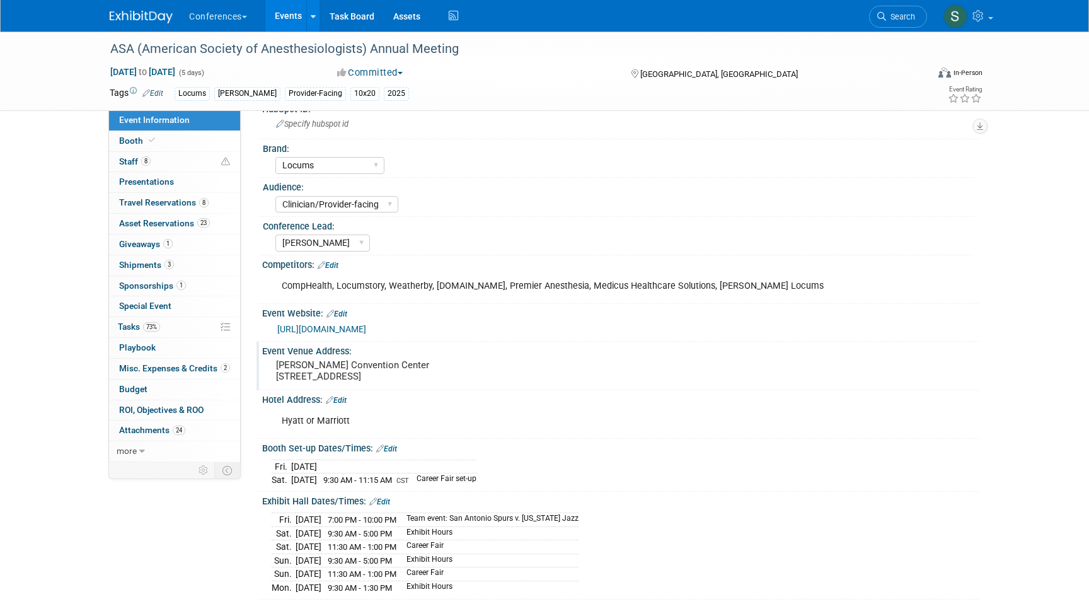
scroll to position [44, 0]
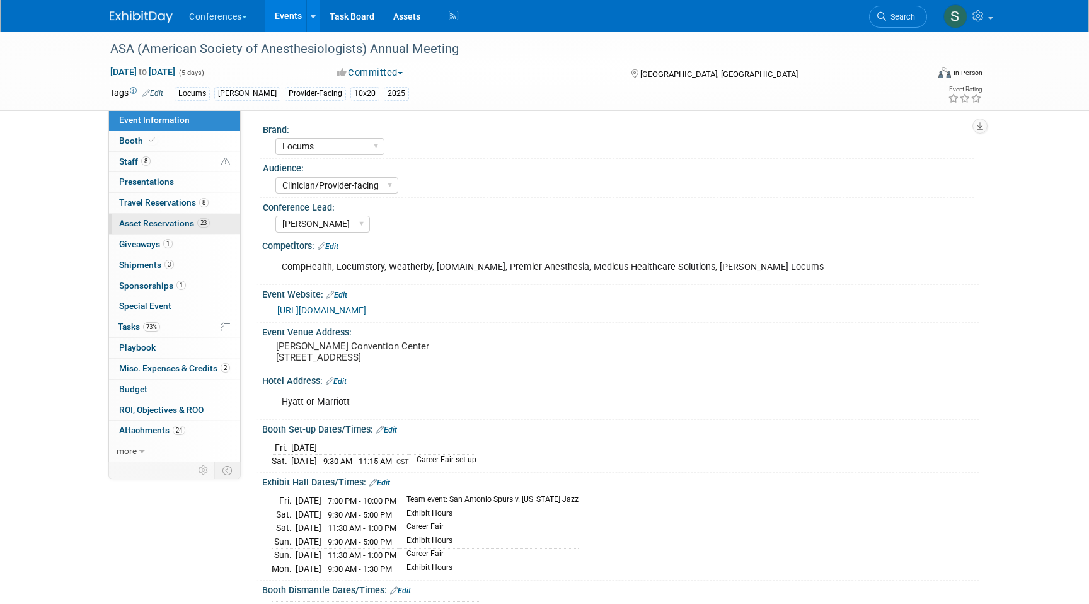
click at [177, 219] on span "Asset Reservations 23" at bounding box center [164, 223] width 91 height 10
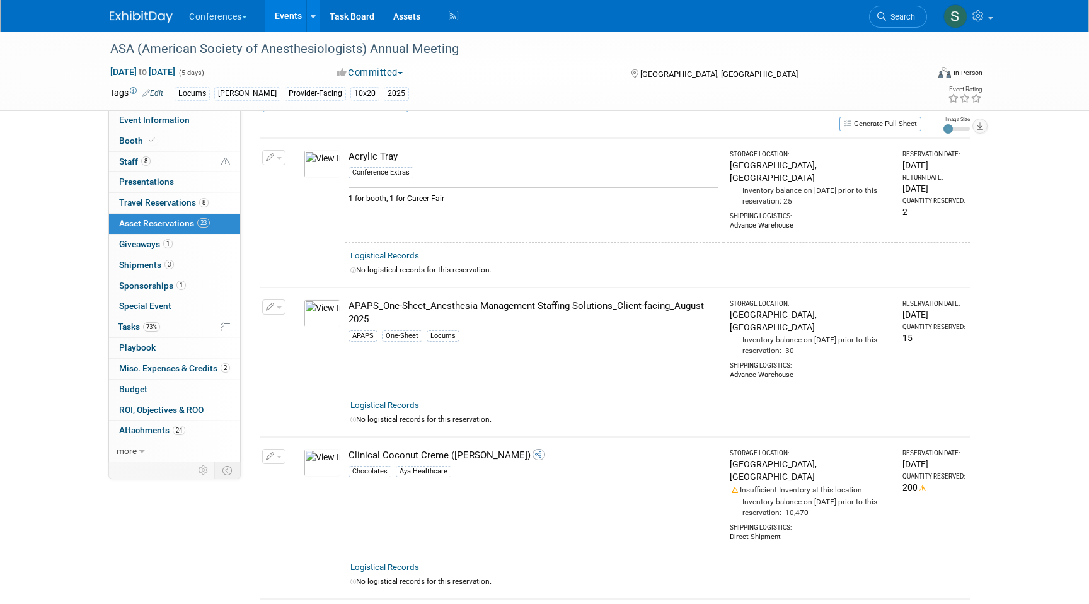
scroll to position [41, 0]
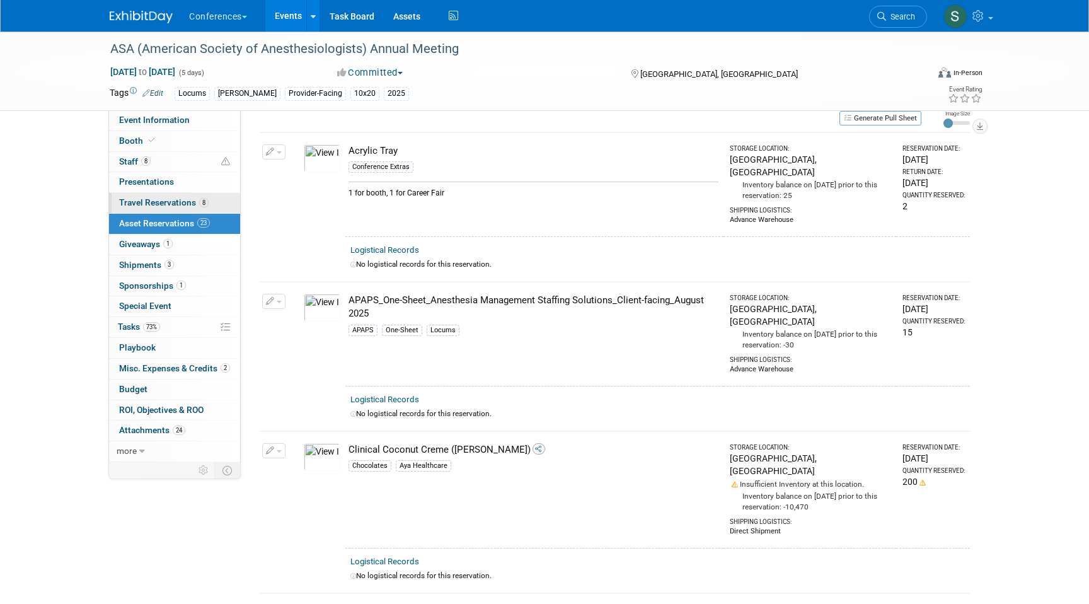
click at [158, 201] on span "Travel Reservations 8" at bounding box center [164, 202] width 90 height 10
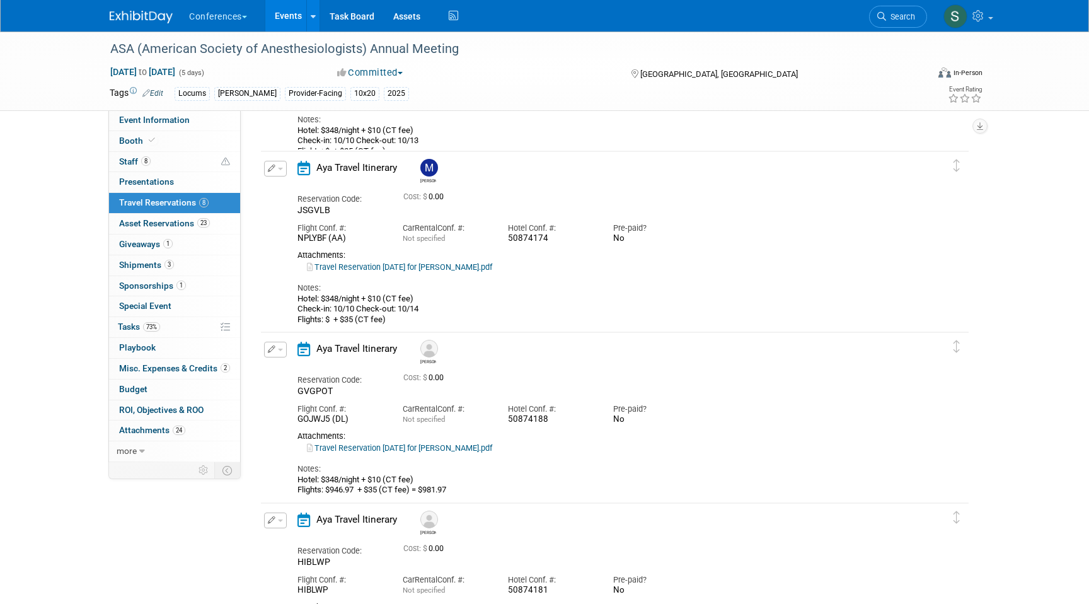
scroll to position [0, 0]
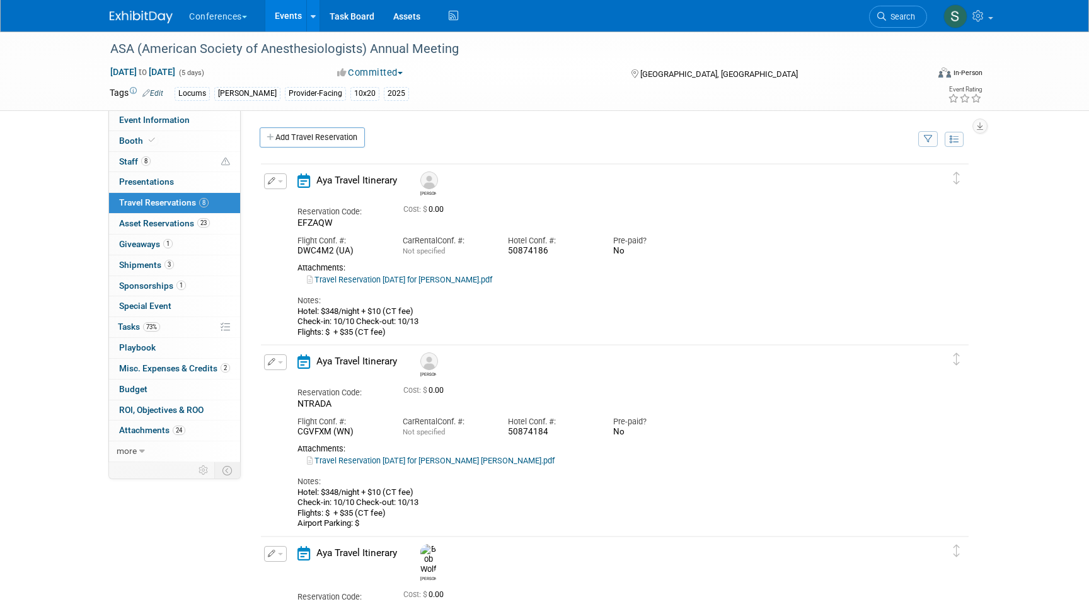
click at [274, 182] on icon "button" at bounding box center [272, 181] width 8 height 8
click at [285, 204] on button "Edit Reservation" at bounding box center [318, 203] width 107 height 18
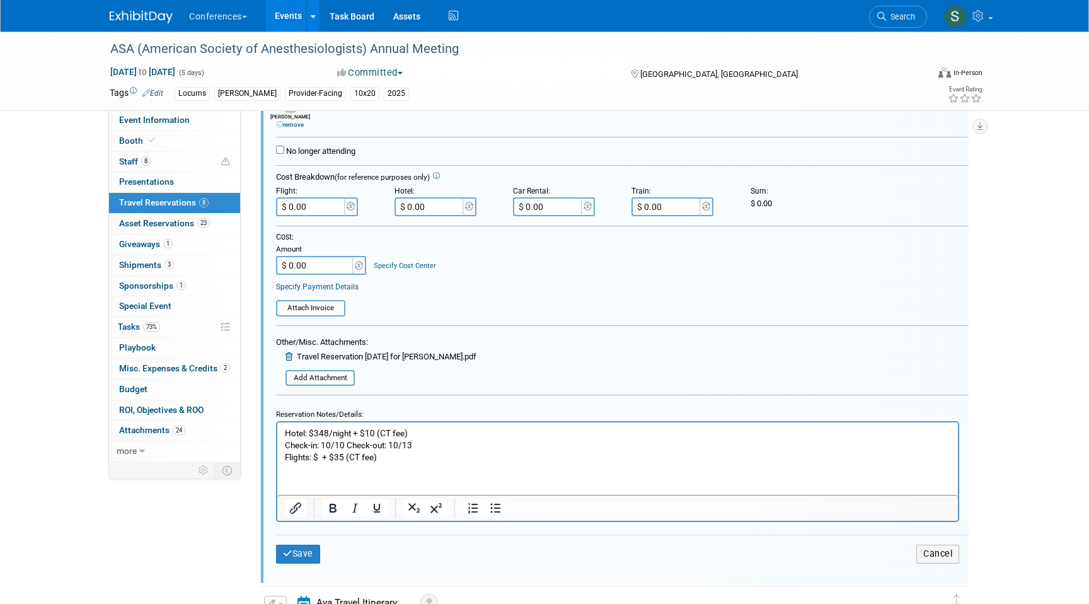
scroll to position [258, 0]
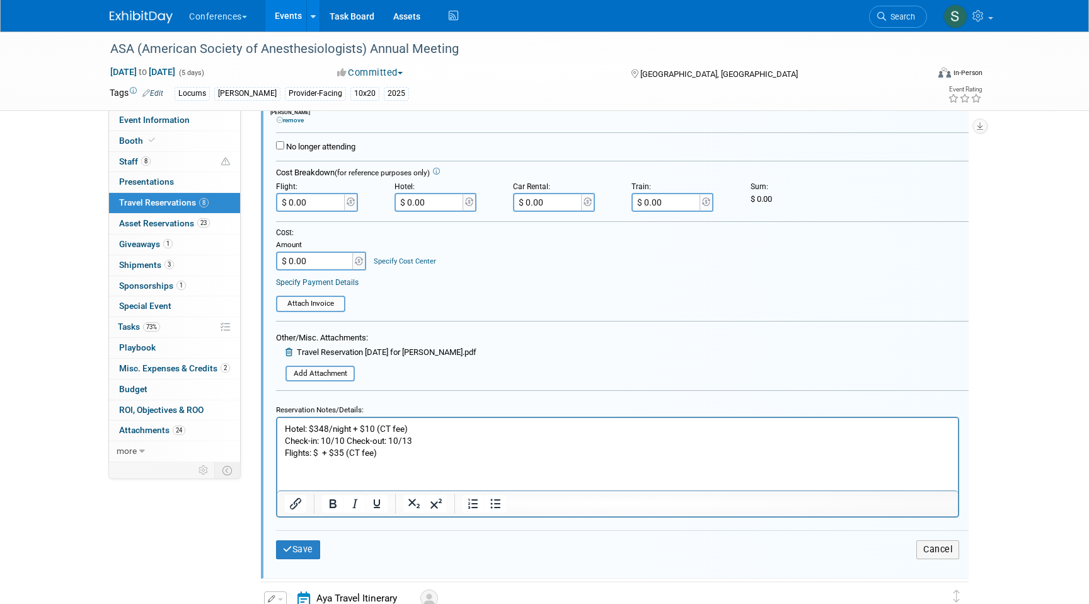
click at [316, 451] on p "Hotel: $348/night + $10 (CT fee) Check-in: 10/10 Check-out: 10/13 Flights: $ + …" at bounding box center [618, 441] width 666 height 36
click at [418, 453] on p "Hotel: $348/night + $10 (CT fee) Check-in: 10/10 Check-out: 10/13 Flights: $508…" at bounding box center [618, 441] width 666 height 36
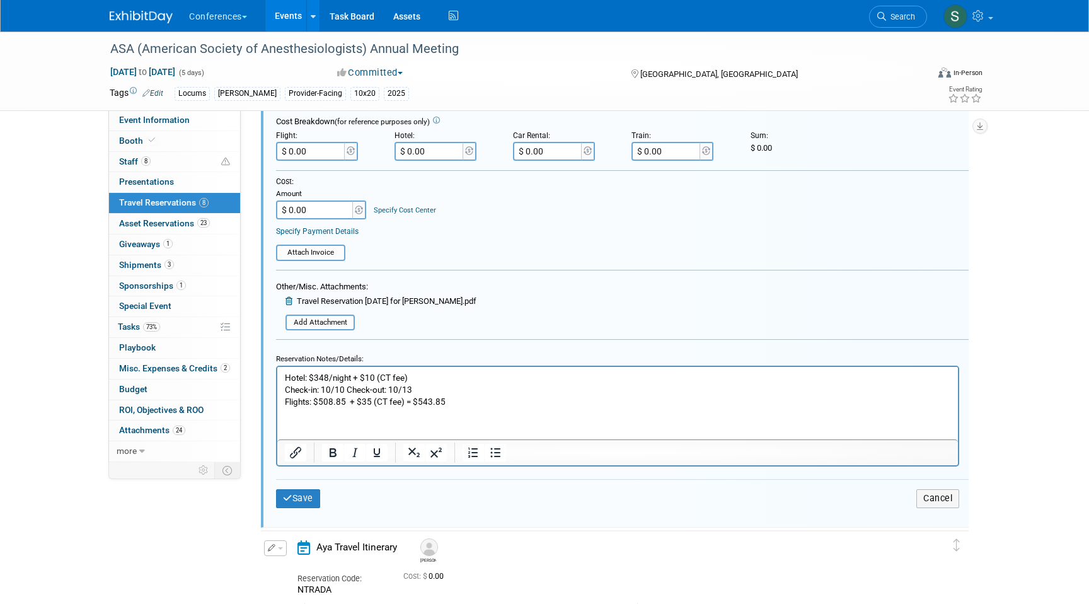
scroll to position [291, 0]
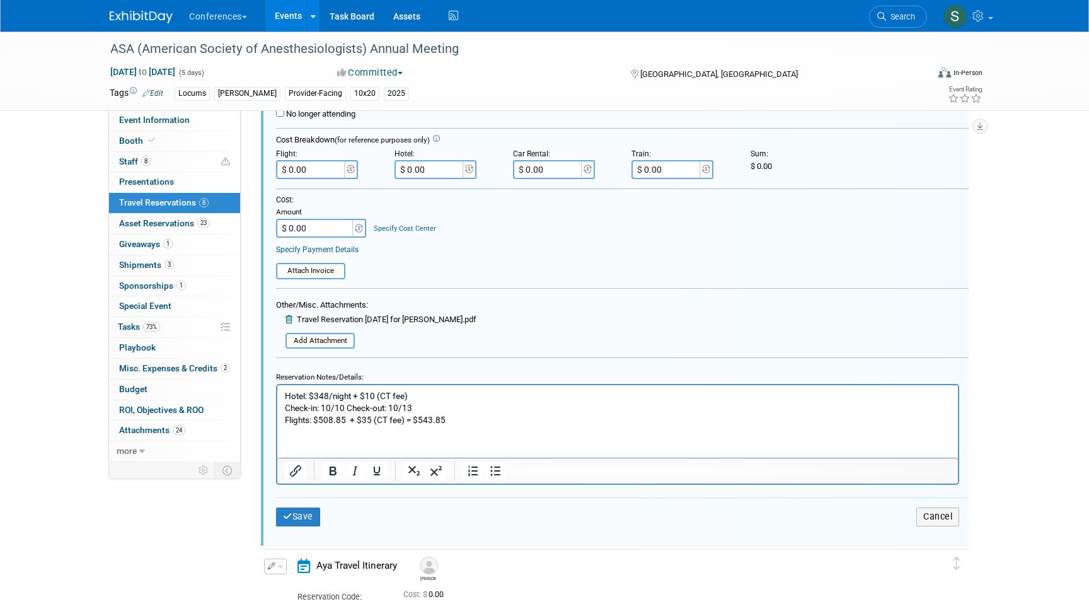
click at [321, 168] on input "$ 0.00" at bounding box center [311, 169] width 71 height 19
type input "$ 543.85"
click at [311, 518] on button "Save" at bounding box center [298, 517] width 44 height 18
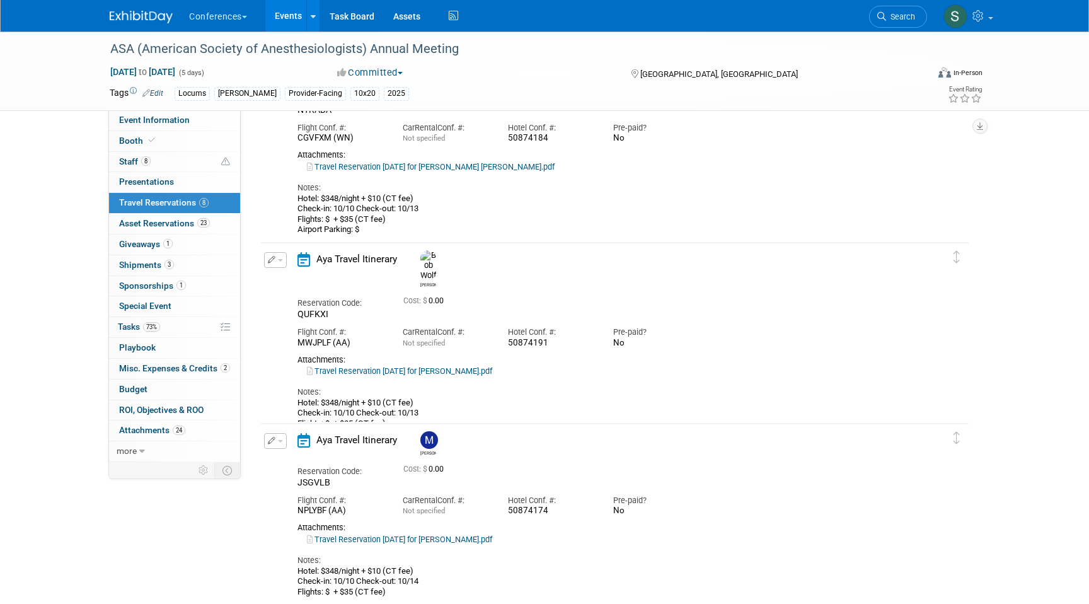
scroll to position [303, 0]
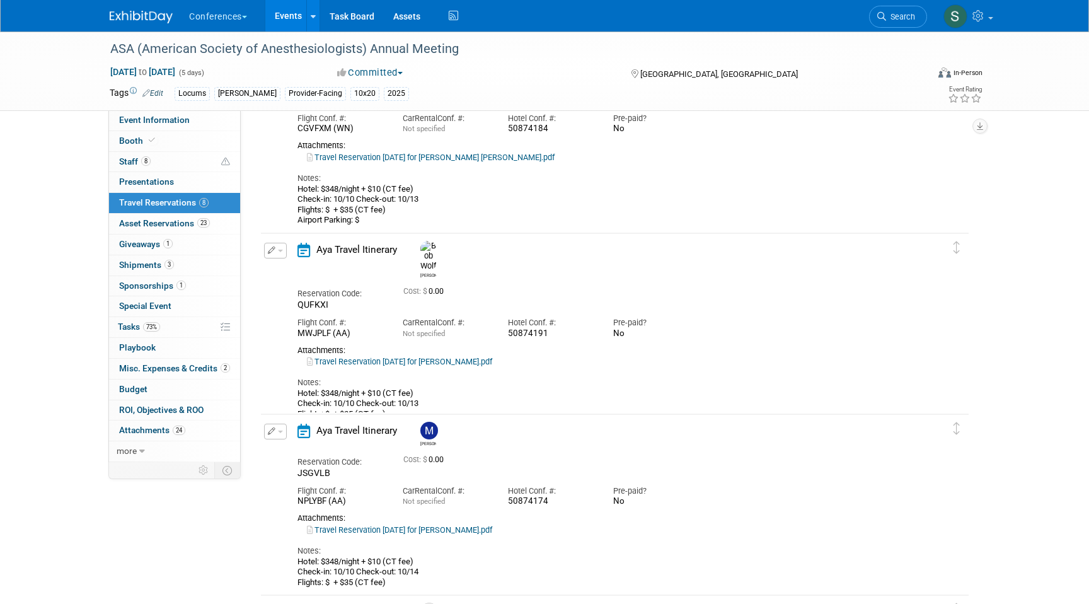
click at [284, 250] on button "button" at bounding box center [275, 251] width 23 height 16
click at [289, 276] on button "Edit Reservation" at bounding box center [318, 273] width 107 height 18
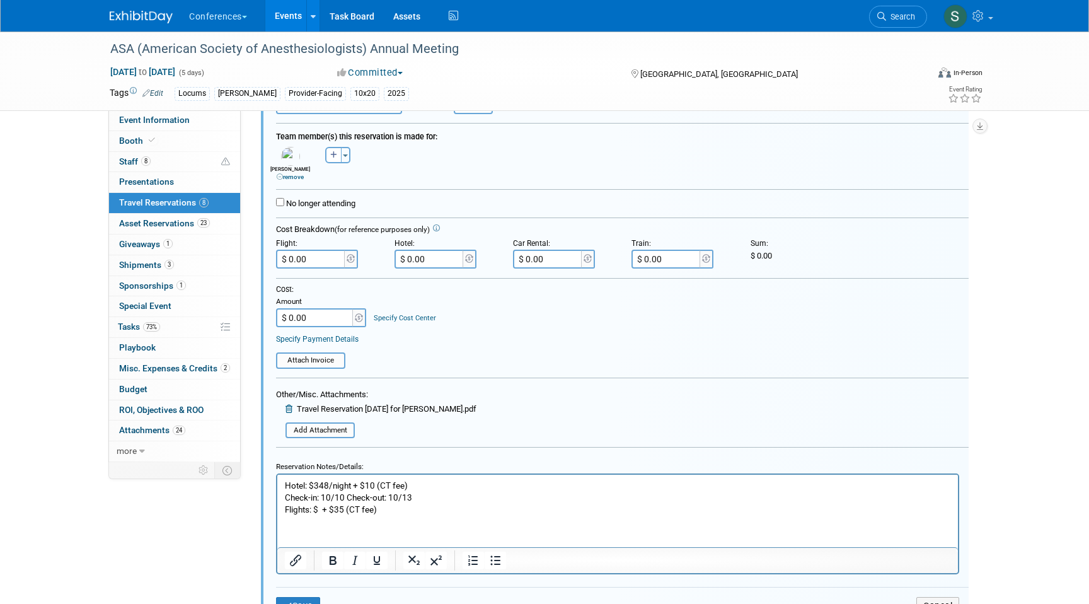
scroll to position [579, 0]
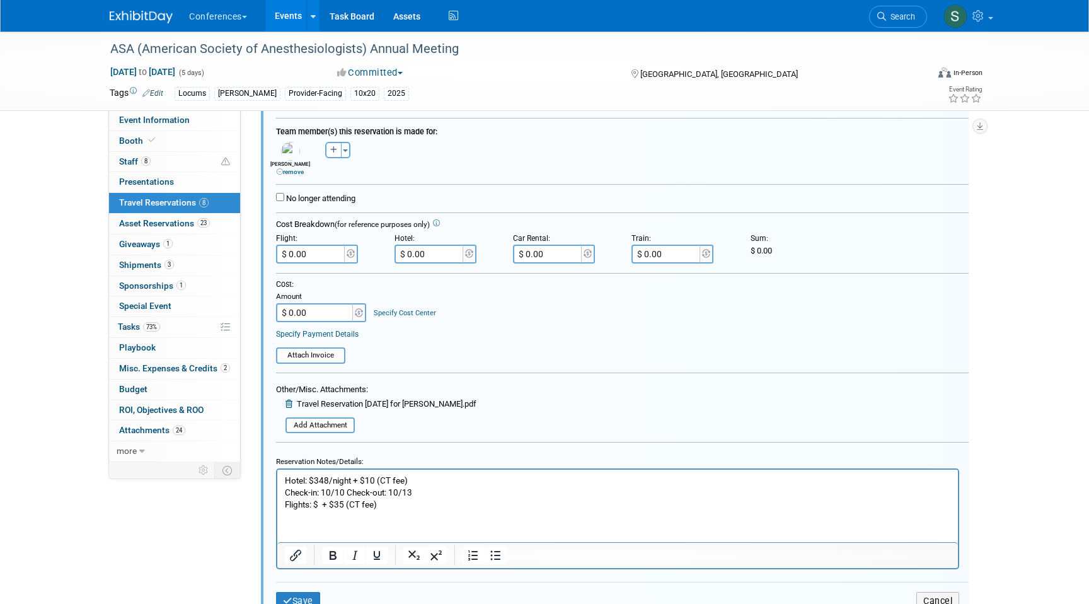
click at [320, 502] on p "Hotel: $348/night + $10 (CT fee) Check-in: 10/10 Check-out: 10/13 Flights: $ + …" at bounding box center [618, 493] width 666 height 36
click at [410, 500] on p "Hotel: $348/night + $10 (CT fee) Check-in: 10/10 Check-out: 10/13 Flights: $622…" at bounding box center [618, 493] width 666 height 36
click at [314, 258] on input "$ 0.00" at bounding box center [311, 254] width 71 height 19
type input "$ 657.97"
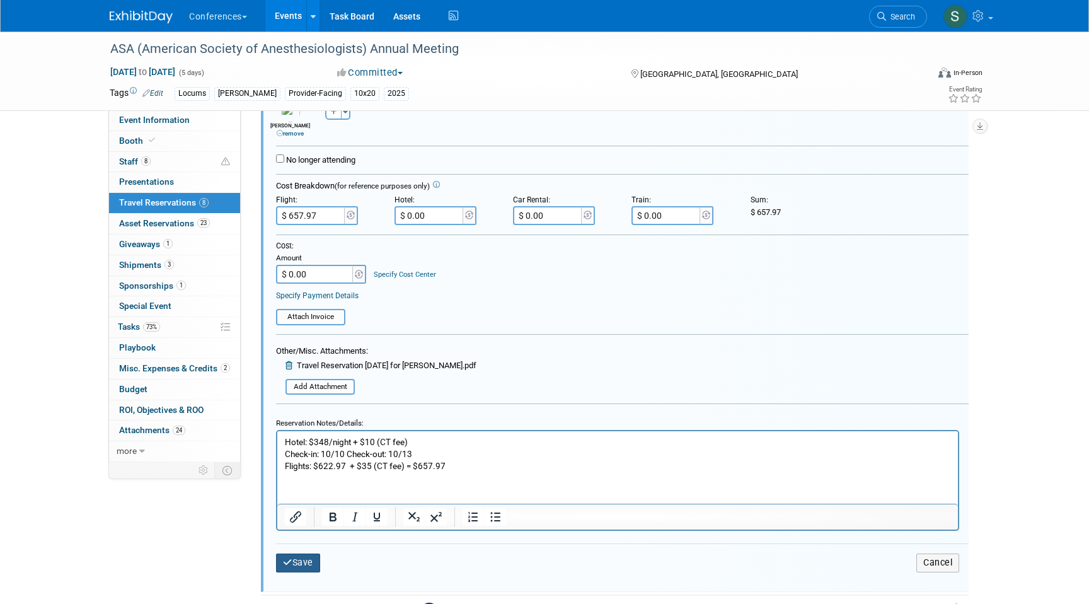
click at [286, 567] on icon "submit" at bounding box center [287, 562] width 9 height 9
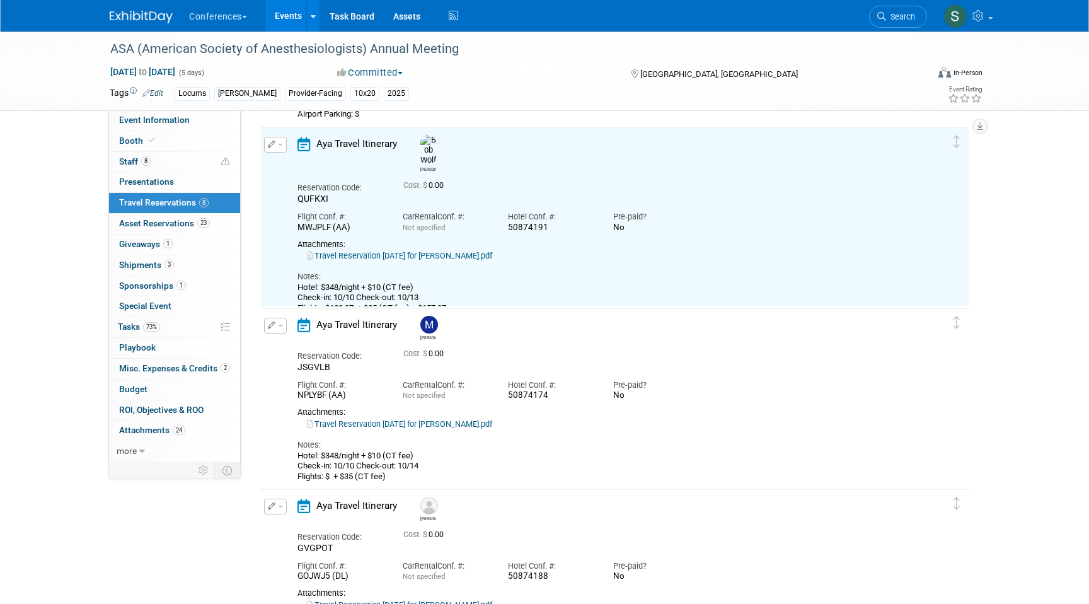
scroll to position [394, 0]
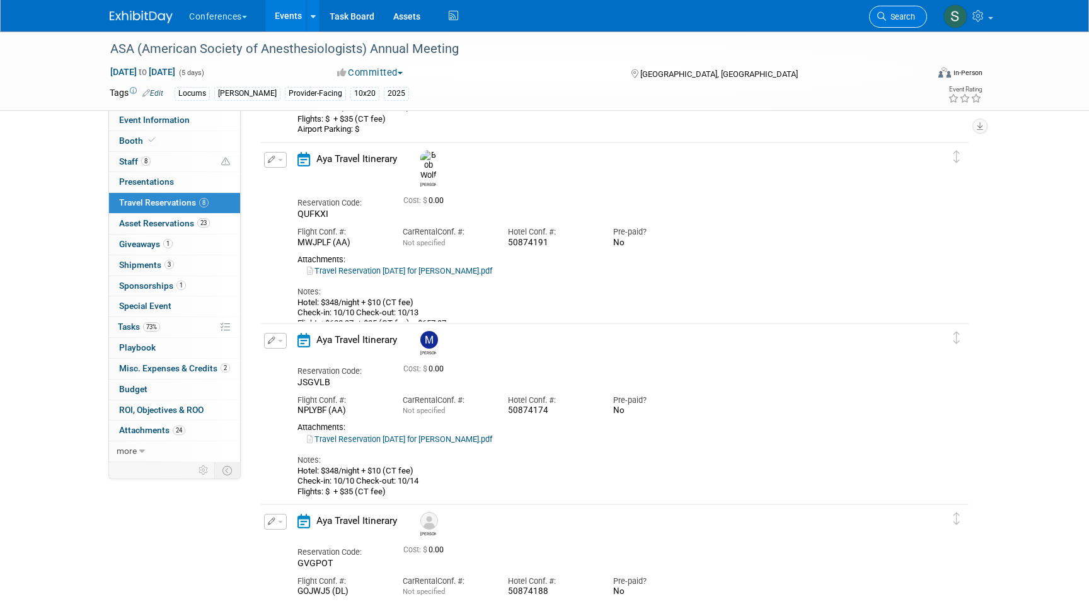
click at [893, 20] on span "Search" at bounding box center [900, 16] width 29 height 9
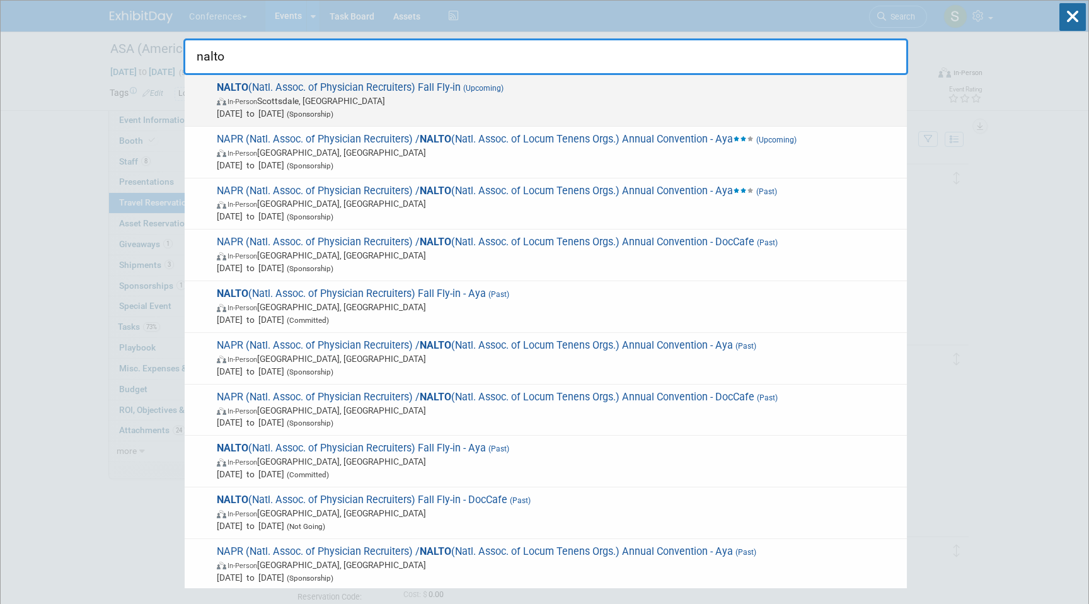
type input "nalto"
click at [511, 100] on span "In-Person Scottsdale, AZ" at bounding box center [559, 101] width 684 height 13
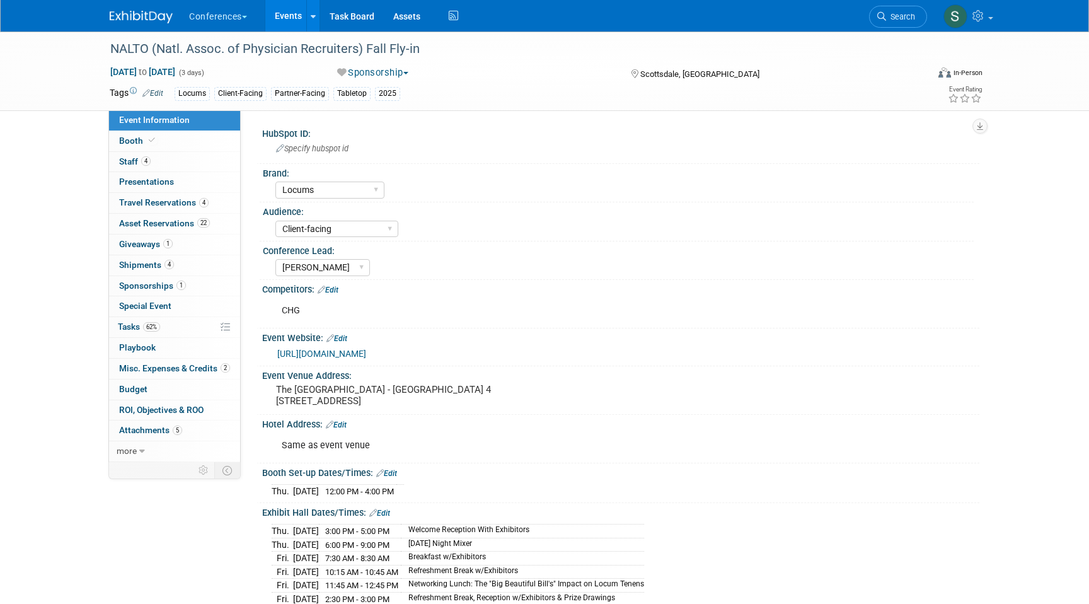
select select "Locums"
select select "Client-facing"
select select "[PERSON_NAME]"
click at [208, 198] on link "4 Travel Reservations 4" at bounding box center [174, 203] width 131 height 20
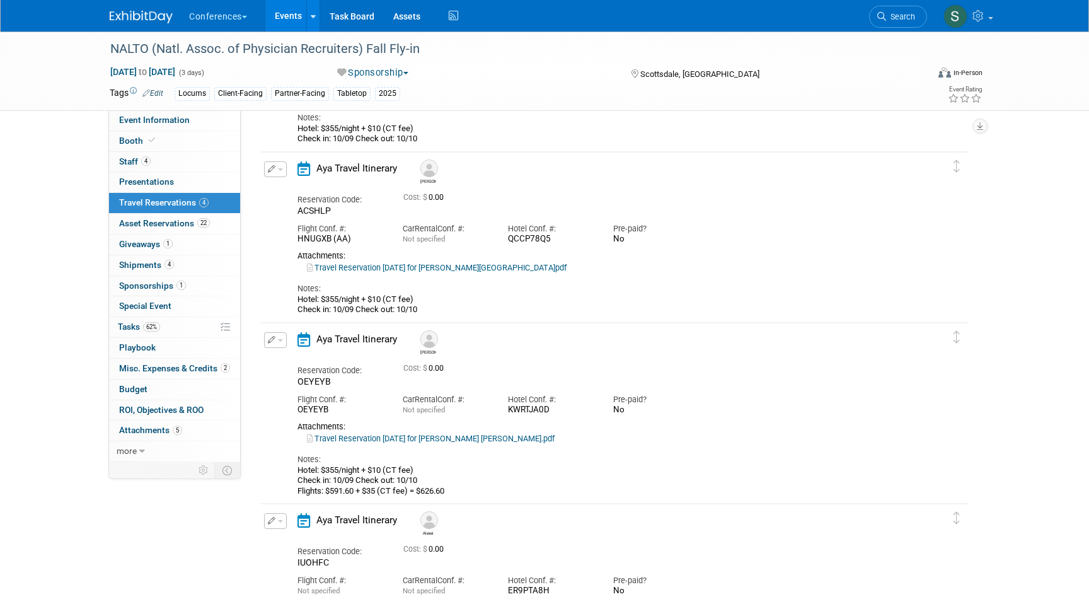
scroll to position [189, 0]
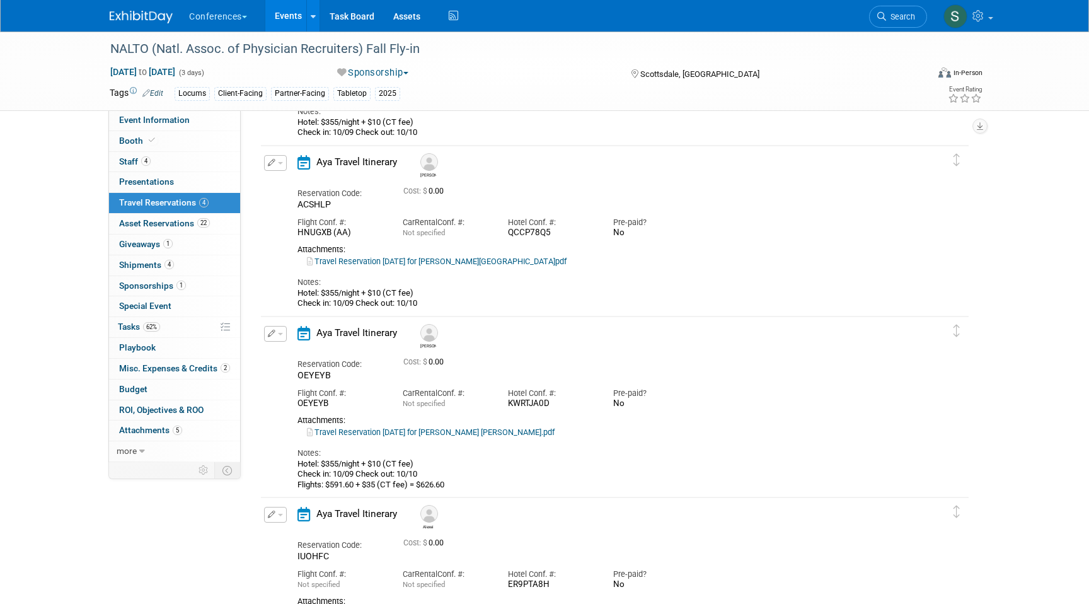
click at [272, 163] on icon "button" at bounding box center [272, 163] width 8 height 8
click at [289, 190] on button "Edit Reservation" at bounding box center [318, 185] width 107 height 18
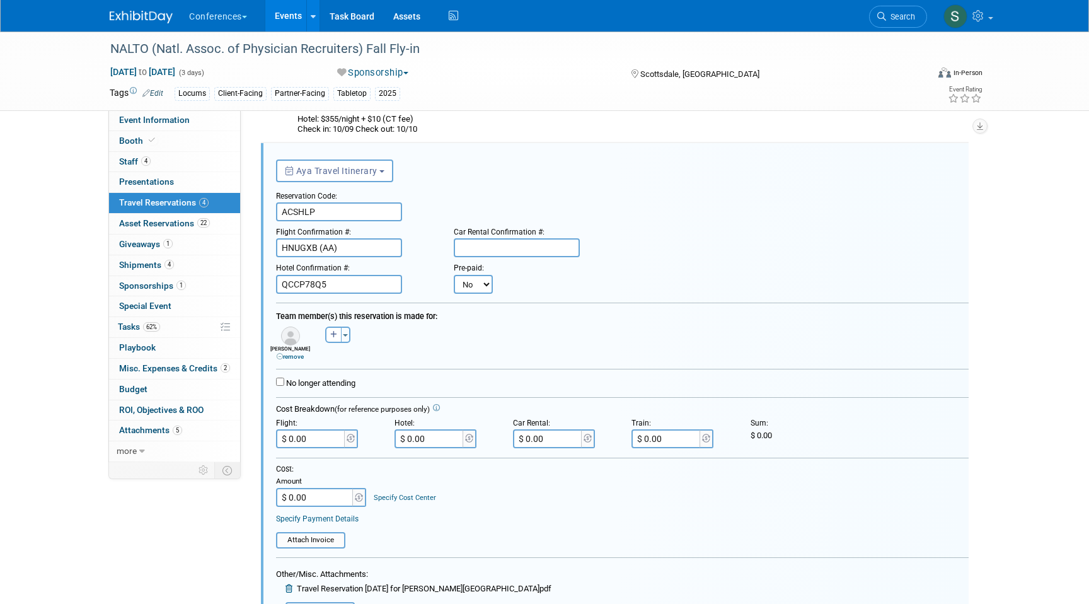
scroll to position [557, 0]
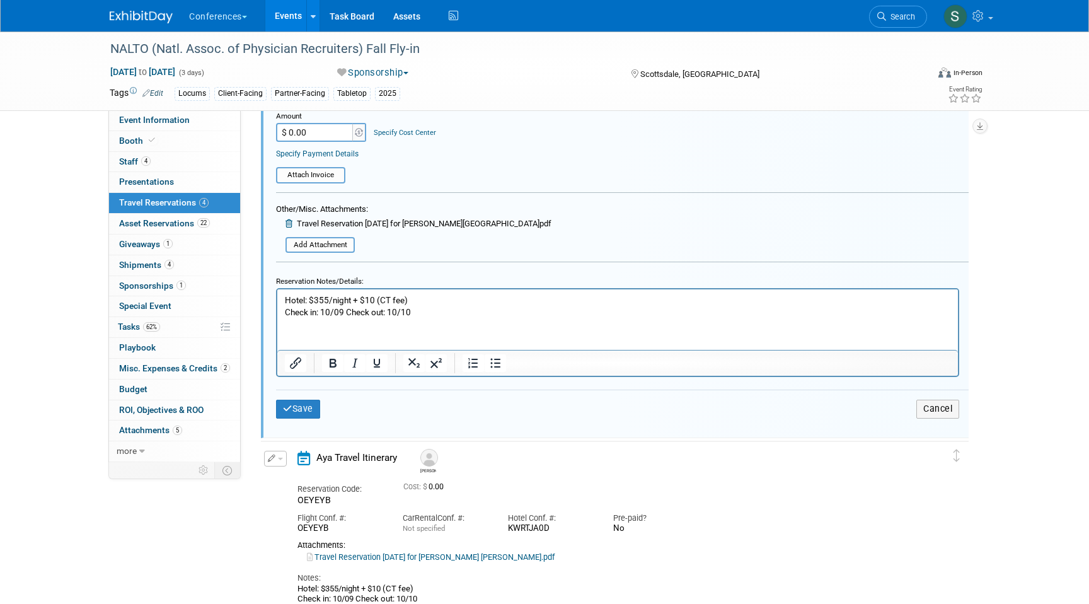
click at [429, 313] on p "Hotel: $355/night + $10 (CT fee) Check in: 10/09 Check out: 10/10" at bounding box center [618, 306] width 666 height 24
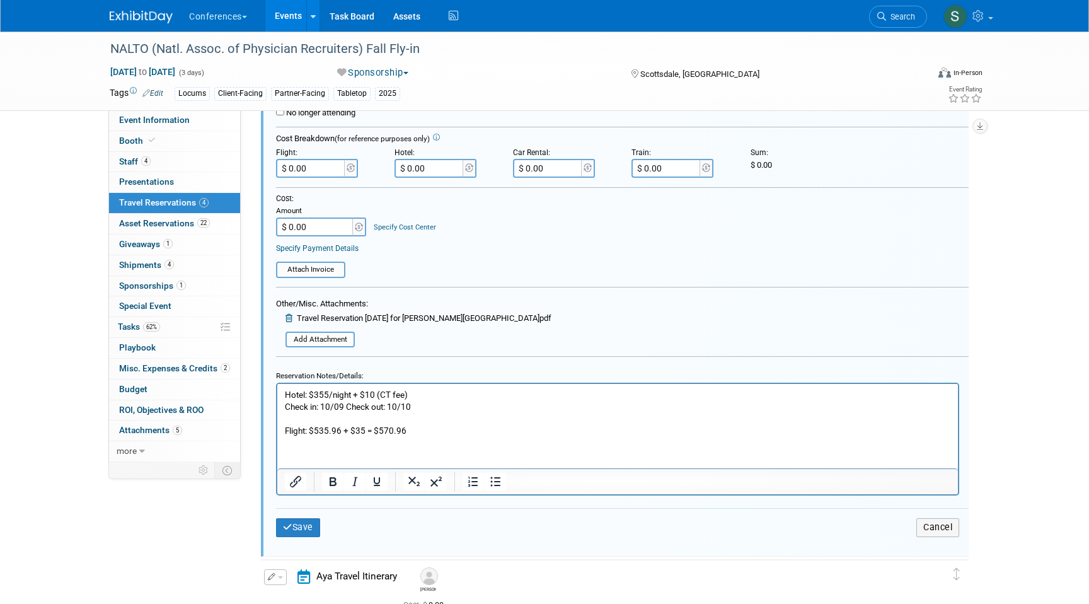
scroll to position [460, 0]
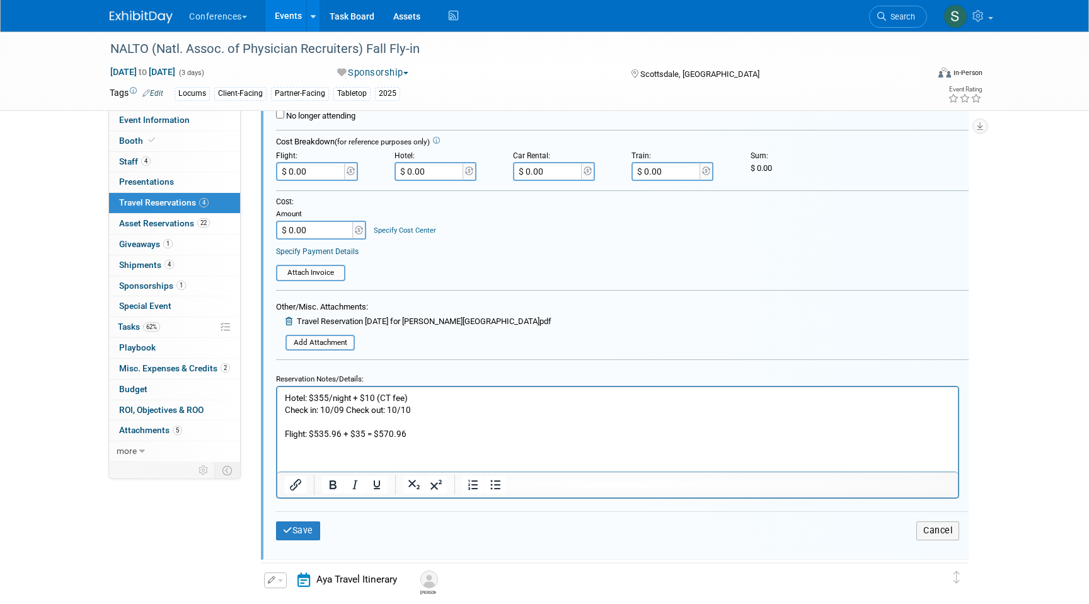
click at [315, 173] on input "$ 0.00" at bounding box center [311, 171] width 71 height 19
type input "$ 570.96"
click at [500, 286] on form "<i class="fa-light fa-calendar-lines" style="padding: 6px 4px 6px 1px;"></i> Ay…" at bounding box center [622, 220] width 693 height 671
click at [307, 528] on button "Save" at bounding box center [298, 530] width 44 height 18
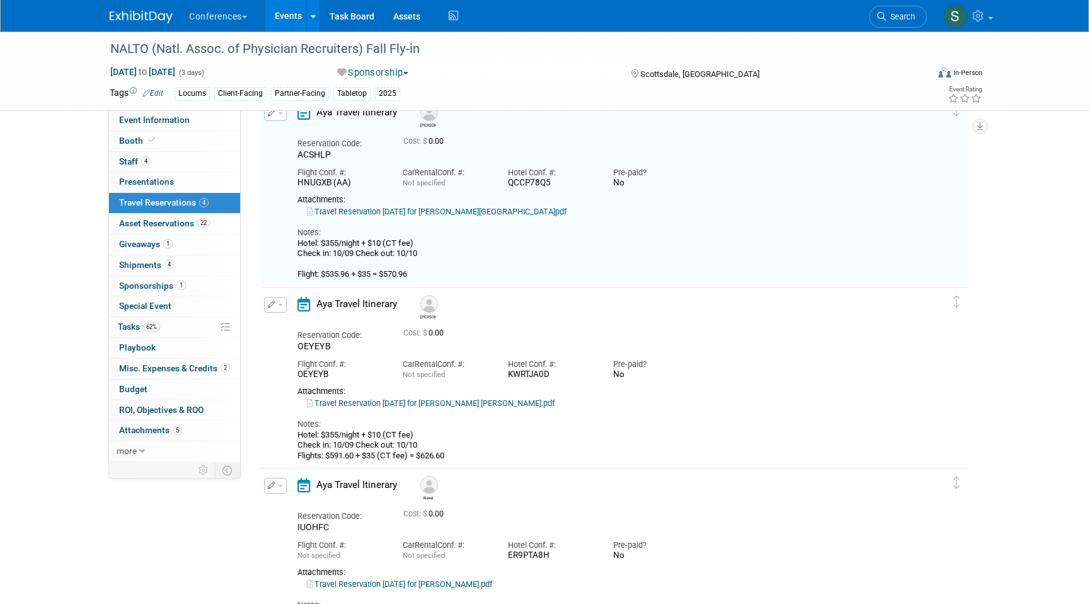
scroll to position [192, 0]
